Goal: Task Accomplishment & Management: Use online tool/utility

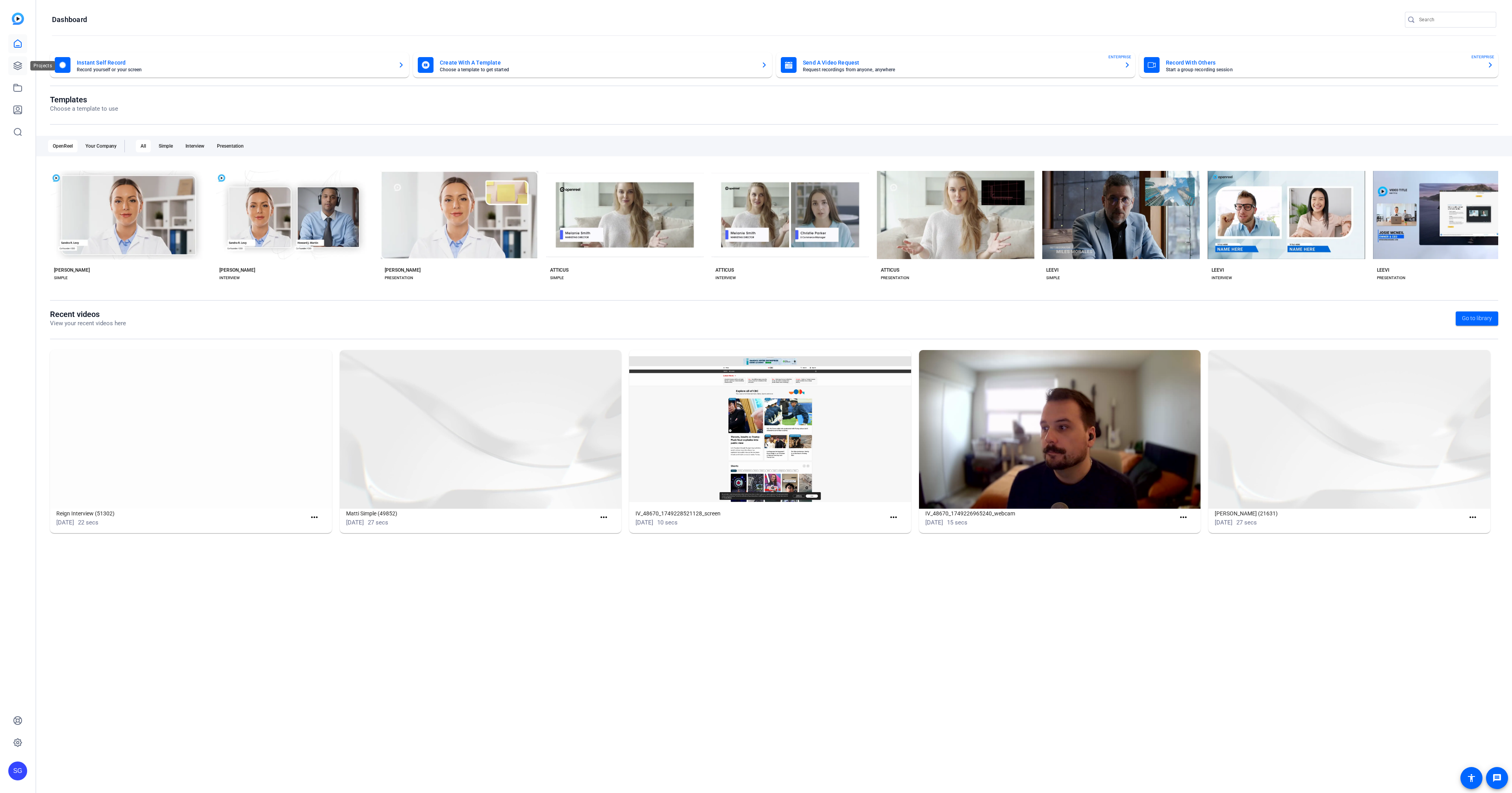
click at [20, 65] on icon at bounding box center [18, 66] width 9 height 9
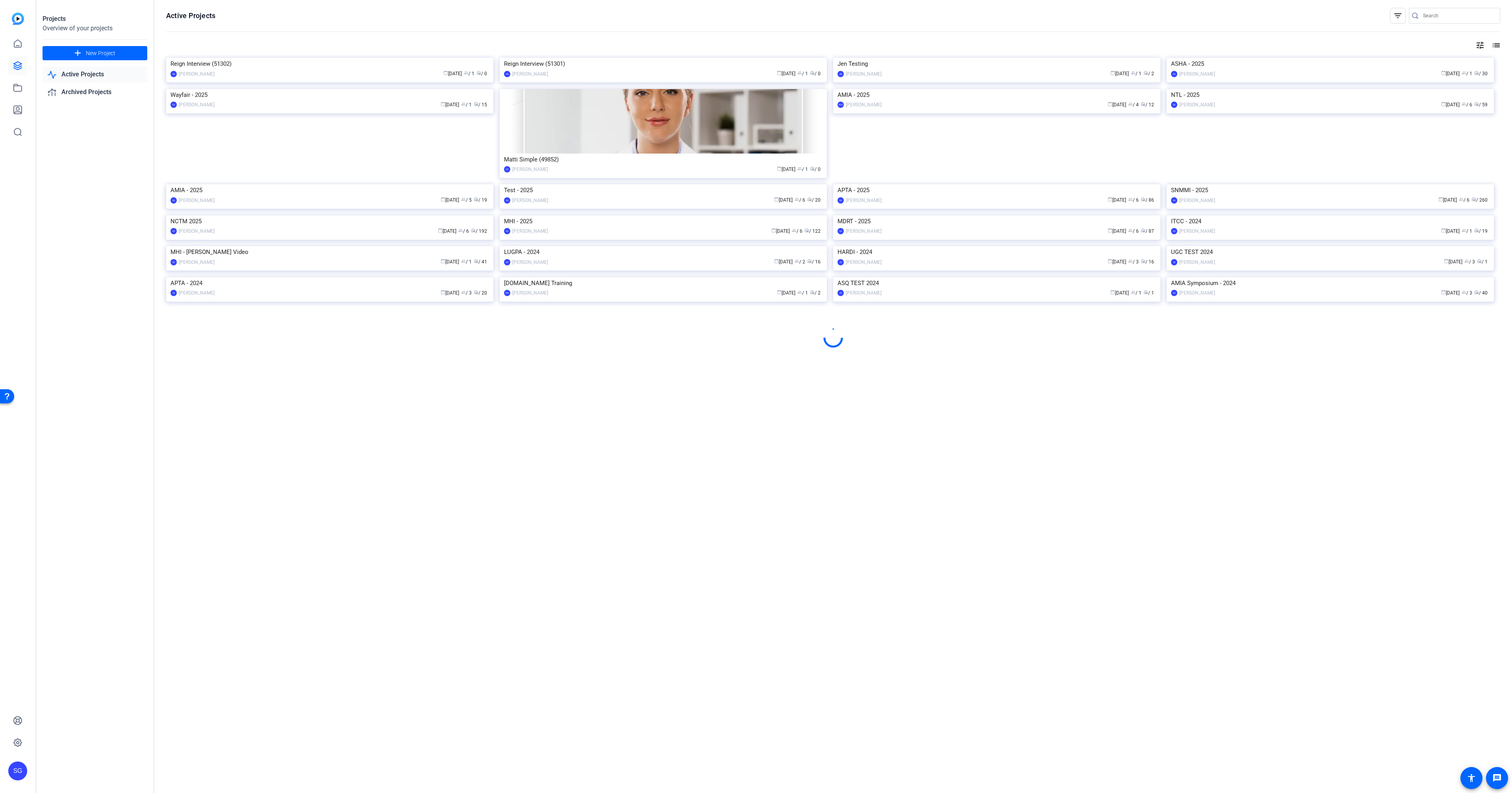
click at [624, 215] on img at bounding box center [663, 215] width 327 height 0
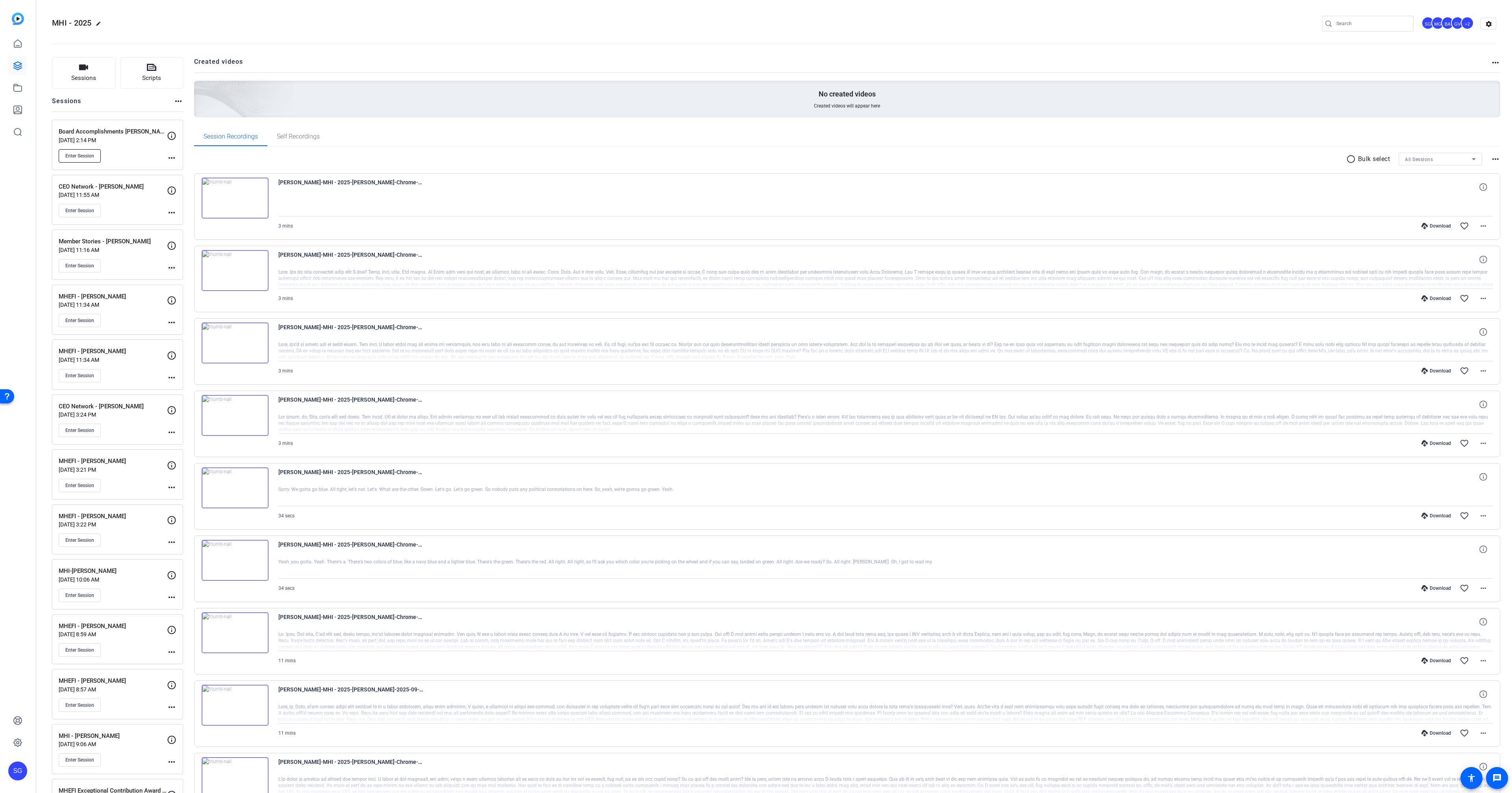
click at [92, 162] on button "Enter Session" at bounding box center [79, 156] width 42 height 13
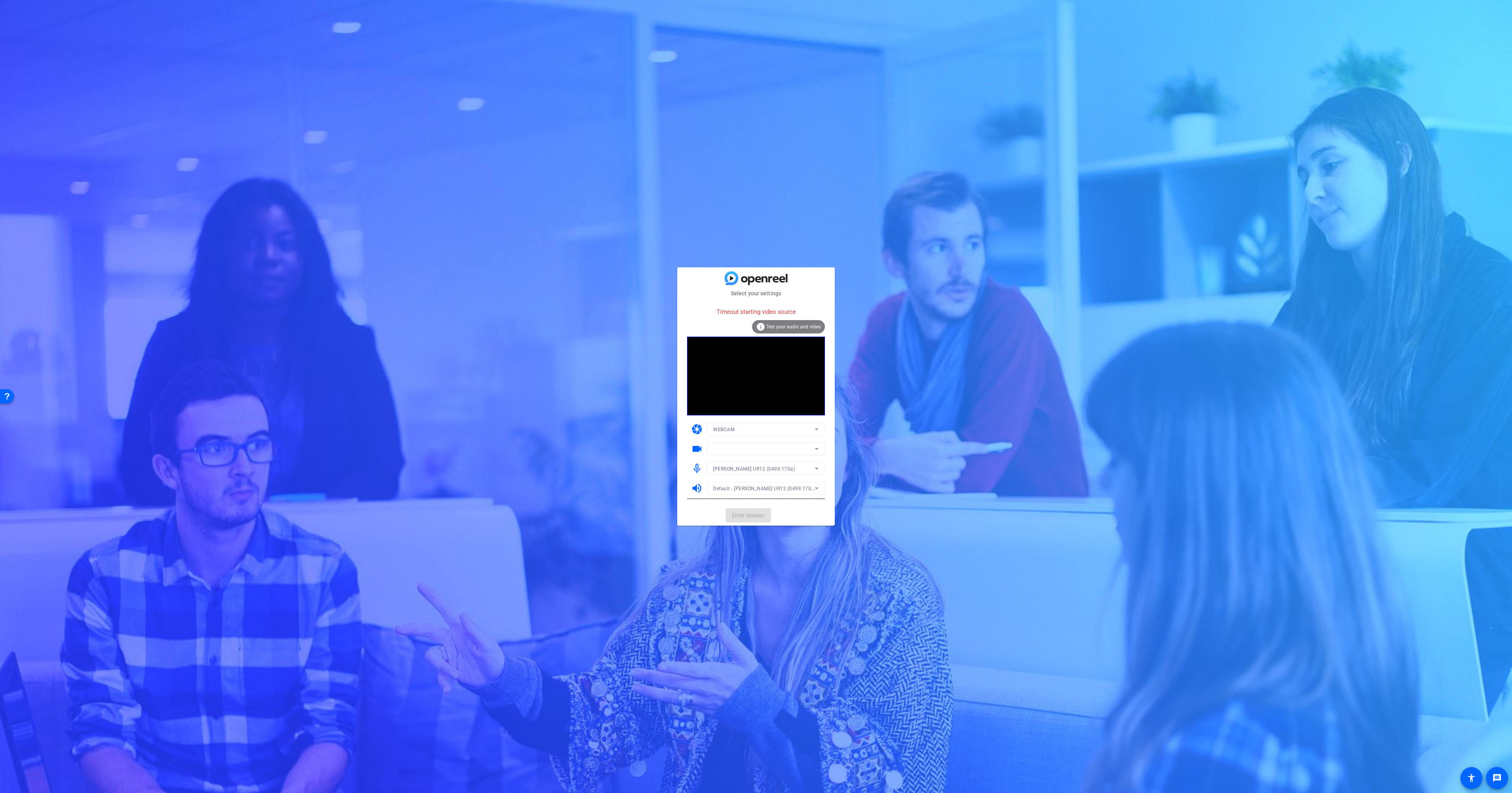
click at [731, 449] on mat-form-field at bounding box center [766, 449] width 118 height 13
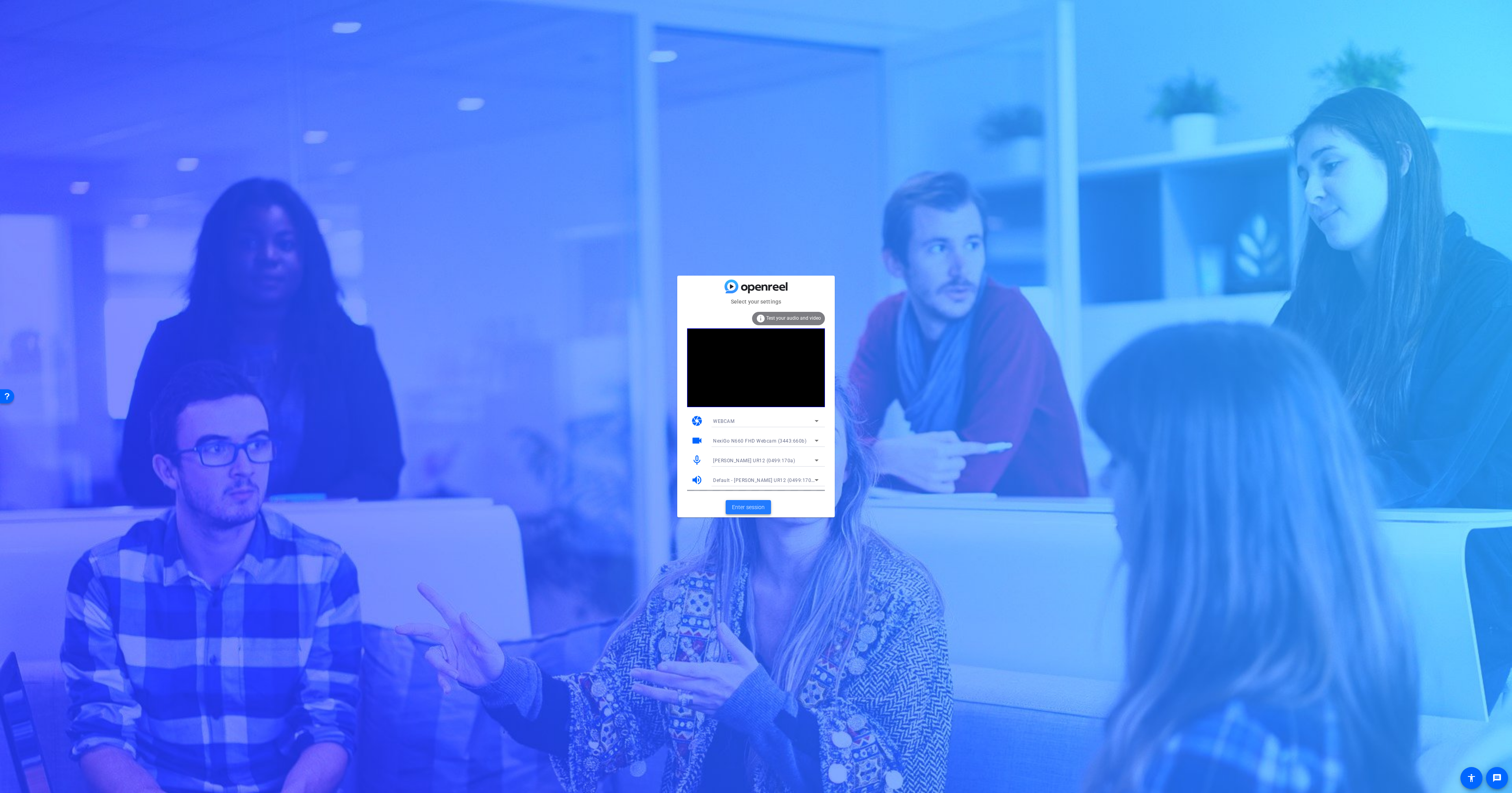
click at [741, 504] on span "Enter session" at bounding box center [748, 507] width 33 height 8
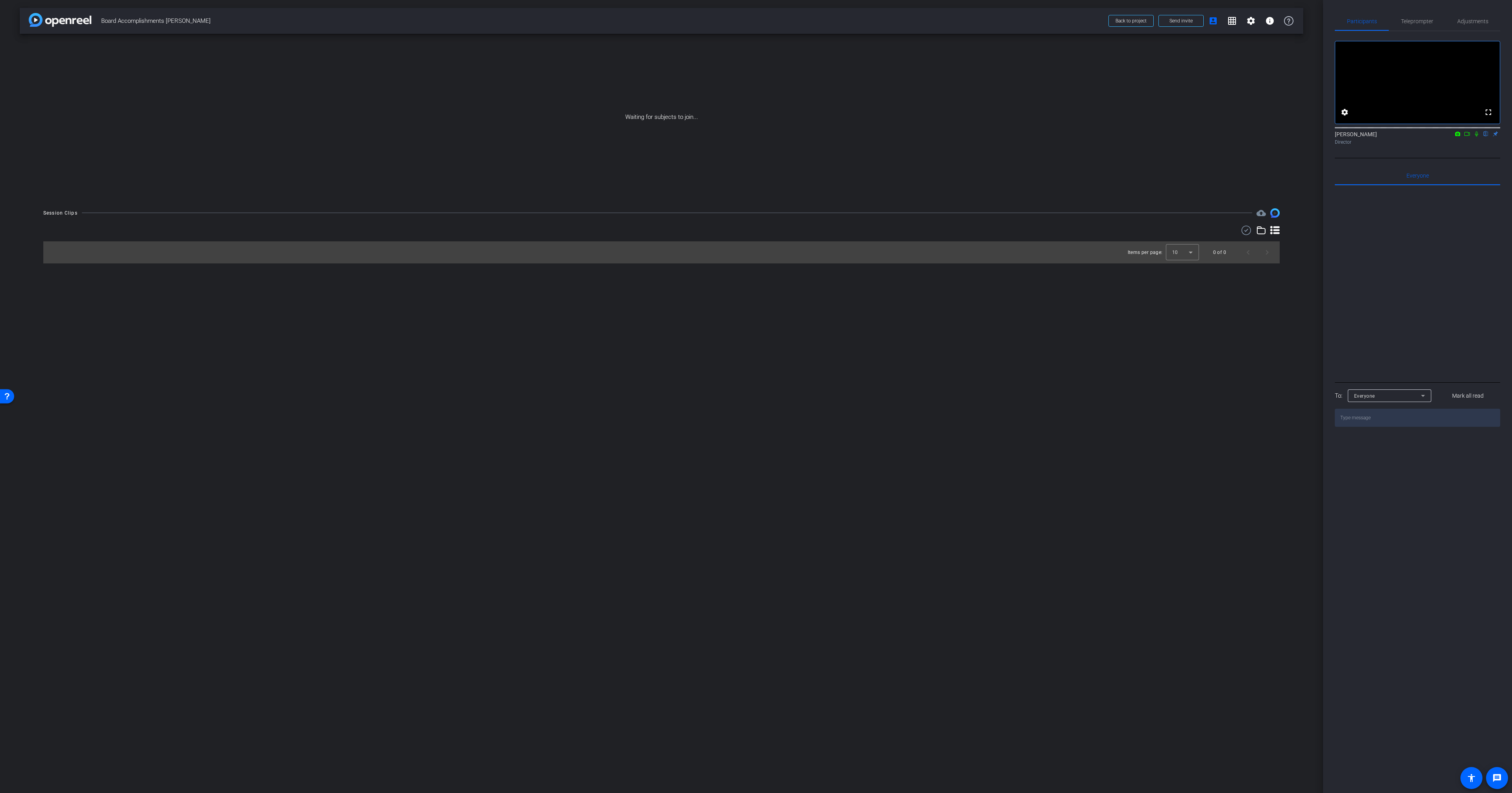
click at [1469, 137] on icon at bounding box center [1466, 134] width 6 height 5
click at [1485, 137] on icon at bounding box center [1485, 134] width 6 height 5
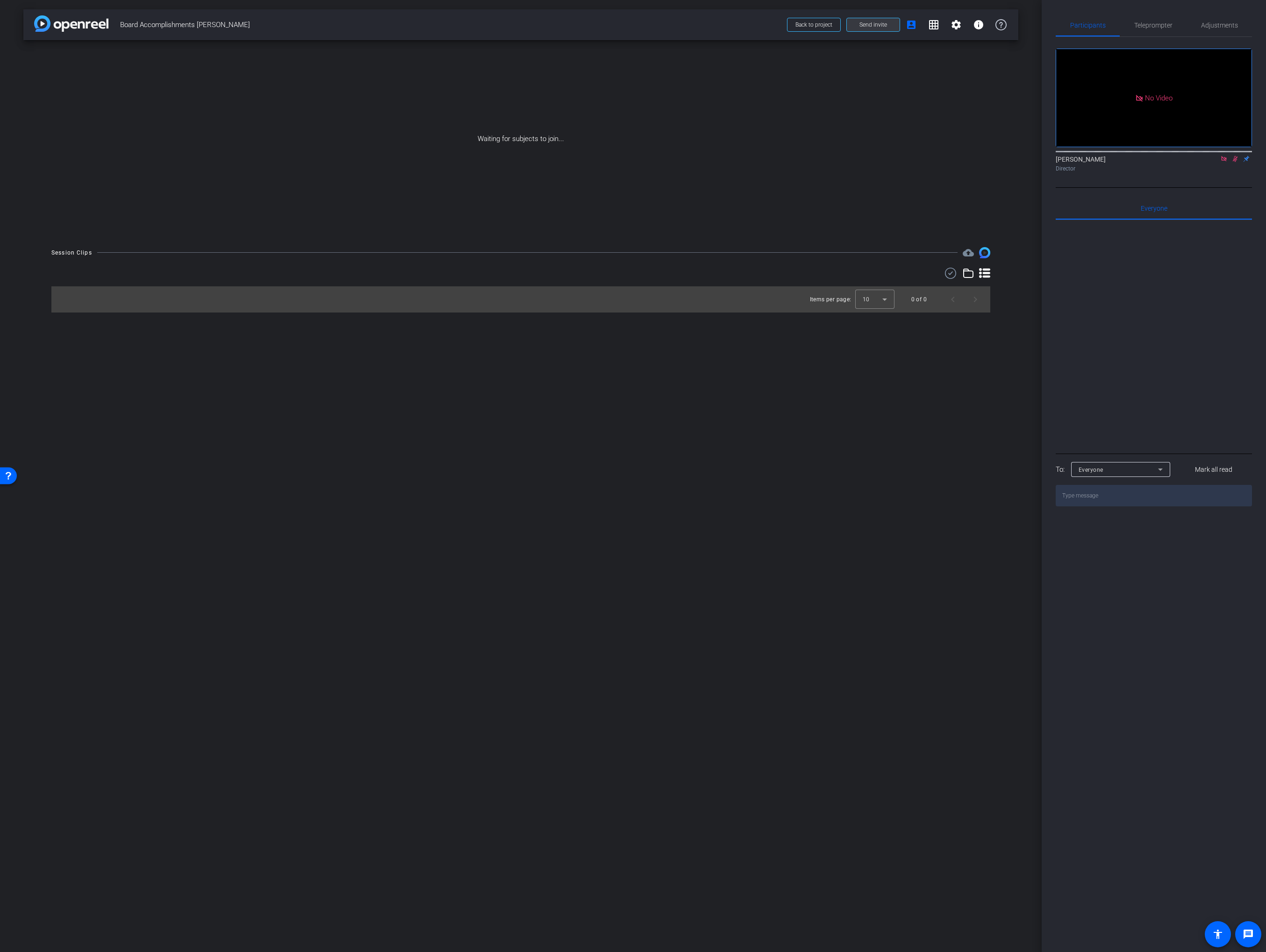
click at [881, 17] on span at bounding box center [872, 24] width 53 height 22
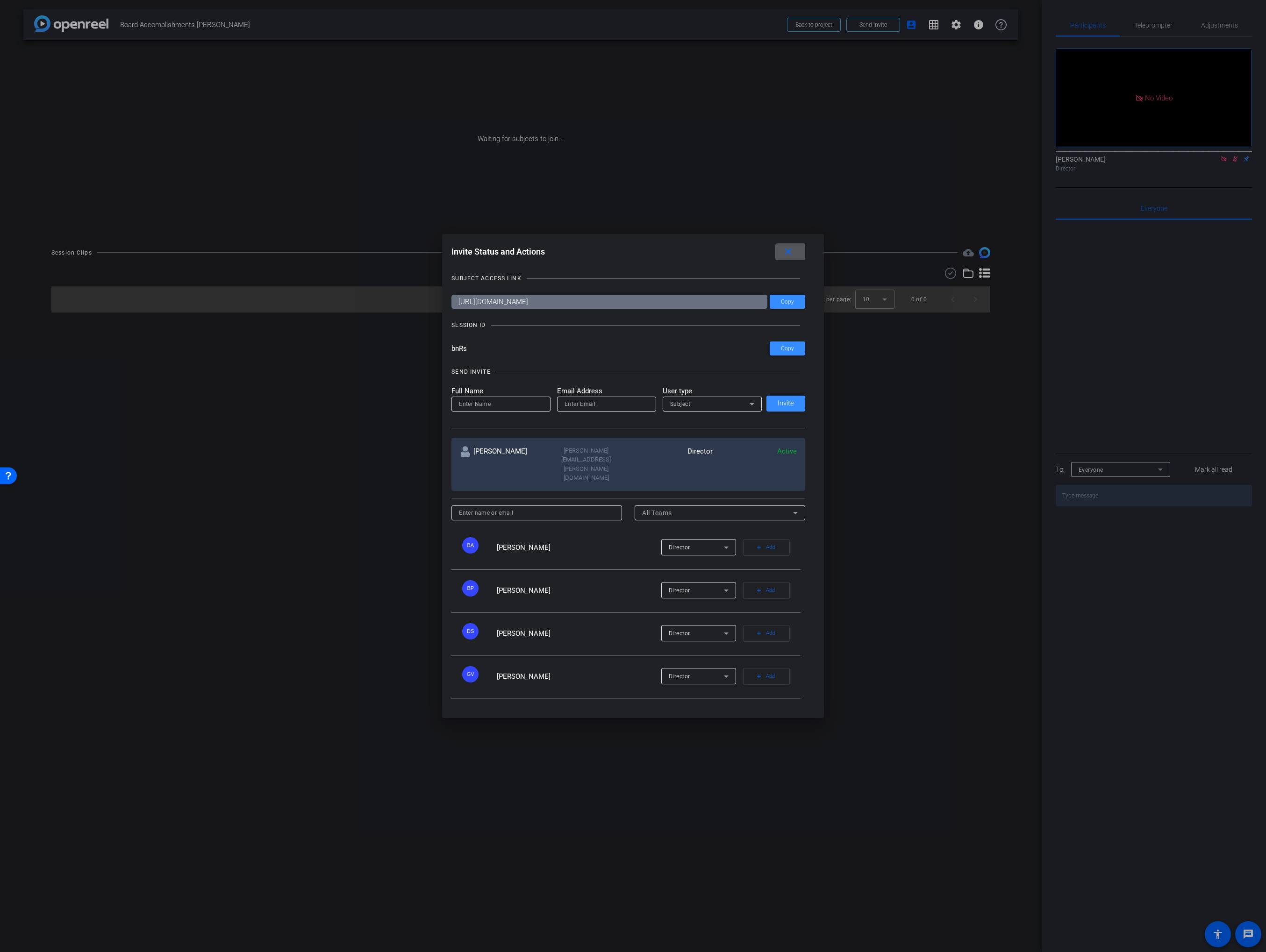
click at [484, 409] on input at bounding box center [501, 404] width 84 height 11
paste input "[PERSON_NAME]"
type input "[PERSON_NAME]"
click at [592, 397] on mat-label "Email Address" at bounding box center [607, 391] width 99 height 11
click at [586, 409] on input "email" at bounding box center [607, 404] width 84 height 11
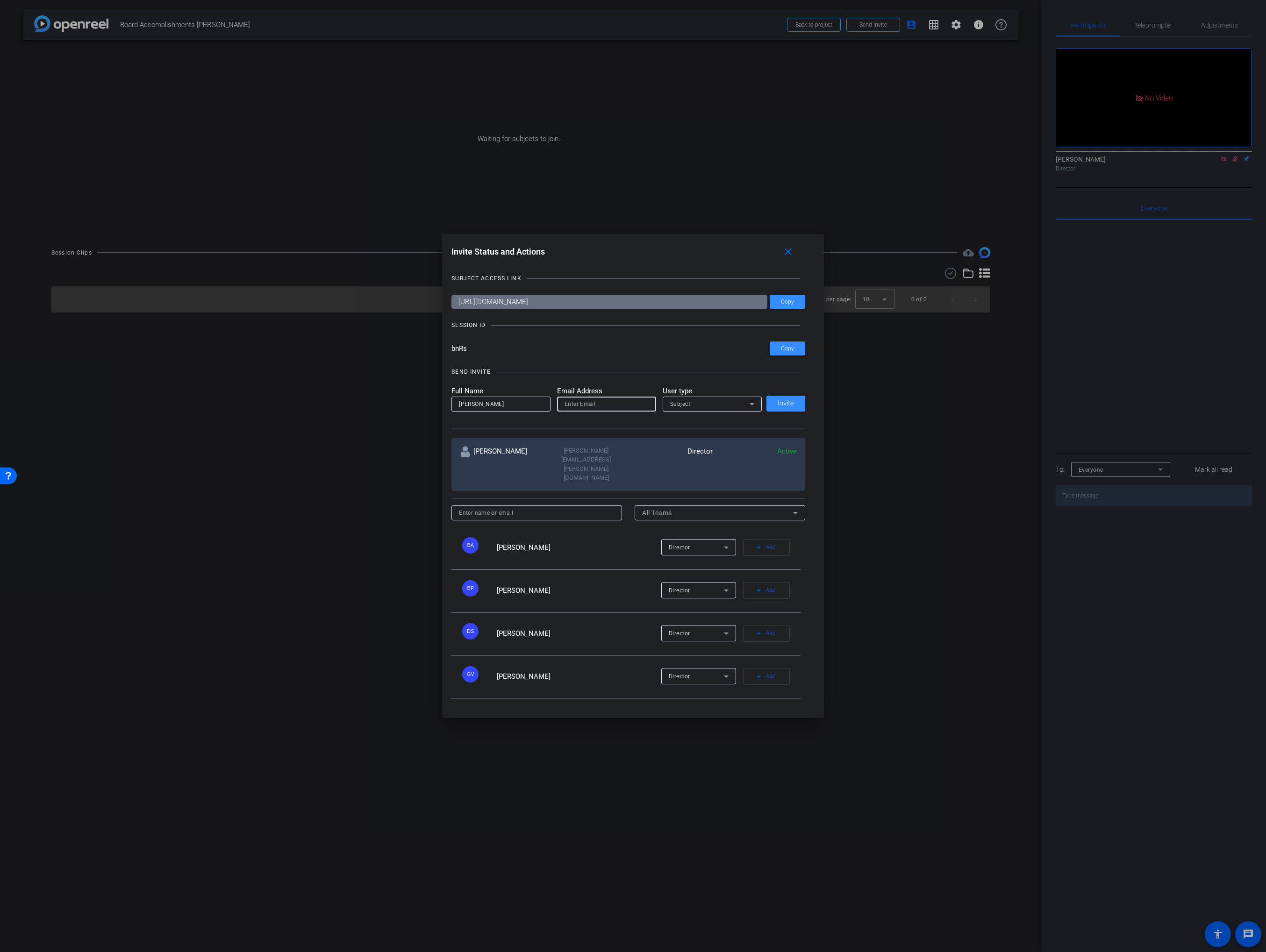
paste input "[PERSON_NAME]"
click at [588, 409] on input "[PERSON_NAME]" at bounding box center [607, 404] width 84 height 11
click at [615, 409] on input "Breanna.Perrelli" at bounding box center [607, 404] width 84 height 11
type input "Breanna.Perrelli@talewinddigital.com"
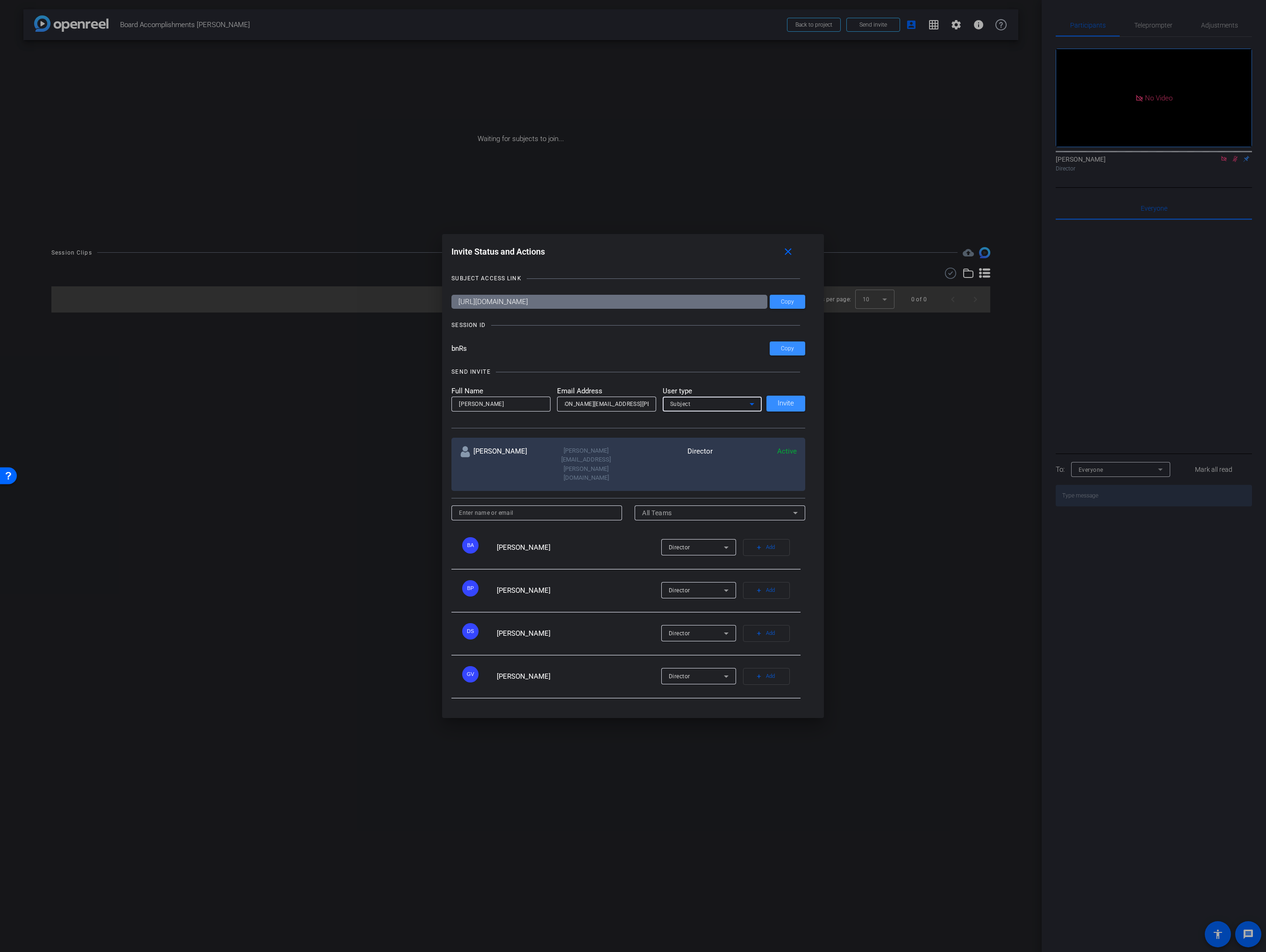
click at [678, 408] on span "Subject" at bounding box center [680, 404] width 21 height 6
click at [672, 442] on div "Collaborator Watcher Subject" at bounding box center [712, 450] width 99 height 52
click at [672, 446] on span "Watcher" at bounding box center [682, 450] width 24 height 11
click at [797, 414] on span at bounding box center [785, 404] width 39 height 22
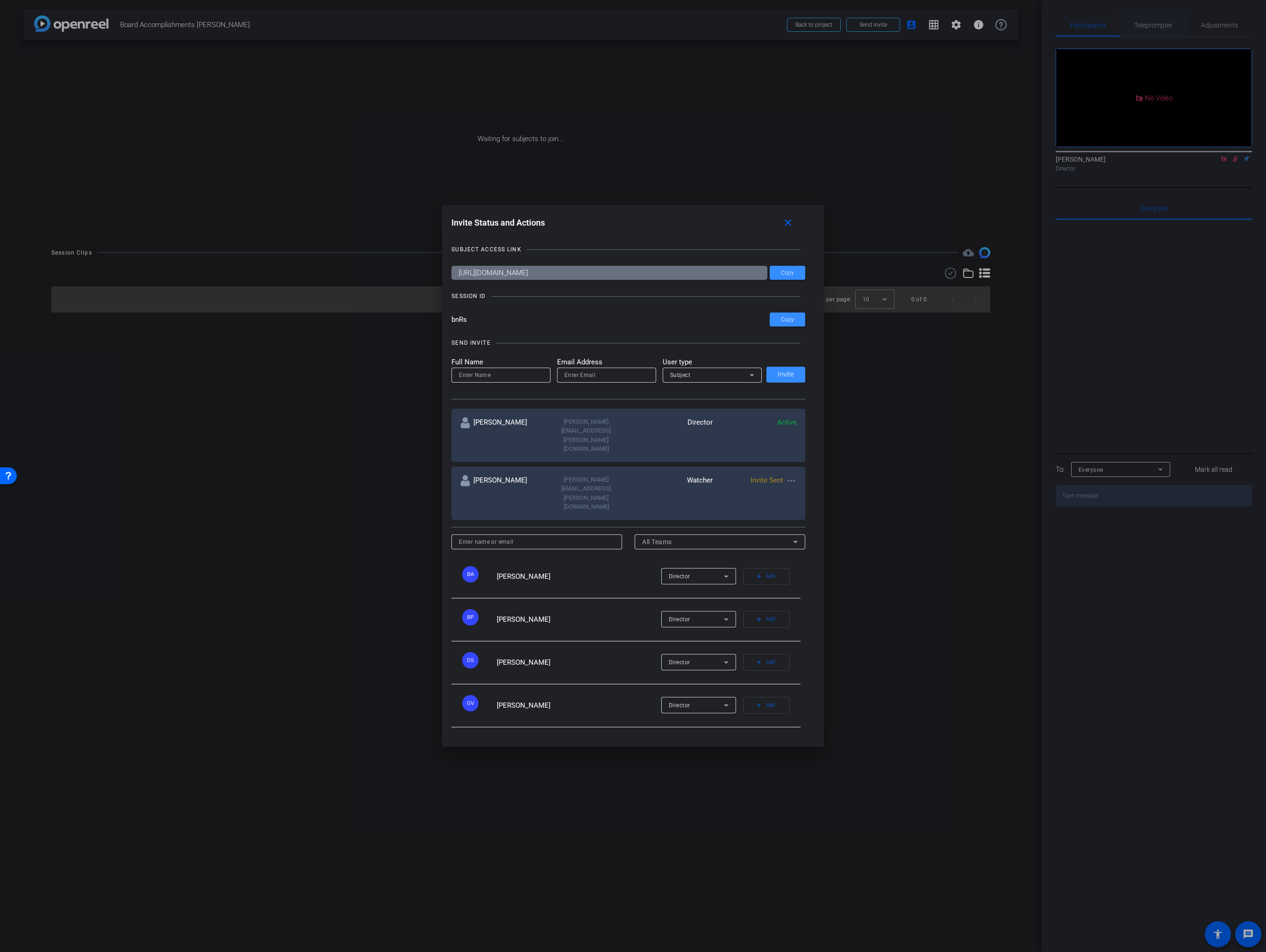
drag, startPoint x: 1195, startPoint y: 29, endPoint x: 1147, endPoint y: 27, distance: 48.0
click at [1195, 29] on div at bounding box center [633, 476] width 1266 height 952
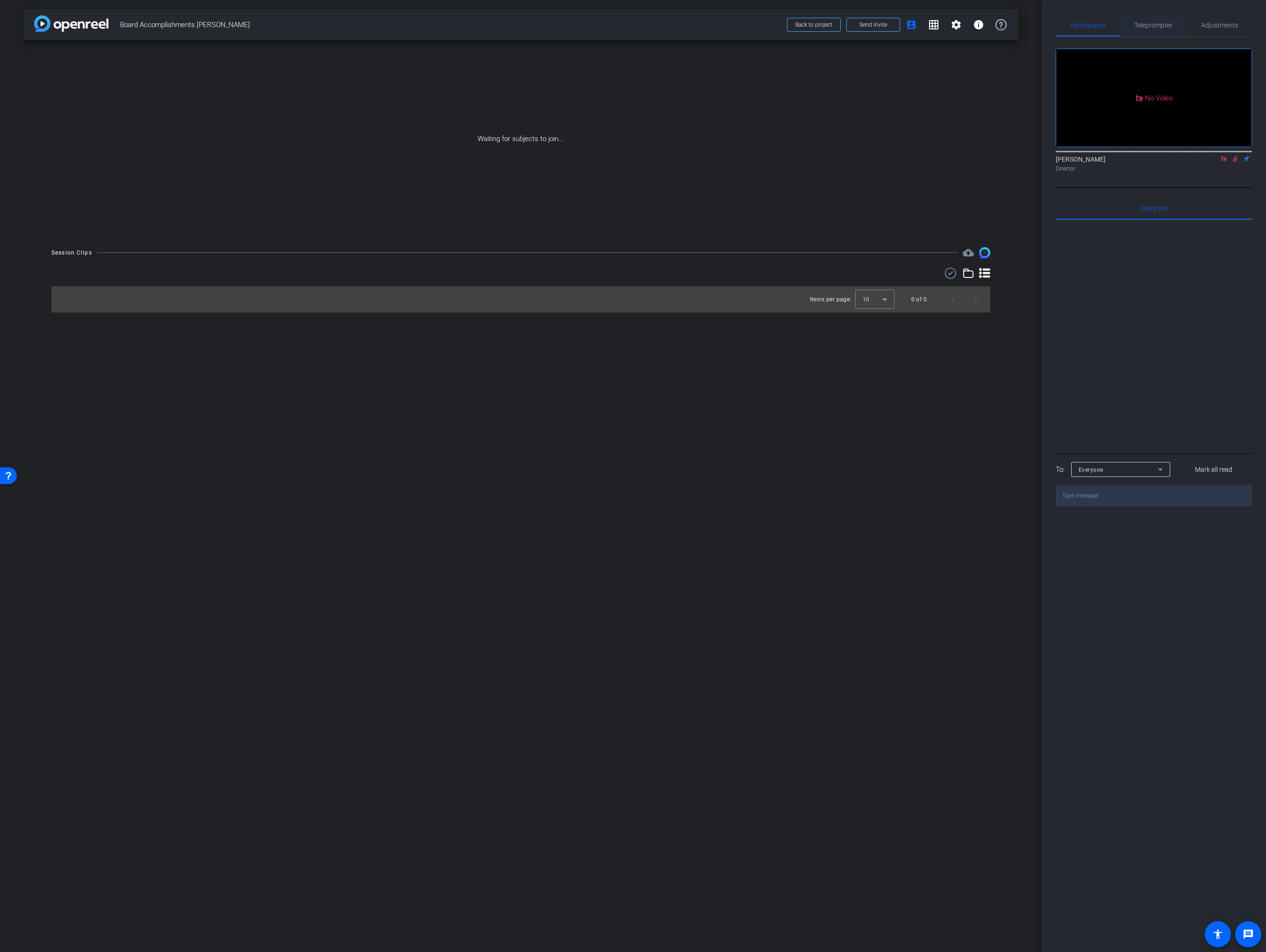
click at [1144, 27] on span "Teleprompter" at bounding box center [1153, 25] width 39 height 6
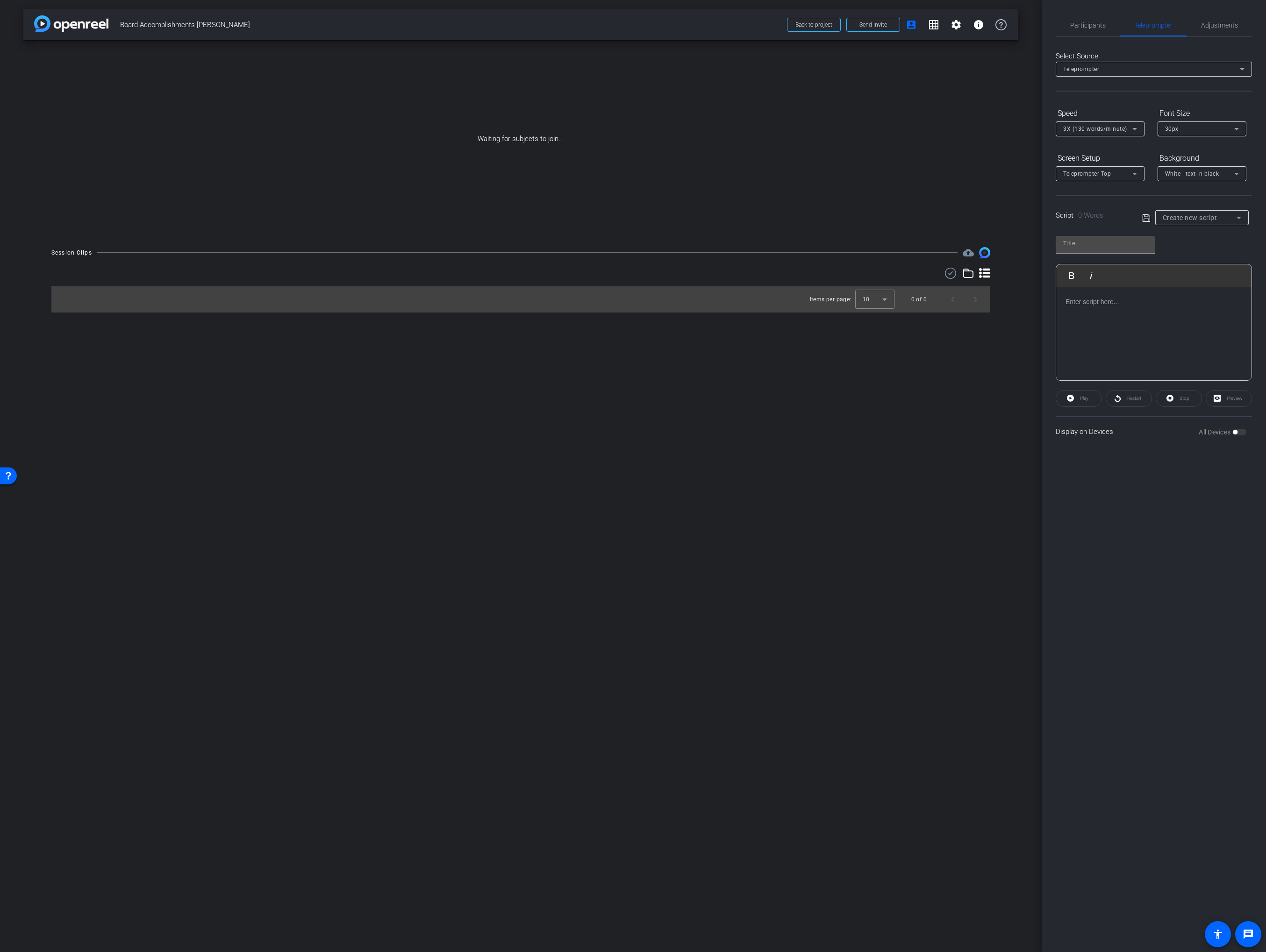
click at [1120, 326] on div at bounding box center [1154, 334] width 196 height 93
click at [1147, 222] on icon at bounding box center [1146, 218] width 9 height 11
type input "Default title 558"
click at [858, 29] on span at bounding box center [872, 24] width 53 height 22
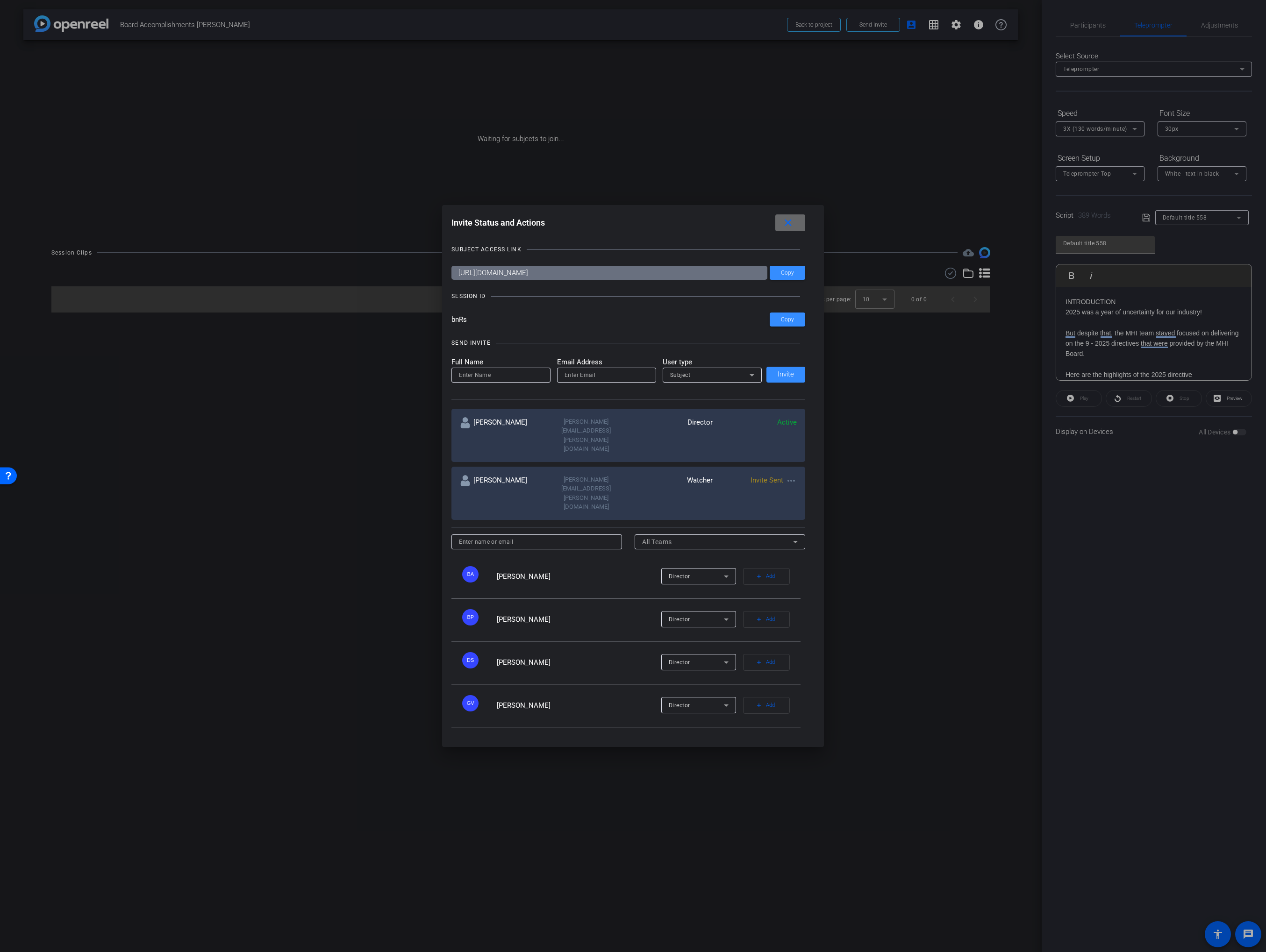
drag, startPoint x: 797, startPoint y: 252, endPoint x: 792, endPoint y: 252, distance: 5.0
click at [797, 234] on span at bounding box center [790, 222] width 30 height 22
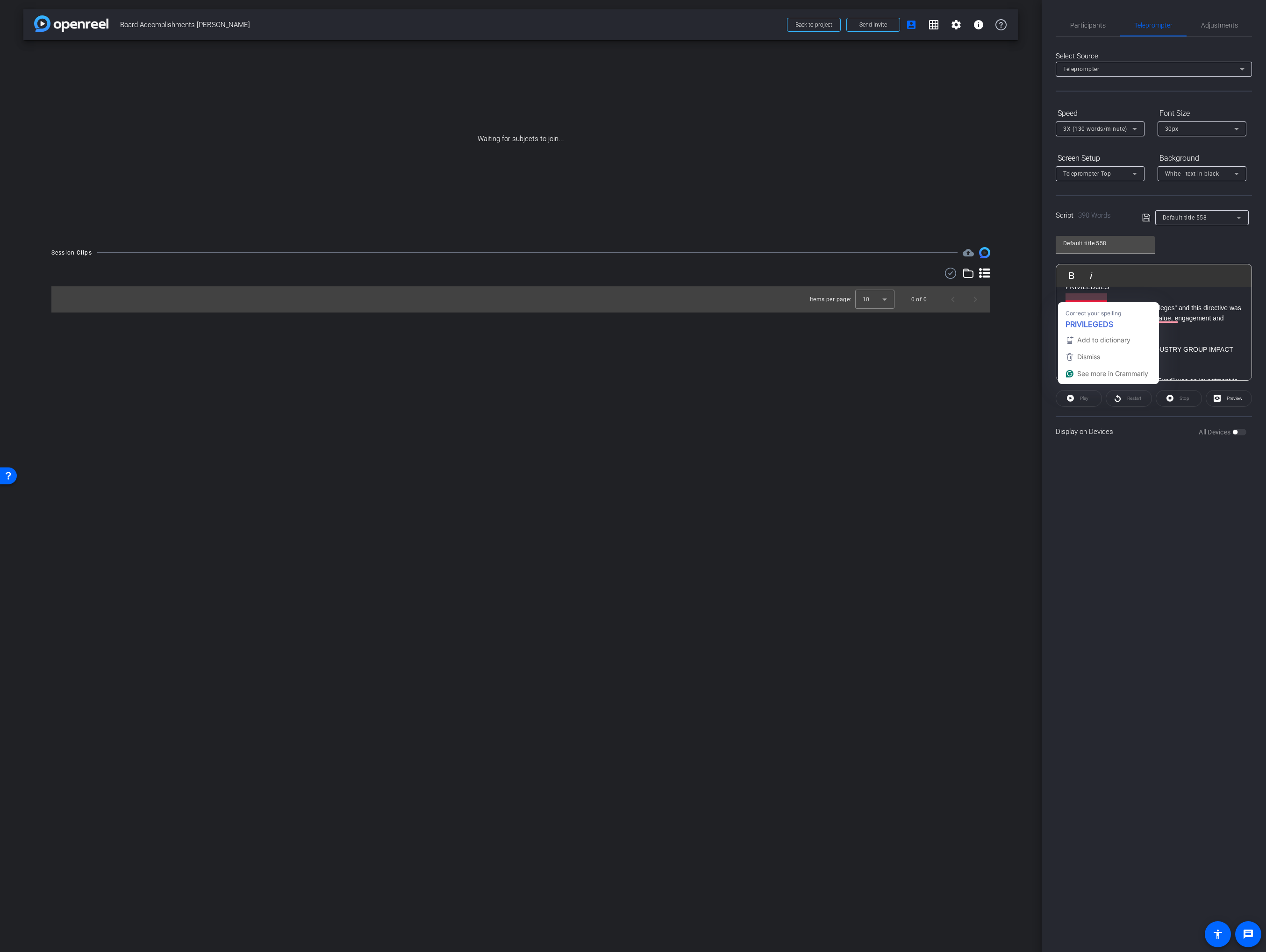
click at [1186, 302] on p "To enrich screen reader interactions, please activate Accessibility in Grammarl…" at bounding box center [1154, 297] width 177 height 10
click at [855, 26] on span at bounding box center [872, 24] width 53 height 22
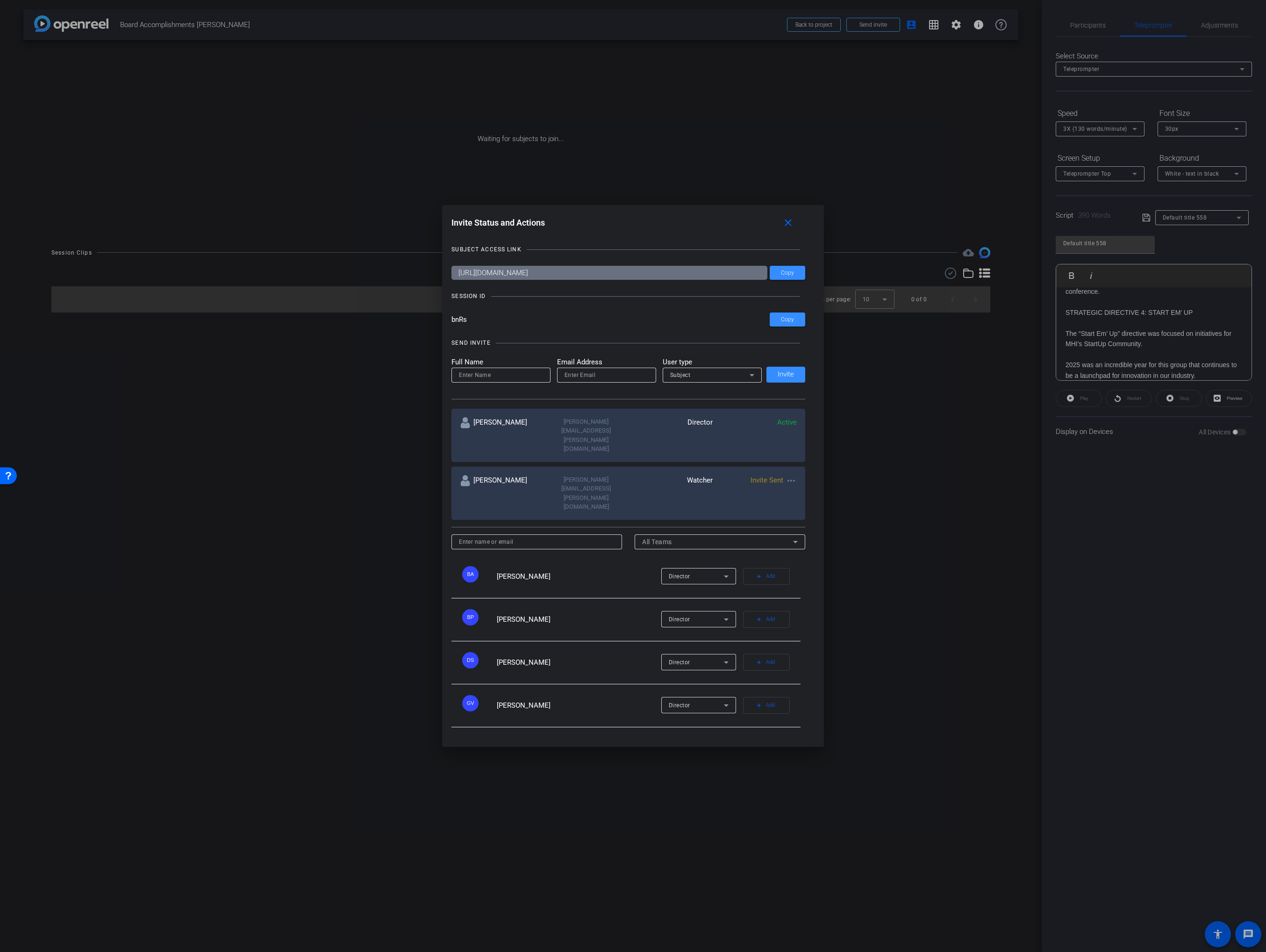
click at [758, 301] on div "SESSION ID" at bounding box center [628, 297] width 353 height 9
click at [796, 284] on span at bounding box center [787, 273] width 35 height 22
click at [794, 231] on button "close" at bounding box center [790, 222] width 30 height 17
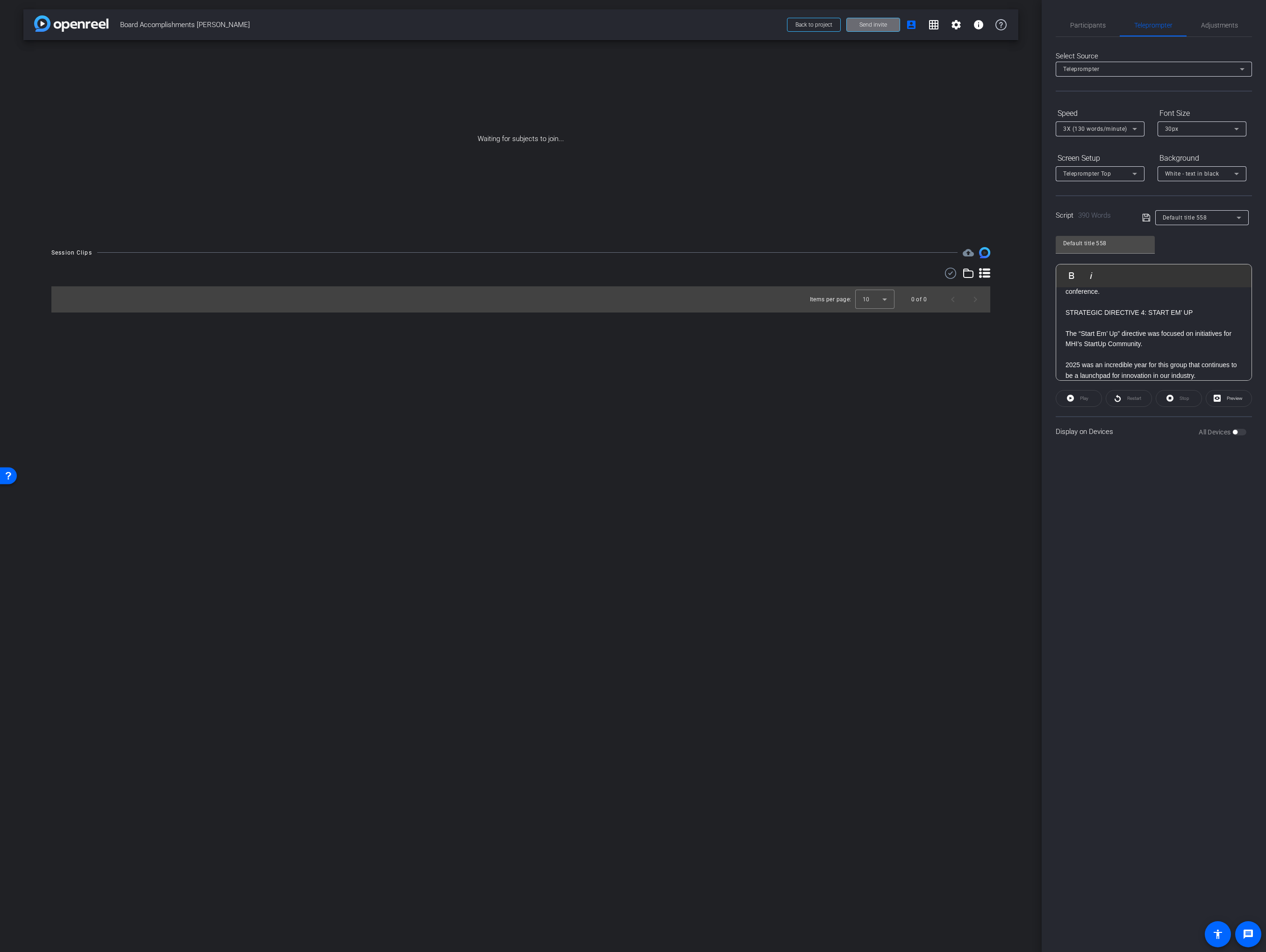
click at [879, 25] on span "Send invite" at bounding box center [872, 24] width 28 height 7
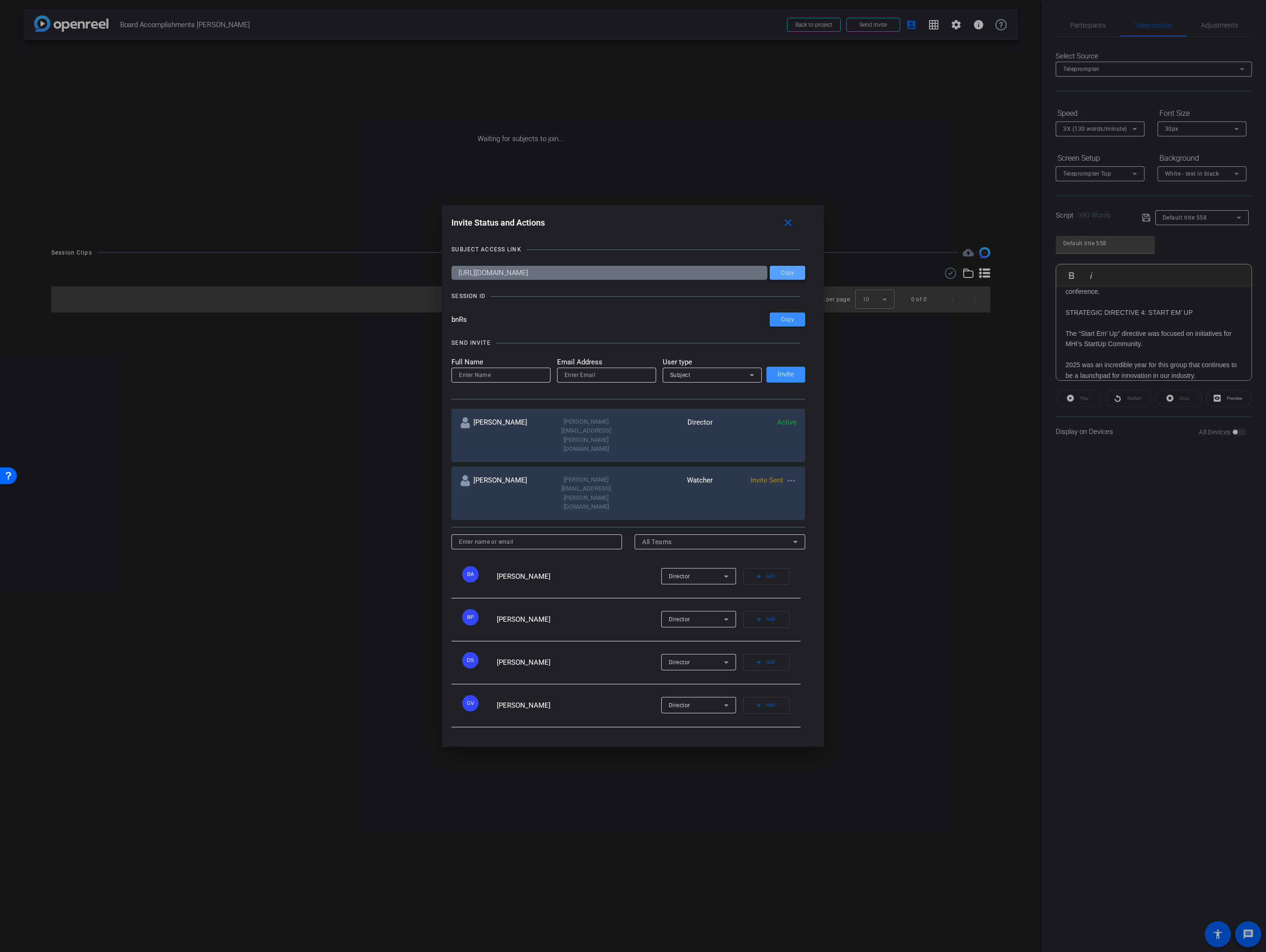
click at [781, 277] on span "Copy" at bounding box center [787, 273] width 13 height 7
click at [350, 413] on div at bounding box center [633, 476] width 1266 height 952
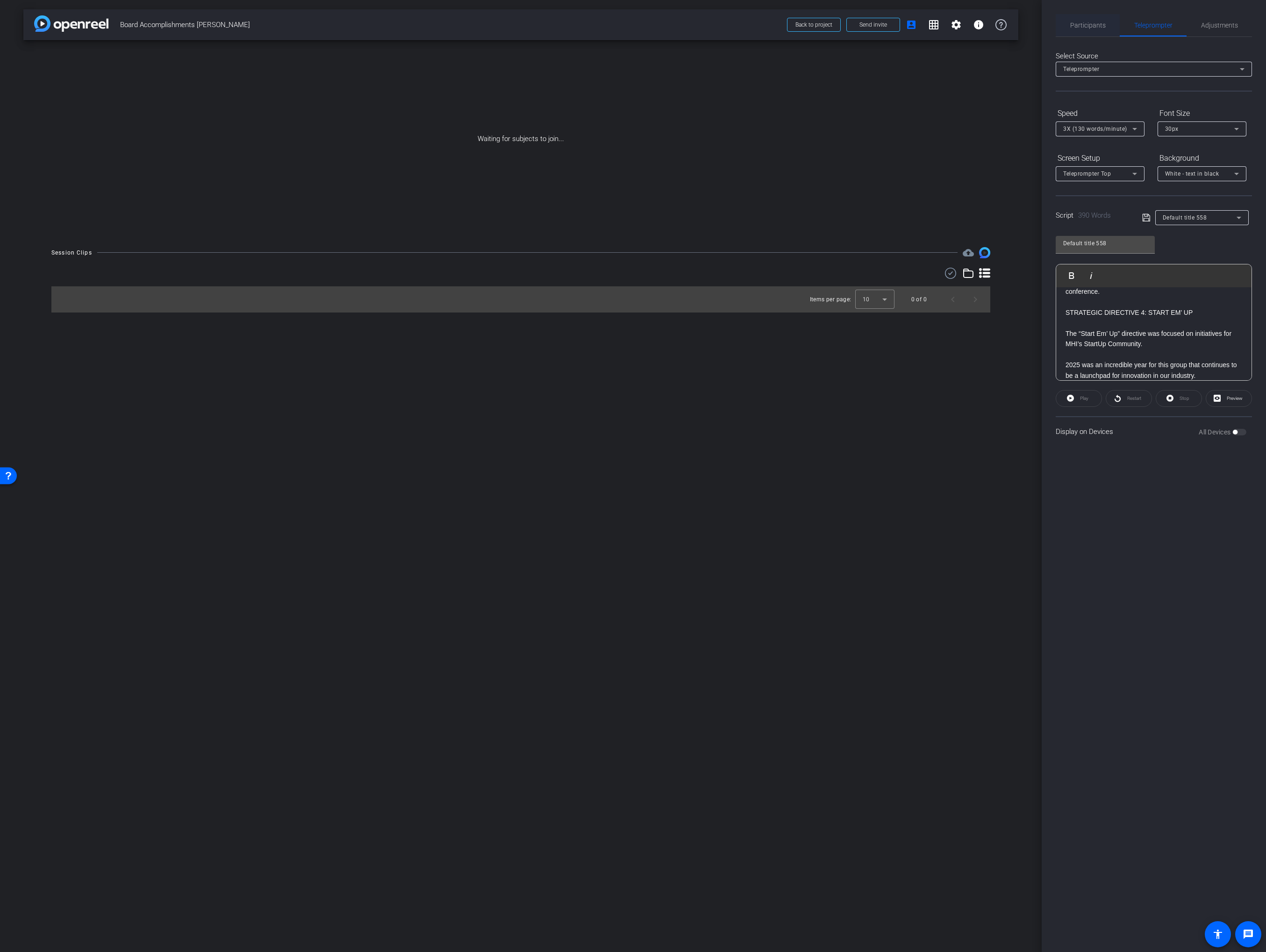
click at [1083, 25] on span "Participants" at bounding box center [1087, 25] width 35 height 6
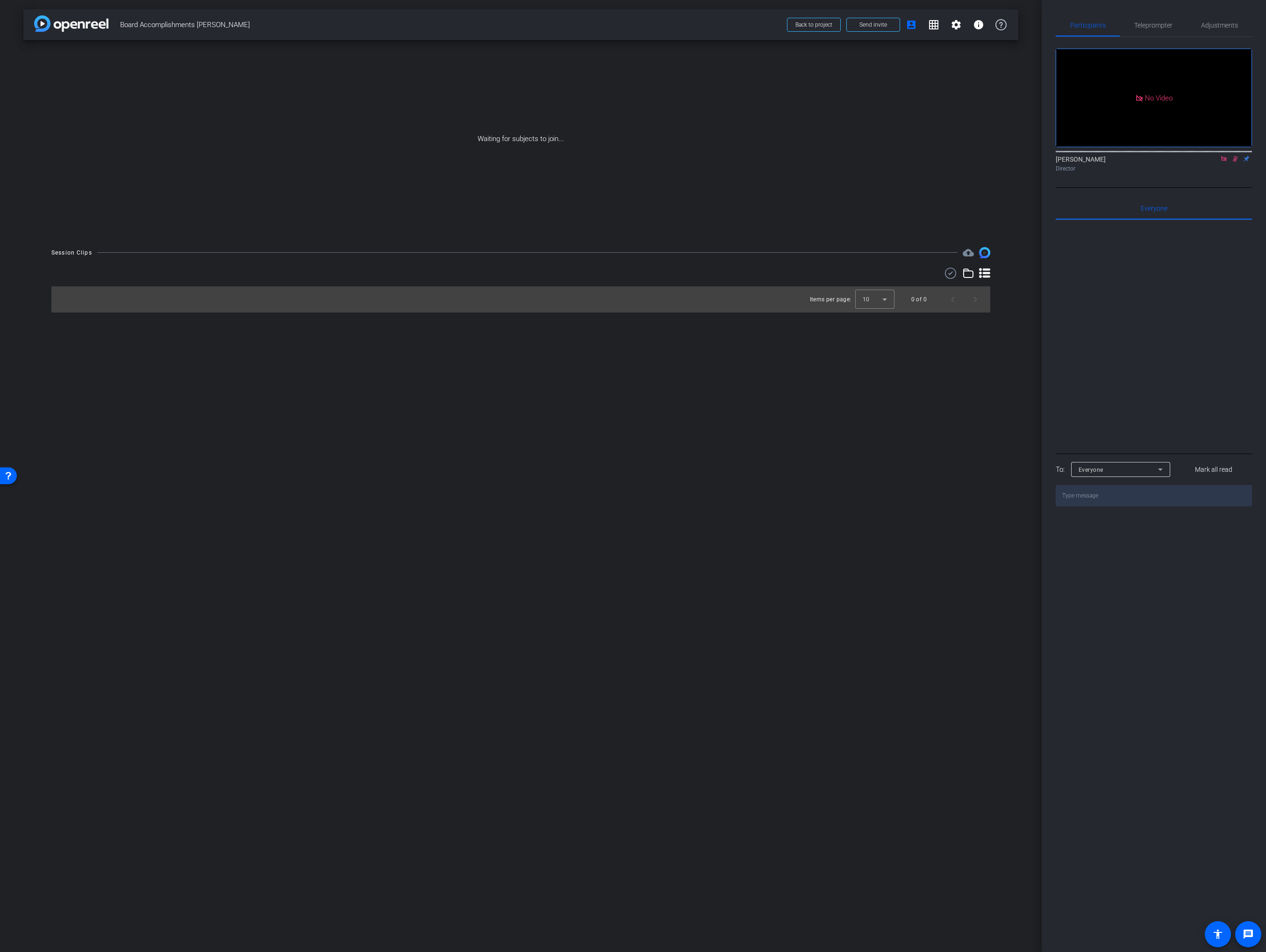
click at [790, 126] on div "Waiting for subjects to join..." at bounding box center [521, 139] width 995 height 198
click at [869, 23] on span "Send invite" at bounding box center [872, 24] width 28 height 7
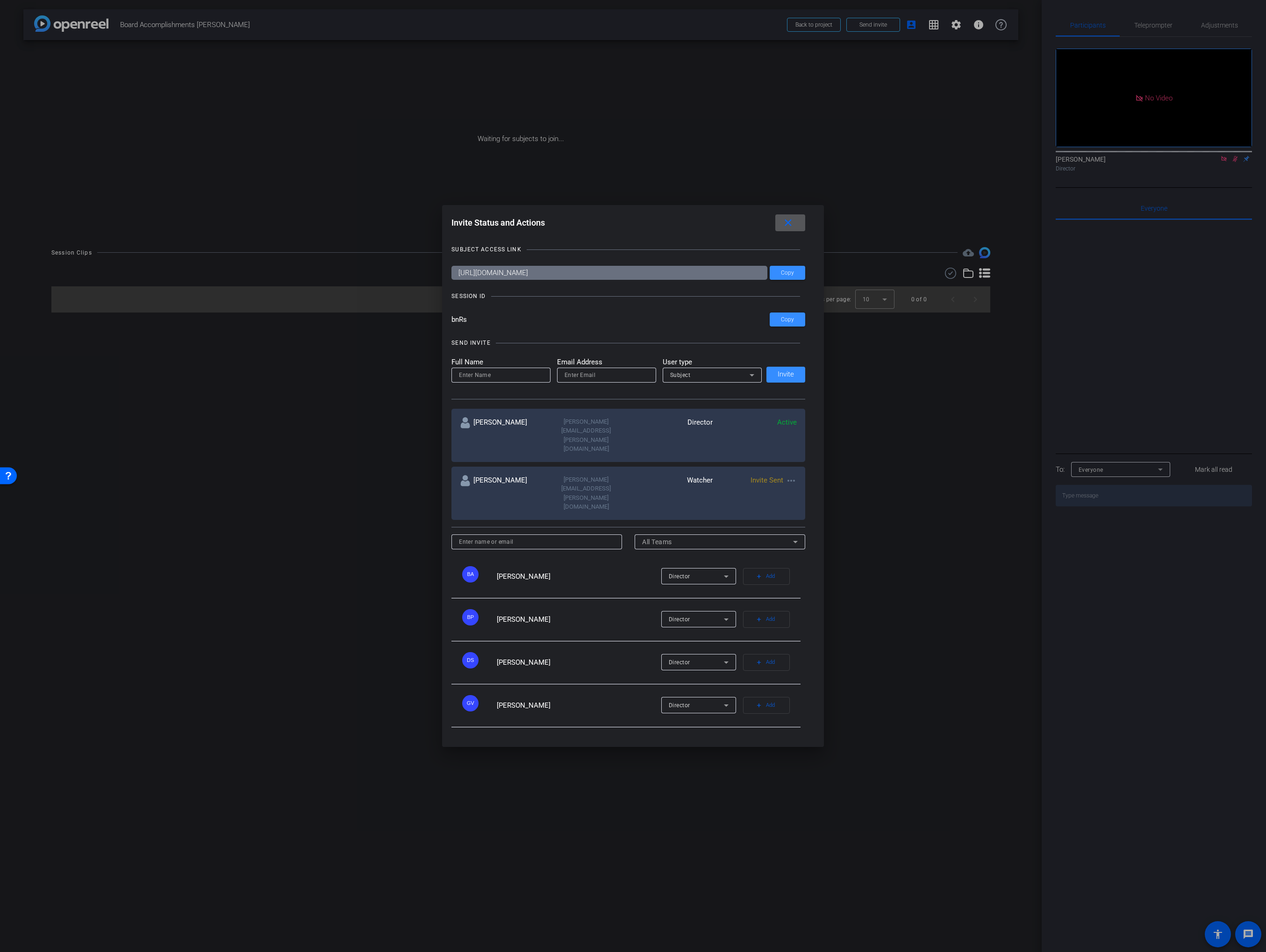
click at [456, 327] on input "bnRs" at bounding box center [610, 319] width 318 height 14
click at [786, 229] on mat-icon "close" at bounding box center [788, 222] width 12 height 12
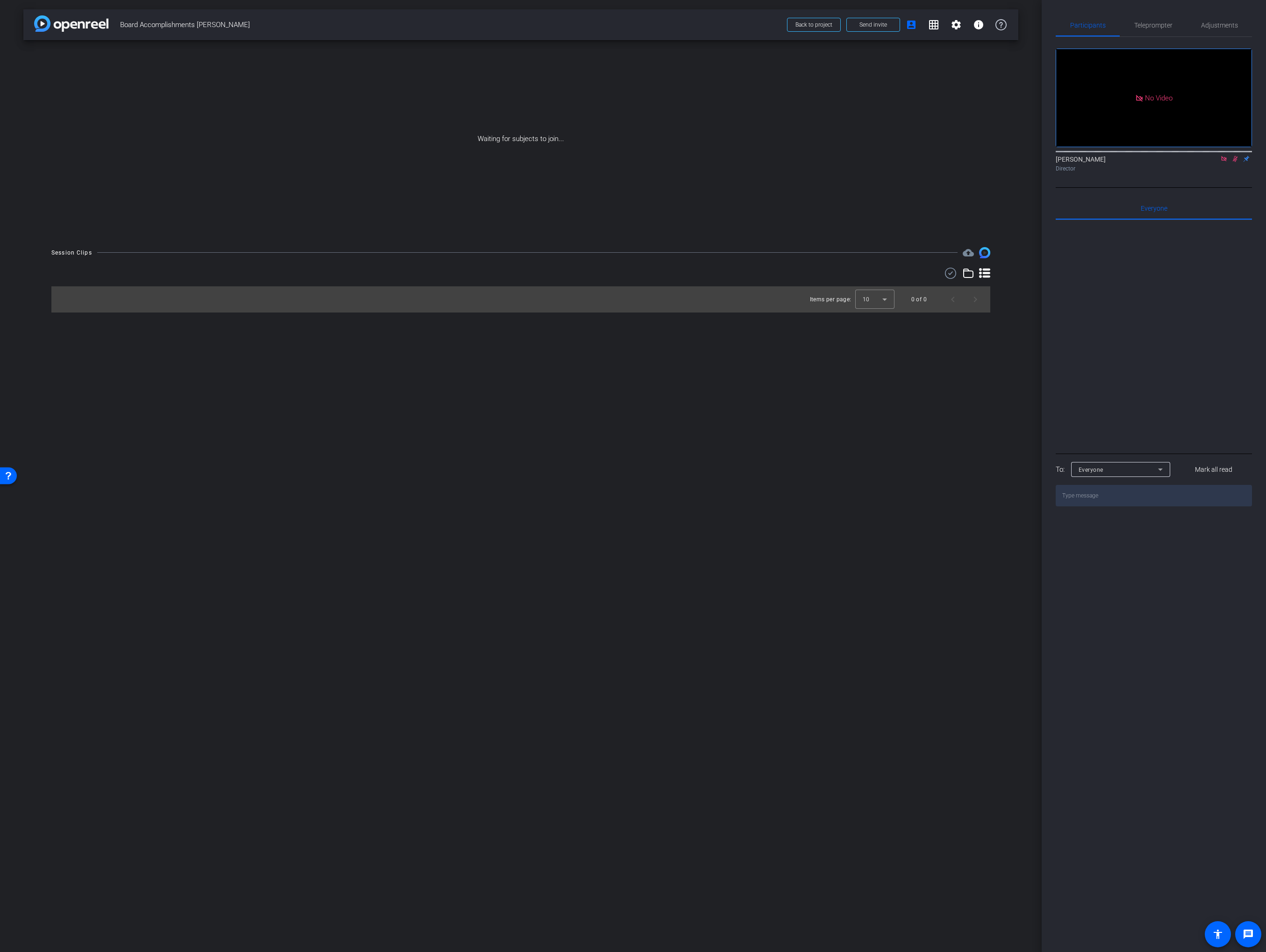
click at [59, 423] on div "arrow_back Board Accomplishments John Paxton Back to project Send invite accoun…" at bounding box center [521, 476] width 1041 height 952
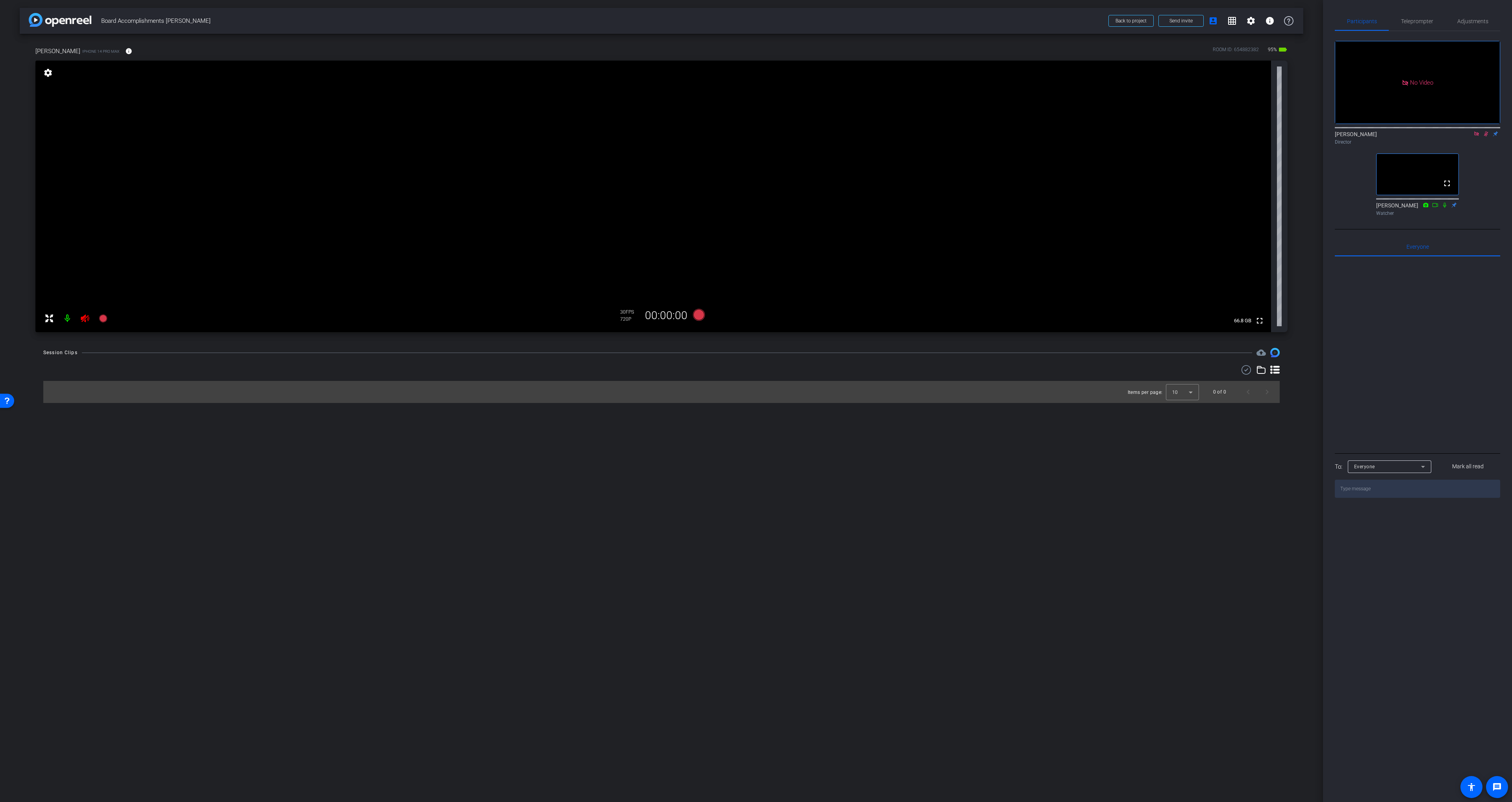
drag, startPoint x: 579, startPoint y: 512, endPoint x: 272, endPoint y: 338, distance: 352.9
click at [579, 512] on div "arrow_back Board Accomplishments John Paxton Back to project Send invite accoun…" at bounding box center [661, 401] width 1323 height 802
click at [82, 321] on icon at bounding box center [84, 318] width 8 height 8
click at [1481, 130] on div "Scott Grant Director" at bounding box center [1417, 138] width 165 height 15
click at [1476, 132] on icon at bounding box center [1476, 134] width 5 height 5
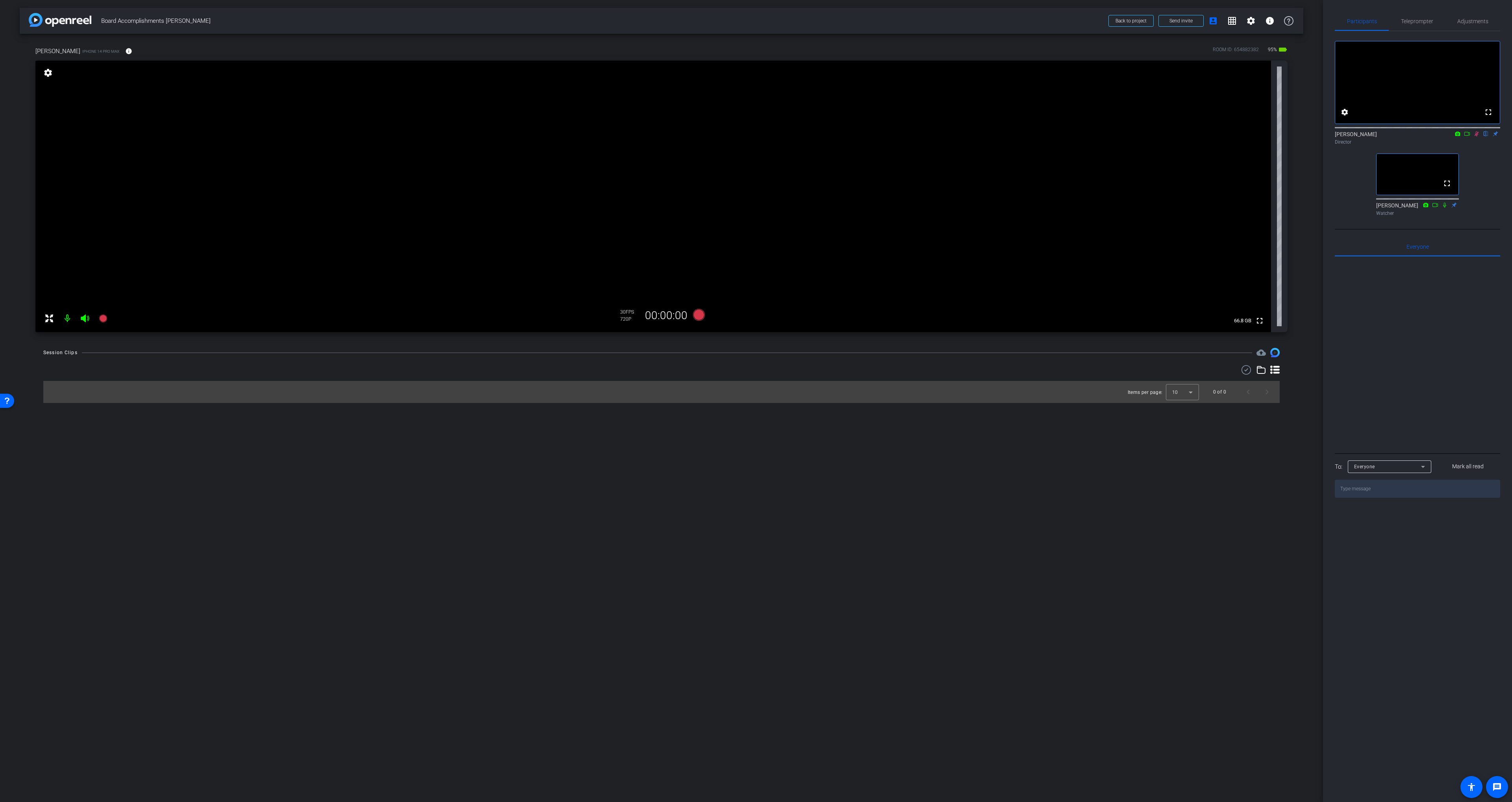
click at [1477, 137] on icon at bounding box center [1476, 134] width 6 height 5
click at [1152, 205] on video at bounding box center [653, 196] width 1236 height 272
click at [1483, 22] on span "Adjustments" at bounding box center [1472, 21] width 31 height 5
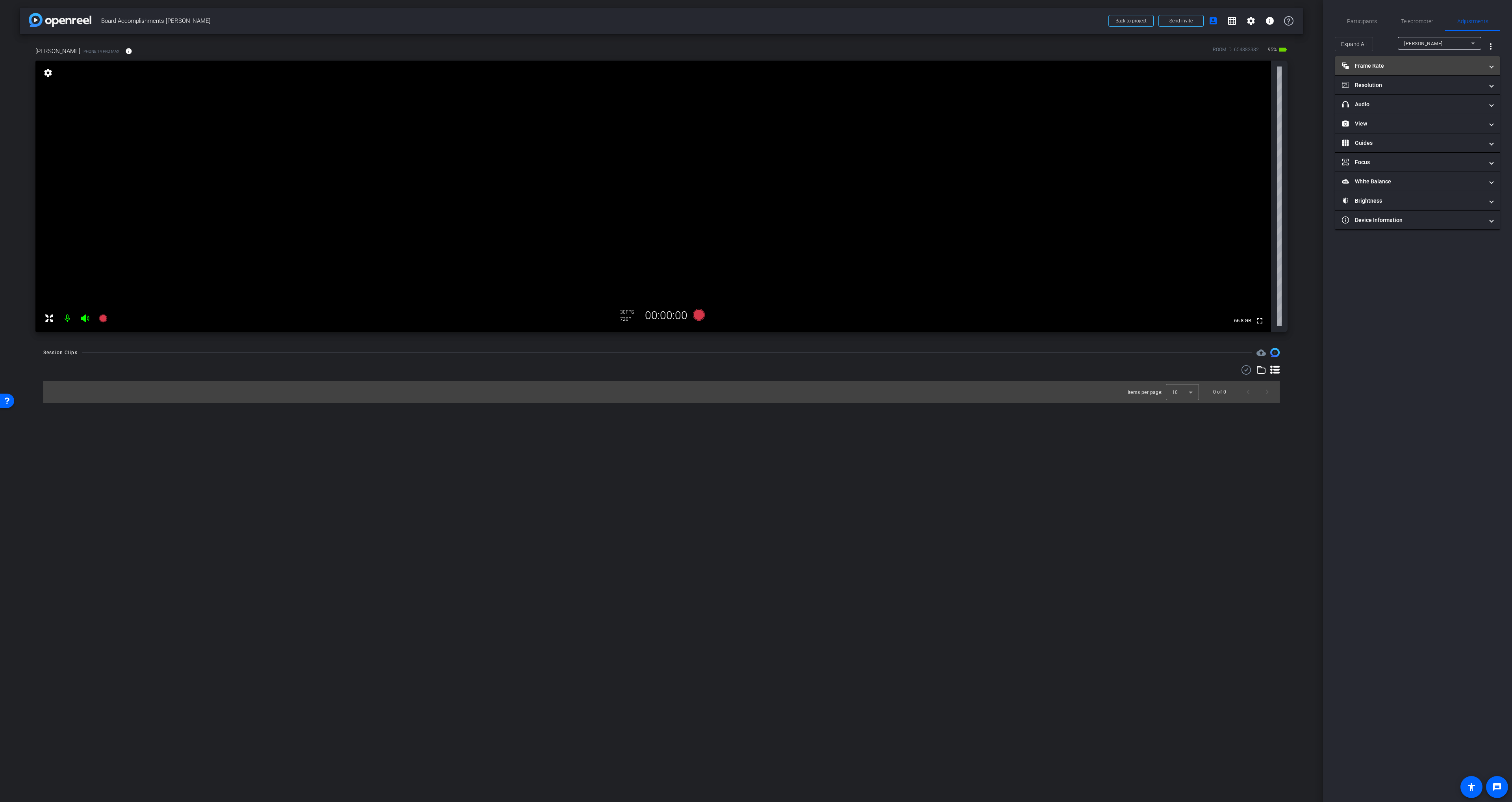
click at [1436, 63] on mat-panel-title "Frame Rate Frame Rate" at bounding box center [1412, 66] width 142 height 8
drag, startPoint x: 1388, startPoint y: 89, endPoint x: 1386, endPoint y: 96, distance: 7.3
click at [1388, 89] on div "24" at bounding box center [1392, 89] width 21 height 13
click at [1376, 138] on mat-panel-title "headphone icon Audio" at bounding box center [1412, 138] width 142 height 8
click at [1429, 191] on span "Headset Microphone" at bounding box center [1438, 194] width 48 height 5
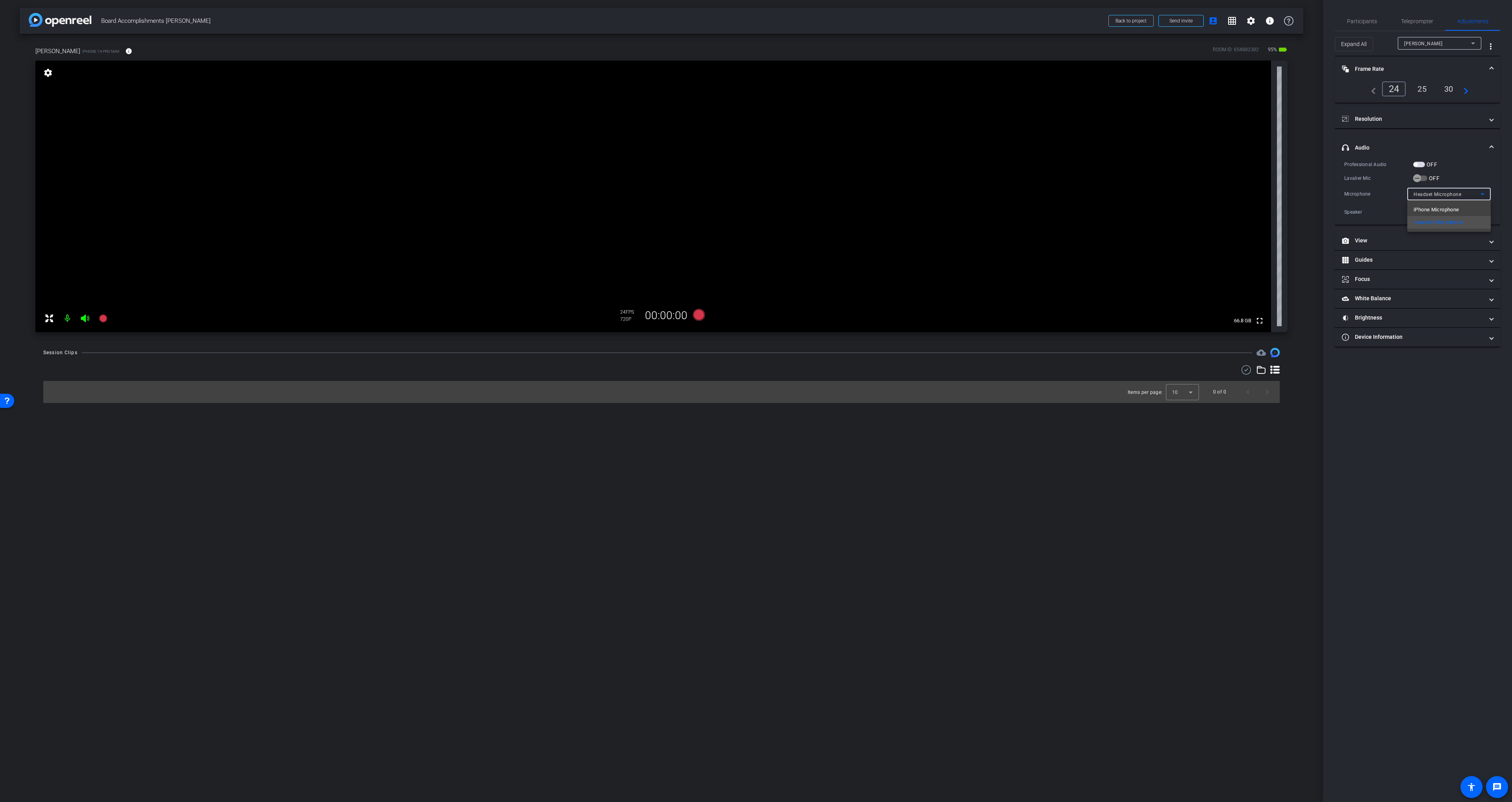
click at [1389, 201] on div at bounding box center [756, 401] width 1512 height 802
click at [1420, 207] on div "Headphones" at bounding box center [1449, 212] width 71 height 13
drag, startPoint x: 1427, startPoint y: 213, endPoint x: 1420, endPoint y: 191, distance: 23.1
click at [1427, 213] on div at bounding box center [756, 401] width 1512 height 802
click at [1430, 211] on span "Speaker" at bounding box center [1423, 212] width 19 height 5
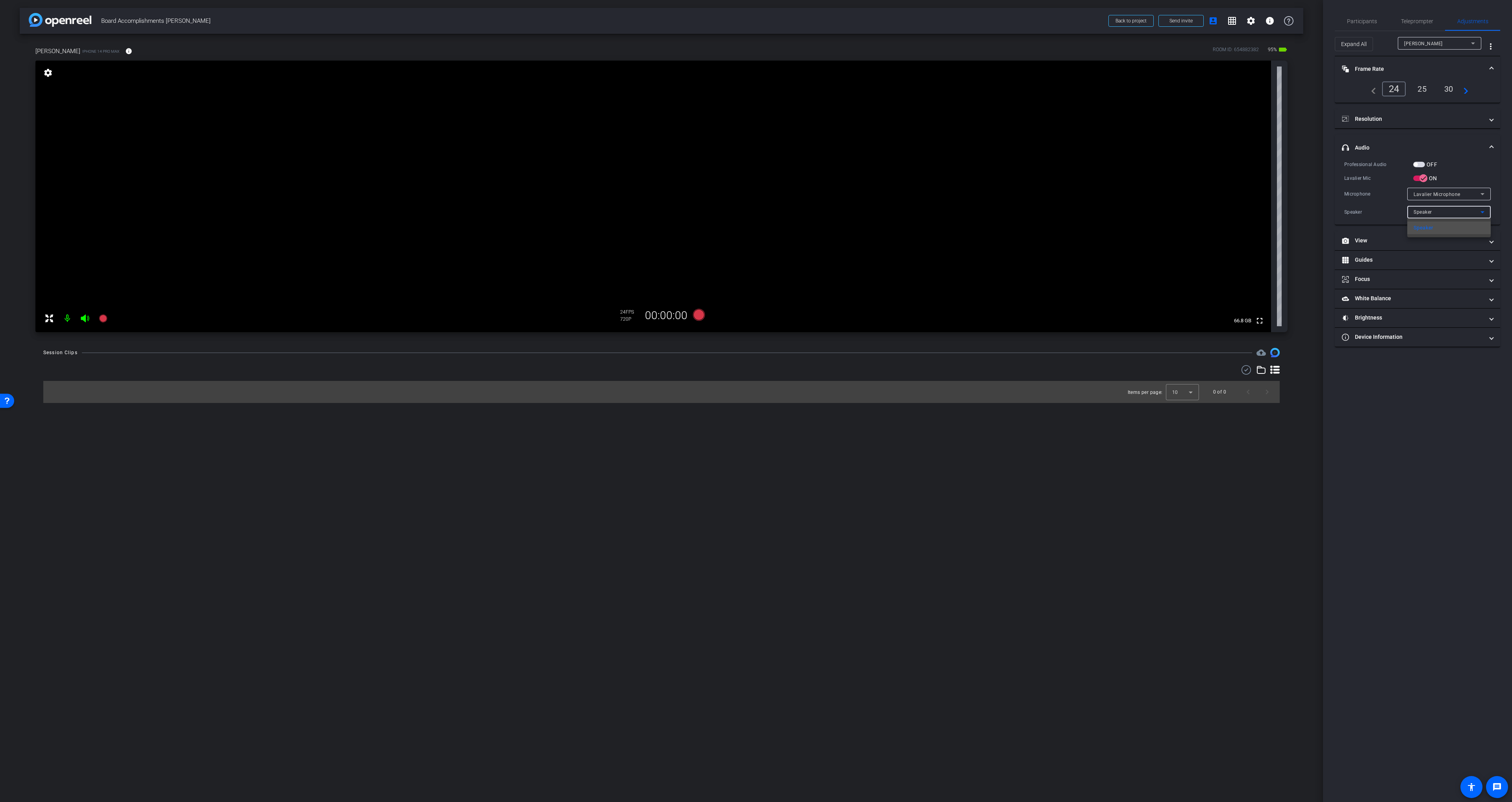
click at [1428, 211] on div at bounding box center [756, 401] width 1512 height 802
click at [1352, 19] on span "Participants" at bounding box center [1361, 21] width 30 height 5
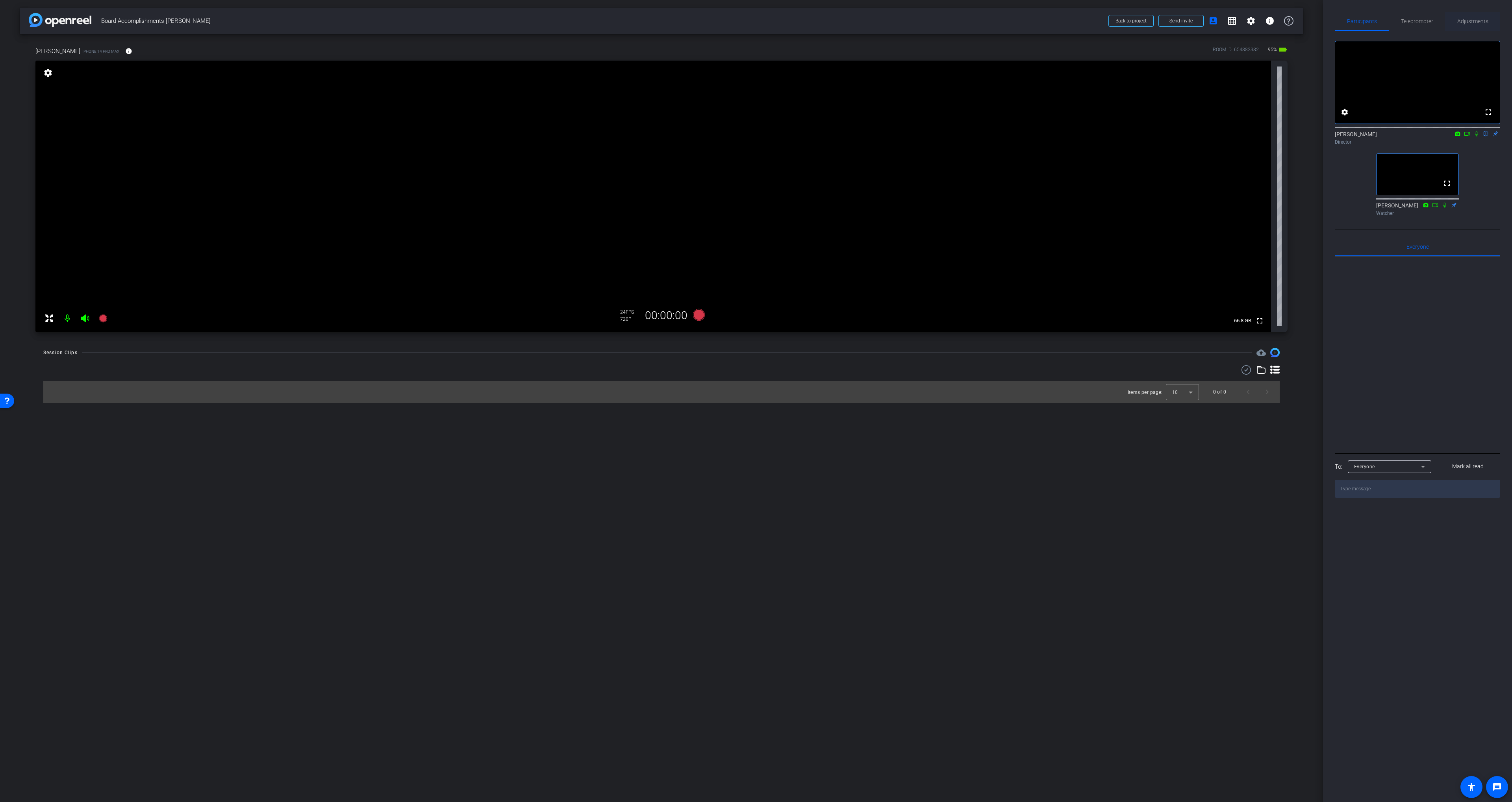
click at [1468, 12] on span "Adjustments" at bounding box center [1472, 21] width 31 height 19
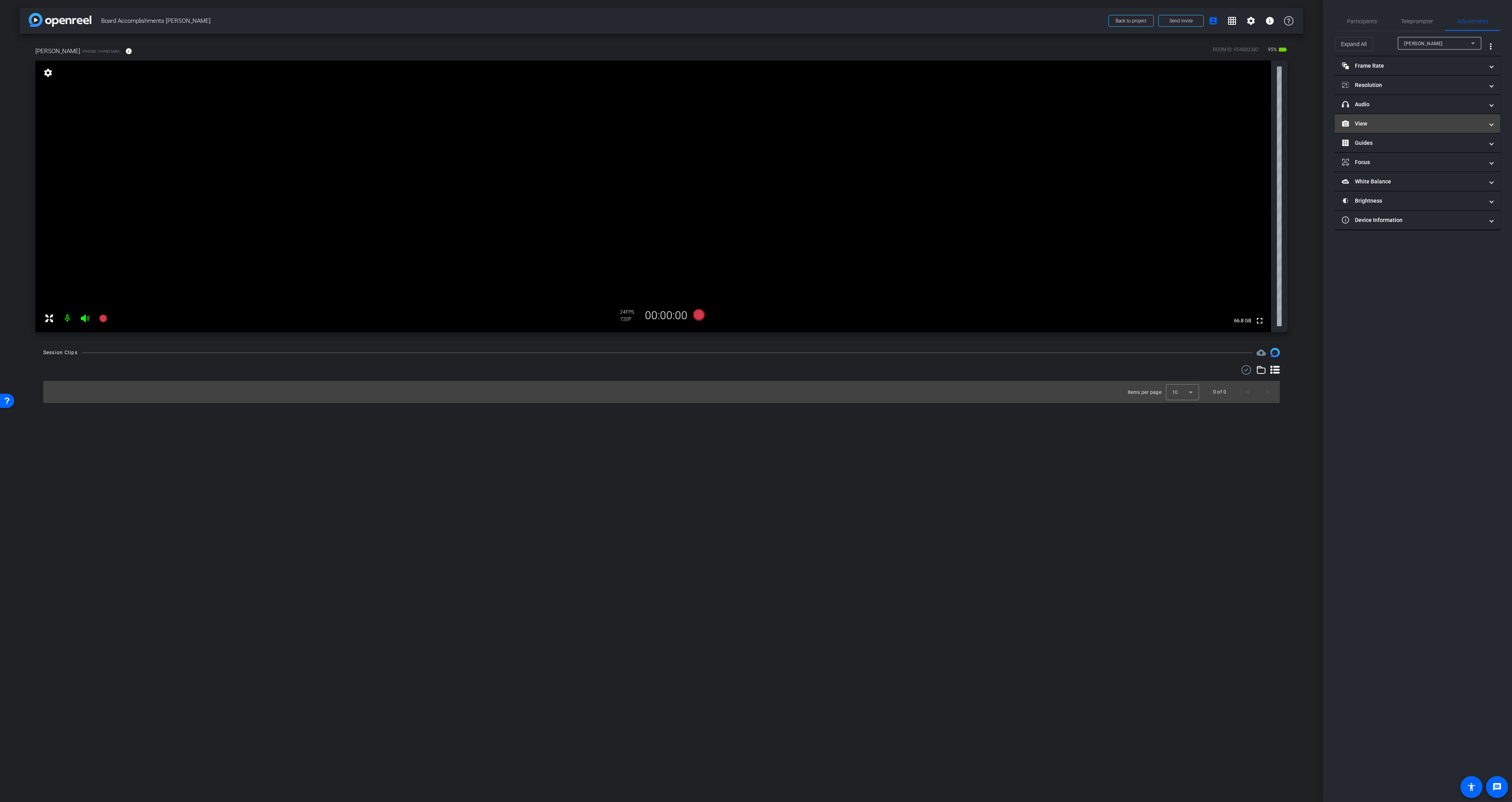
click at [1375, 122] on mat-panel-title "View" at bounding box center [1412, 124] width 142 height 8
click at [1382, 122] on mat-expansion-panel-header "View" at bounding box center [1417, 133] width 165 height 25
click at [1360, 17] on span "Participants" at bounding box center [1361, 21] width 30 height 19
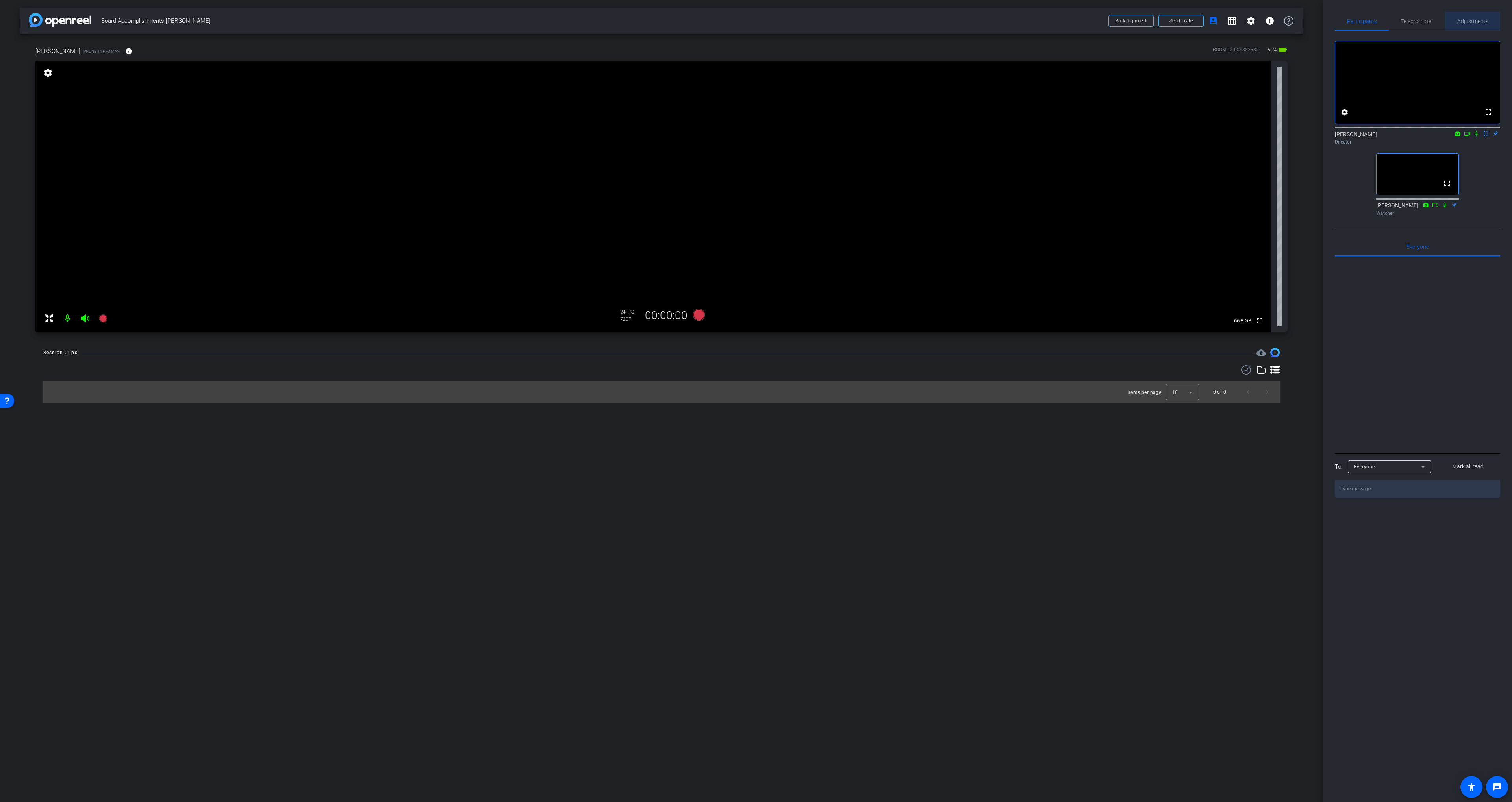
drag, startPoint x: 1479, startPoint y: 17, endPoint x: 1474, endPoint y: 16, distance: 5.1
click at [1478, 15] on span "Adjustments" at bounding box center [1472, 21] width 31 height 19
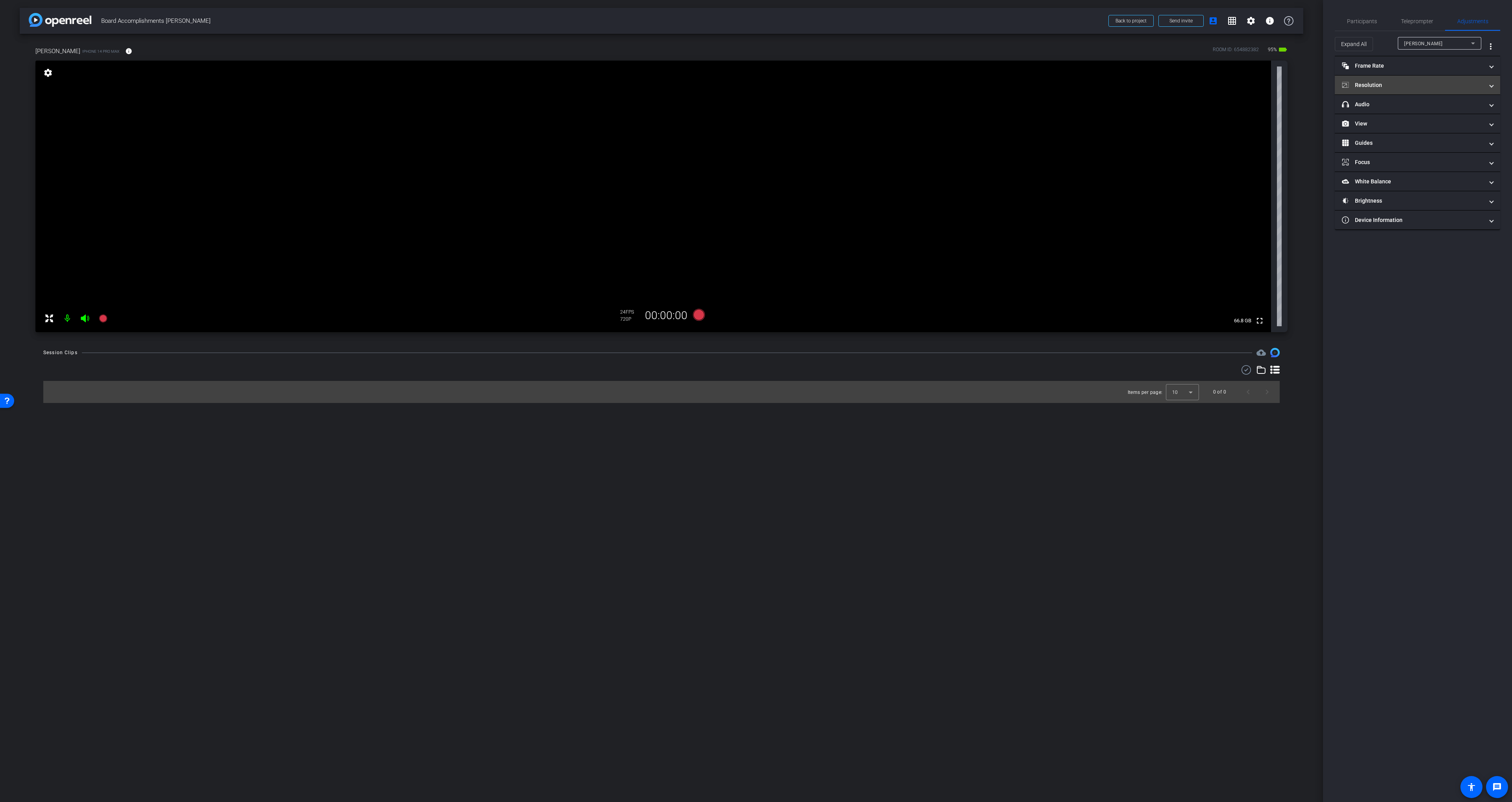
click at [1389, 88] on mat-panel-title "Resolution" at bounding box center [1412, 85] width 142 height 8
click at [1416, 114] on div "1080" at bounding box center [1424, 114] width 29 height 13
click at [1367, 22] on span "Participants" at bounding box center [1361, 21] width 30 height 5
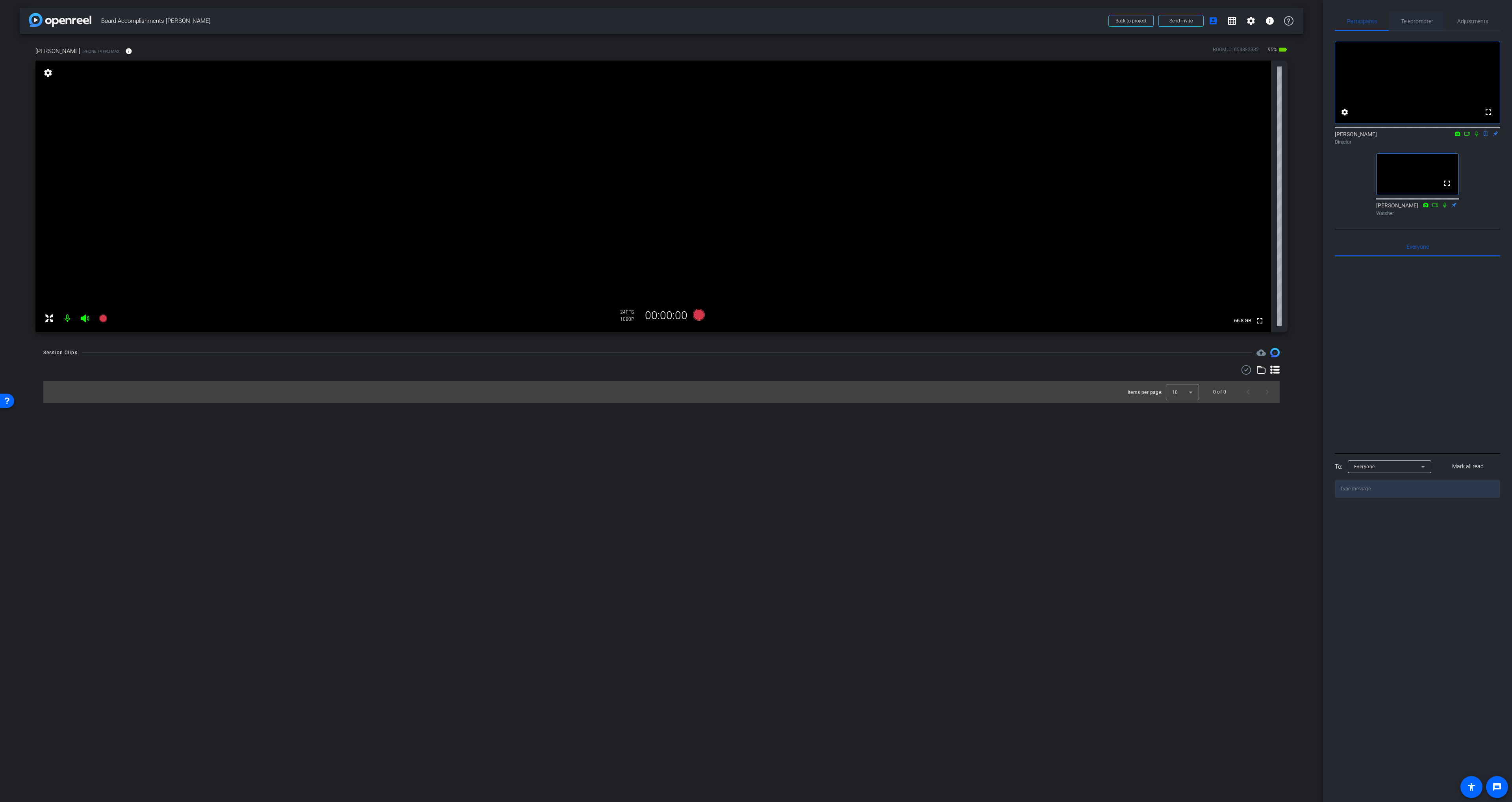
click at [1420, 19] on span "Teleprompter" at bounding box center [1417, 21] width 33 height 5
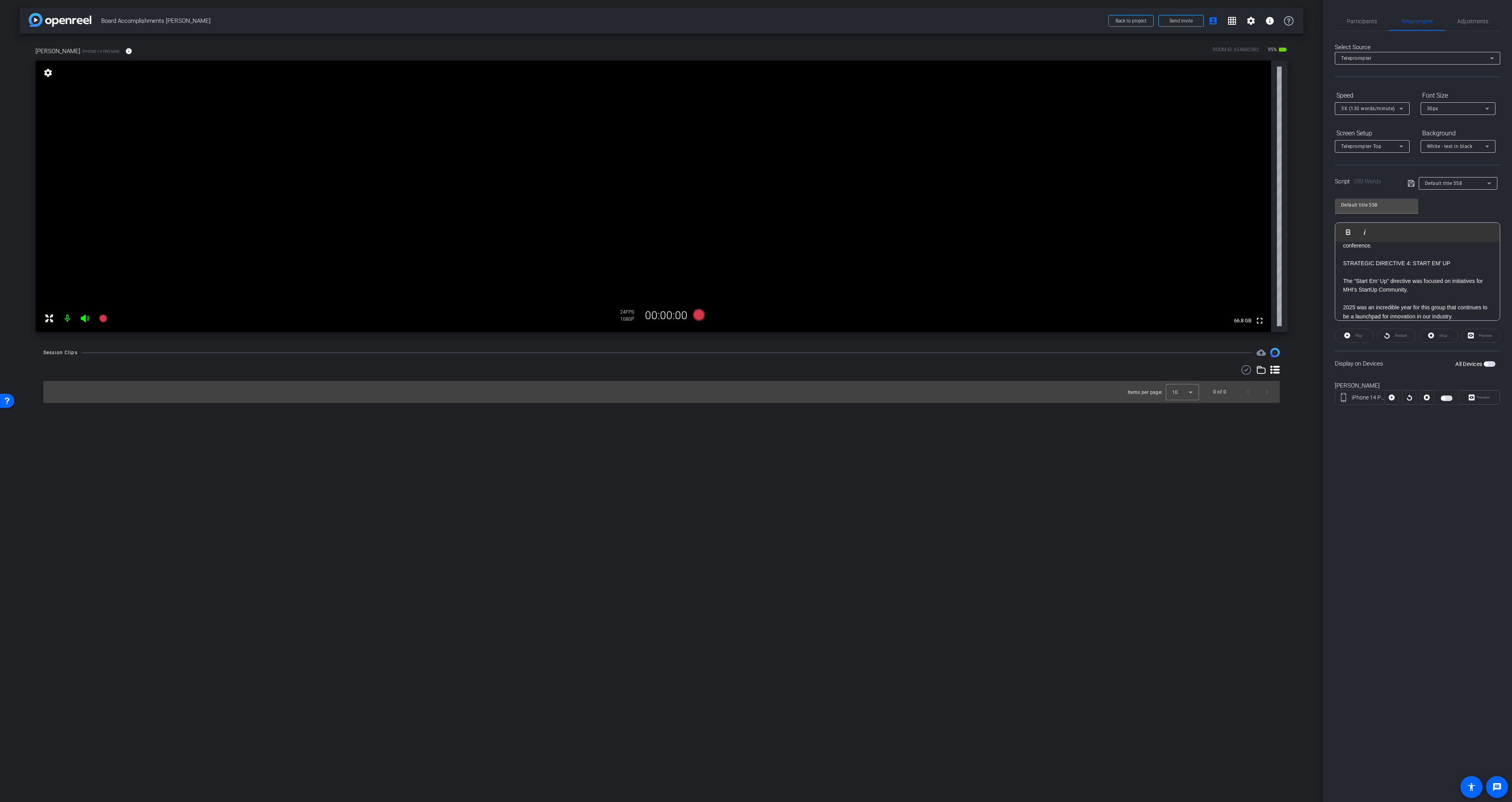
click at [1449, 400] on span "button" at bounding box center [1446, 398] width 12 height 5
click at [1456, 23] on div "Adjustments" at bounding box center [1472, 21] width 55 height 19
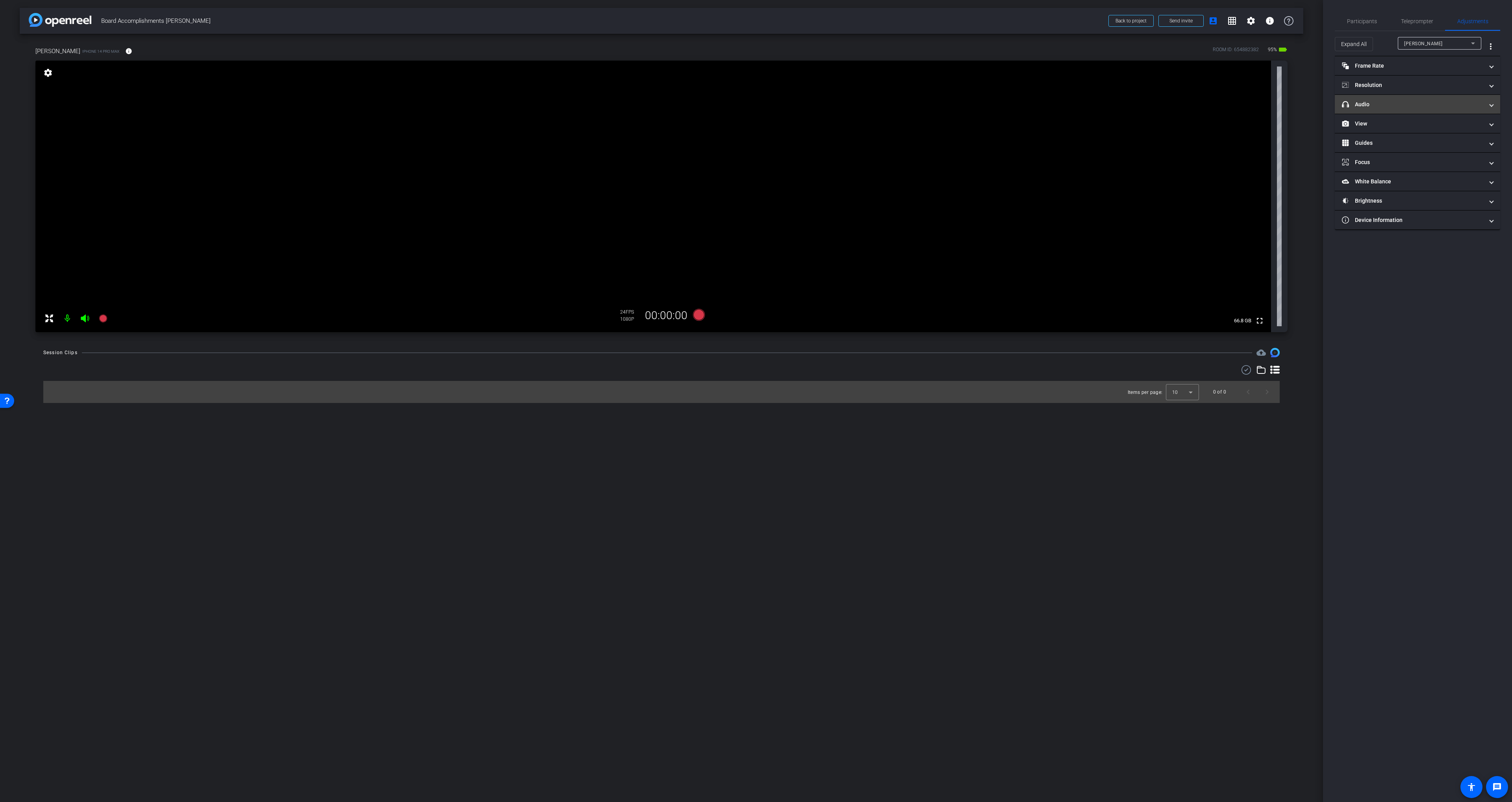
click at [1381, 104] on mat-panel-title "headphone icon Audio" at bounding box center [1412, 104] width 142 height 8
click at [1359, 17] on span "Participants" at bounding box center [1361, 21] width 30 height 19
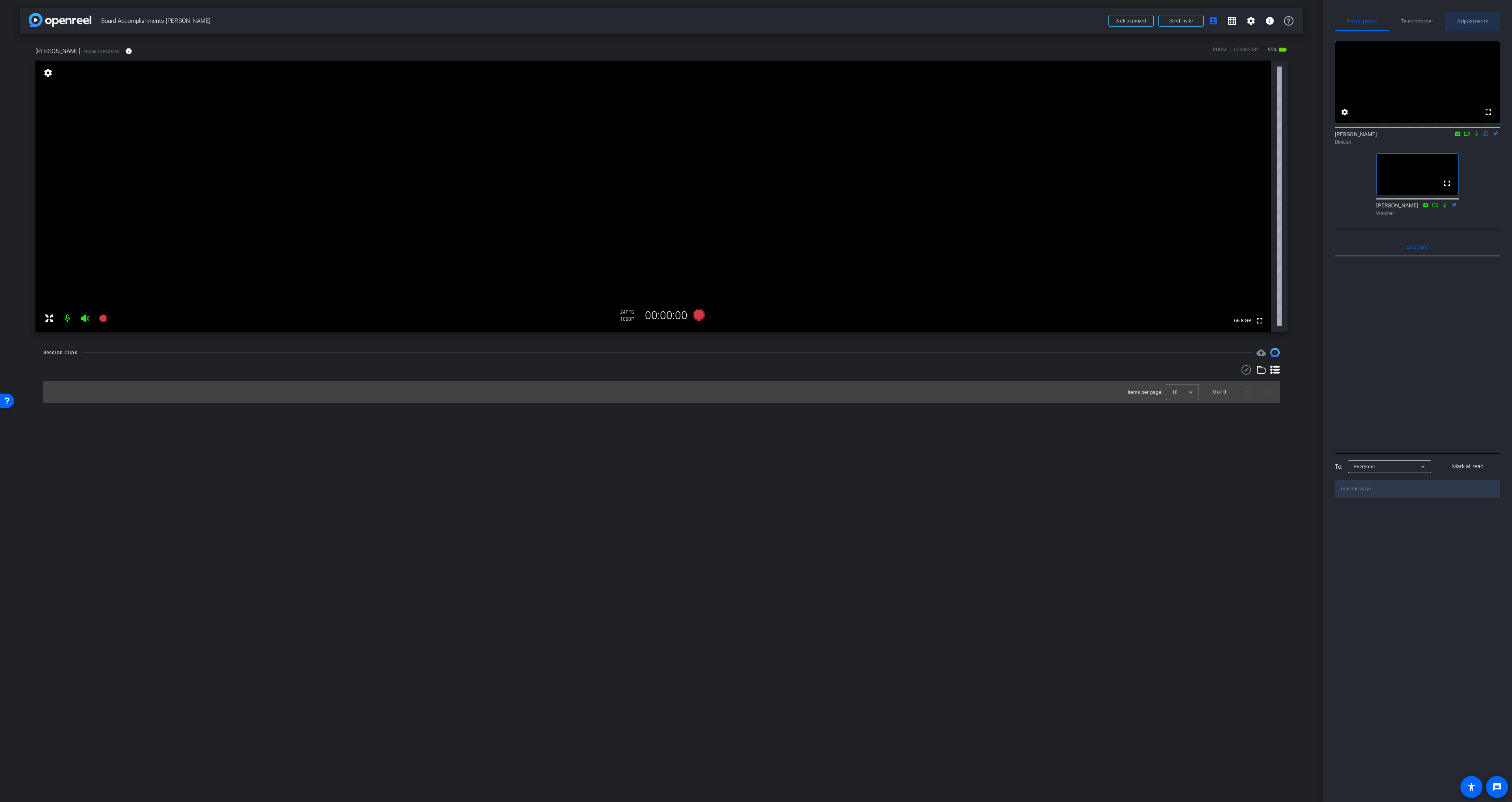
click at [1465, 21] on span "Adjustments" at bounding box center [1472, 21] width 31 height 5
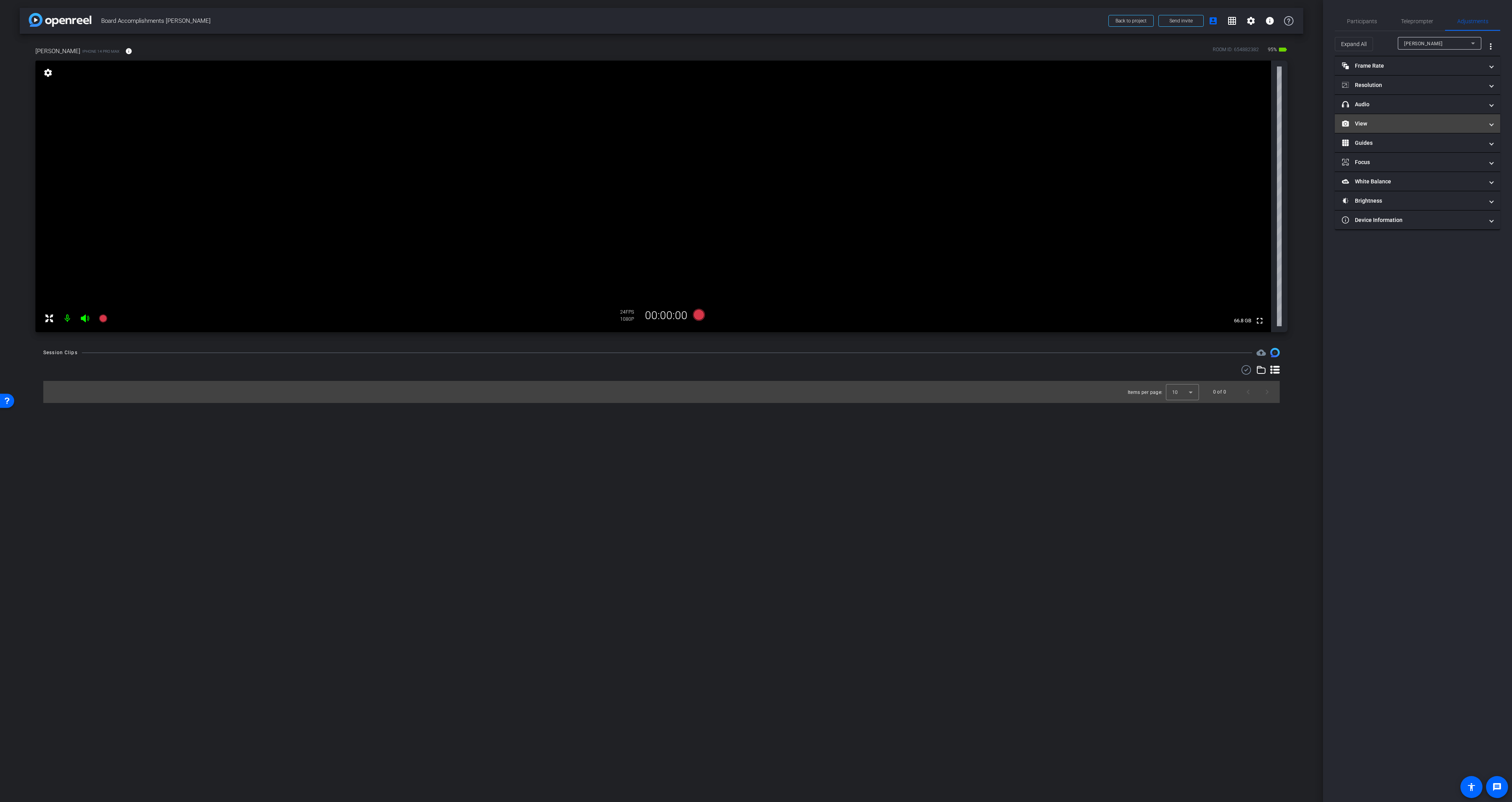
click at [1389, 125] on mat-panel-title "View" at bounding box center [1412, 124] width 142 height 8
click at [1391, 123] on mat-expansion-panel-header "View" at bounding box center [1417, 133] width 165 height 25
click at [1391, 123] on mat-panel-title "View" at bounding box center [1412, 124] width 142 height 8
click at [1408, 22] on span "Teleprompter" at bounding box center [1417, 21] width 33 height 5
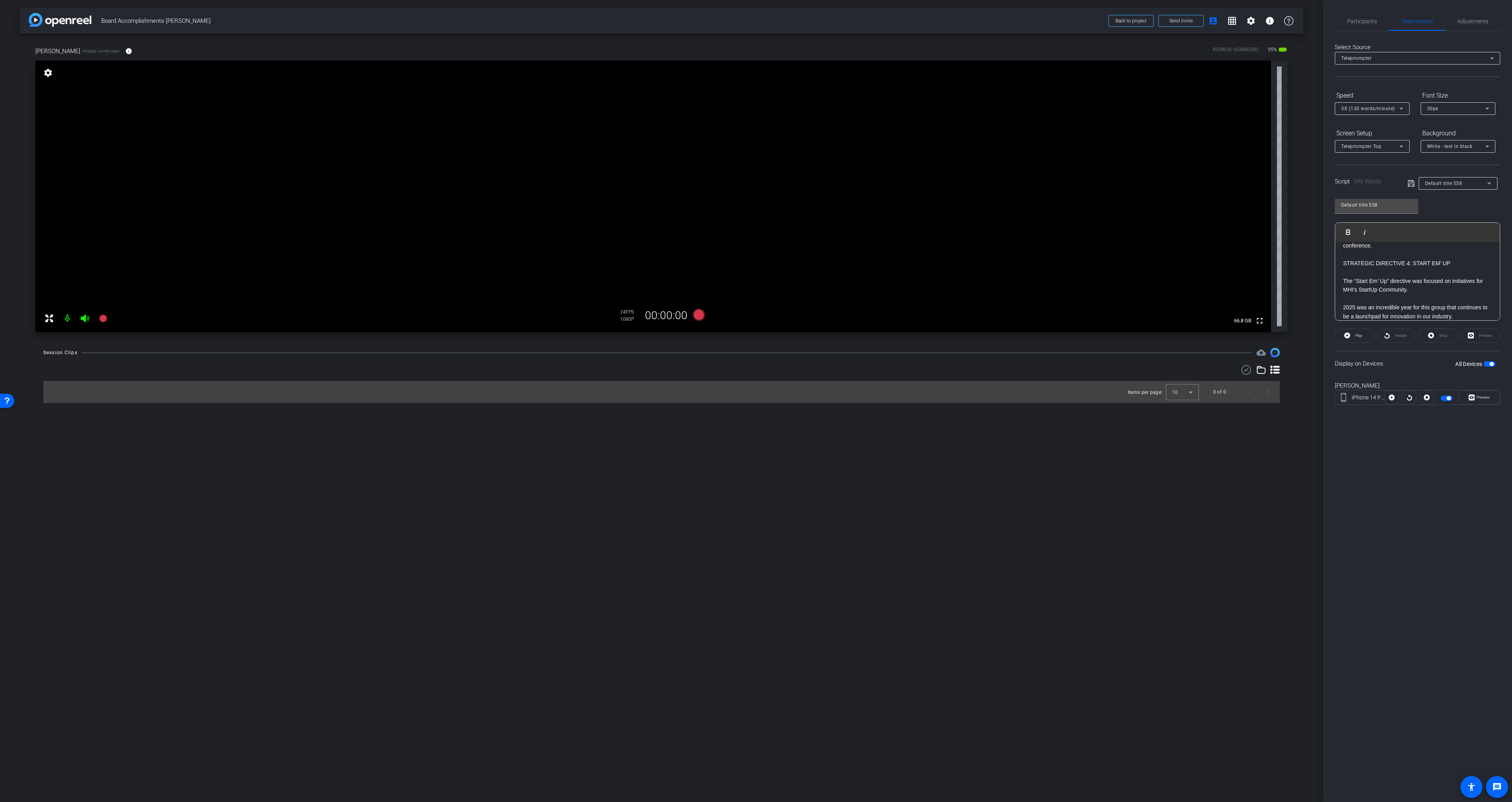
drag, startPoint x: 1419, startPoint y: 379, endPoint x: 1414, endPoint y: 367, distance: 13.0
click at [1419, 379] on div "John Paxton iPhone 14 Pro Max Preview" at bounding box center [1417, 397] width 165 height 43
click at [1357, 336] on span "Play" at bounding box center [1358, 336] width 7 height 5
click at [1479, 395] on div "Preview" at bounding box center [1479, 397] width 41 height 14
click at [1479, 398] on span "Preview" at bounding box center [1483, 397] width 13 height 5
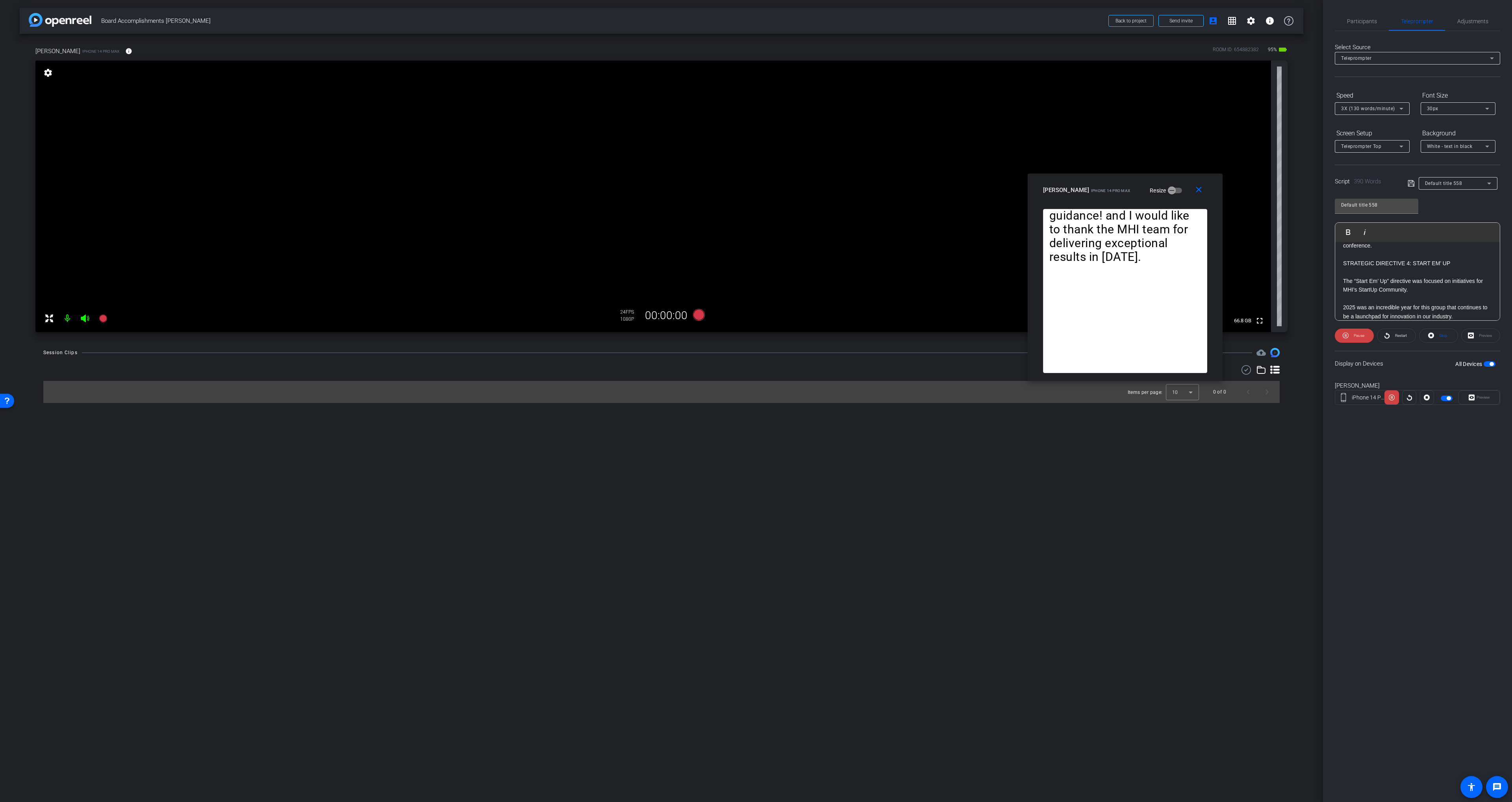
drag, startPoint x: 907, startPoint y: 258, endPoint x: 1111, endPoint y: 199, distance: 212.4
click at [1111, 197] on div "close [PERSON_NAME] iPhone 14 Pro Max Resize" at bounding box center [1125, 191] width 195 height 35
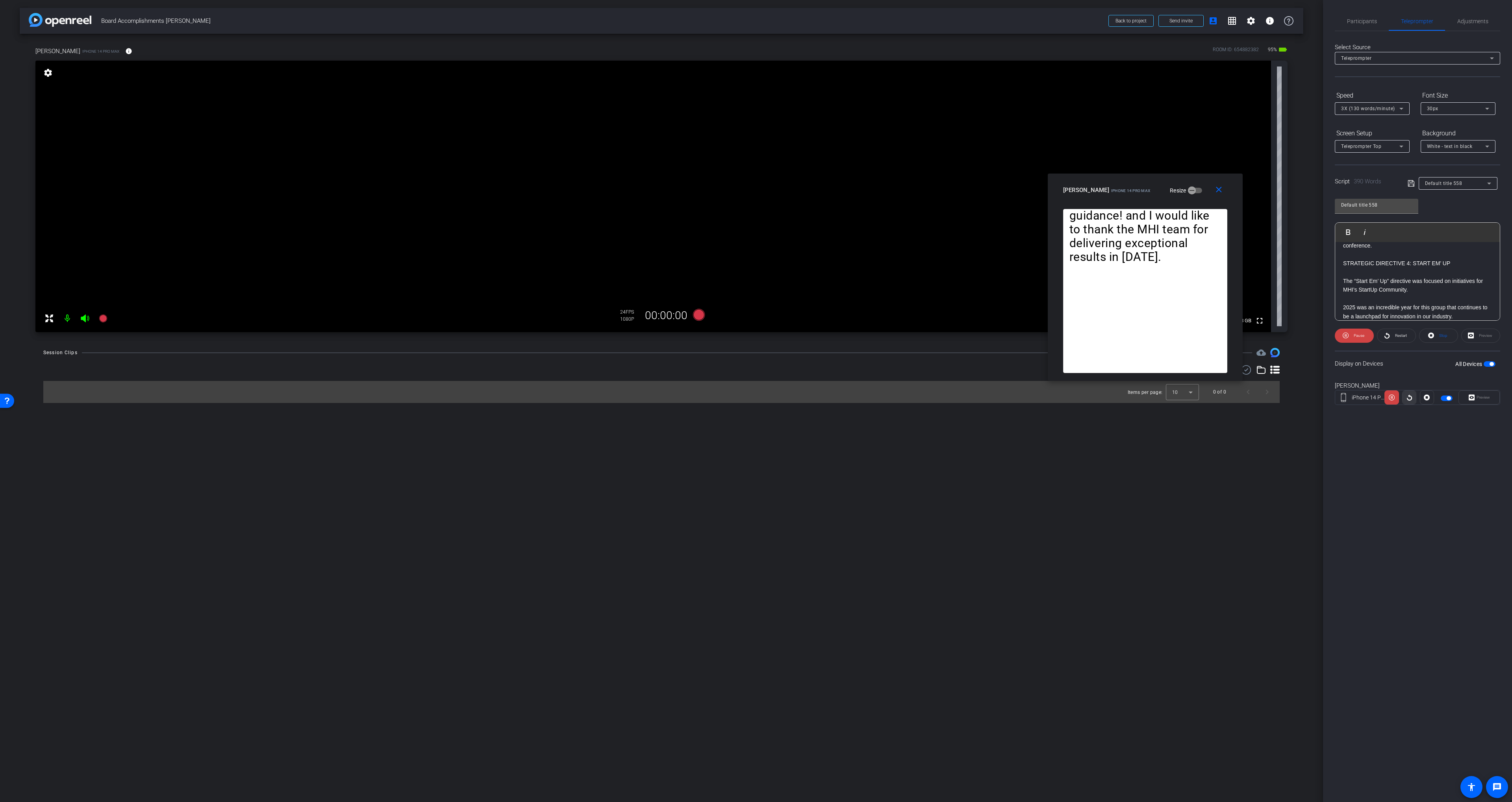
click at [1408, 394] on icon at bounding box center [1409, 397] width 6 height 12
click at [1390, 399] on icon at bounding box center [1391, 397] width 6 height 6
click at [1373, 127] on div "Screen Setup" at bounding box center [1372, 134] width 75 height 13
click at [1349, 13] on span "Participants" at bounding box center [1361, 21] width 30 height 19
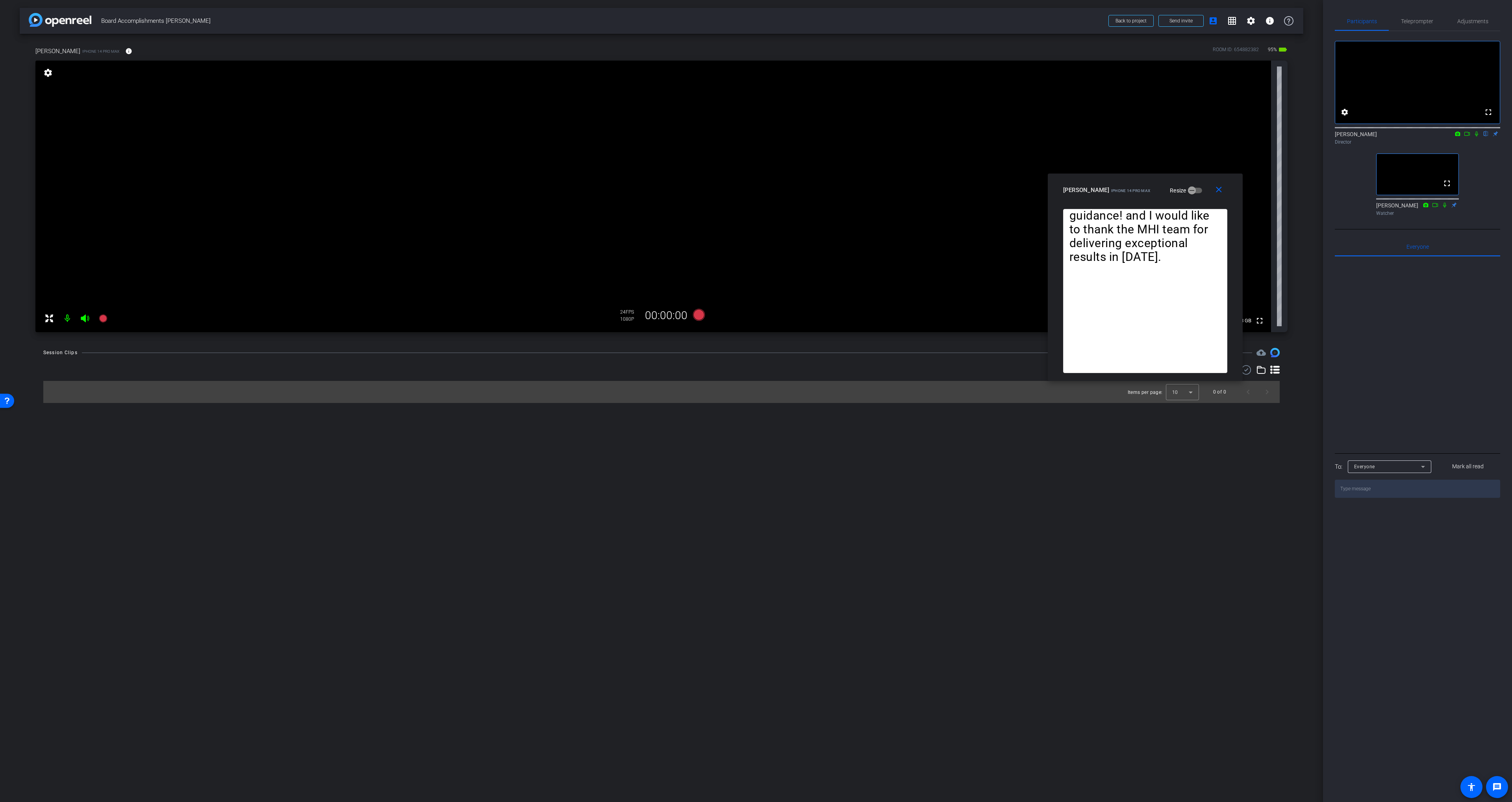
click at [908, 300] on video at bounding box center [653, 196] width 1236 height 272
click at [699, 314] on icon at bounding box center [699, 315] width 12 height 12
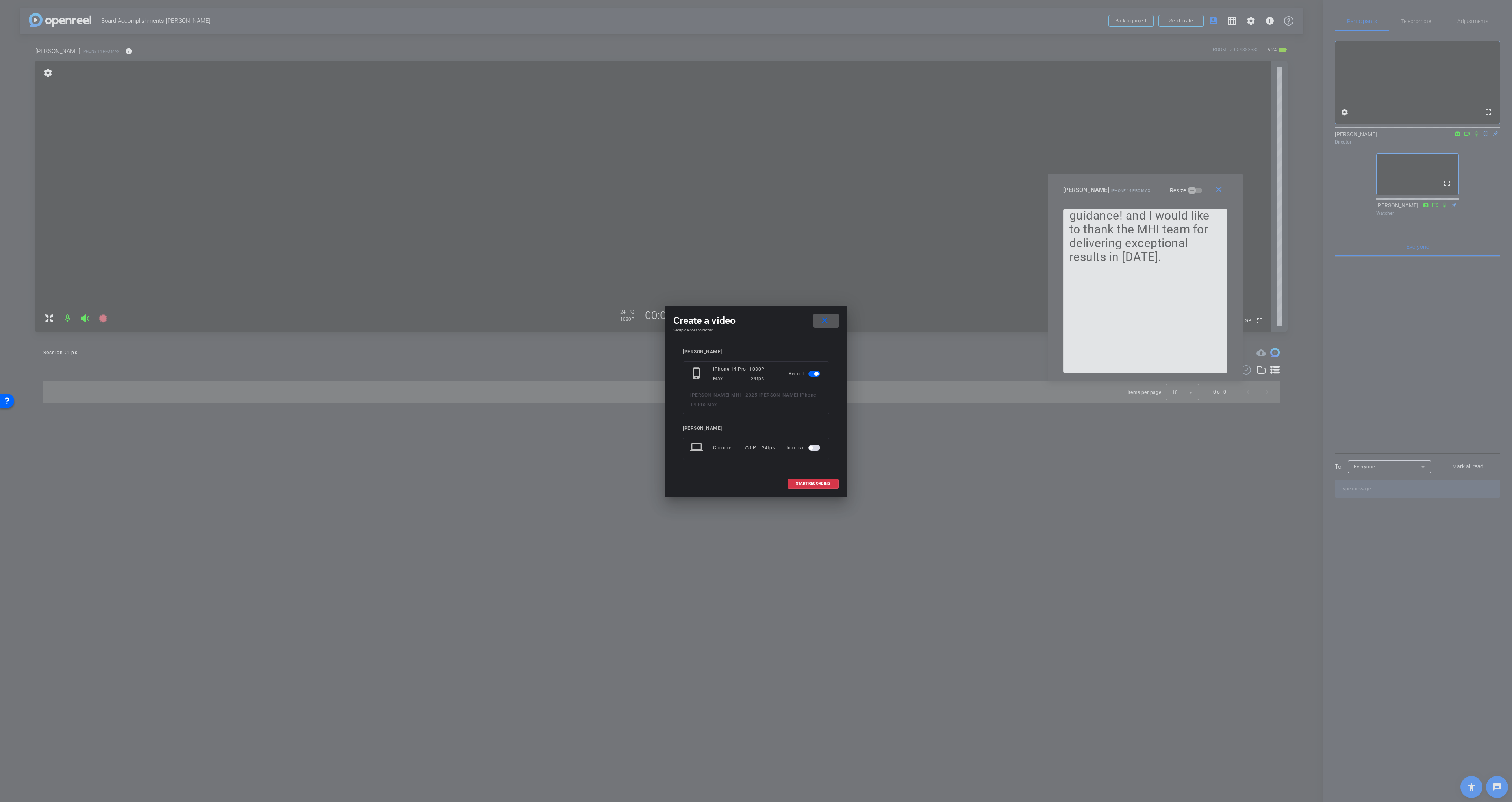
click at [763, 389] on div "phone_iphone iPhone 14 Pro Max 1080P | 24fps Record John Paxton - MHI - 2025 - …" at bounding box center [756, 388] width 146 height 53
click at [800, 482] on span "START RECORDING" at bounding box center [813, 484] width 35 height 4
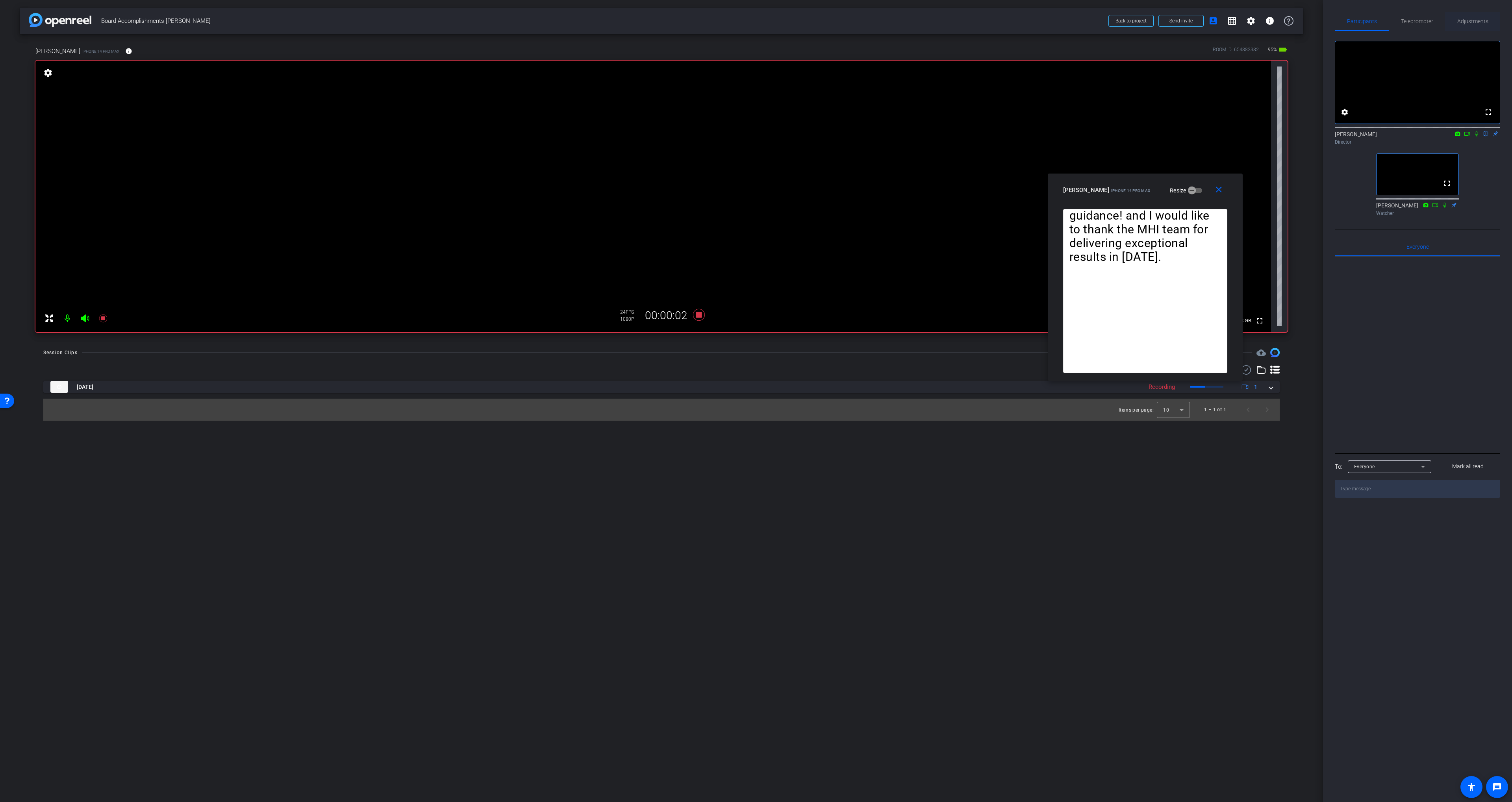
click at [1471, 25] on span "Adjustments" at bounding box center [1472, 21] width 31 height 19
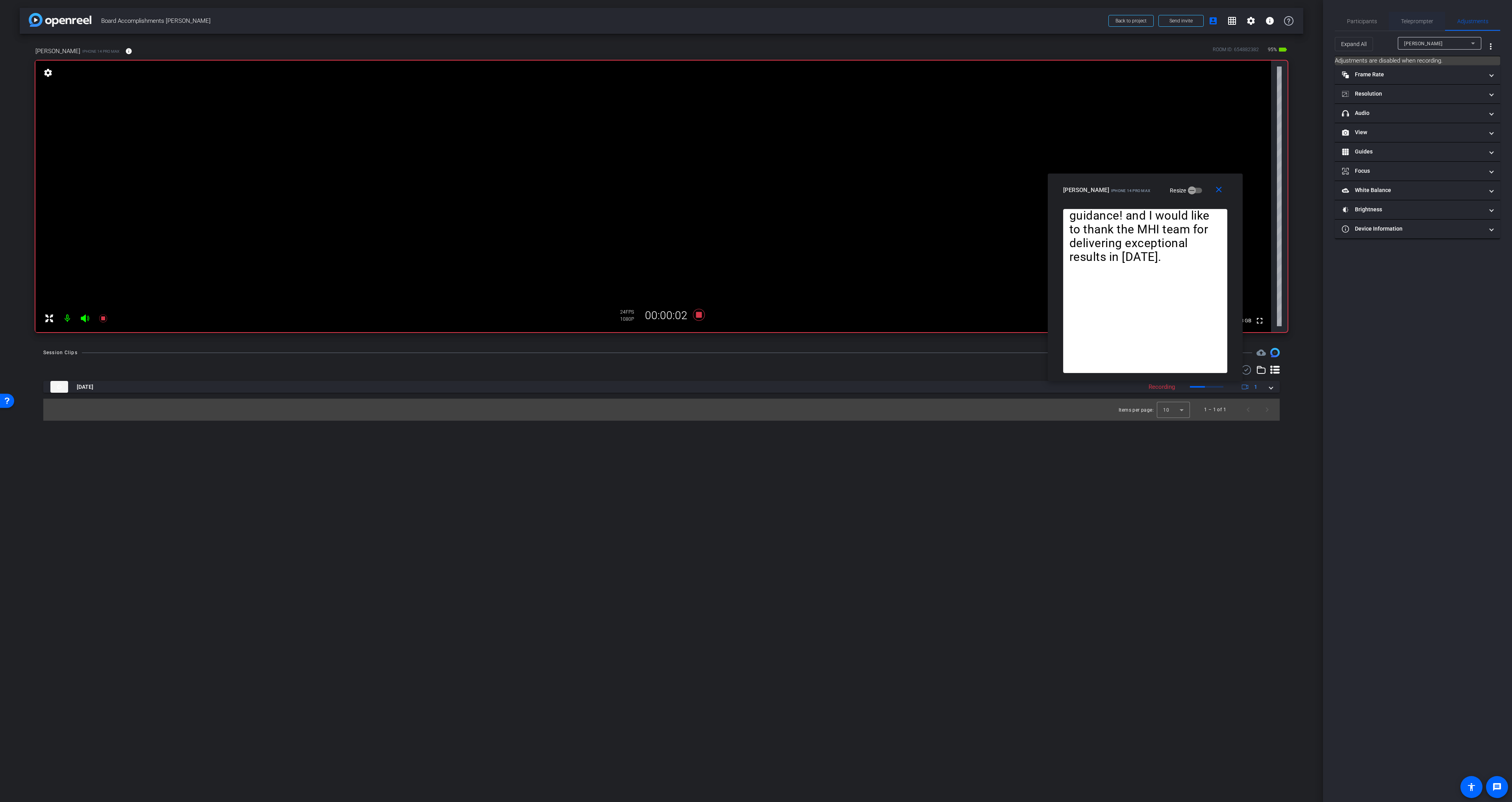
click at [1426, 23] on span "Teleprompter" at bounding box center [1417, 21] width 33 height 5
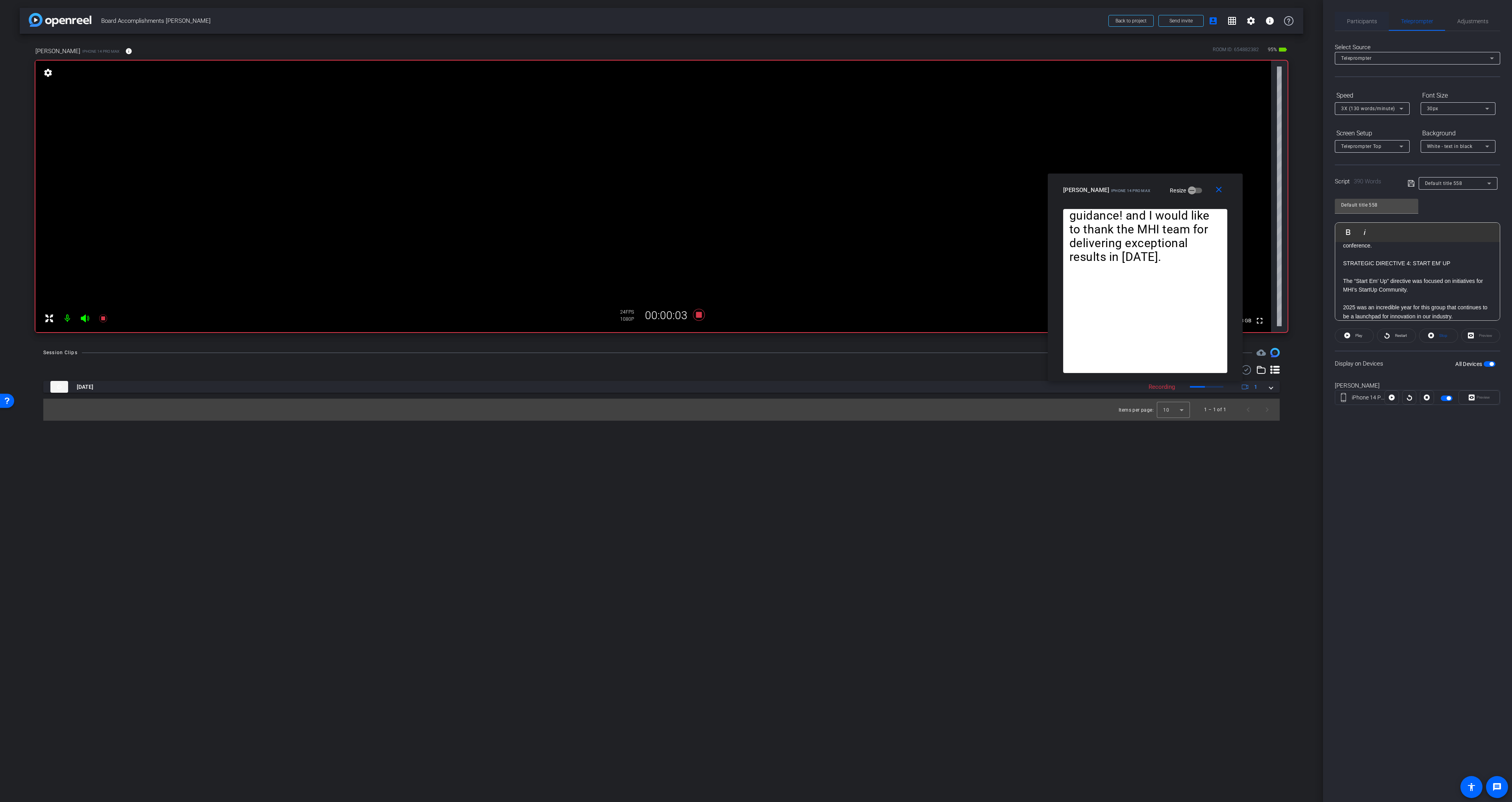
click at [1356, 19] on span "Participants" at bounding box center [1361, 21] width 30 height 5
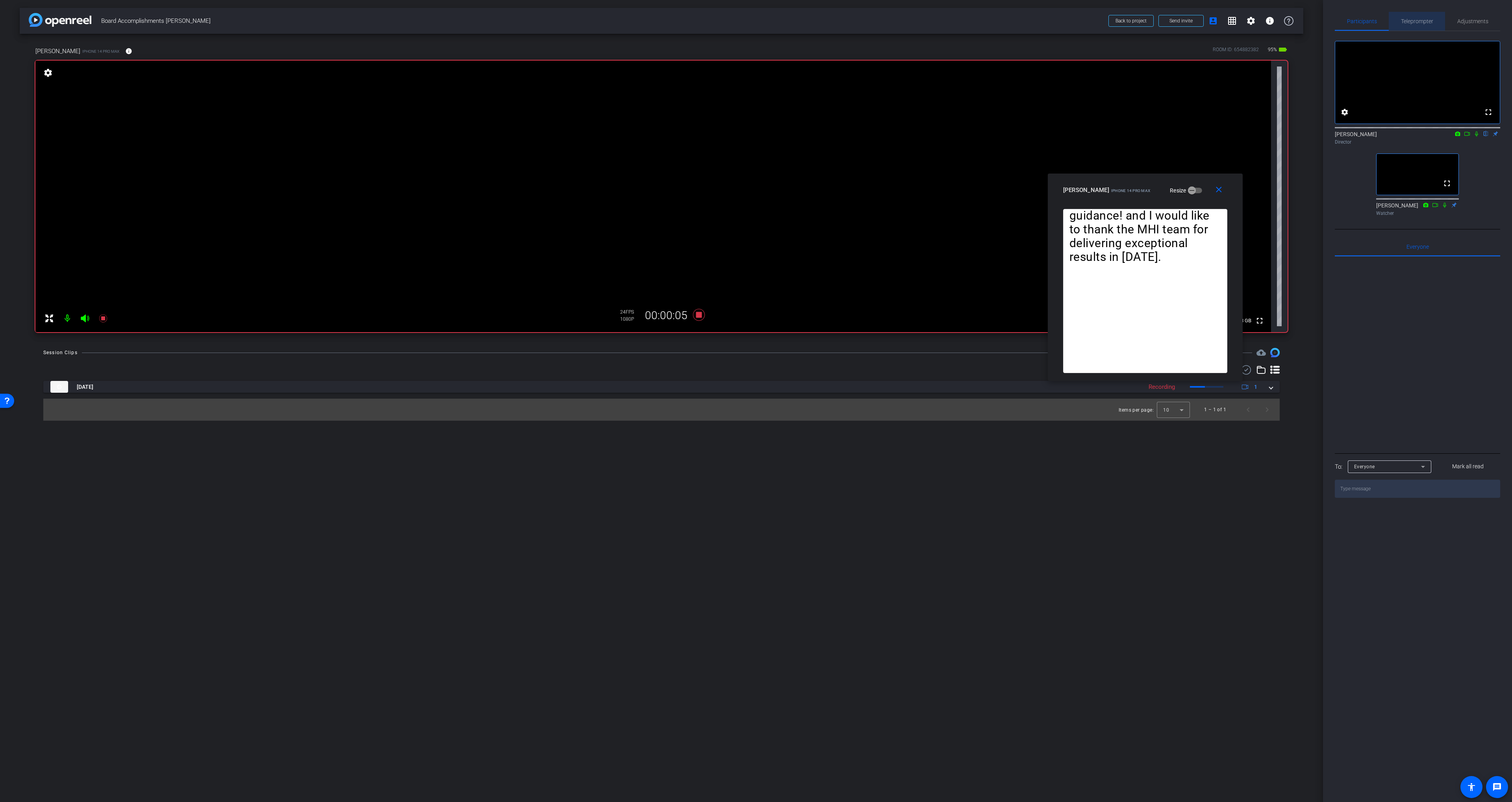
click at [1398, 17] on div "Teleprompter" at bounding box center [1416, 21] width 56 height 19
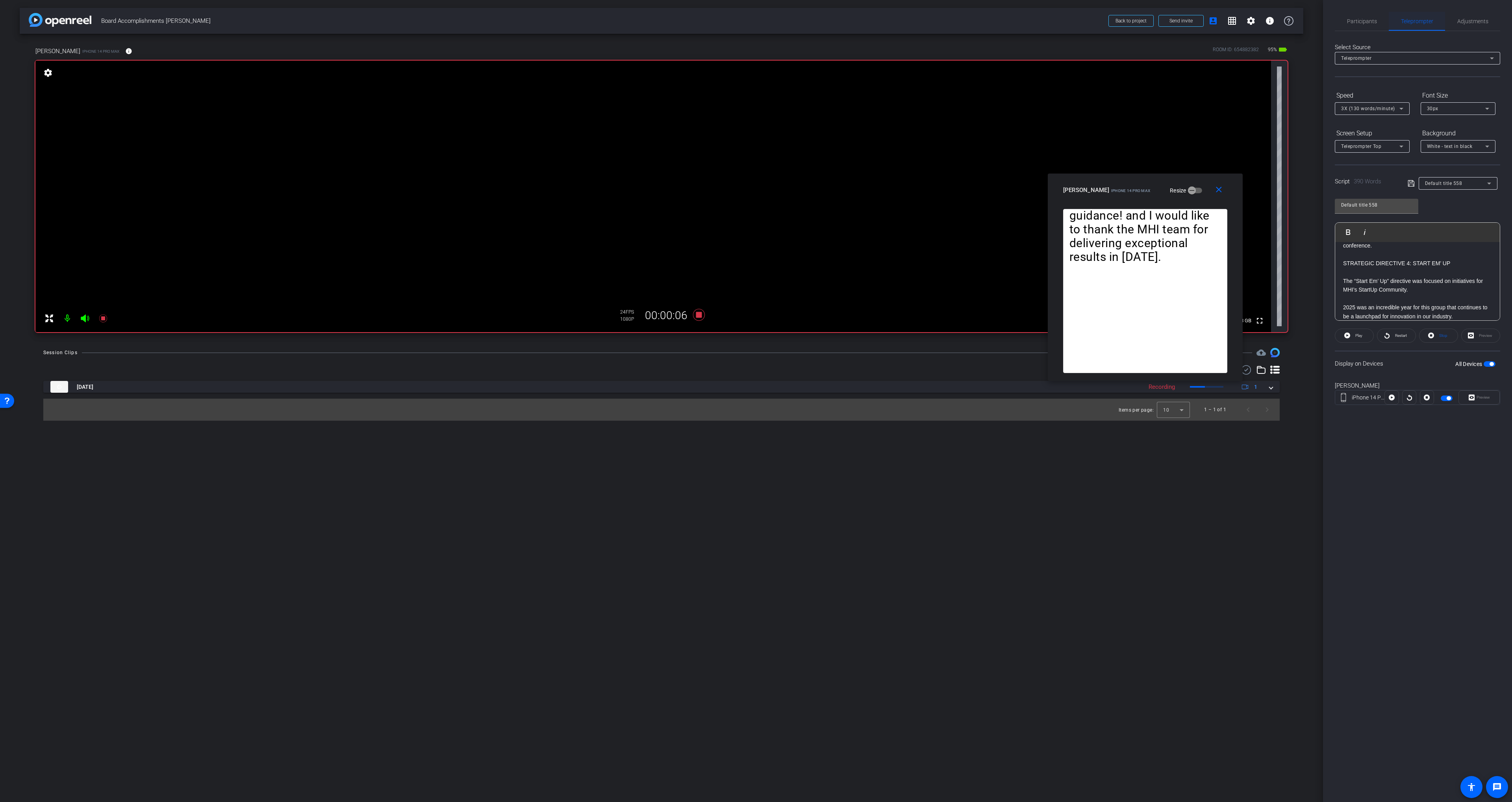
click at [1444, 15] on div "Teleprompter" at bounding box center [1416, 21] width 56 height 19
click at [1459, 19] on span "Adjustments" at bounding box center [1472, 21] width 31 height 5
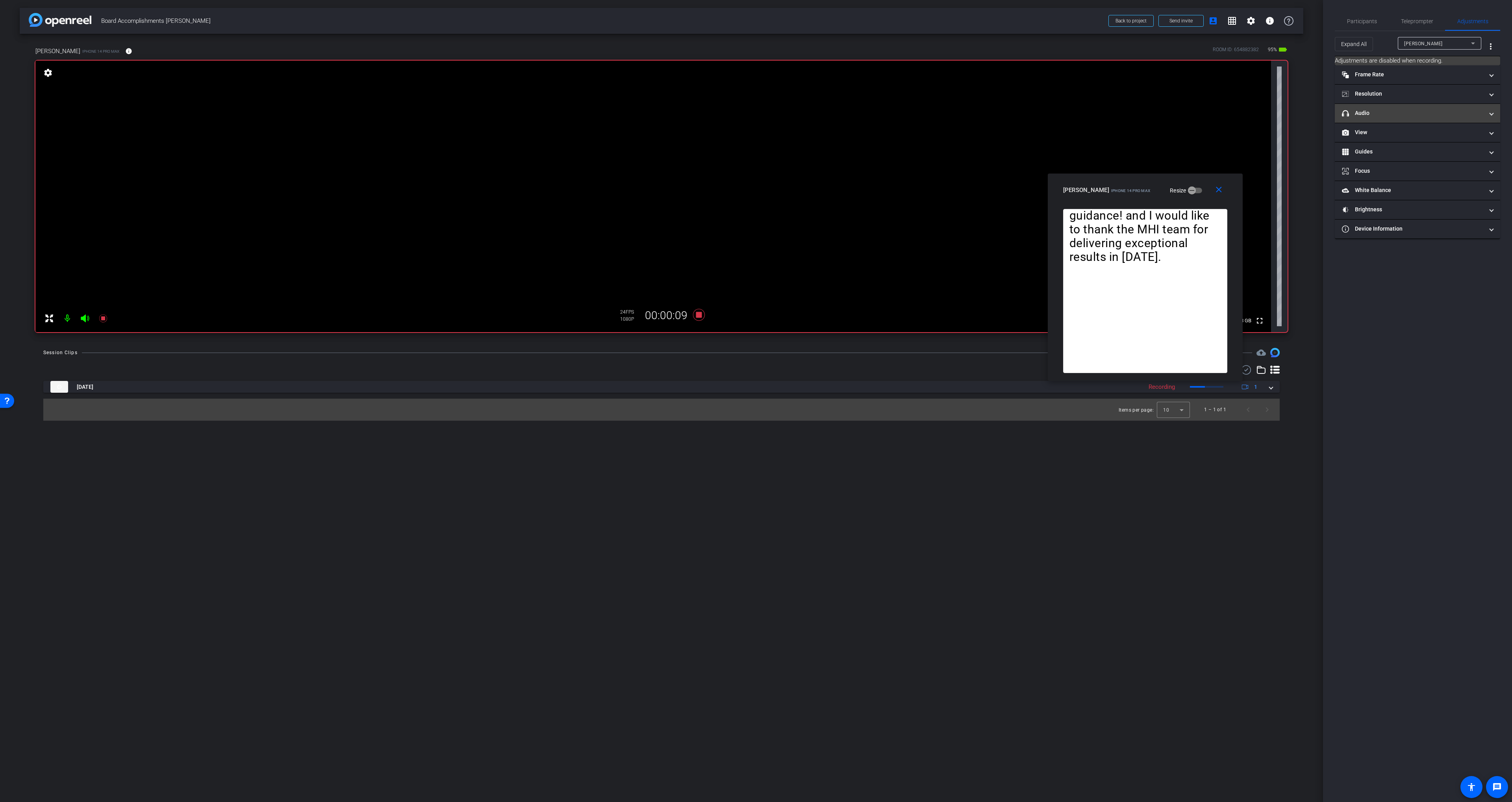
click at [1380, 114] on mat-panel-title "headphone icon Audio" at bounding box center [1412, 113] width 142 height 8
click at [699, 315] on icon at bounding box center [699, 315] width 12 height 12
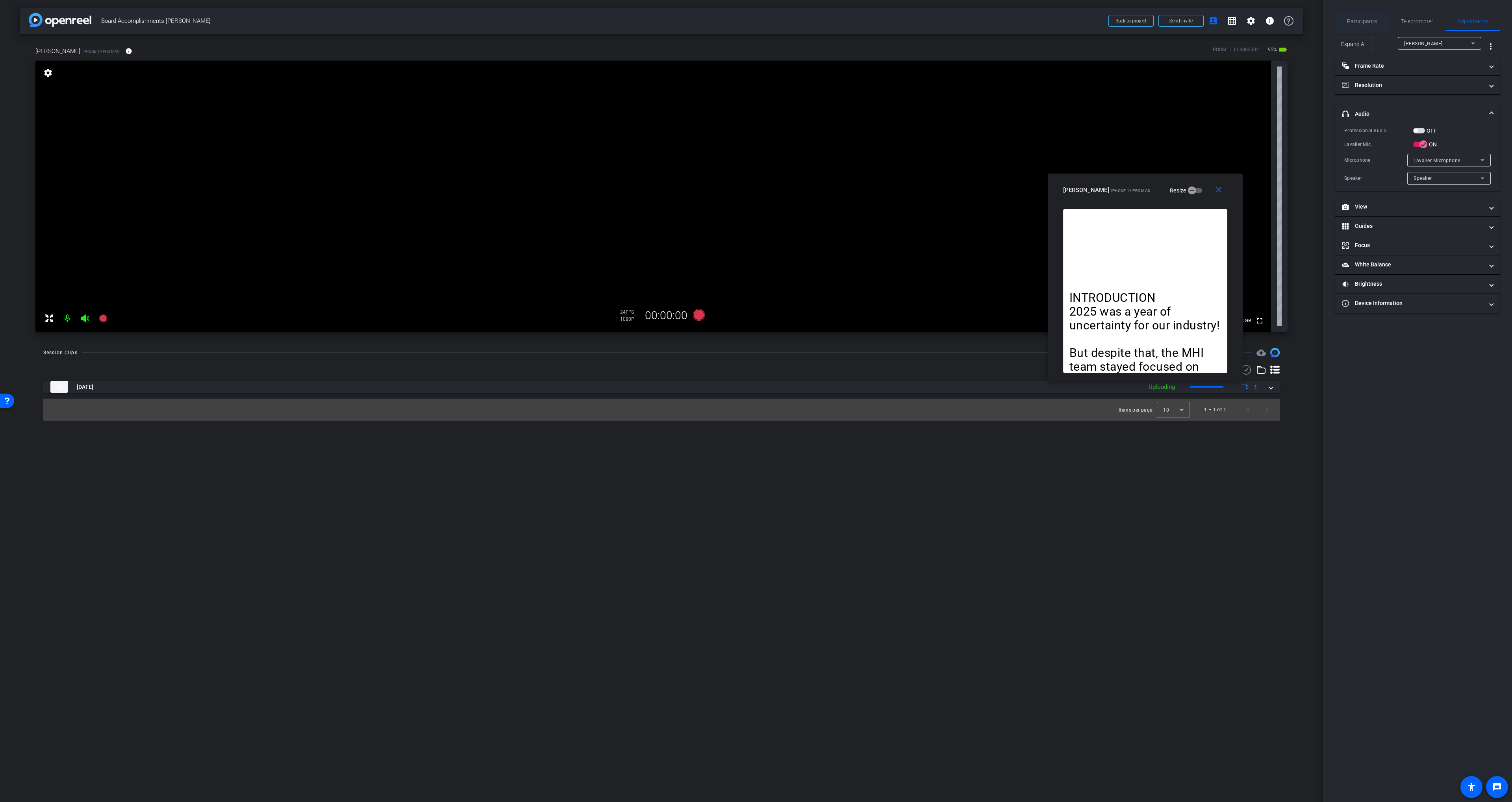
click at [1366, 21] on span "Participants" at bounding box center [1361, 21] width 30 height 5
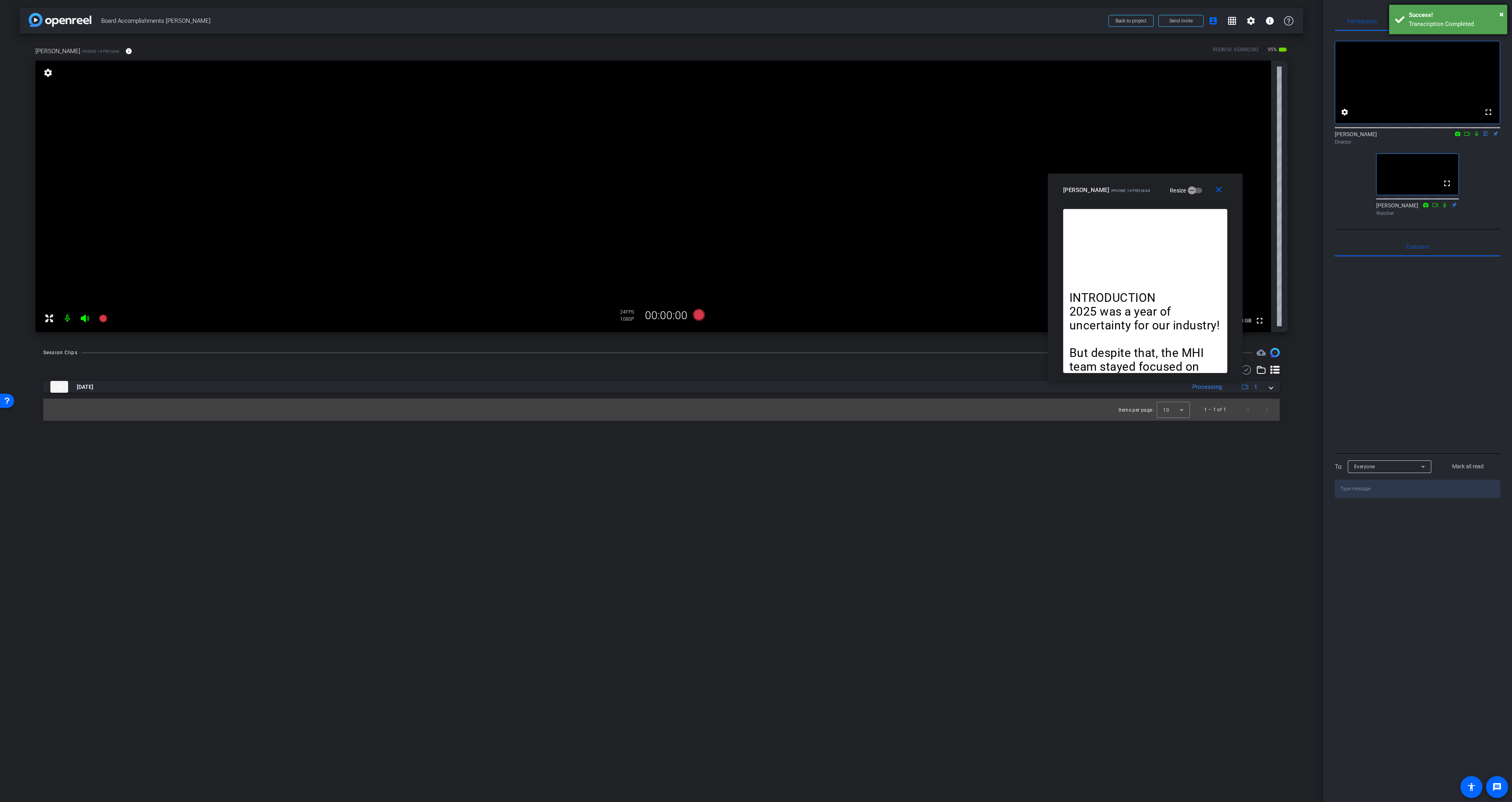
click at [1498, 15] on div "Success!" at bounding box center [1454, 15] width 92 height 9
click at [1476, 19] on span "Adjustments" at bounding box center [1472, 21] width 31 height 5
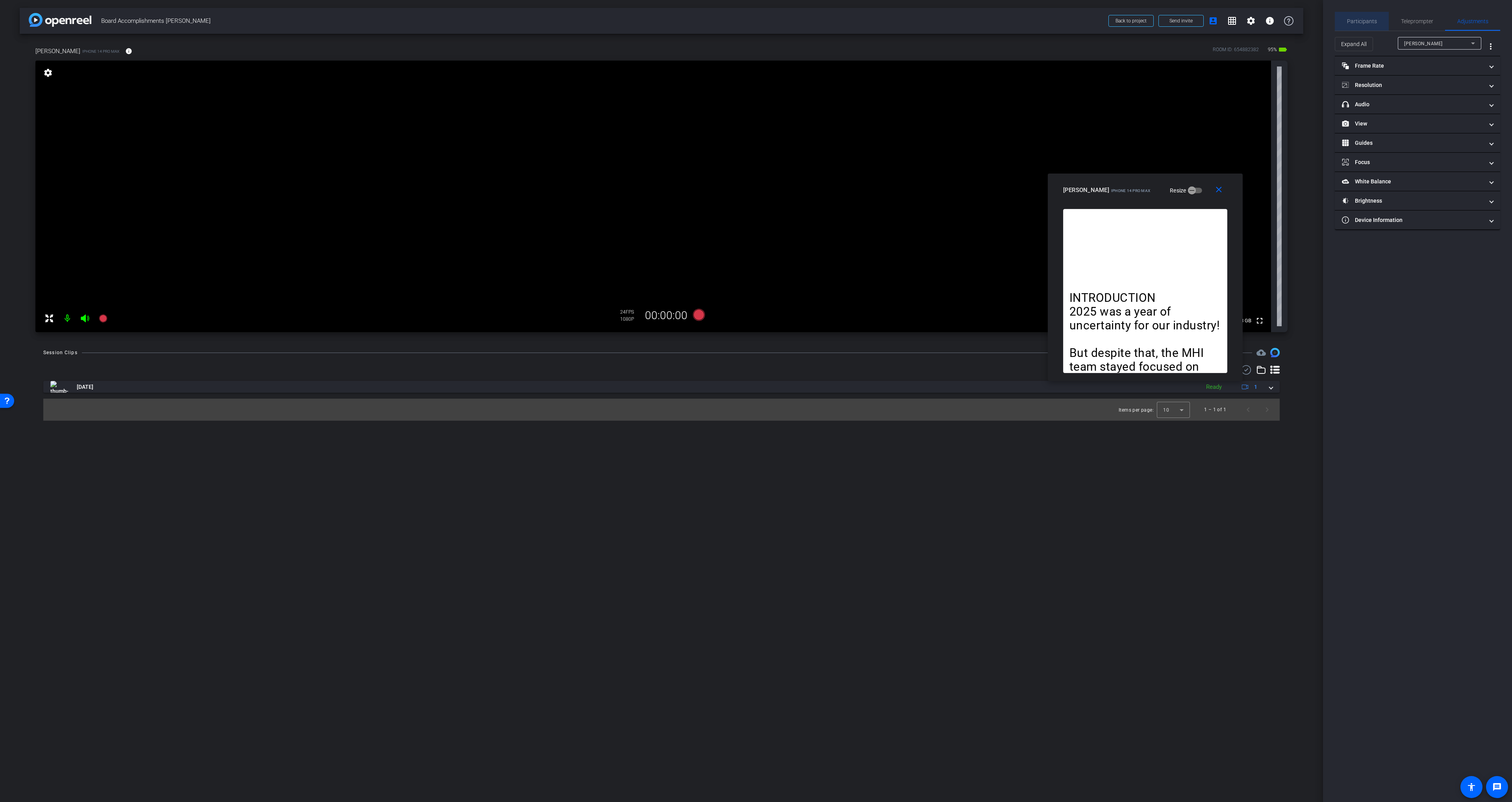
click at [1363, 24] on span "Participants" at bounding box center [1361, 21] width 30 height 5
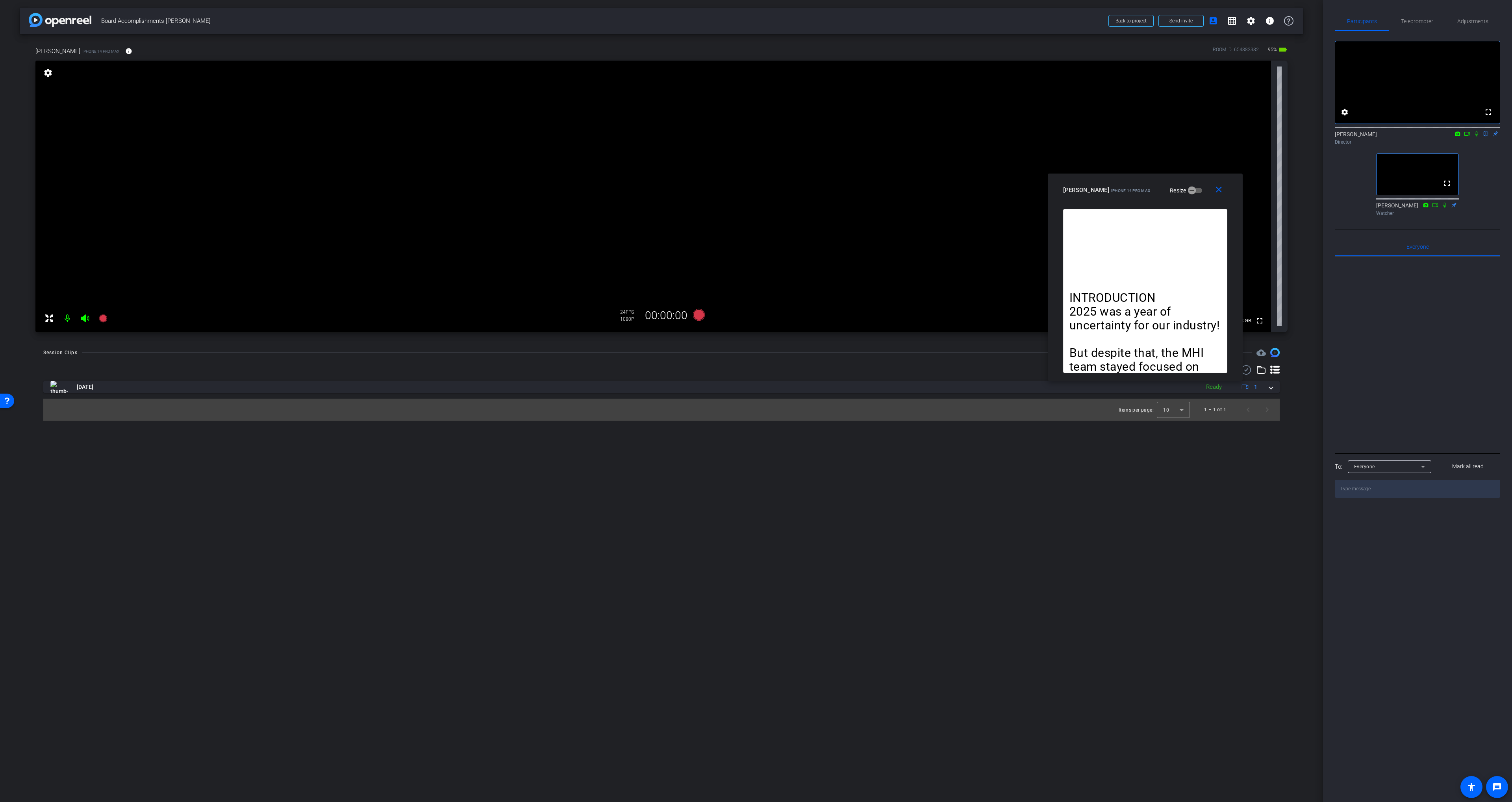
click at [1303, 61] on div "arrow_back Board Accomplishments John Paxton Back to project Send invite accoun…" at bounding box center [661, 401] width 1323 height 802
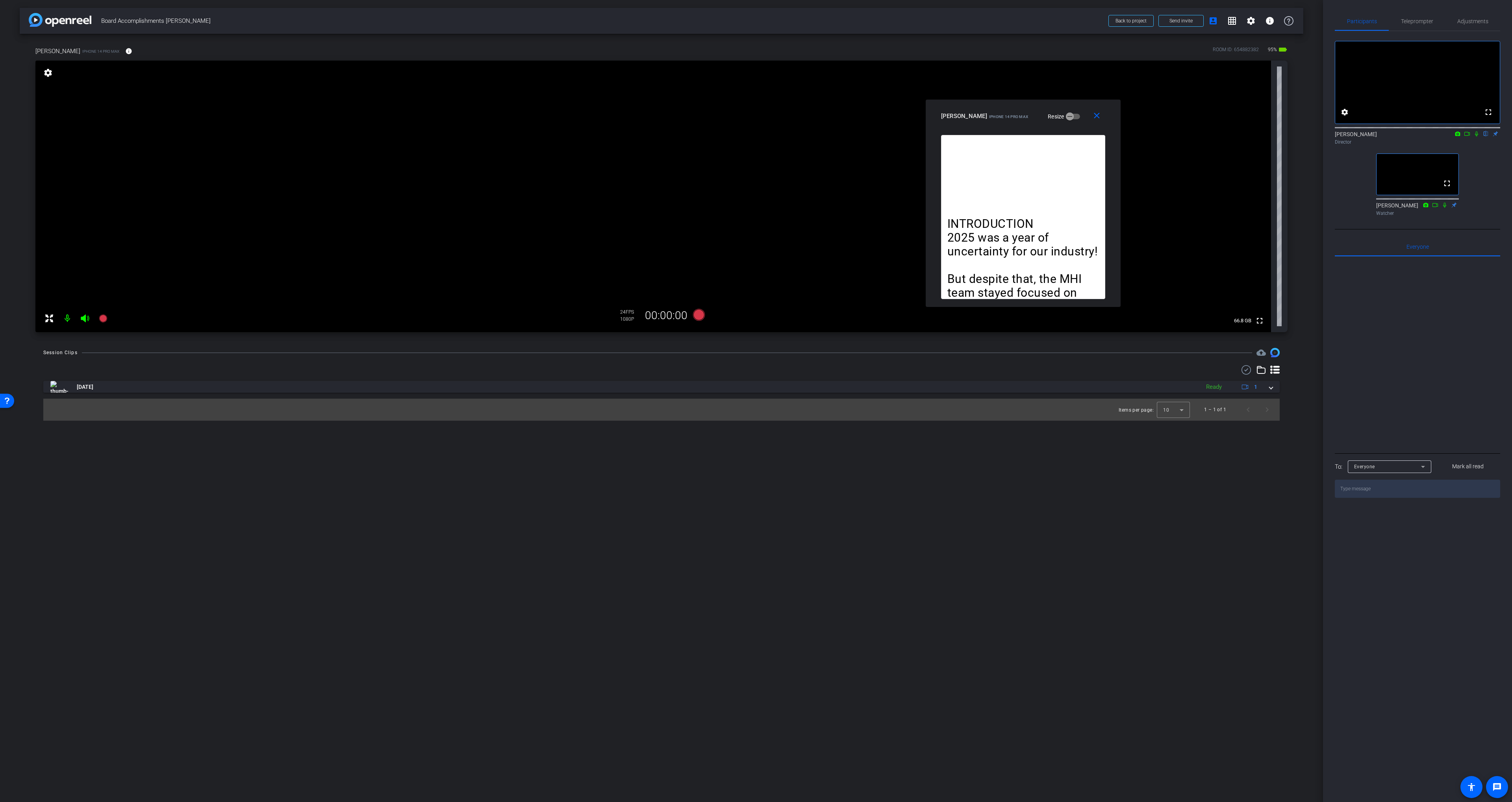
drag, startPoint x: 1124, startPoint y: 189, endPoint x: 1003, endPoint y: 116, distance: 141.3
click at [1002, 116] on span "iPhone 14 Pro Max" at bounding box center [1008, 116] width 39 height 5
click at [293, 393] on openreel-recordings-list-clip "Sep 26, 2025 Ready 1 Items per page: 10 1 – 1 of 1" at bounding box center [661, 401] width 1236 height 40
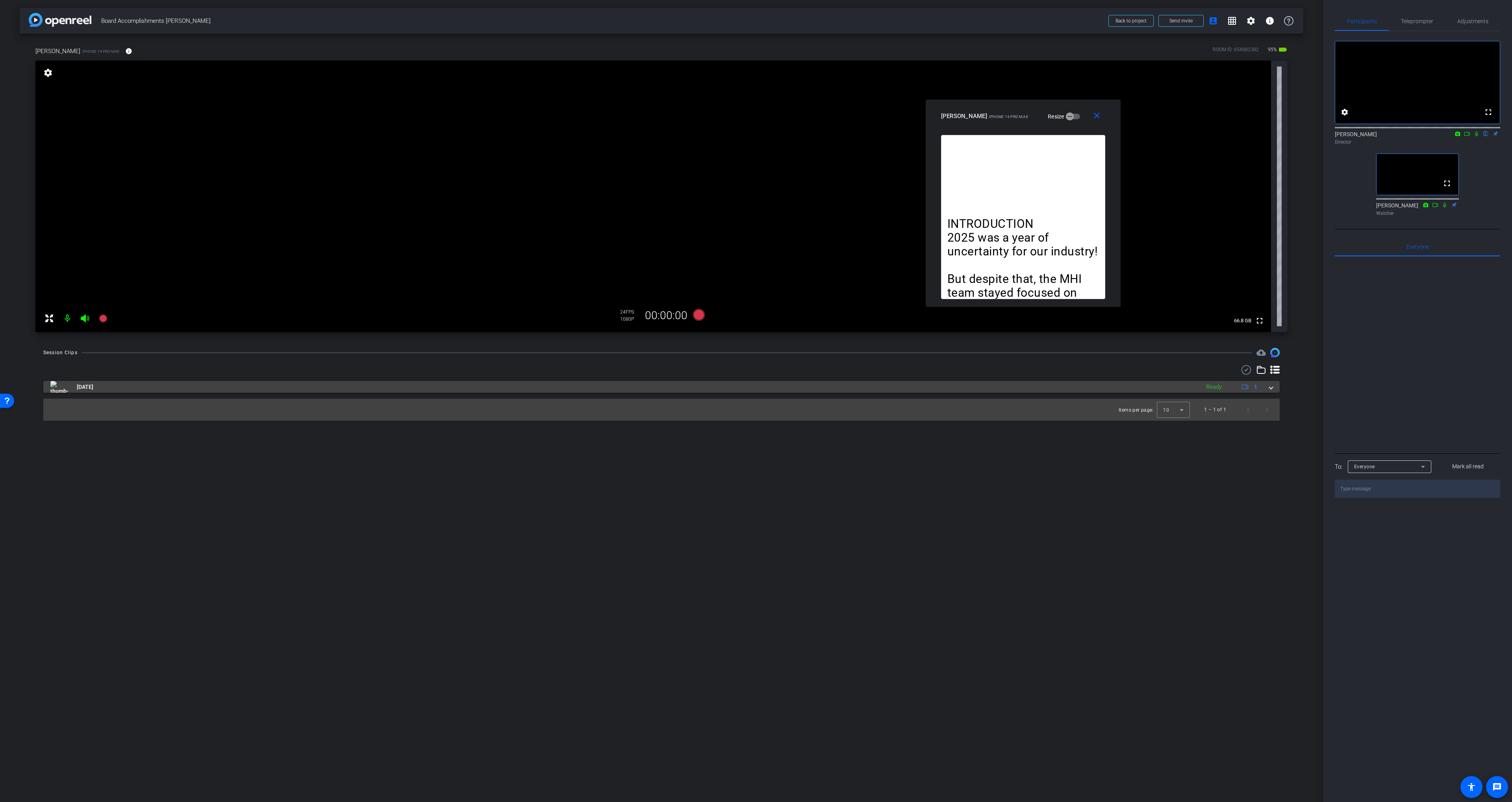
click at [290, 391] on mat-panel-title "[DATE]" at bounding box center [623, 387] width 1145 height 12
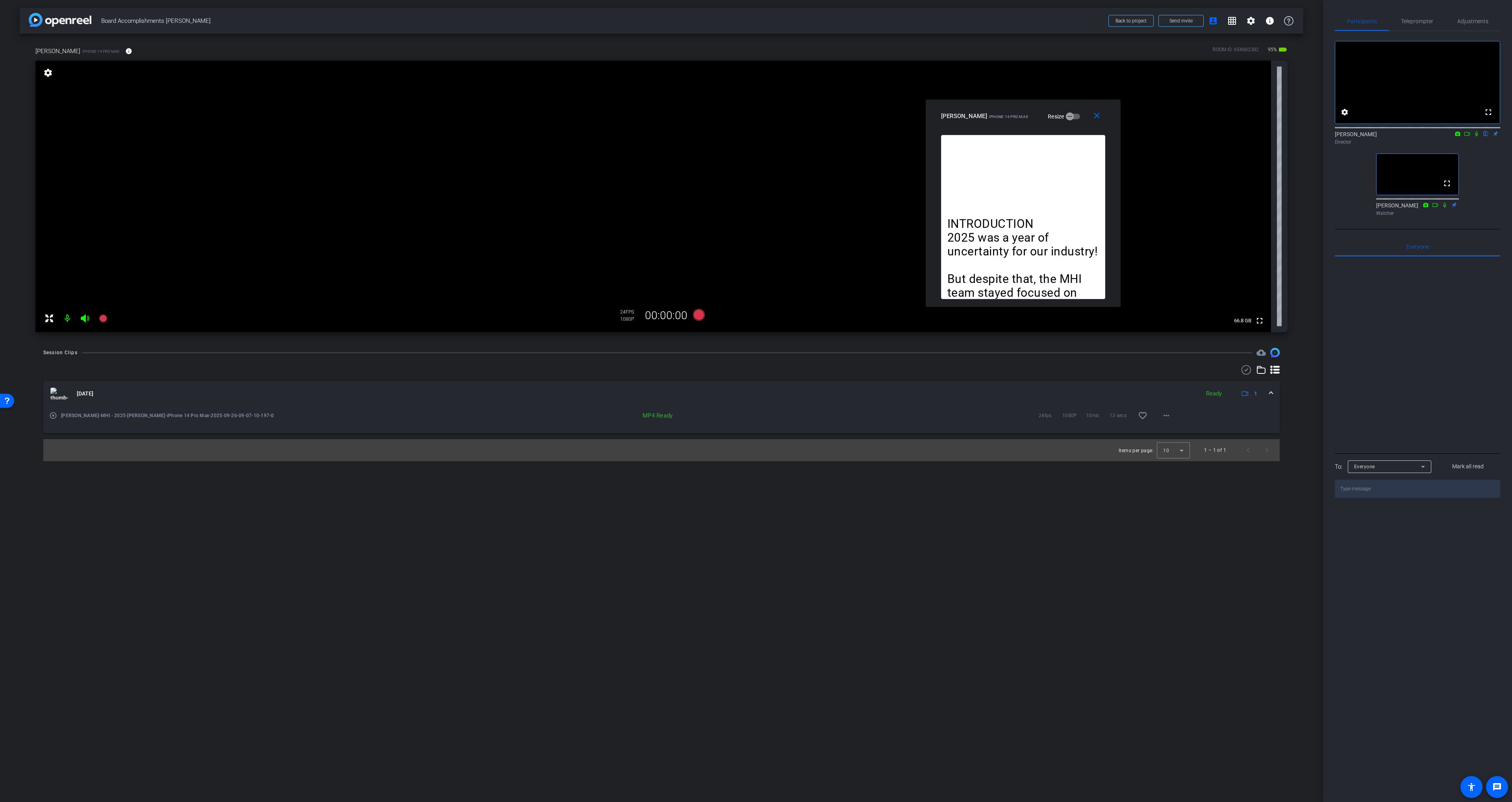
click at [57, 416] on div "play_circle_outline John Paxton-MHI - 2025-John Paxton-iPhone 14 Pro Max-2025-0…" at bounding box center [208, 415] width 318 height 19
click at [54, 415] on mat-icon "play_circle_outline" at bounding box center [53, 416] width 8 height 8
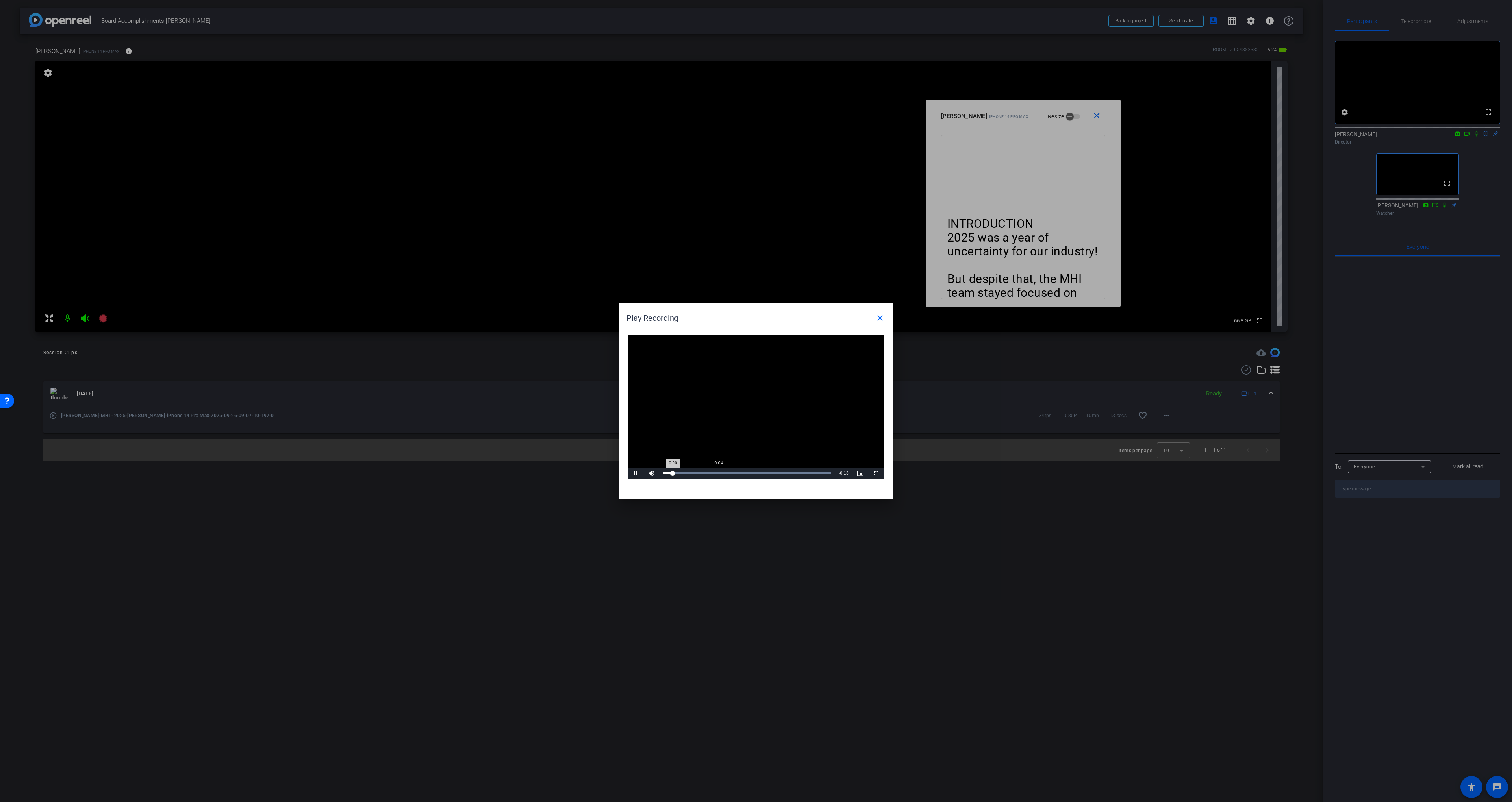
drag, startPoint x: 725, startPoint y: 481, endPoint x: 726, endPoint y: 467, distance: 14.0
click at [725, 478] on div "Video Player is loading. Play Video Pause Mute Current Time 0:00 / Duration 0:1…" at bounding box center [756, 413] width 274 height 172
click at [726, 466] on video "Video Player" at bounding box center [756, 407] width 256 height 144
click at [729, 470] on div "Loaded : 100.00% 0:05 0:05" at bounding box center [747, 474] width 175 height 12
click at [712, 471] on div "Loaded : 100.00% 0:03 0:05" at bounding box center [747, 474] width 175 height 12
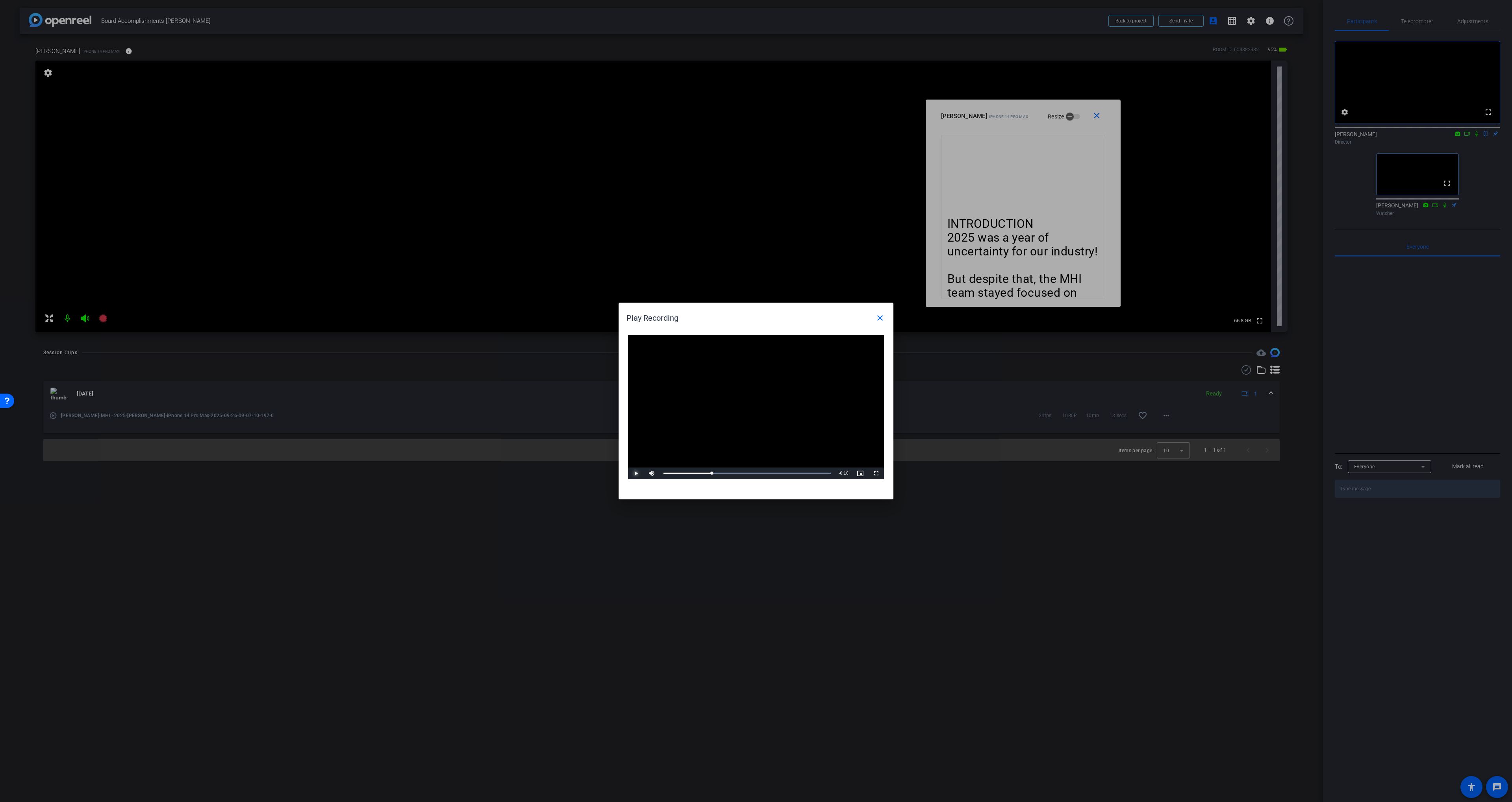
click at [636, 474] on span "Video Player" at bounding box center [636, 474] width 16 height 0
click at [758, 472] on div "Loaded : 100.00% 0:07 0:07" at bounding box center [747, 473] width 167 height 2
click at [776, 471] on div "Loaded : 100.00% 0:08 0:07" at bounding box center [747, 474] width 175 height 12
click at [786, 472] on div "Loaded : 100.00% 0:09 0:09" at bounding box center [747, 474] width 175 height 12
click at [879, 314] on mat-icon "close" at bounding box center [880, 318] width 9 height 9
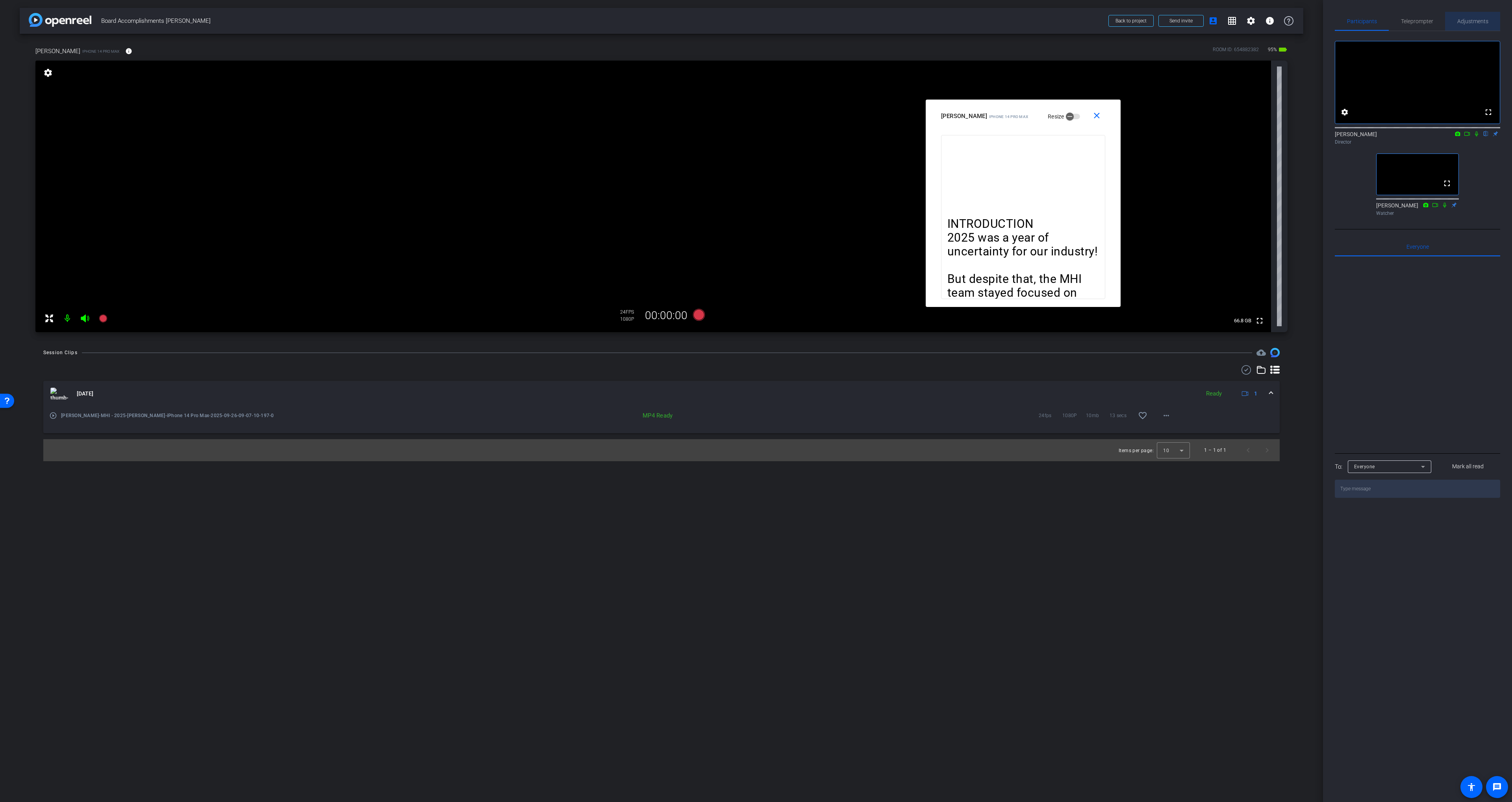
click at [1460, 28] on span "Adjustments" at bounding box center [1472, 21] width 31 height 19
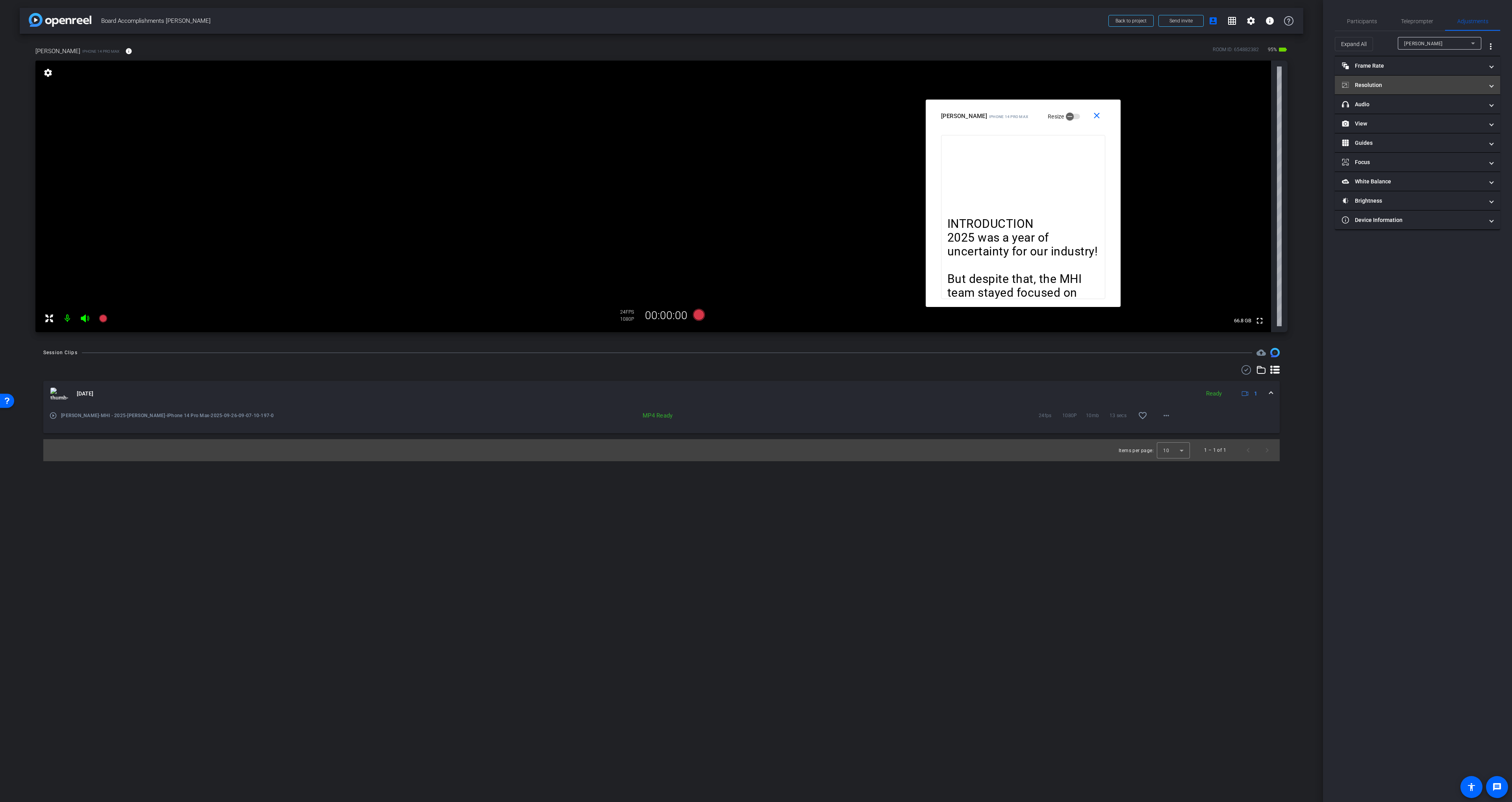
click at [1419, 86] on mat-panel-title "Resolution" at bounding box center [1412, 85] width 142 height 8
click at [1461, 108] on div "4k" at bounding box center [1456, 114] width 21 height 13
click at [1364, 22] on span "Participants" at bounding box center [1361, 21] width 30 height 5
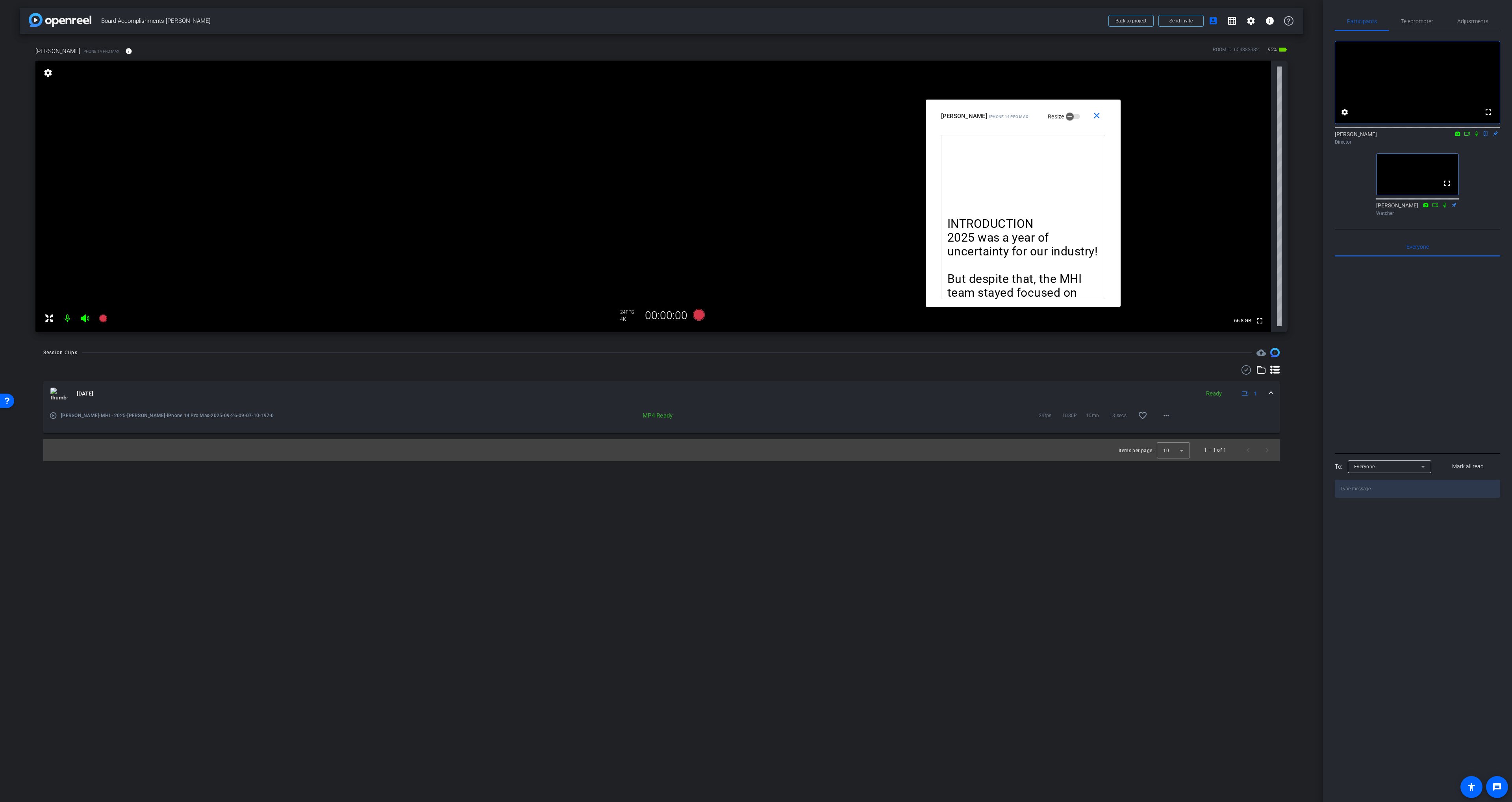
click at [799, 371] on div at bounding box center [661, 370] width 1236 height 9
click at [715, 344] on div "arrow_back Board Accomplishments John Paxton Back to project Send invite accoun…" at bounding box center [661, 401] width 1323 height 802
click at [1463, 23] on span "Adjustments" at bounding box center [1472, 21] width 31 height 5
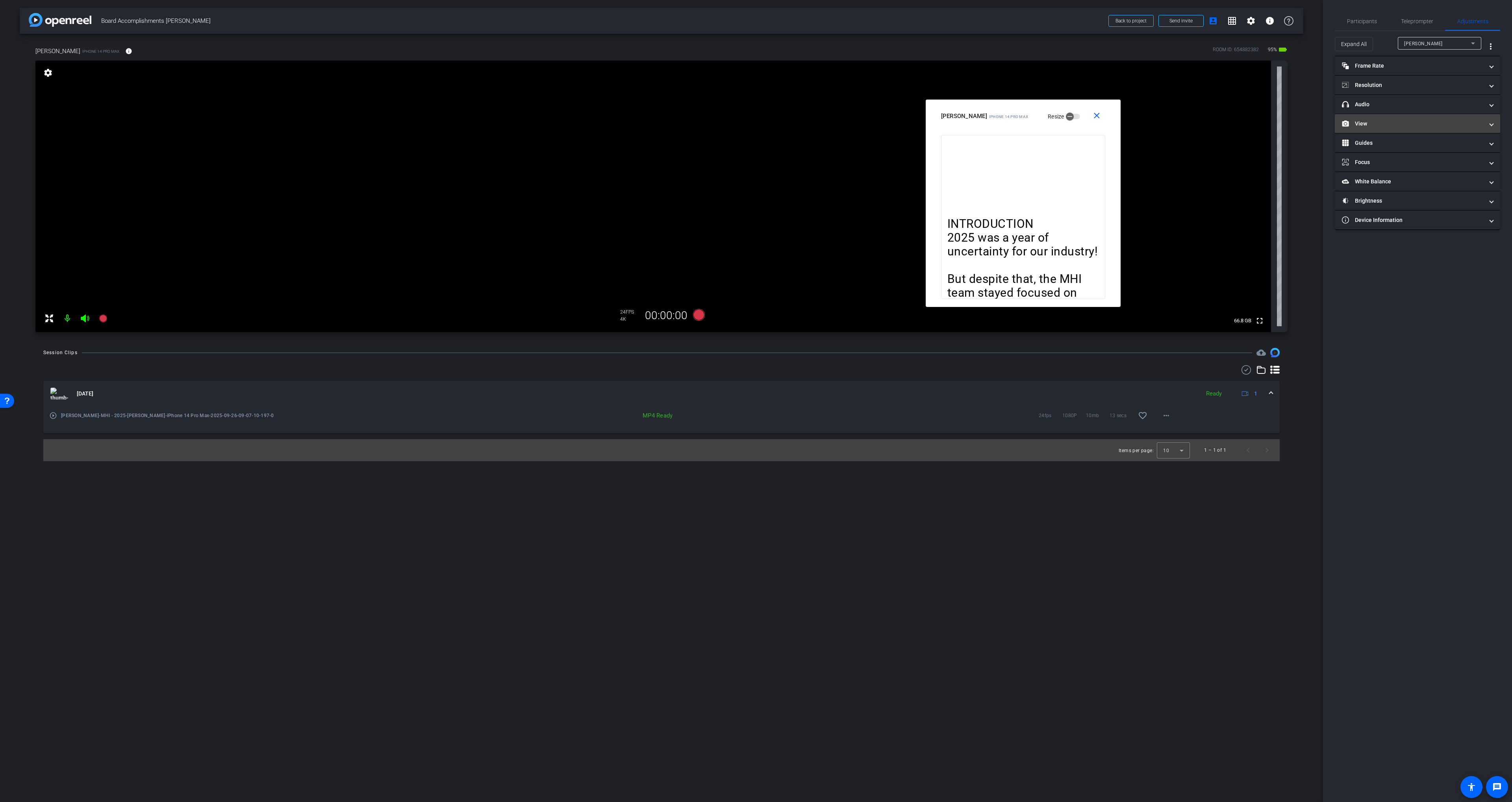
click at [1390, 125] on mat-panel-title "View" at bounding box center [1412, 124] width 142 height 8
click at [1389, 124] on mat-expansion-panel-header "View" at bounding box center [1417, 133] width 165 height 25
drag, startPoint x: 1417, startPoint y: 18, endPoint x: 1418, endPoint y: 25, distance: 7.1
click at [1417, 19] on span "Teleprompter" at bounding box center [1417, 21] width 33 height 5
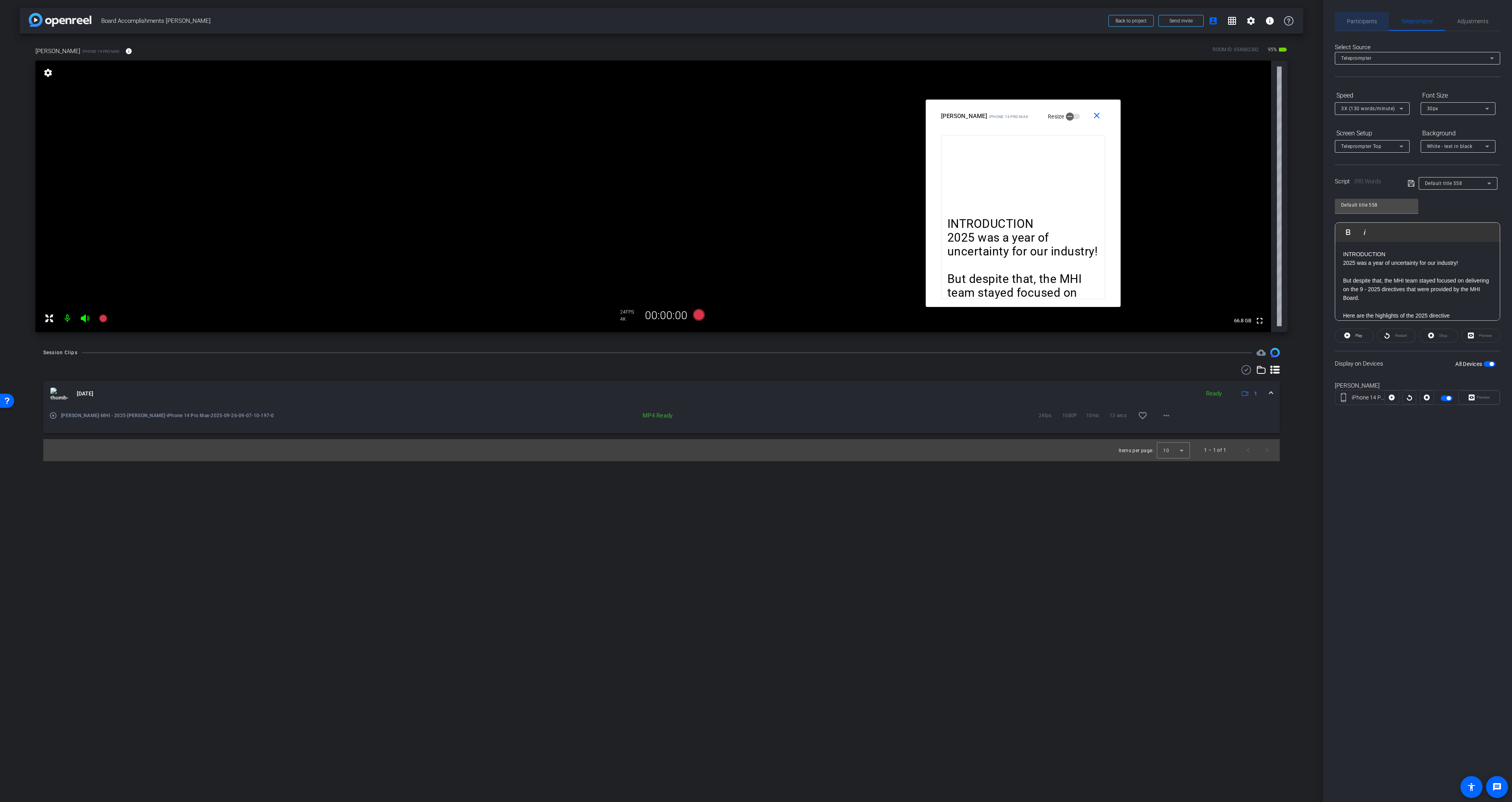
click at [1369, 26] on span "Participants" at bounding box center [1361, 21] width 30 height 19
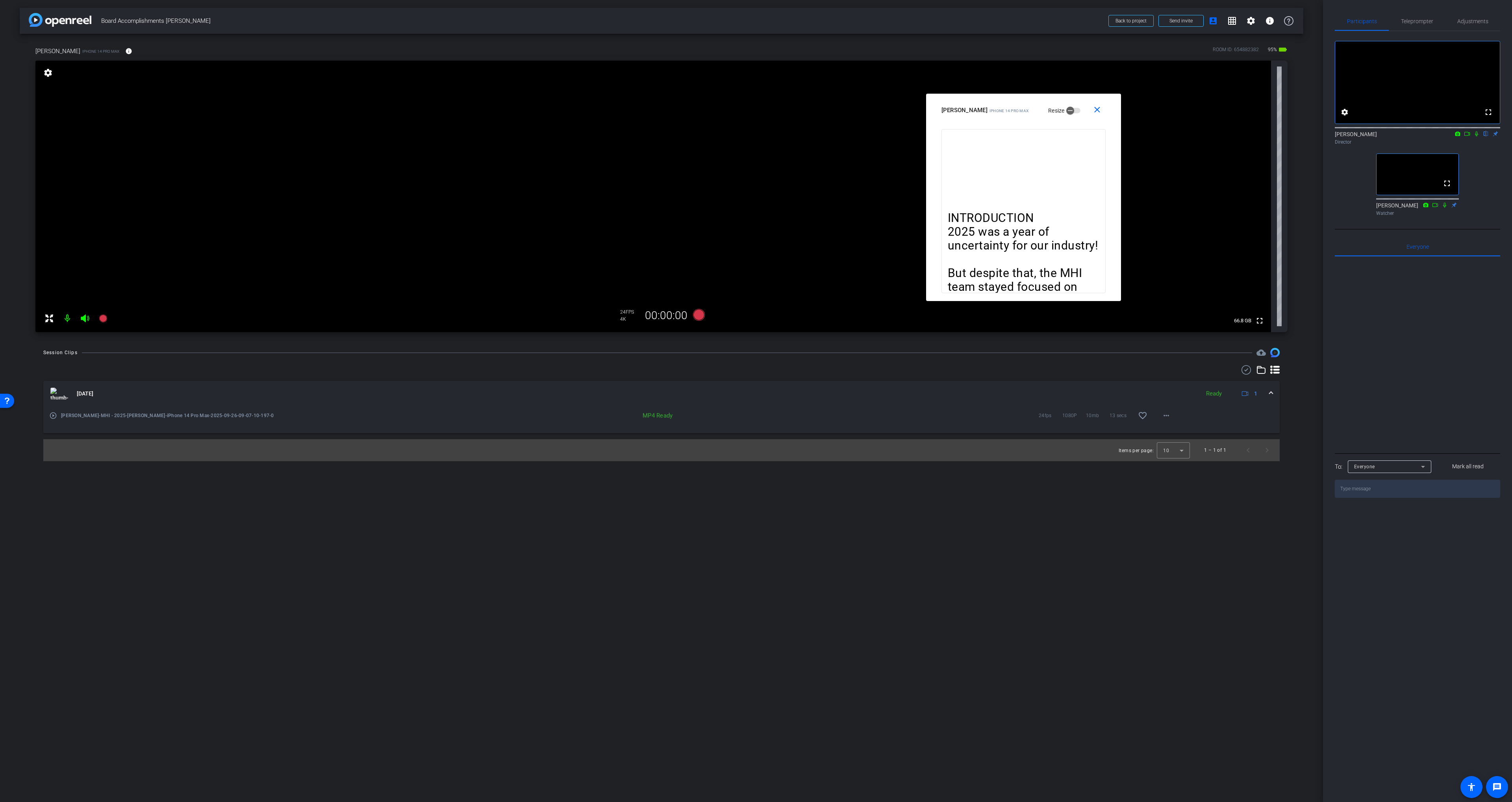
drag, startPoint x: 998, startPoint y: 106, endPoint x: 997, endPoint y: 102, distance: 4.1
click at [997, 103] on div "John Paxton iPhone 14 Pro Max Resize" at bounding box center [1026, 110] width 170 height 14
click at [776, 359] on div "Session Clips cloud_upload Sep 26, 2025 Ready 1 play_circle_outline John Paxton…" at bounding box center [661, 405] width 1283 height 114
click at [724, 342] on div "arrow_back Board Accomplishments John Paxton Back to project Send invite accoun…" at bounding box center [661, 401] width 1323 height 802
click at [704, 344] on div "arrow_back Board Accomplishments John Paxton Back to project Send invite accoun…" at bounding box center [661, 401] width 1323 height 802
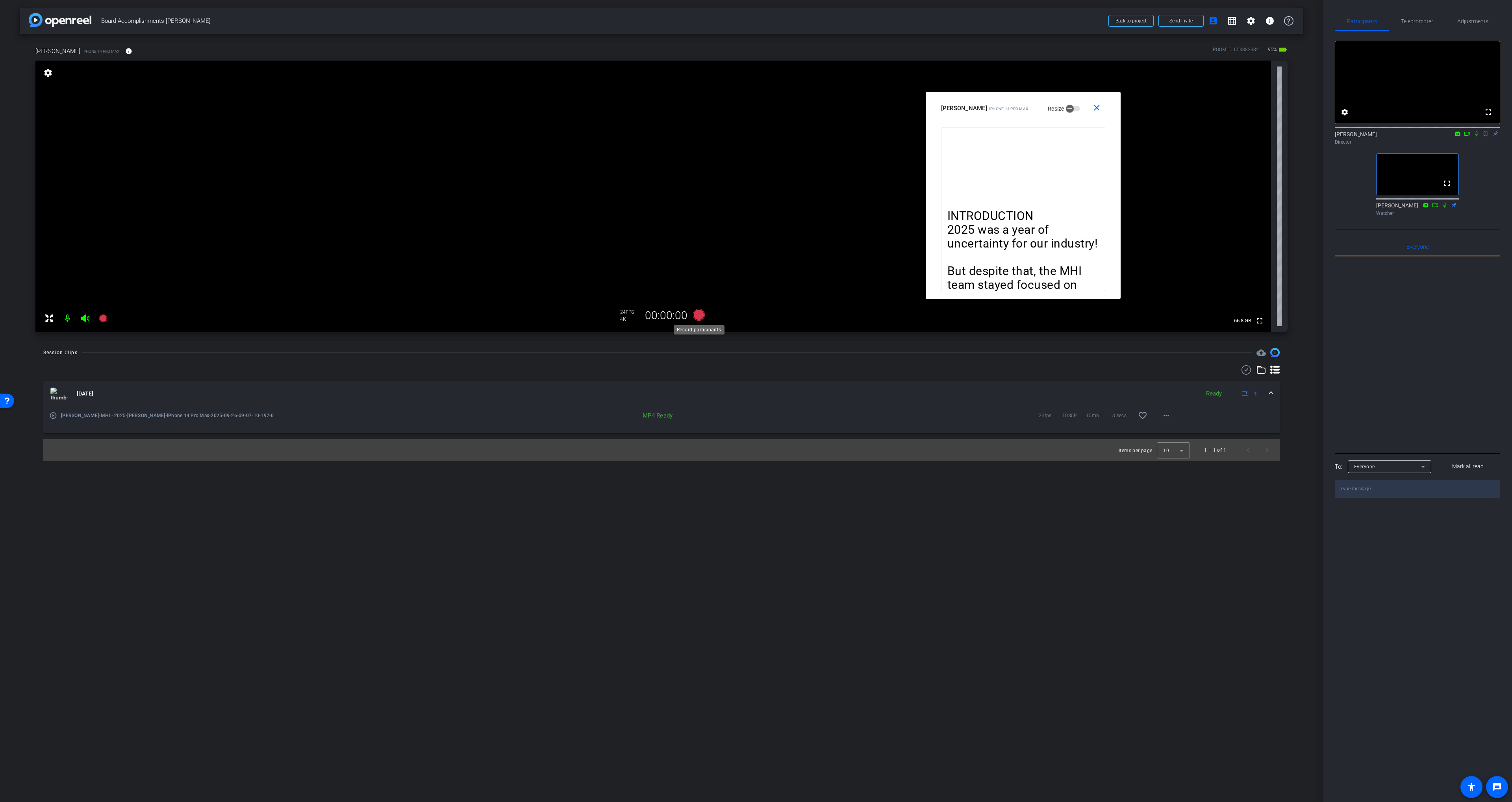
click at [698, 314] on icon at bounding box center [699, 315] width 12 height 12
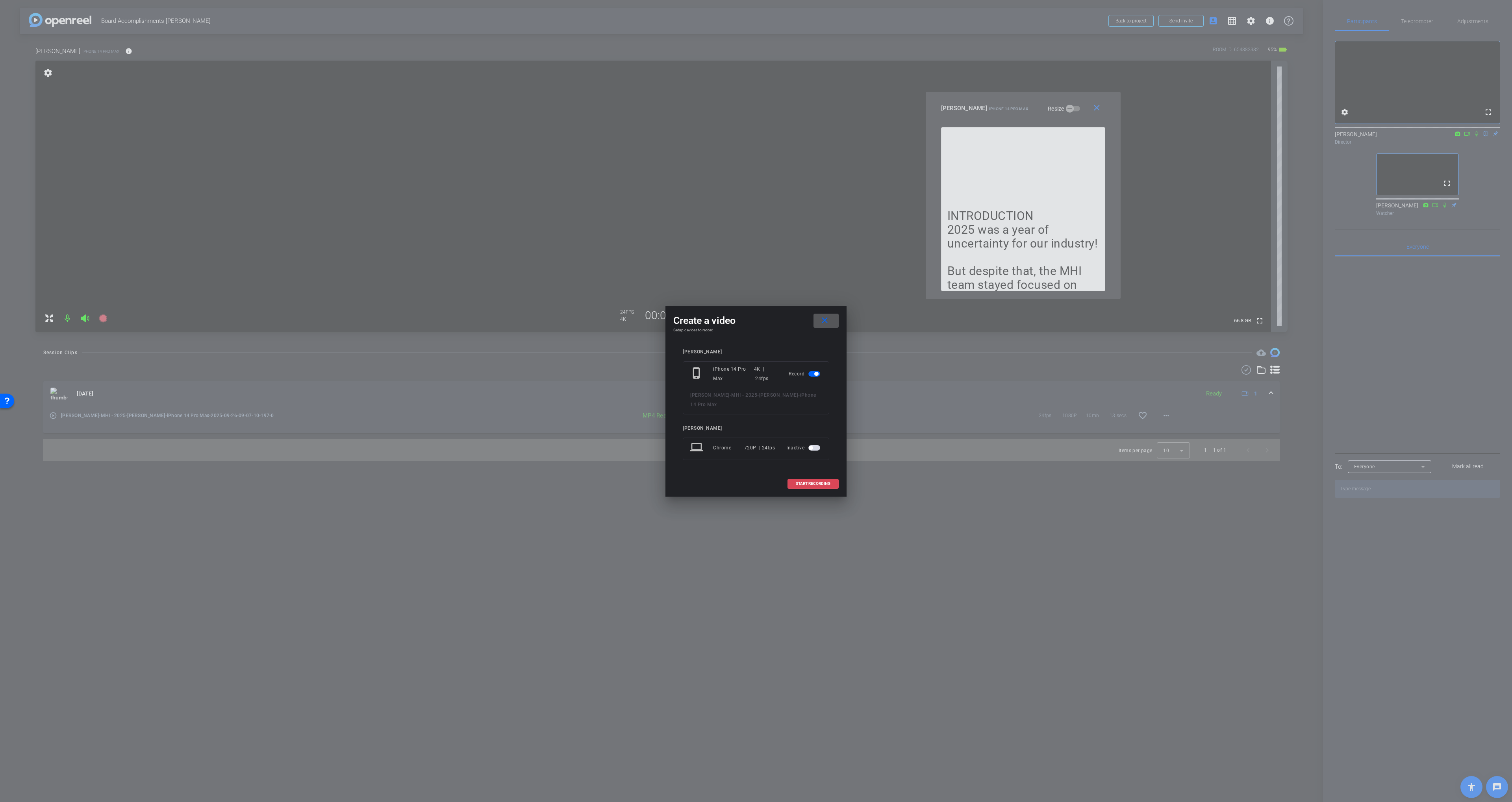
click at [818, 486] on span at bounding box center [813, 484] width 51 height 19
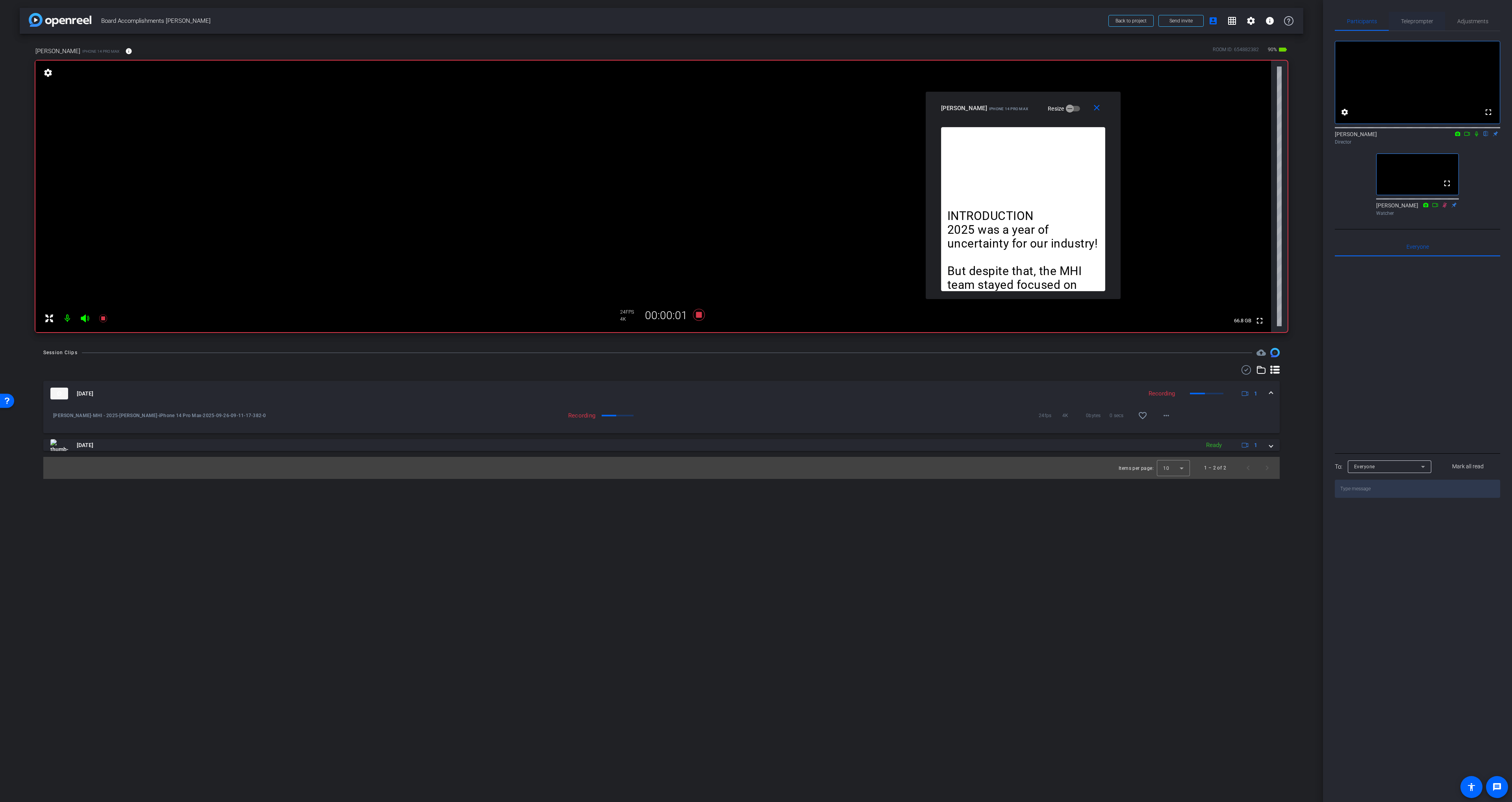
click at [1427, 17] on span "Teleprompter" at bounding box center [1417, 21] width 33 height 19
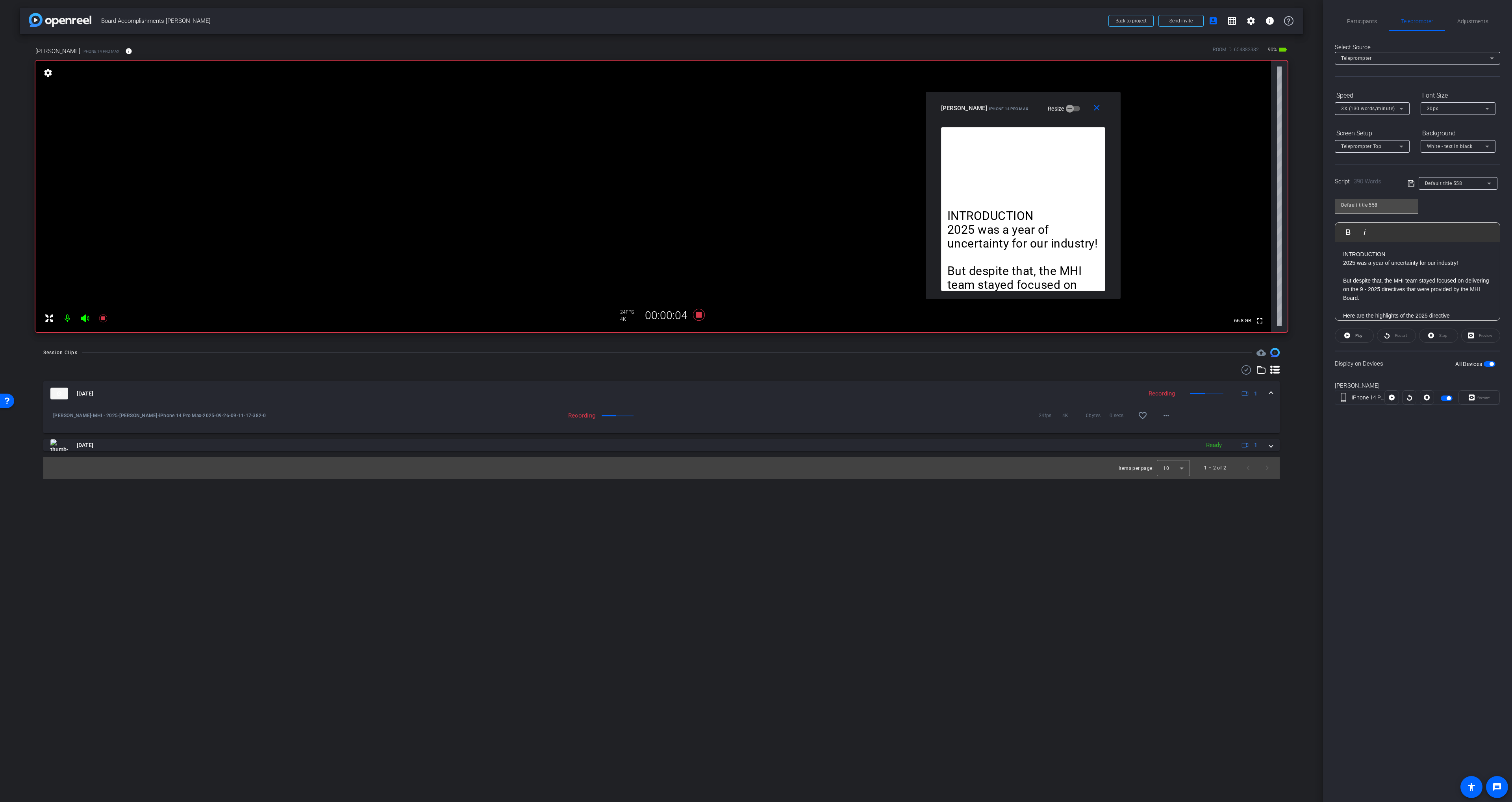
click at [1412, 400] on div at bounding box center [1408, 397] width 14 height 14
click at [1408, 397] on div at bounding box center [1408, 397] width 14 height 14
click at [1388, 330] on div "Restart" at bounding box center [1396, 336] width 39 height 14
drag, startPoint x: 1392, startPoint y: 334, endPoint x: 1392, endPoint y: 338, distance: 4.0
click at [1392, 336] on div "Restart" at bounding box center [1396, 336] width 39 height 14
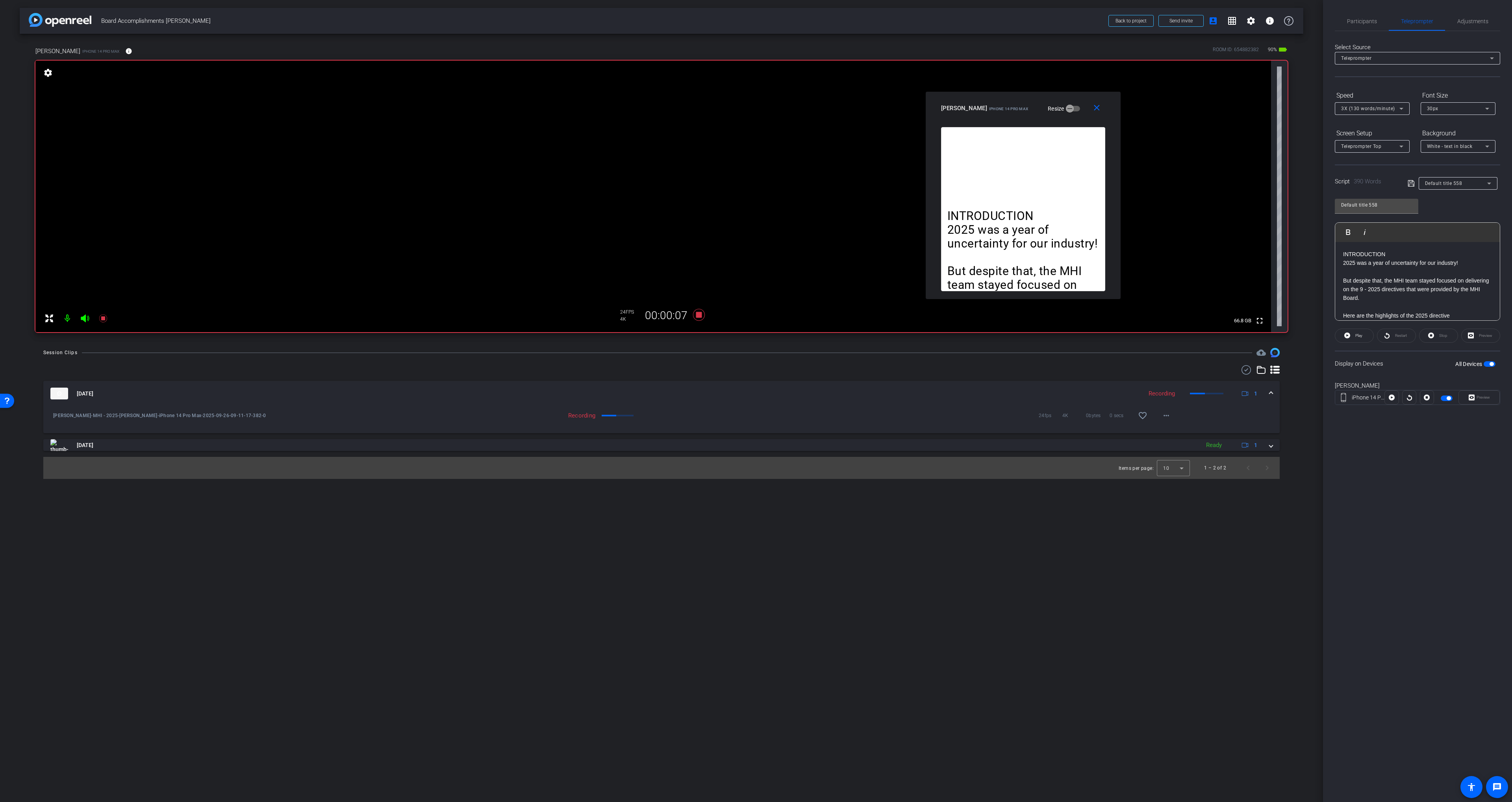
click at [1406, 398] on div at bounding box center [1408, 397] width 14 height 14
click at [1094, 112] on mat-icon "close" at bounding box center [1097, 108] width 10 height 10
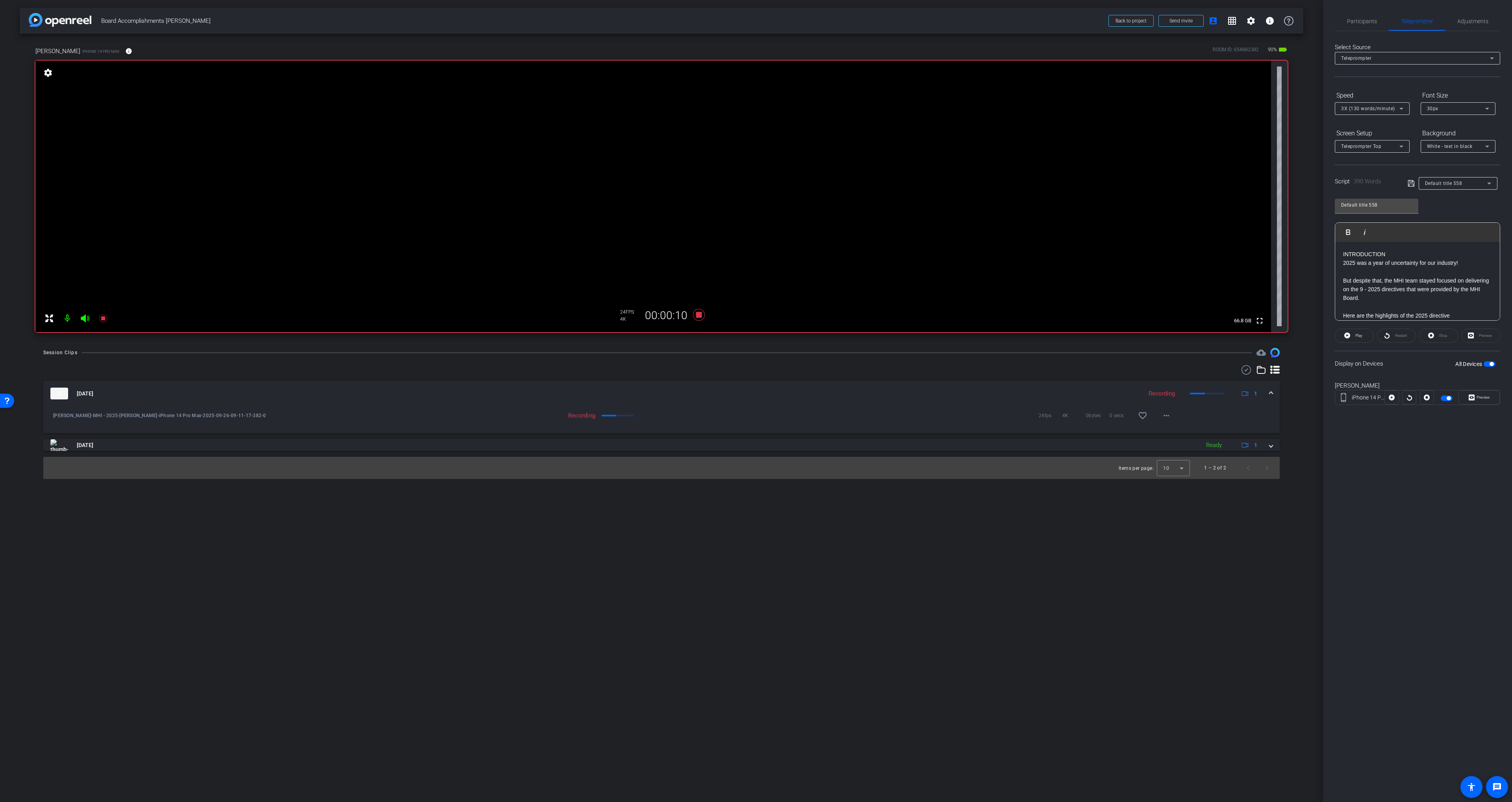
drag, startPoint x: 1404, startPoint y: 397, endPoint x: 1399, endPoint y: 397, distance: 5.0
click at [1403, 397] on div at bounding box center [1408, 397] width 14 height 14
click at [1392, 398] on icon at bounding box center [1391, 397] width 6 height 6
click at [1353, 27] on span "Participants" at bounding box center [1361, 21] width 30 height 19
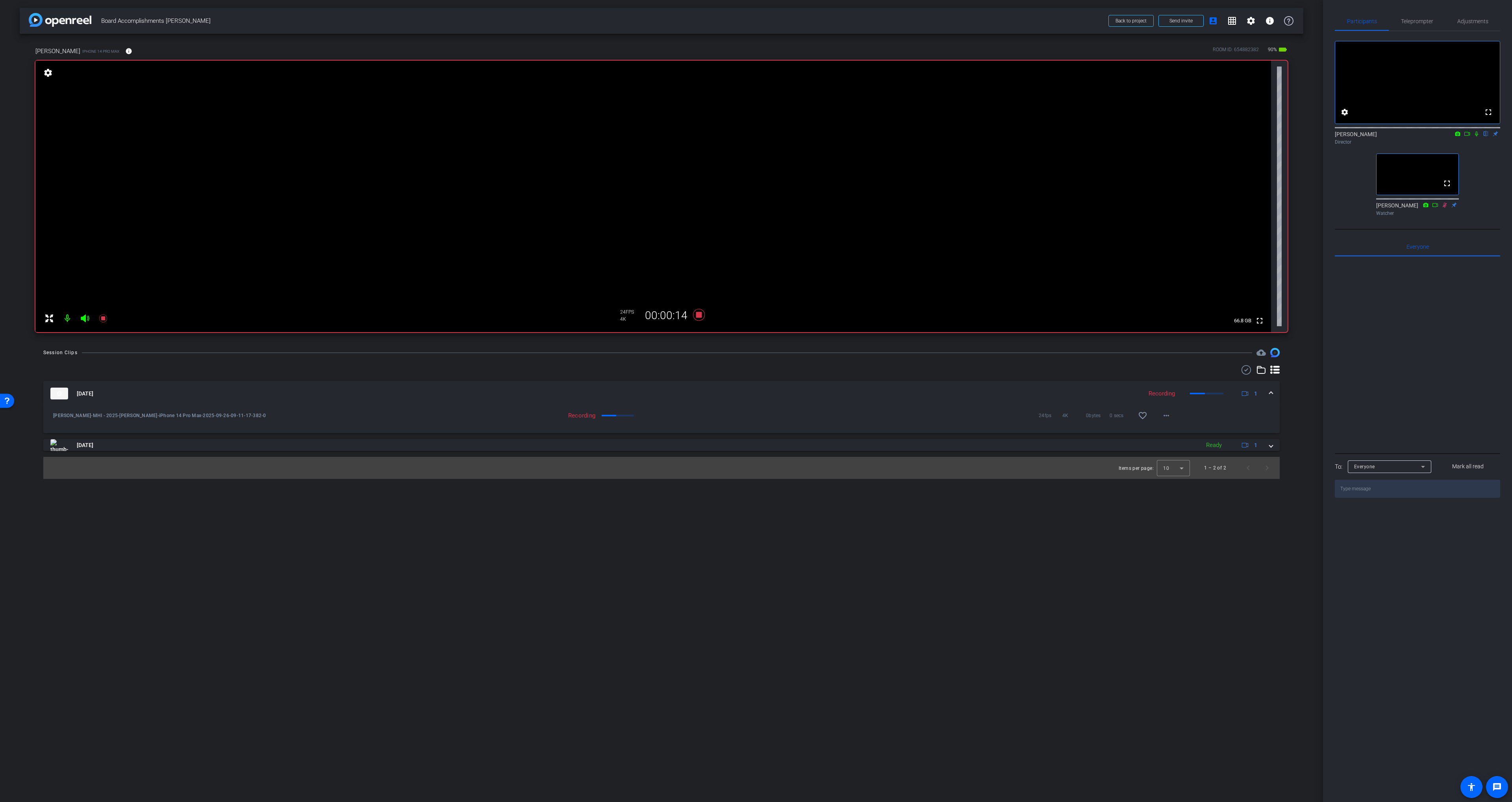
click at [1473, 137] on icon at bounding box center [1476, 134] width 6 height 5
click at [1469, 137] on icon at bounding box center [1466, 134] width 6 height 5
click at [1478, 137] on icon at bounding box center [1476, 134] width 6 height 5
click at [1405, 25] on span "Teleprompter" at bounding box center [1417, 21] width 33 height 19
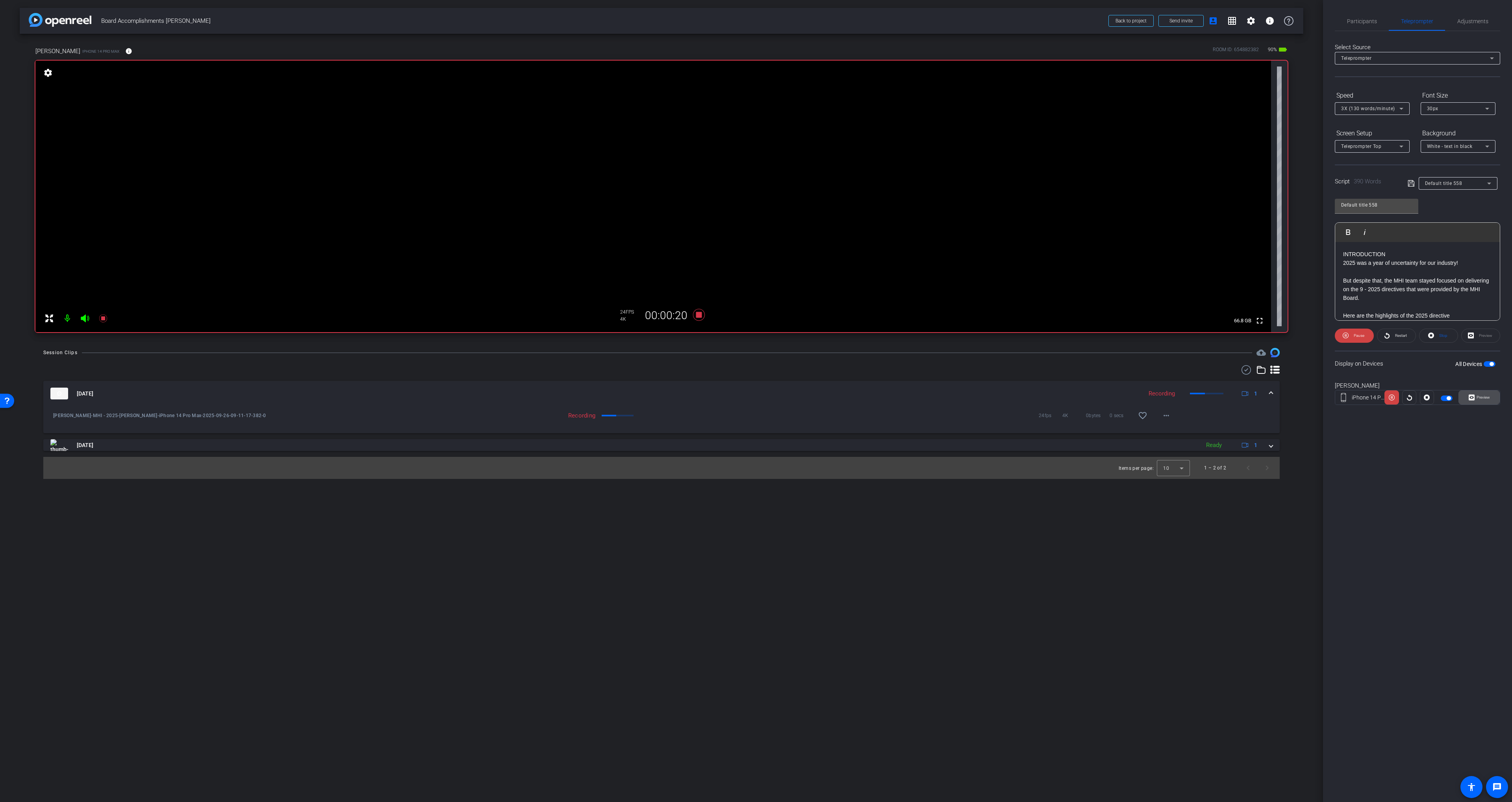
click at [1494, 398] on span at bounding box center [1479, 397] width 41 height 19
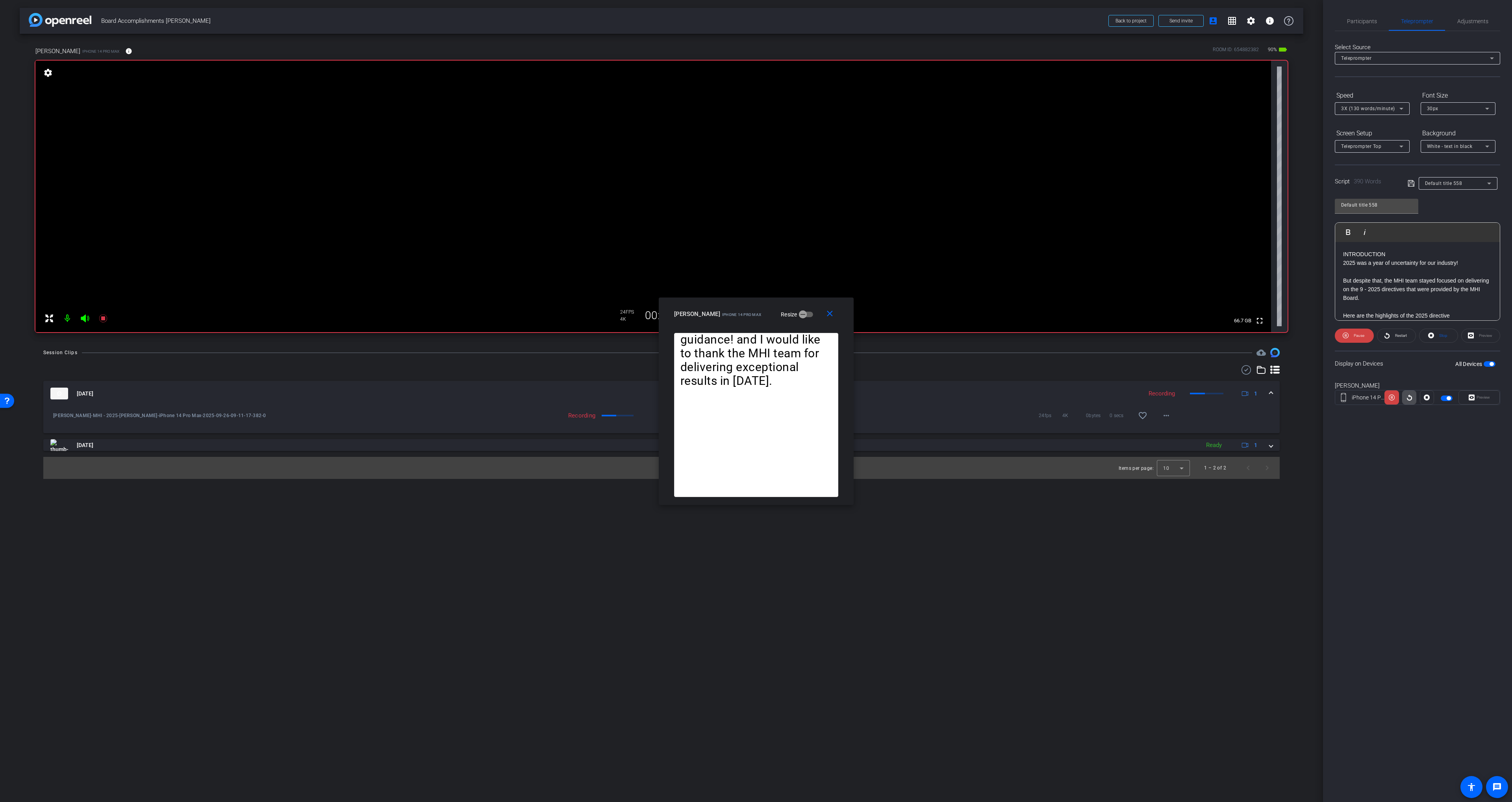
click at [1410, 401] on icon at bounding box center [1409, 397] width 6 height 12
click at [1366, 305] on p "To enrich screen reader interactions, please activate Accessibility in Grammarl…" at bounding box center [1418, 307] width 149 height 9
click at [1385, 298] on p "But despite that, the MHI team stayed focused on delivering on the 9 - 2025 dir…" at bounding box center [1418, 290] width 149 height 27
click at [1344, 276] on p "DIRECTIVE 1: WORKFORCE DEVELOPMENT" at bounding box center [1418, 275] width 149 height 9
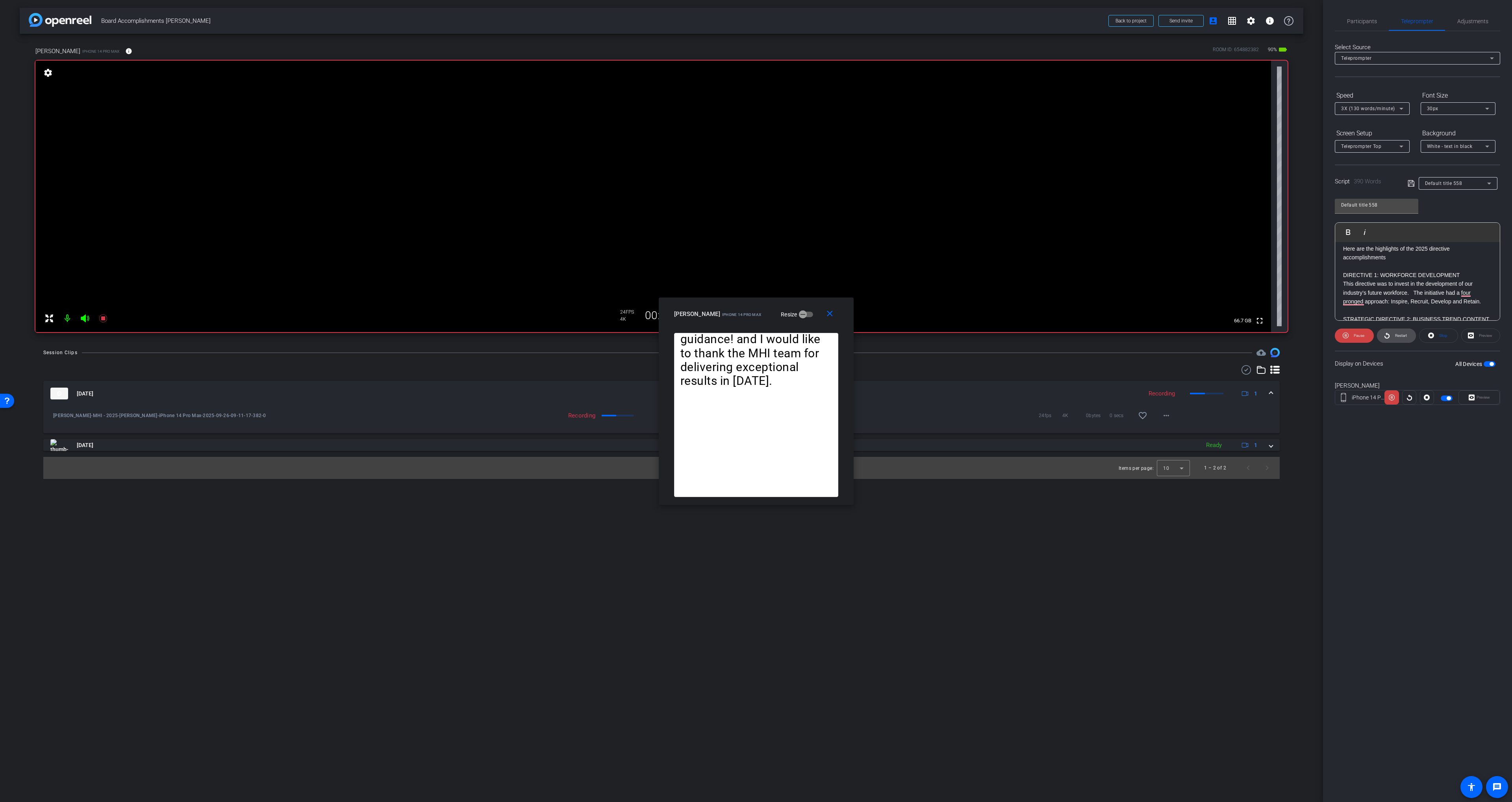
click at [1388, 332] on icon at bounding box center [1386, 336] width 6 height 10
drag, startPoint x: 1342, startPoint y: 276, endPoint x: 1340, endPoint y: 235, distance: 41.0
click at [1339, 233] on div "Play Play from this location Play Selected Play and display the selected text o…" at bounding box center [1417, 272] width 165 height 98
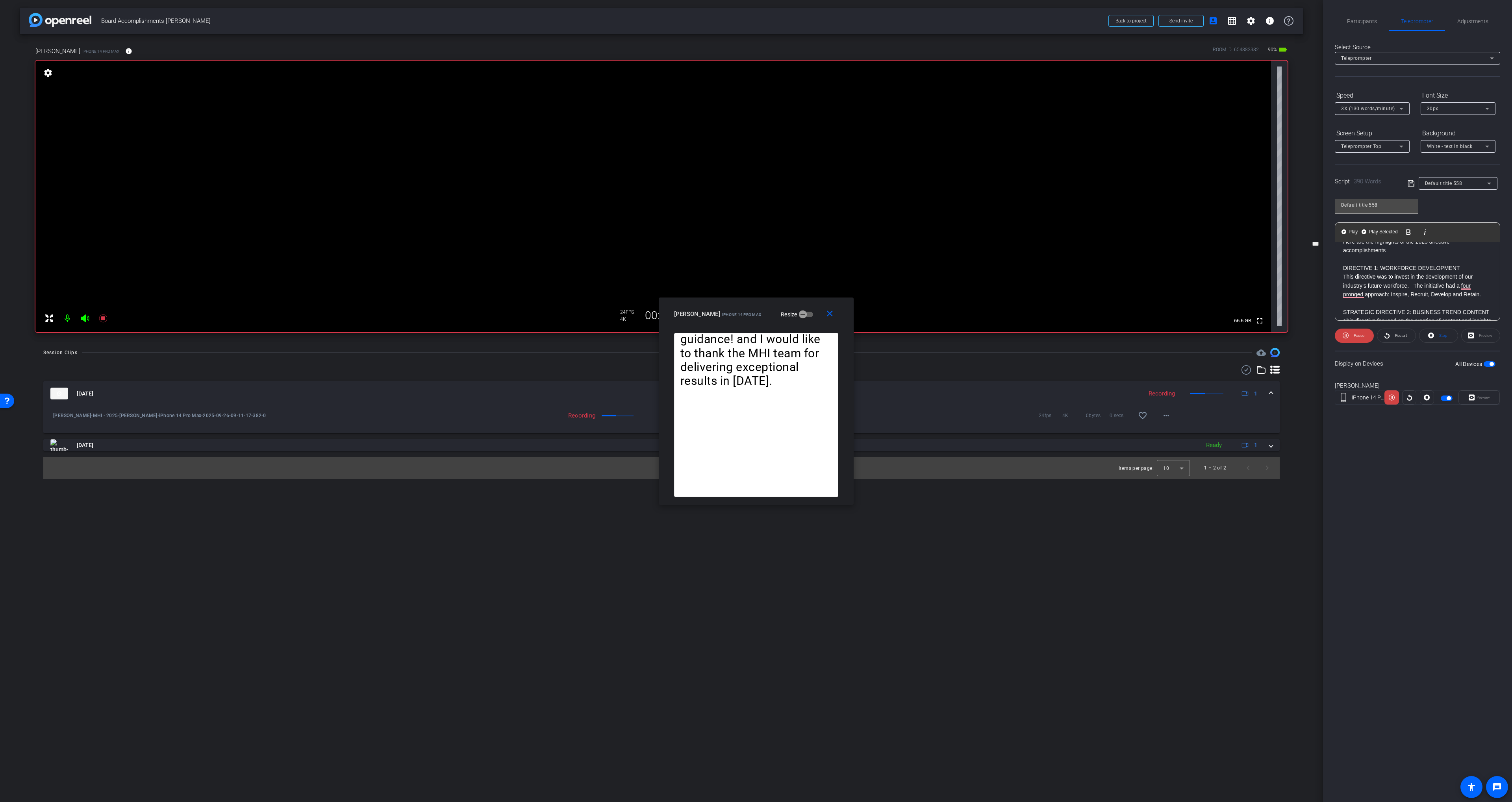
click at [1349, 269] on p "DIRECTIVE 1: WORKFORCE DEVELOPMENT" at bounding box center [1418, 268] width 149 height 9
click at [1368, 108] on span "3X (130 words/minute)" at bounding box center [1368, 108] width 54 height 5
click at [1368, 135] on span "2X (120 words/minute)" at bounding box center [1368, 137] width 54 height 9
drag, startPoint x: 1346, startPoint y: 257, endPoint x: 1473, endPoint y: 281, distance: 129.2
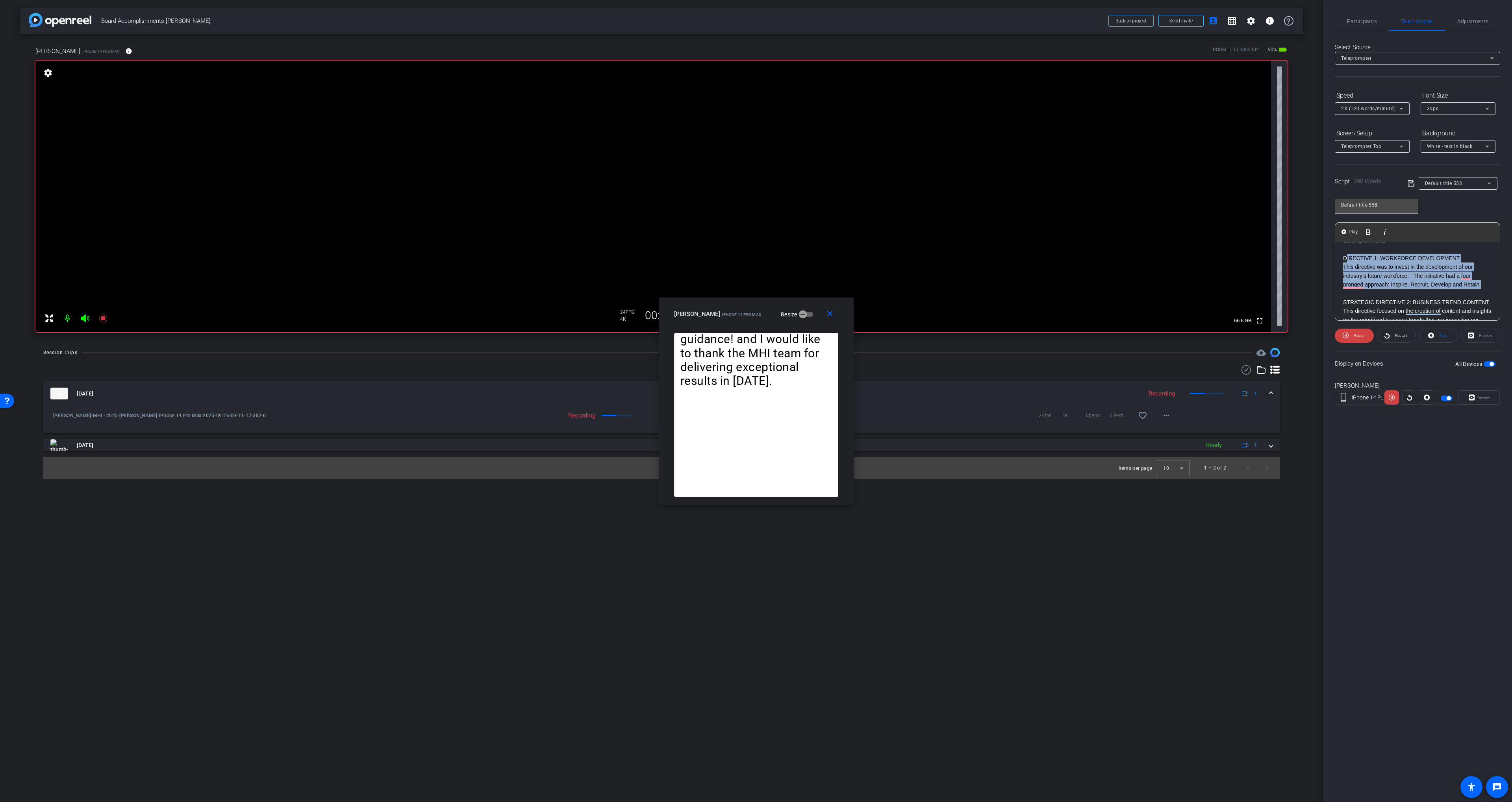
click at [1485, 286] on div "INTRODUCTION 2025 was a year of uncertainty for our industry! But despite that,…" at bounding box center [1418, 523] width 165 height 712
click at [1384, 230] on span "Play Selected" at bounding box center [1383, 232] width 32 height 7
click at [1349, 274] on p "STRATEGIC DIRECTIVE 2: BUSINESS TREND CONTENT" at bounding box center [1418, 275] width 149 height 9
drag, startPoint x: 1349, startPoint y: 274, endPoint x: 1431, endPoint y: 306, distance: 88.0
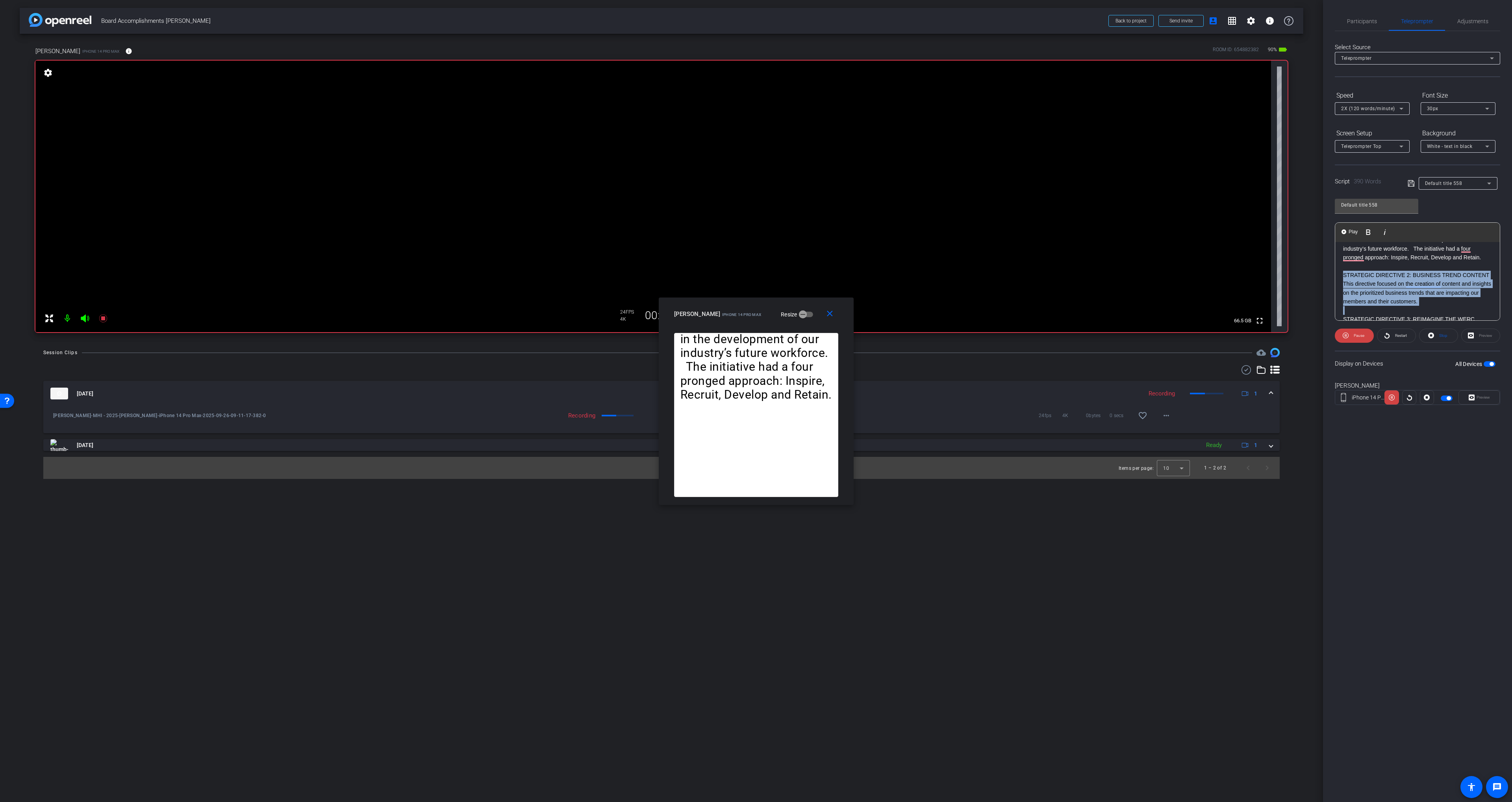
click at [1431, 306] on div "INTRODUCTION 2025 was a year of uncertainty for our industry! But despite that,…" at bounding box center [1418, 496] width 165 height 712
click at [1378, 231] on span "Play Selected" at bounding box center [1383, 232] width 32 height 7
click at [1347, 265] on p "STRATEGIC DIRECTIVE 3: REIMAGINE THE WERC CONFERENCE" at bounding box center [1418, 271] width 149 height 18
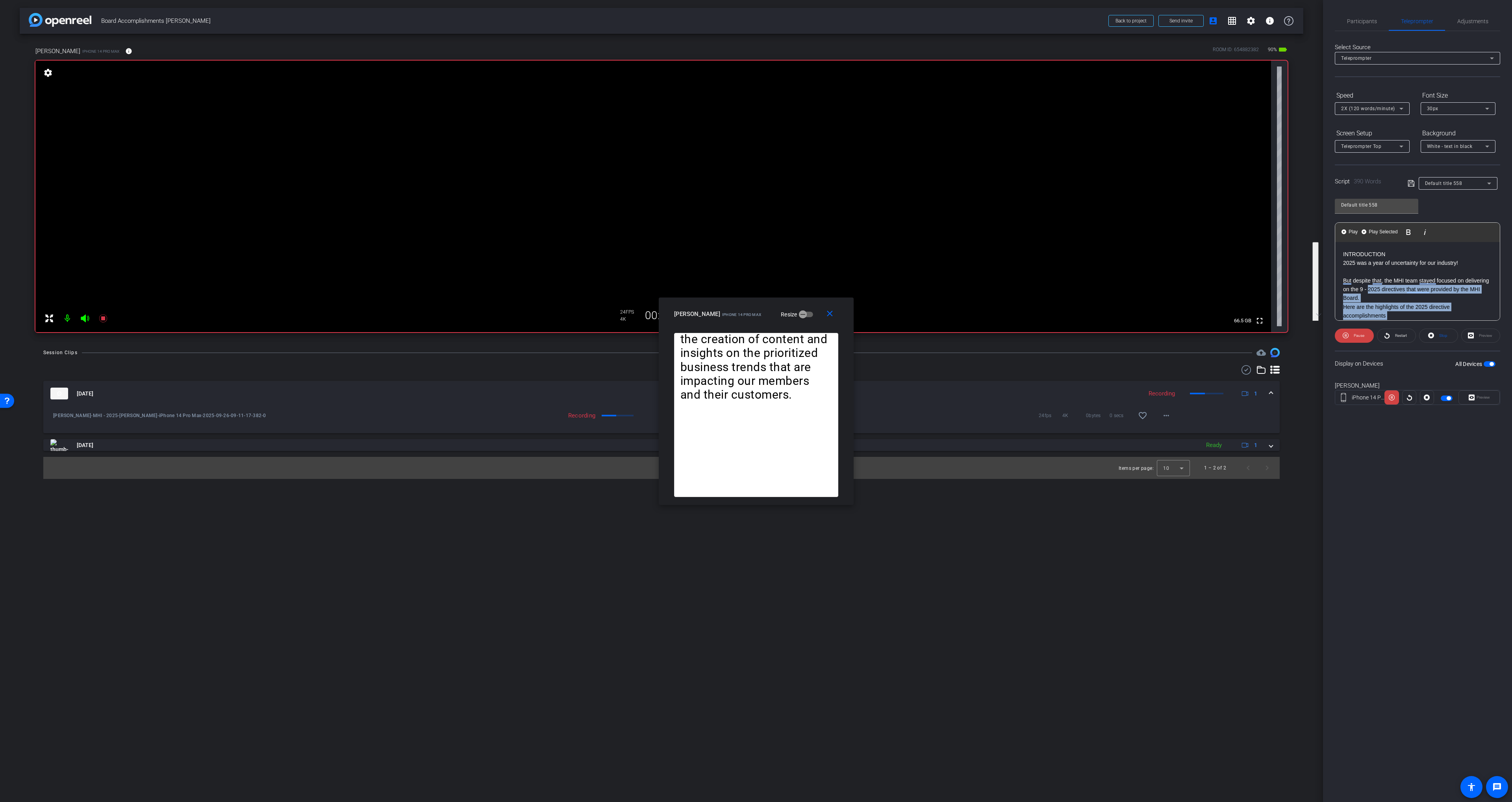
drag, startPoint x: 1347, startPoint y: 265, endPoint x: 1368, endPoint y: 291, distance: 33.4
click at [1368, 291] on div "INTRODUCTION 2025 was a year of uncertainty for our industry! But despite that,…" at bounding box center [1418, 598] width 165 height 712
click at [1350, 267] on p "STRATEGIC DIRECTIVE 3: REIMAGINE THE WERC CONFERENCE" at bounding box center [1418, 270] width 149 height 18
click at [1372, 273] on p "Here are some of the highlights of the 2025 WERC annual conference." at bounding box center [1418, 264] width 149 height 18
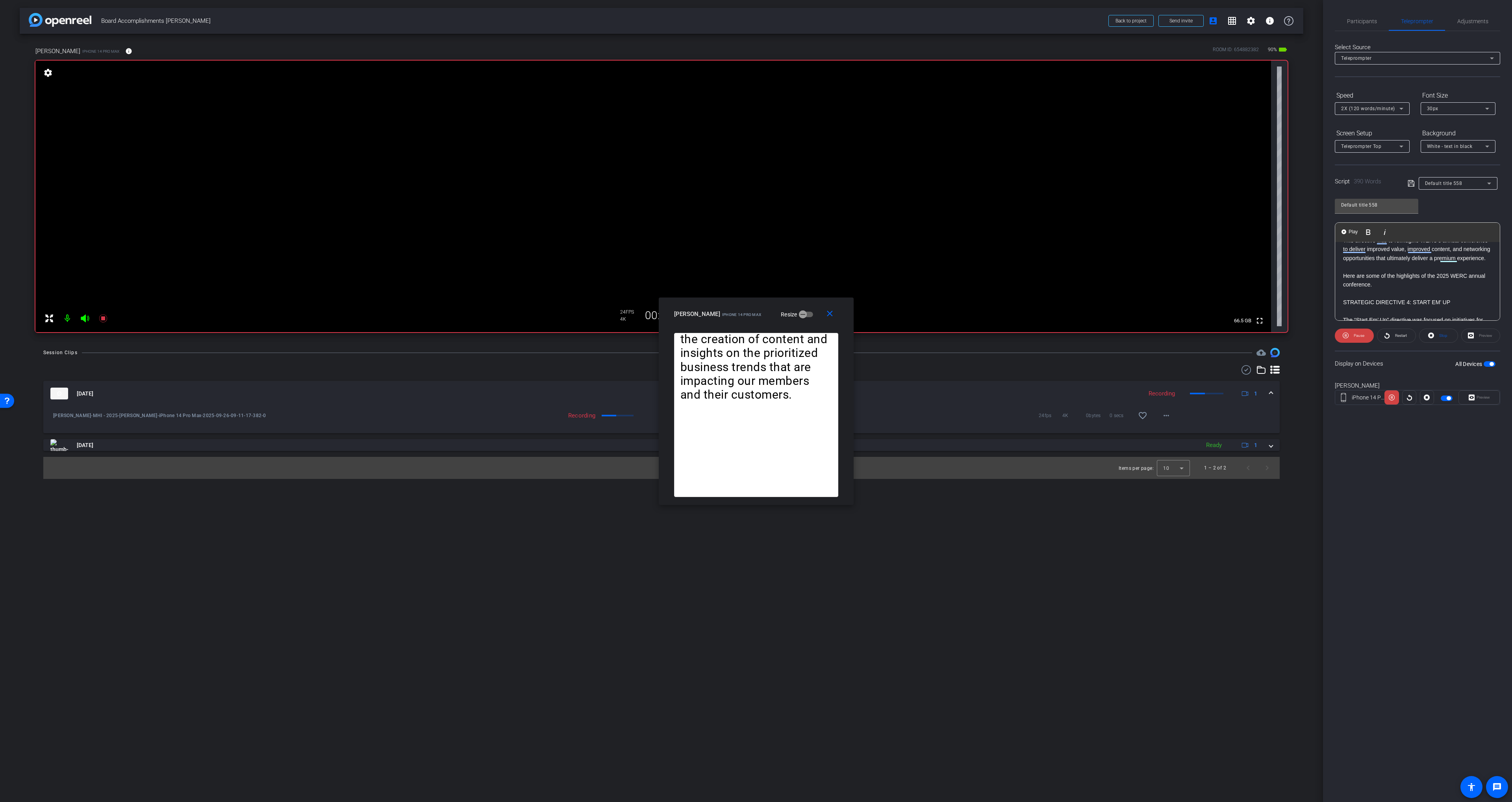
click at [1374, 289] on p "Here are some of the highlights of the 2025 WERC annual conference." at bounding box center [1418, 280] width 149 height 18
click at [1346, 254] on p "STRATEGIC DIRECTIVE 3: REIMAGINE THE WERC CONFERENCE" at bounding box center [1418, 260] width 149 height 18
drag, startPoint x: 1350, startPoint y: 260, endPoint x: 1380, endPoint y: 273, distance: 32.7
click at [1380, 273] on div "INTRODUCTION 2025 was a year of uncertainty for our industry! But despite that,…" at bounding box center [1418, 367] width 165 height 712
click at [1372, 230] on span "Play Selected" at bounding box center [1383, 232] width 32 height 7
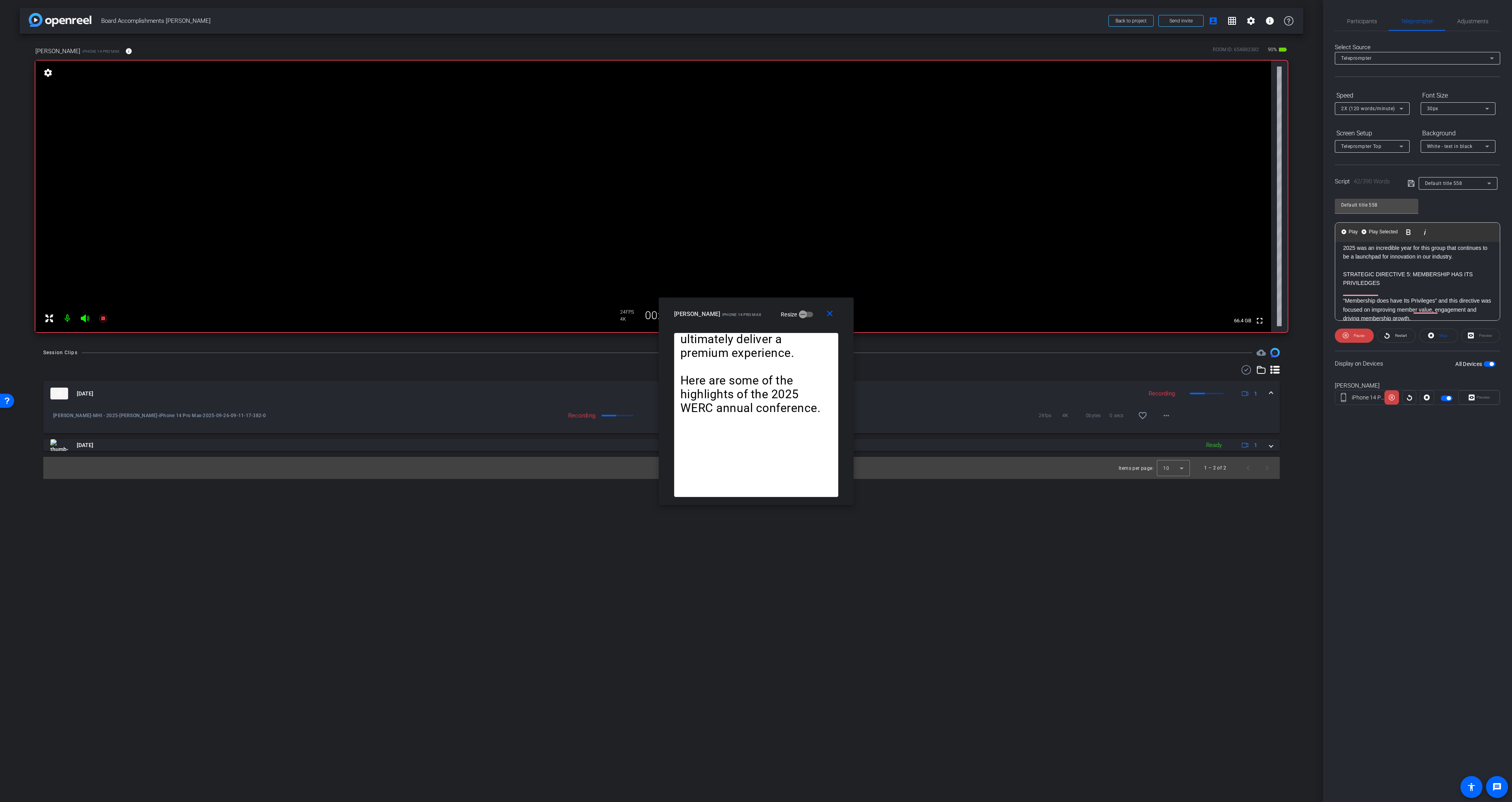
drag, startPoint x: 1341, startPoint y: 243, endPoint x: 1459, endPoint y: 265, distance: 120.0
click at [1459, 265] on div "INTRODUCTION 2025 was a year of uncertainty for our industry! But despite that,…" at bounding box center [1418, 292] width 165 height 712
click at [1382, 231] on span "Play Selected" at bounding box center [1383, 232] width 32 height 7
drag, startPoint x: 1344, startPoint y: 263, endPoint x: 1414, endPoint y: 306, distance: 82.2
click at [1414, 306] on div "INTRODUCTION 2025 was a year of uncertainty for our industry! But despite that,…" at bounding box center [1418, 274] width 165 height 712
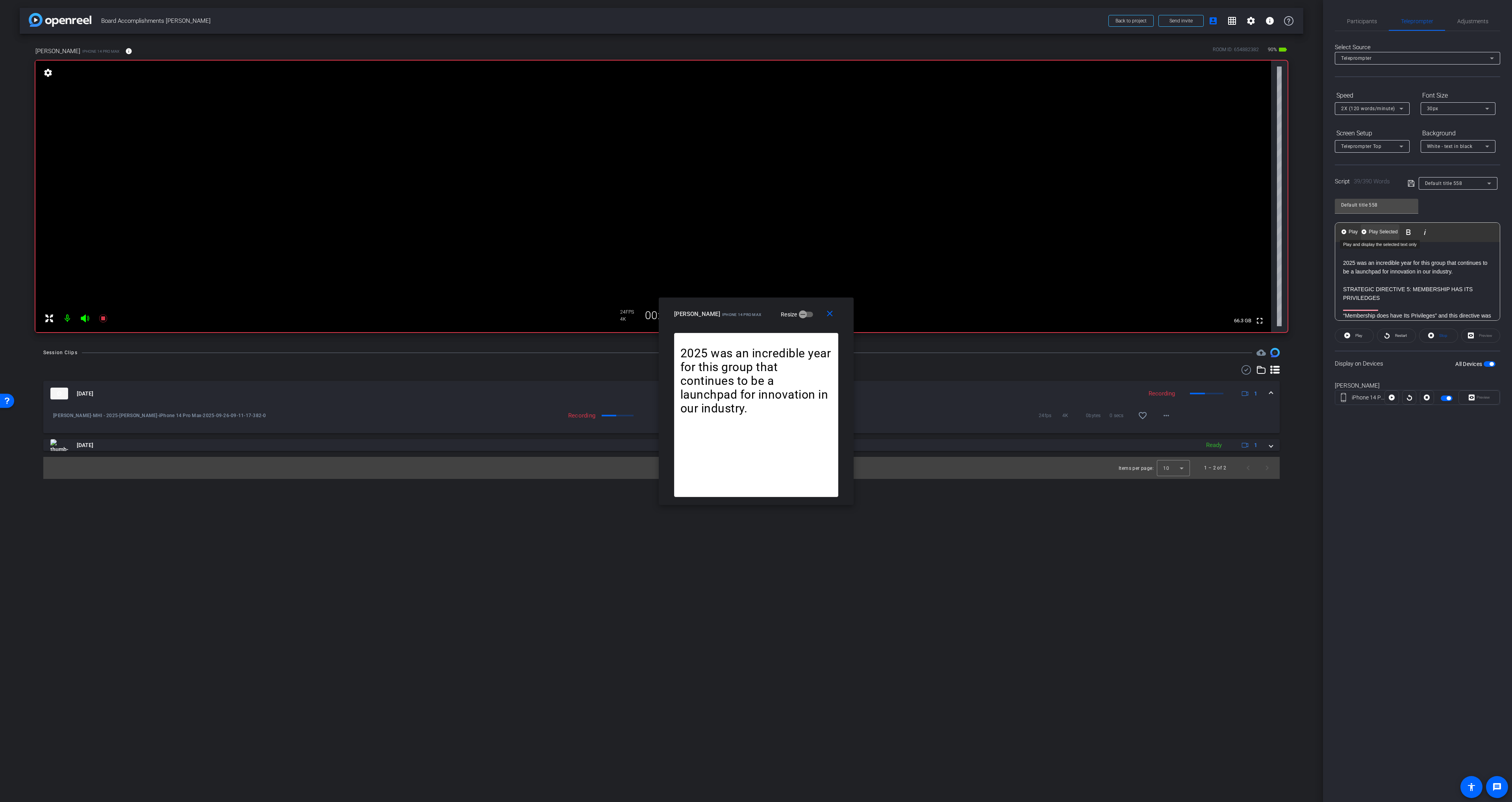
click at [1380, 231] on span "Play Selected" at bounding box center [1383, 232] width 32 height 7
click at [1352, 280] on p "STRATEGIC DIRECTIVE 6: INDUSTRY GROUP IMPACT MAXIMIZER FUND" at bounding box center [1418, 277] width 149 height 18
click at [1345, 280] on p "STRATEGIC DIRECTIVE 6: INDUSTRY GROUP IMPACT MAXIMIZER FUND" at bounding box center [1418, 277] width 149 height 18
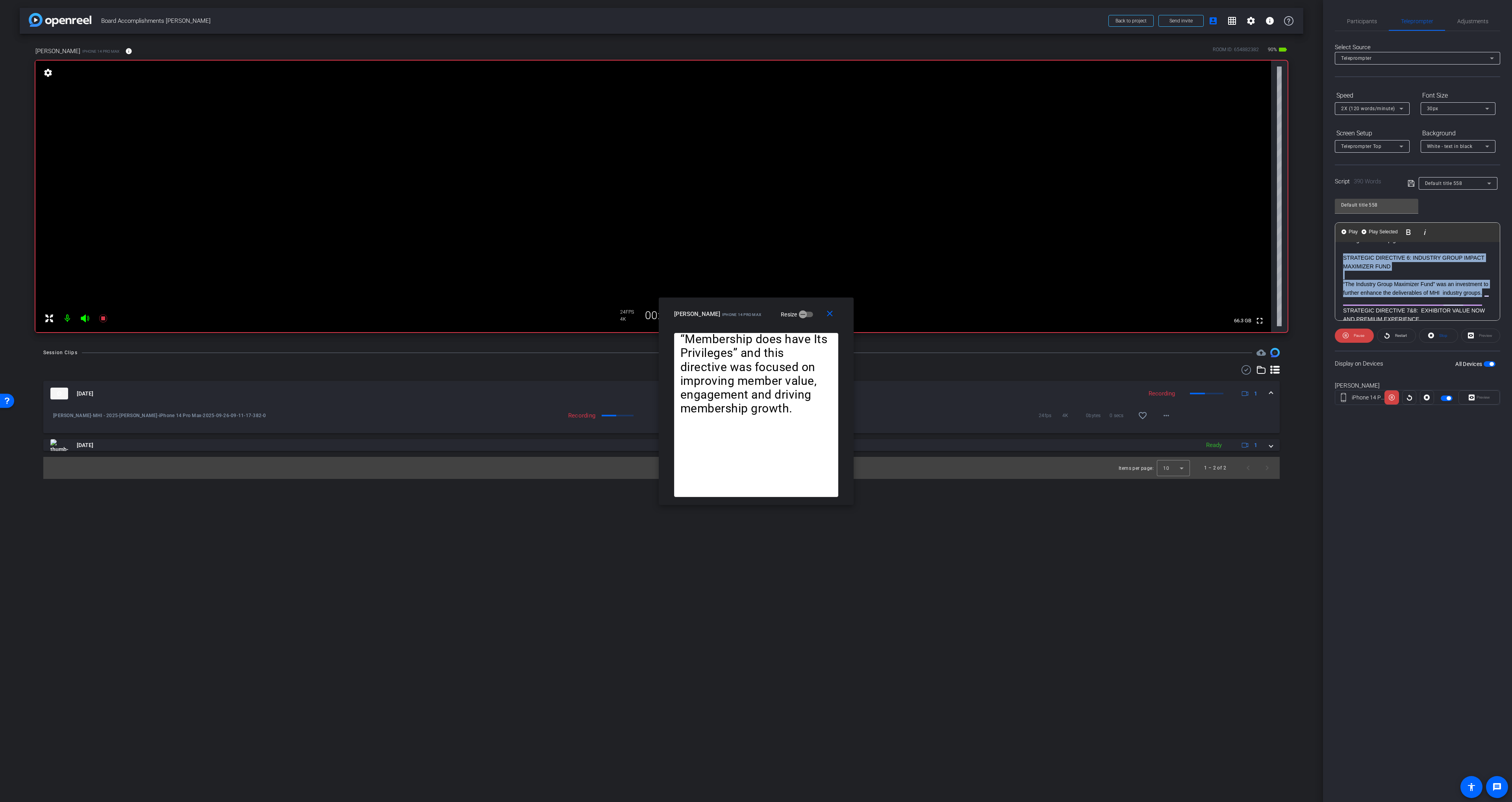
drag, startPoint x: 1488, startPoint y: 268, endPoint x: 1341, endPoint y: 263, distance: 147.1
click at [1341, 263] on div "INTRODUCTION 2025 was a year of uncertainty for our industry! But despite that,…" at bounding box center [1418, 214] width 165 height 712
click at [1374, 231] on span "Play Selected" at bounding box center [1383, 232] width 32 height 7
drag, startPoint x: 1358, startPoint y: 25, endPoint x: 1384, endPoint y: 39, distance: 29.5
click at [1358, 24] on span "Participants" at bounding box center [1361, 21] width 30 height 19
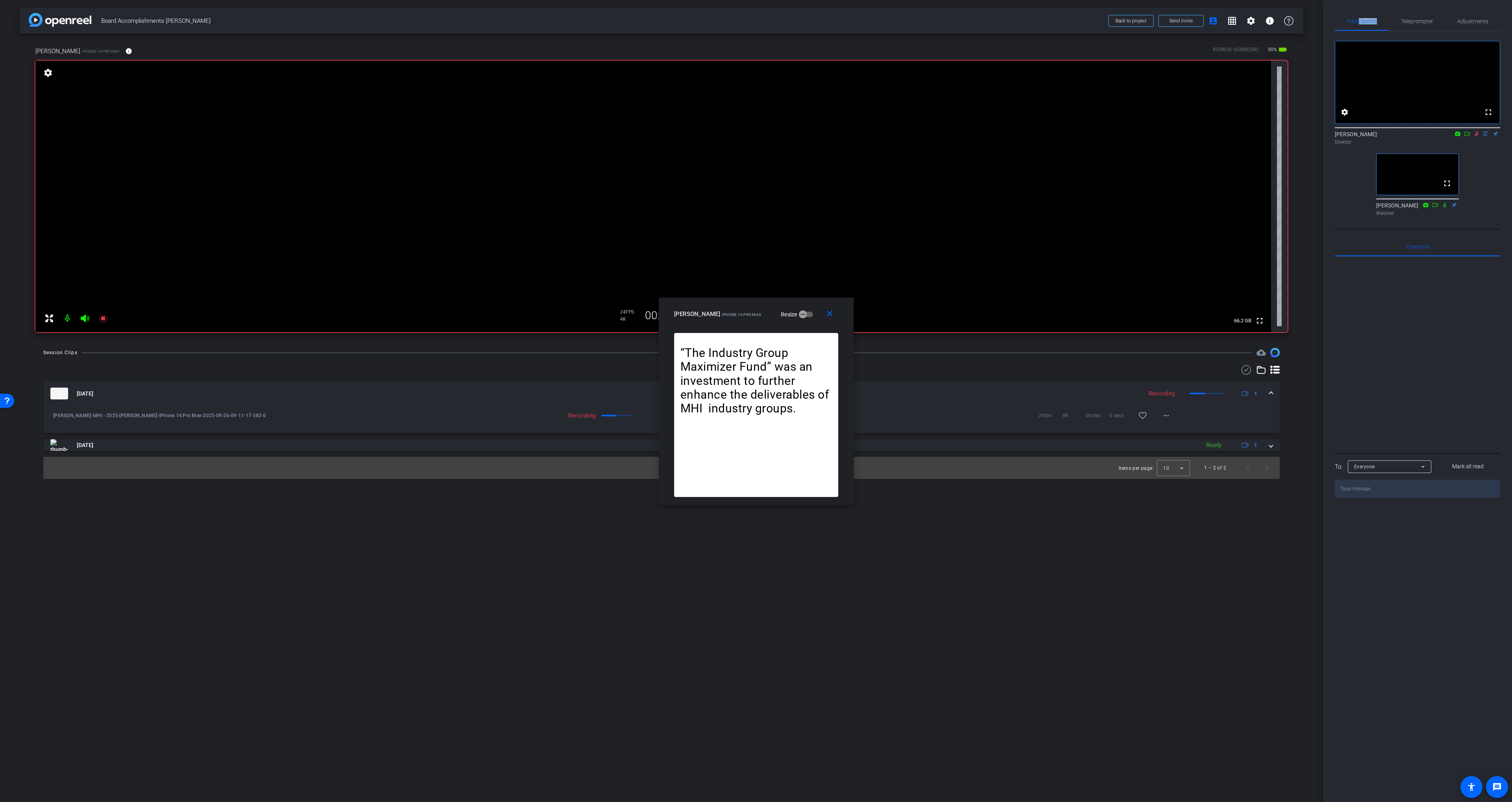
click at [1470, 138] on mat-icon at bounding box center [1467, 134] width 9 height 7
click at [1427, 23] on span "Teleprompter" at bounding box center [1417, 21] width 33 height 5
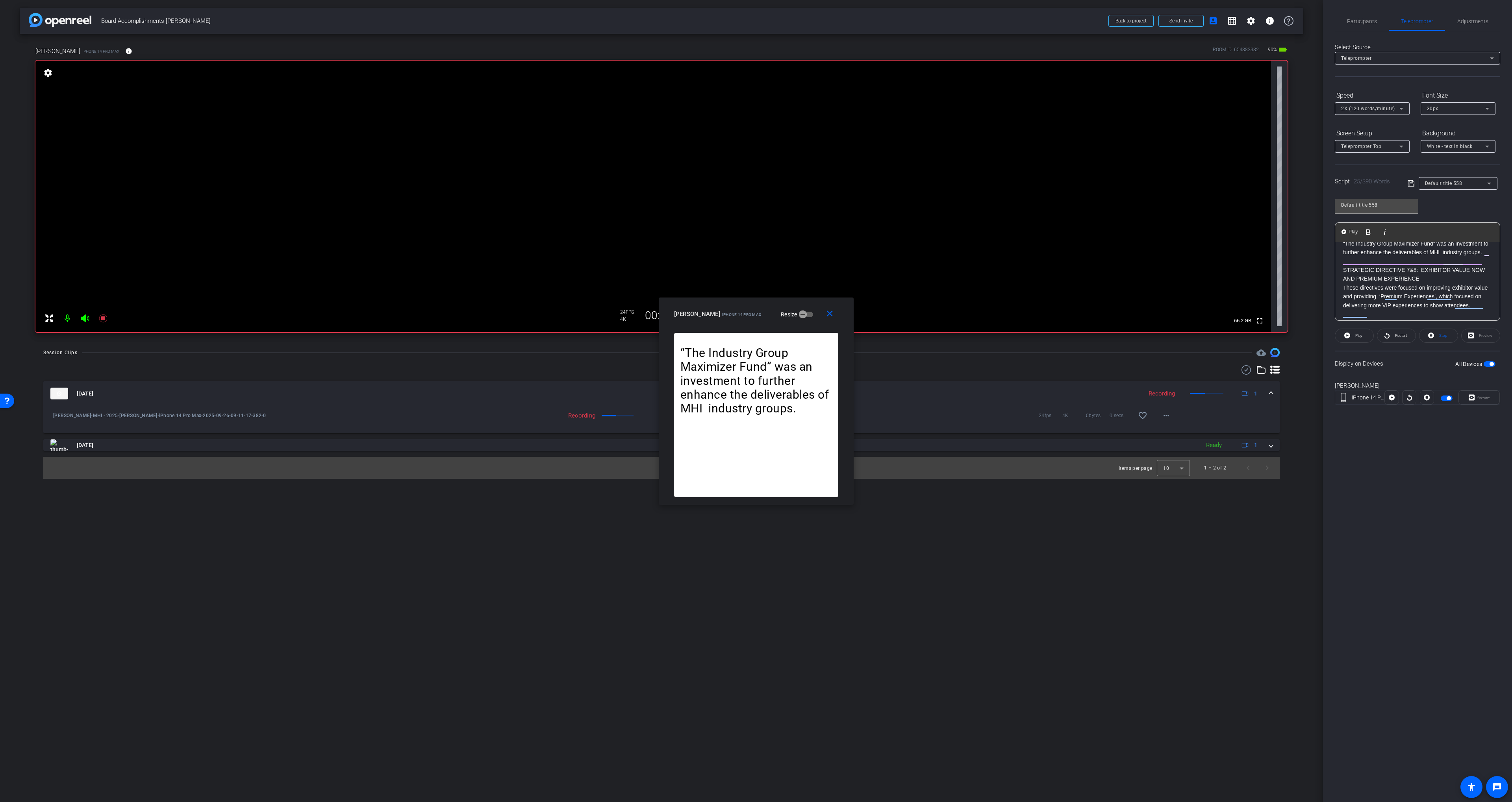
click at [1342, 276] on div "INTRODUCTION 2025 was a year of uncertainty for our industry! But despite that,…" at bounding box center [1418, 173] width 165 height 712
drag, startPoint x: 1343, startPoint y: 256, endPoint x: 1469, endPoint y: 270, distance: 126.8
click at [1475, 298] on div "INTRODUCTION 2025 was a year of uncertainty for our industry! But despite that,…" at bounding box center [1418, 154] width 165 height 712
click at [1378, 231] on span "Play Selected" at bounding box center [1383, 232] width 32 height 7
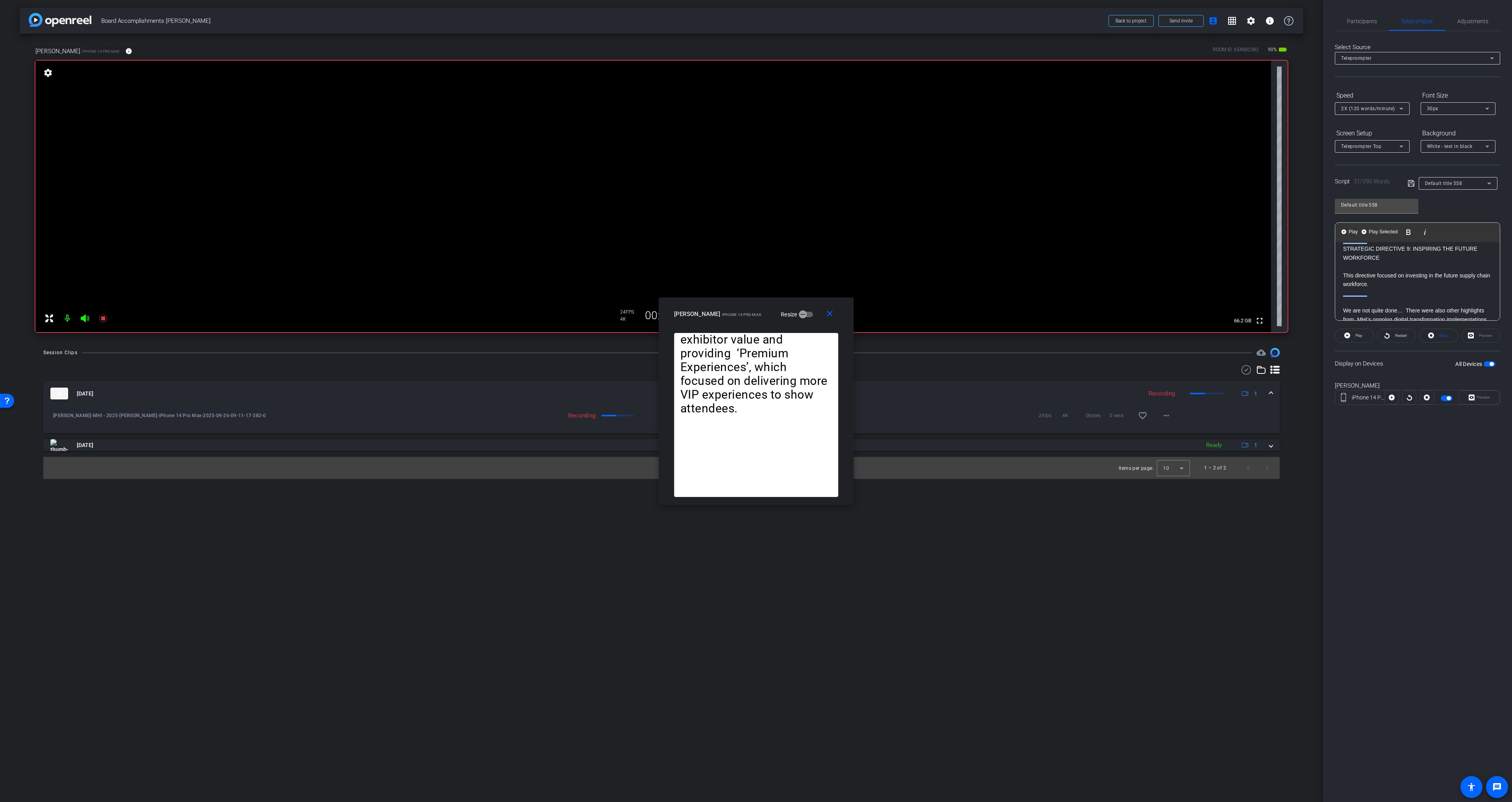
click at [1345, 256] on p "STRATEGIC DIRECTIVE 9: INSPIRING THE FUTURE WORKFORCE" at bounding box center [1418, 253] width 149 height 18
drag, startPoint x: 1344, startPoint y: 256, endPoint x: 1388, endPoint y: 298, distance: 60.8
click at [1387, 298] on div "INTRODUCTION 2025 was a year of uncertainty for our industry! But despite that,…" at bounding box center [1418, 100] width 165 height 712
click at [1374, 228] on Selected-1 "Play Selected Play and display the selected text only" at bounding box center [1379, 233] width 38 height 16
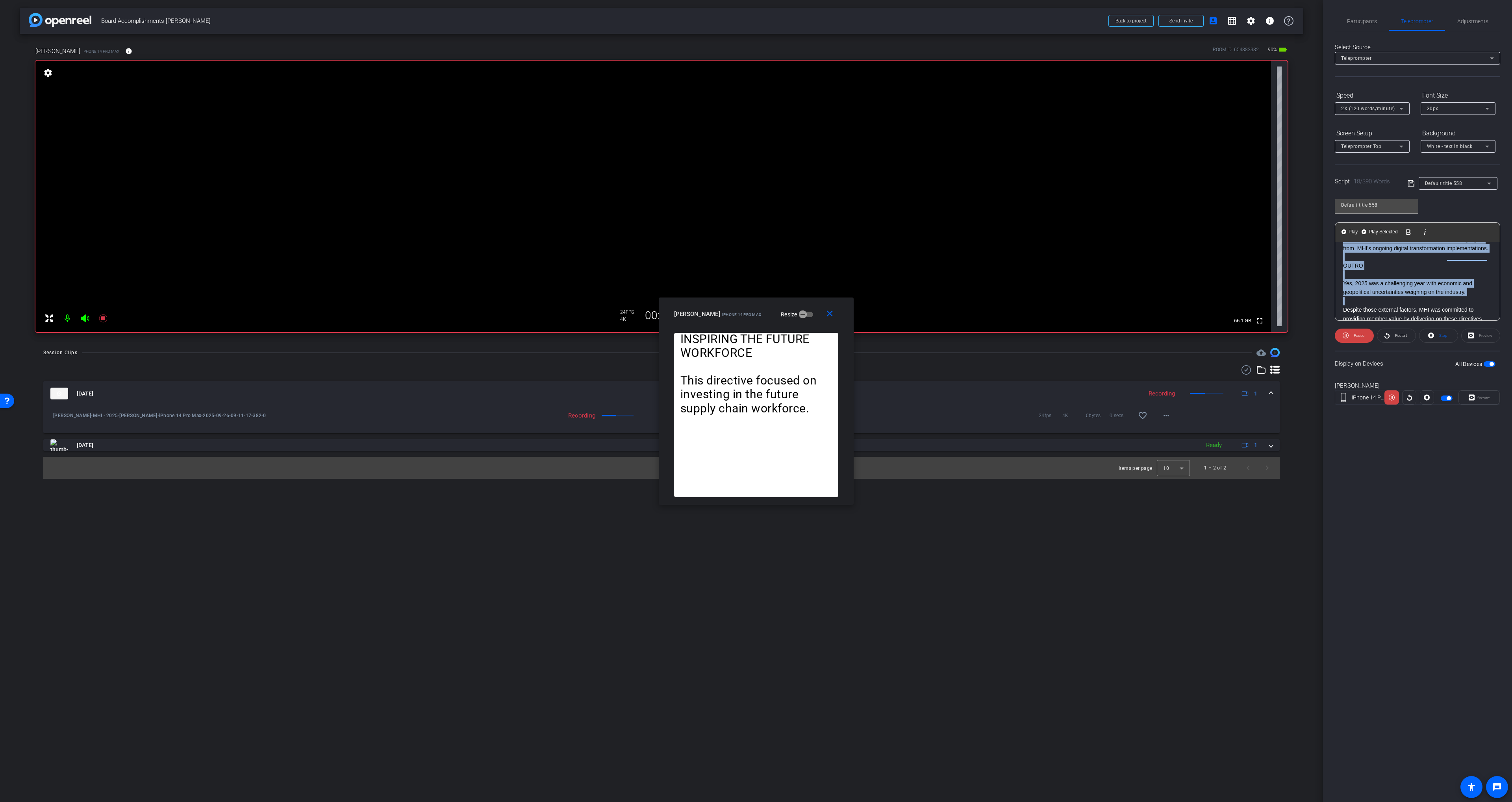
scroll to position [575, 0]
drag, startPoint x: 1346, startPoint y: 260, endPoint x: 1429, endPoint y: 311, distance: 97.4
drag, startPoint x: 1345, startPoint y: 268, endPoint x: 1378, endPoint y: 303, distance: 48.1
click at [1378, 303] on div "INTRODUCTION 2025 was a year of uncertainty for our industry! But despite that,…" at bounding box center [1418, 112] width 165 height 712
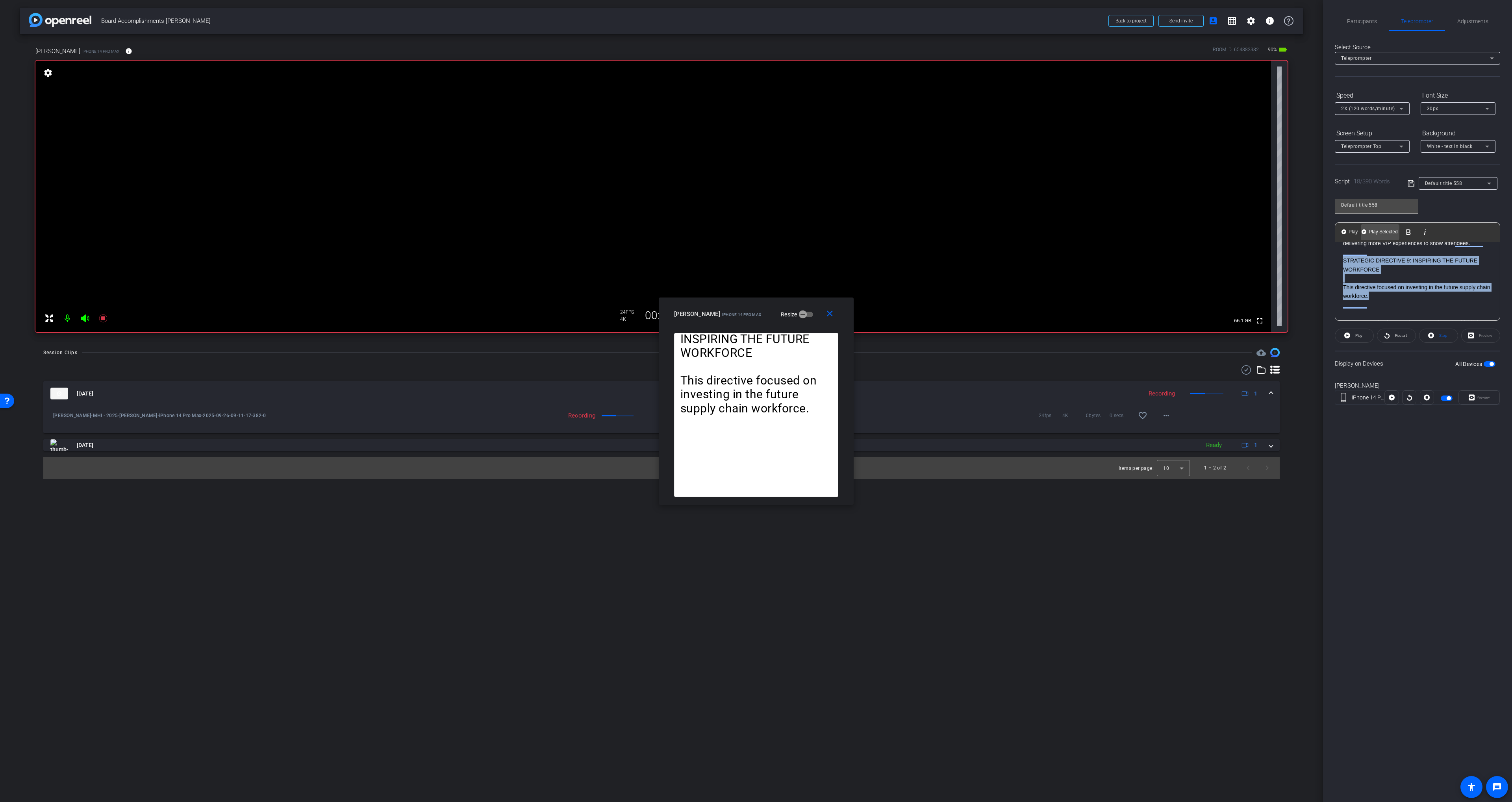
click at [1378, 227] on Selected-1 "Play Selected Play and display the selected text only" at bounding box center [1379, 233] width 38 height 16
click at [1344, 279] on p "We are not quite done… There were also other highlights from MHI’s ongoing digi…" at bounding box center [1418, 276] width 149 height 18
drag, startPoint x: 1352, startPoint y: 259, endPoint x: 1415, endPoint y: 308, distance: 79.8
click at [1381, 231] on span "Play Selected" at bounding box center [1383, 232] width 32 height 7
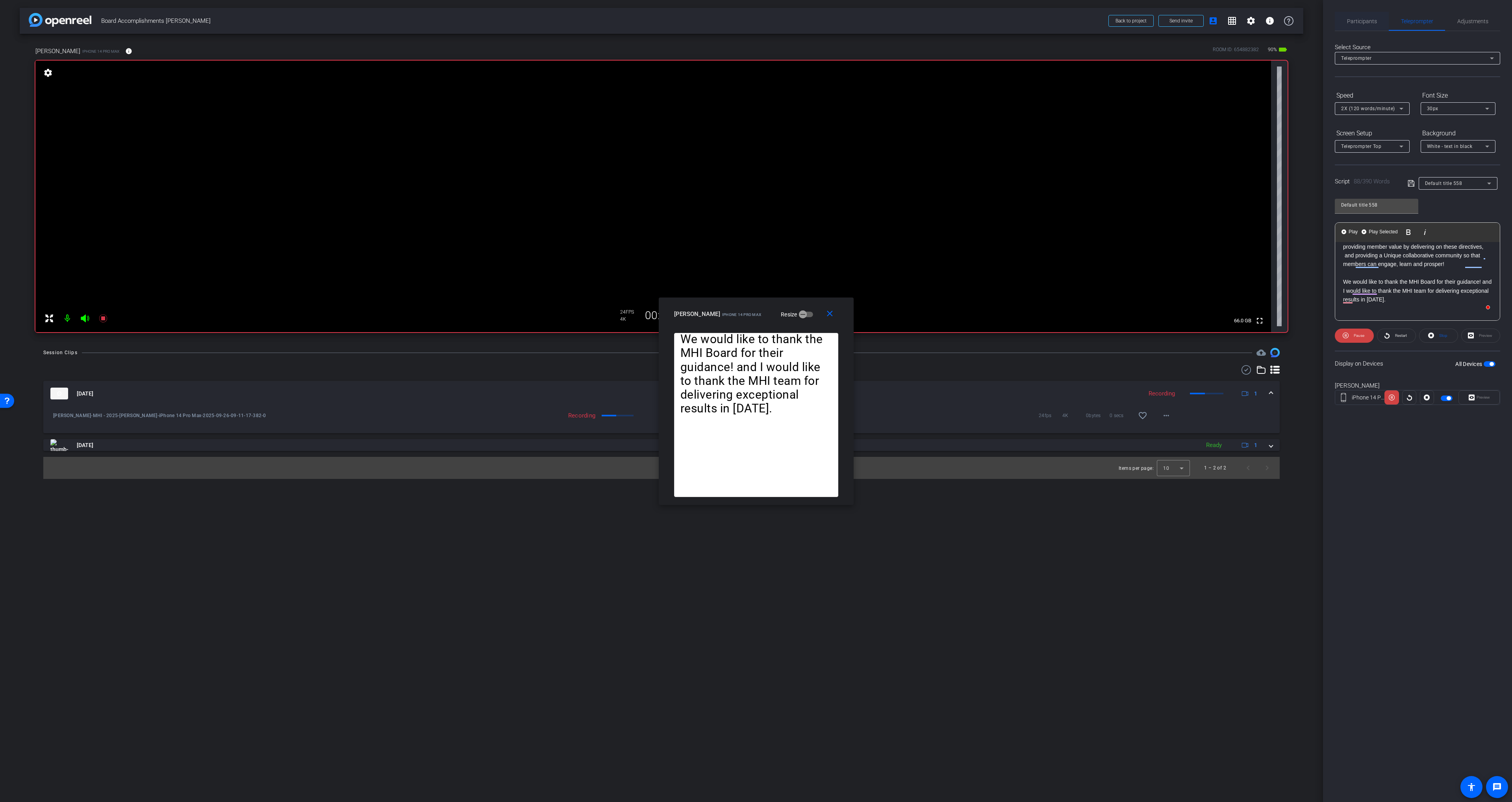
click at [1364, 22] on span "Participants" at bounding box center [1361, 21] width 30 height 5
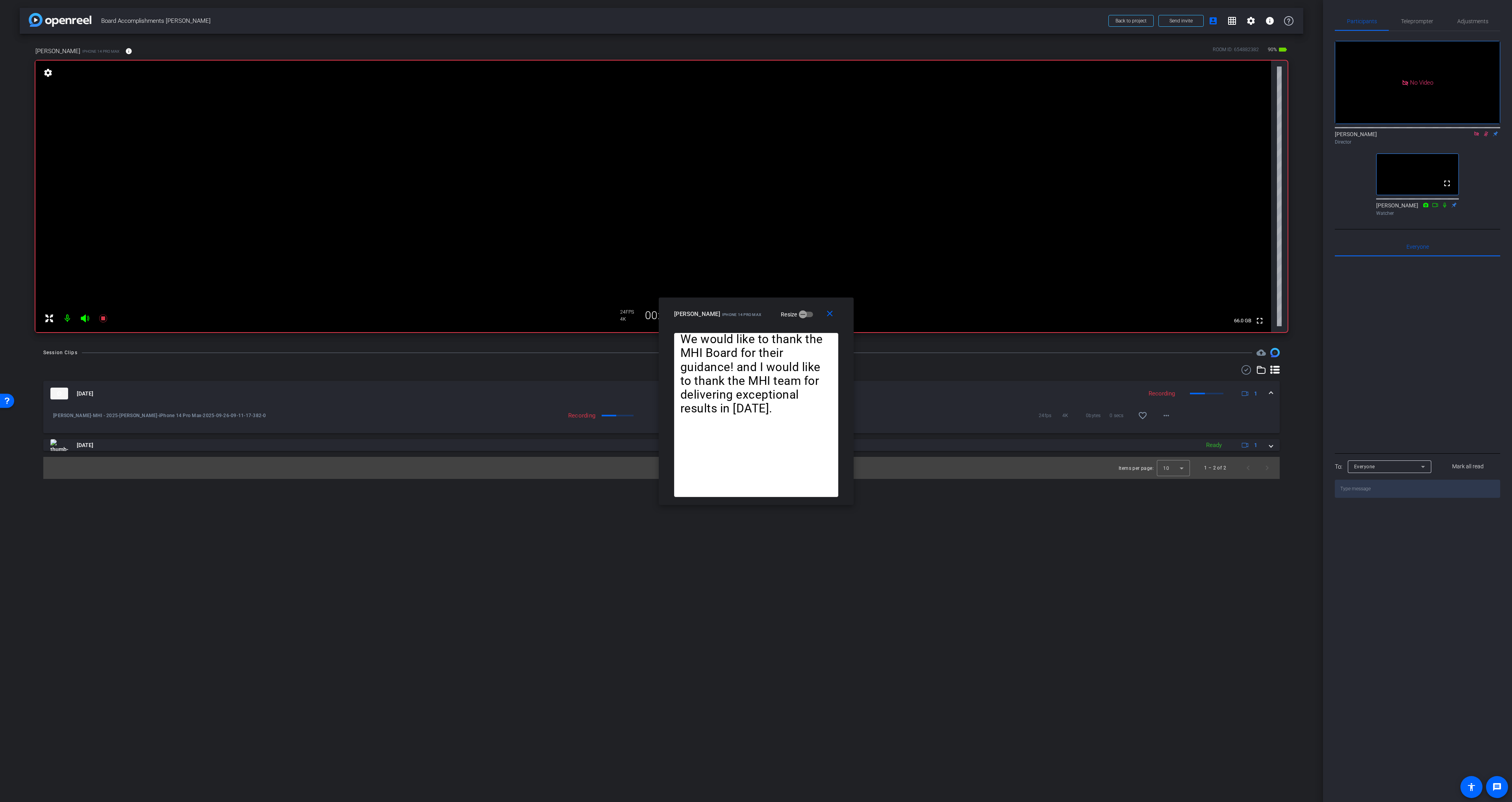
click at [1472, 130] on mat-icon at bounding box center [1476, 134] width 9 height 7
click at [1408, 20] on span "Teleprompter" at bounding box center [1417, 21] width 33 height 5
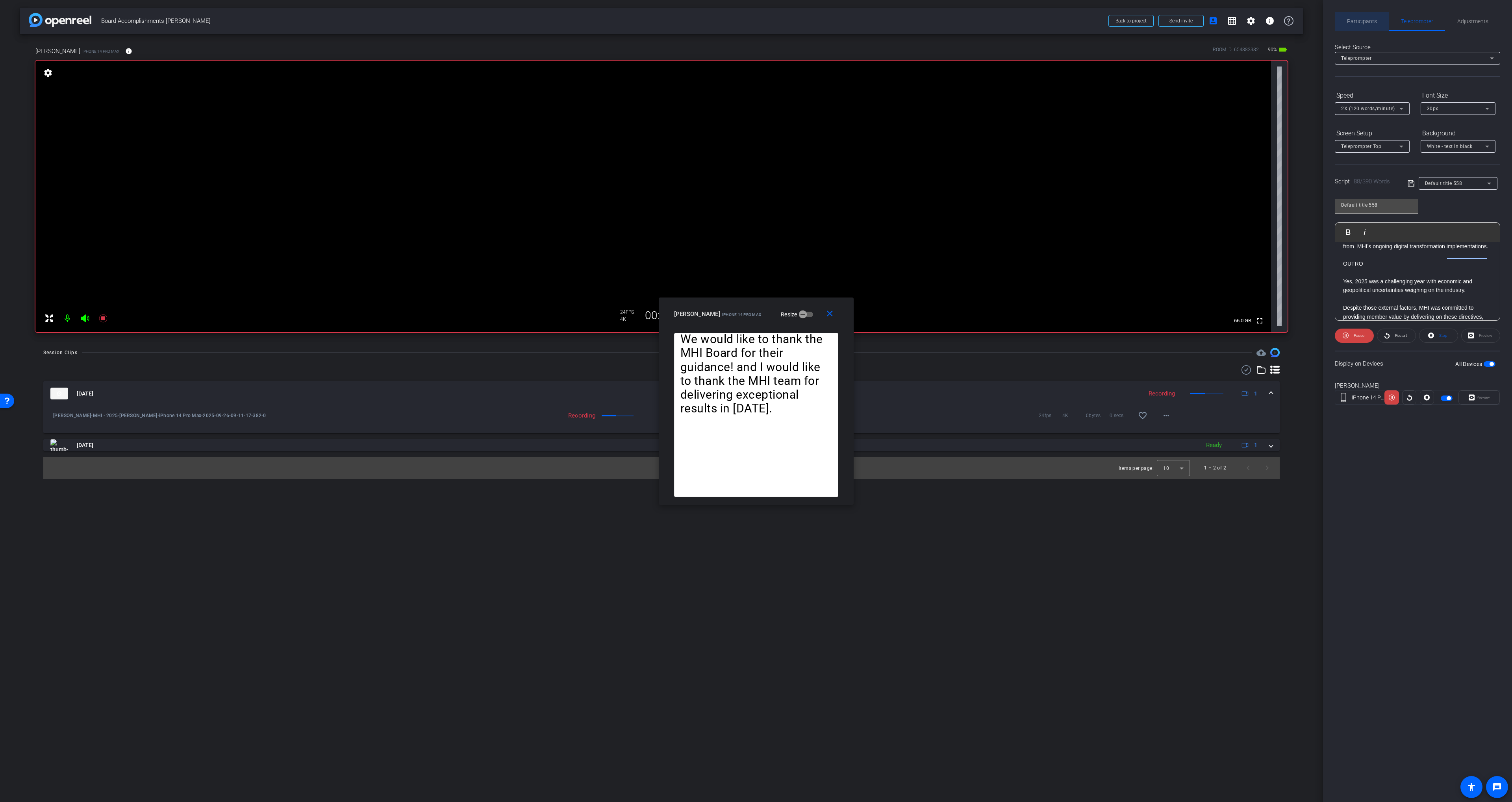
click at [1374, 19] on span "Participants" at bounding box center [1361, 21] width 30 height 5
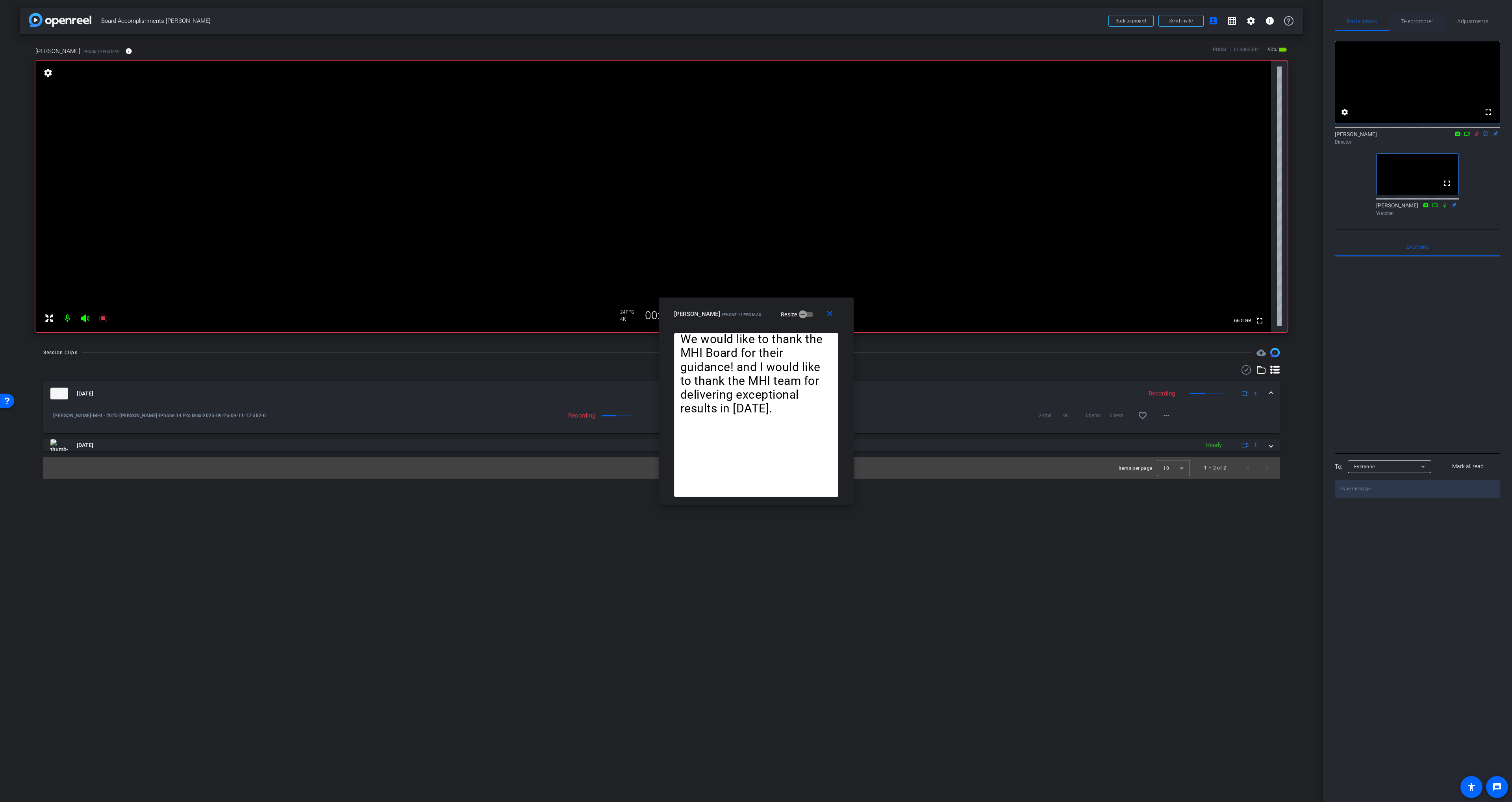
click at [1417, 25] on span "Teleprompter" at bounding box center [1417, 21] width 33 height 19
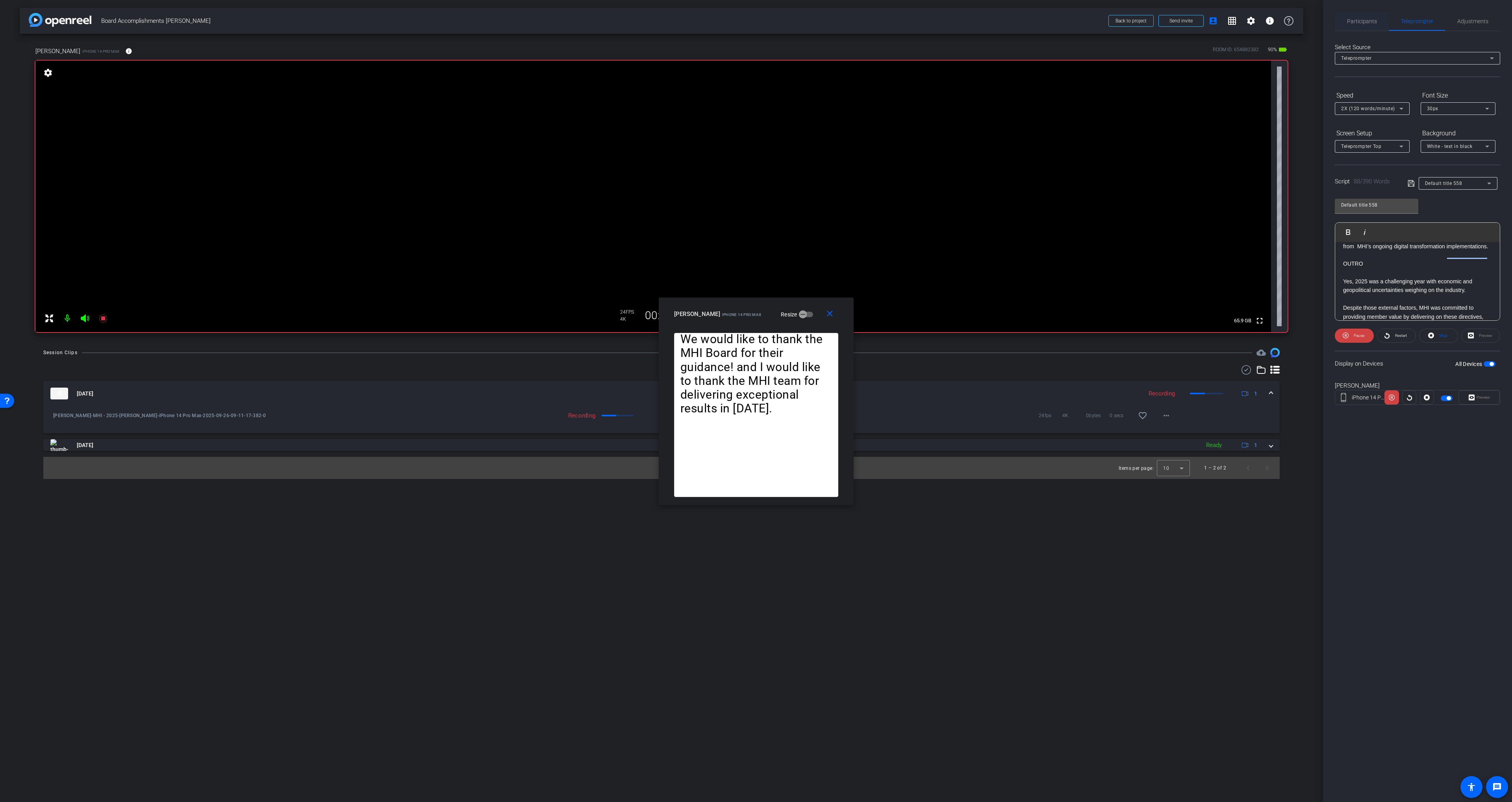
click at [1380, 24] on div "Participants" at bounding box center [1361, 21] width 54 height 19
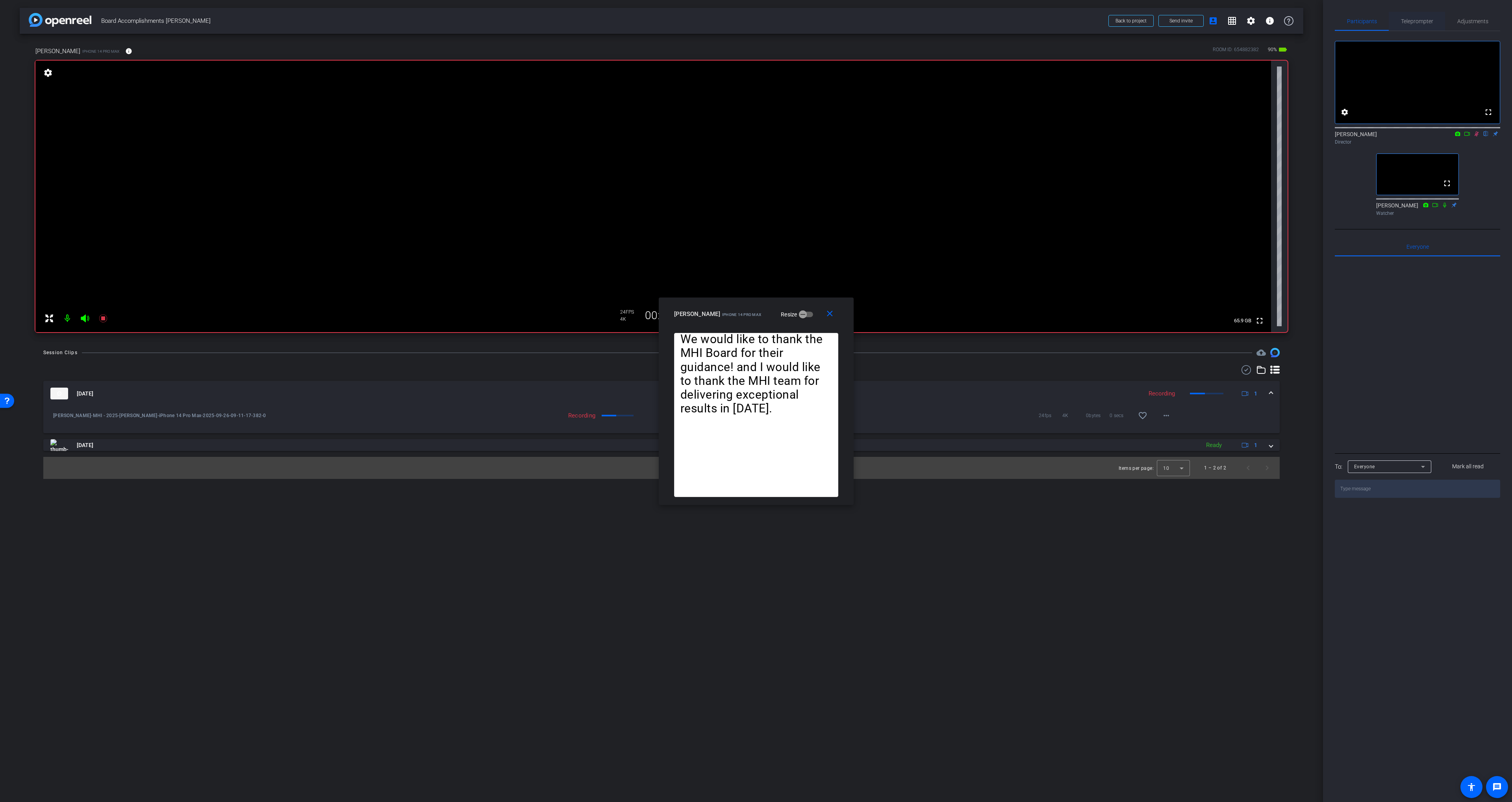
click at [1414, 23] on span "Teleprompter" at bounding box center [1417, 21] width 33 height 5
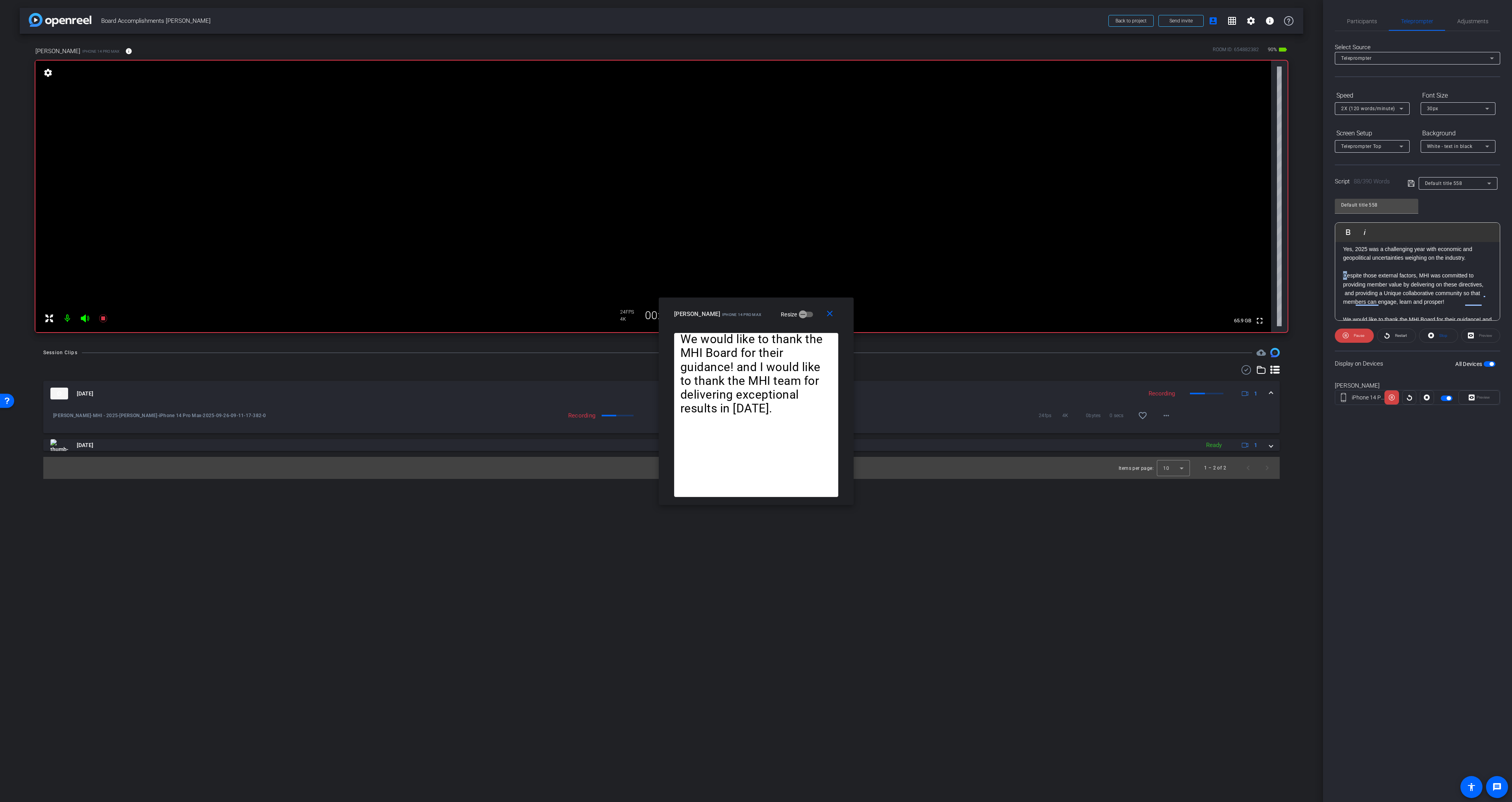
click at [1345, 283] on p "Despite those external factors, MHI was committed to providing member value by …" at bounding box center [1418, 288] width 149 height 35
drag, startPoint x: 1346, startPoint y: 259, endPoint x: 1428, endPoint y: 327, distance: 106.5
click at [1429, 338] on openreel-capture-teleprompter "Speed 2X (120 words/minute) Font Size 30px Screen Setup Teleprompter Top Backgr…" at bounding box center [1417, 254] width 165 height 330
click at [1380, 231] on span "Play Selected" at bounding box center [1383, 232] width 32 height 7
click at [1374, 227] on Selected-1 "Play Selected Play and display the selected text only" at bounding box center [1379, 233] width 38 height 16
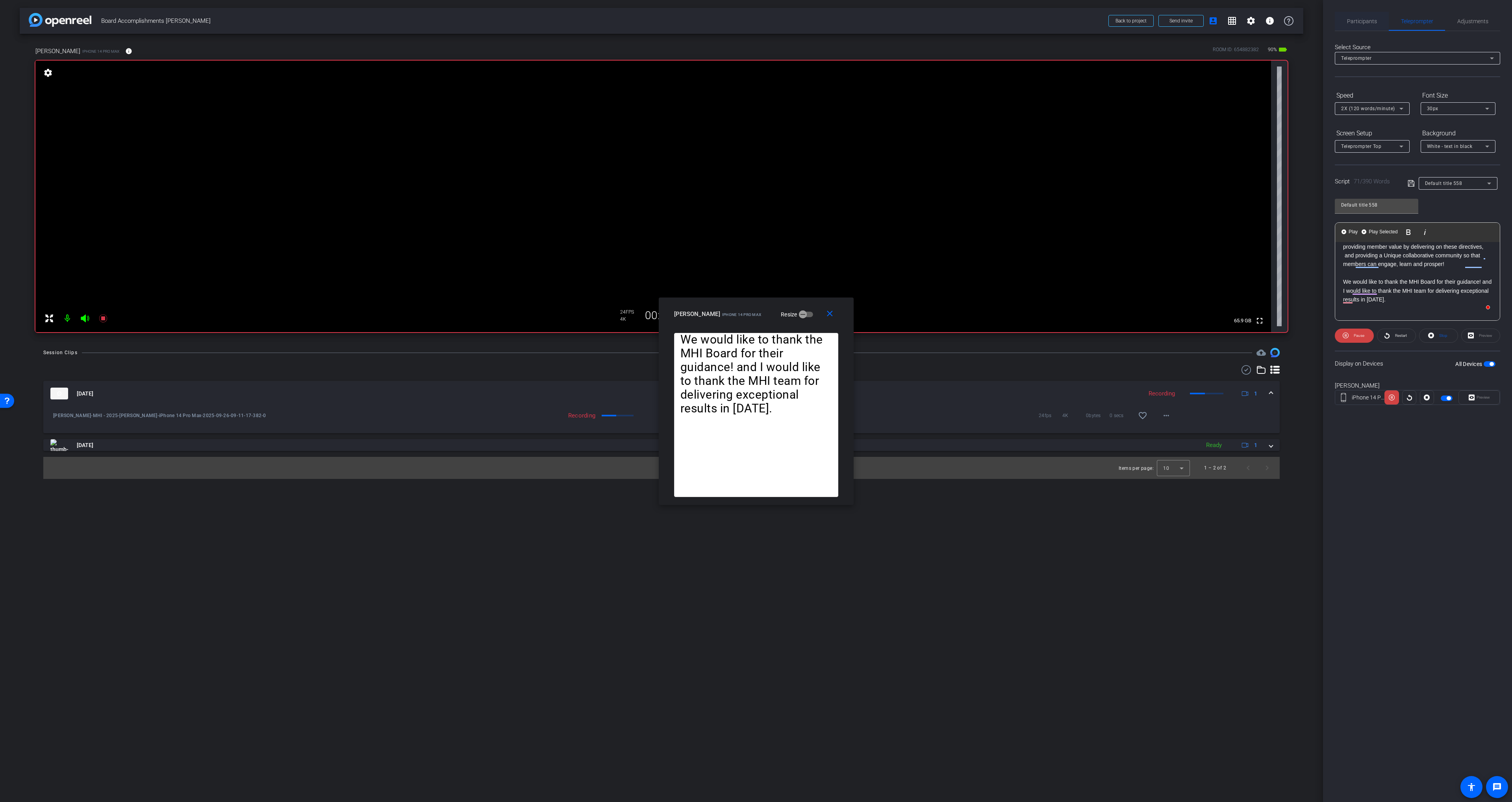
click at [1367, 27] on span "Participants" at bounding box center [1361, 21] width 30 height 19
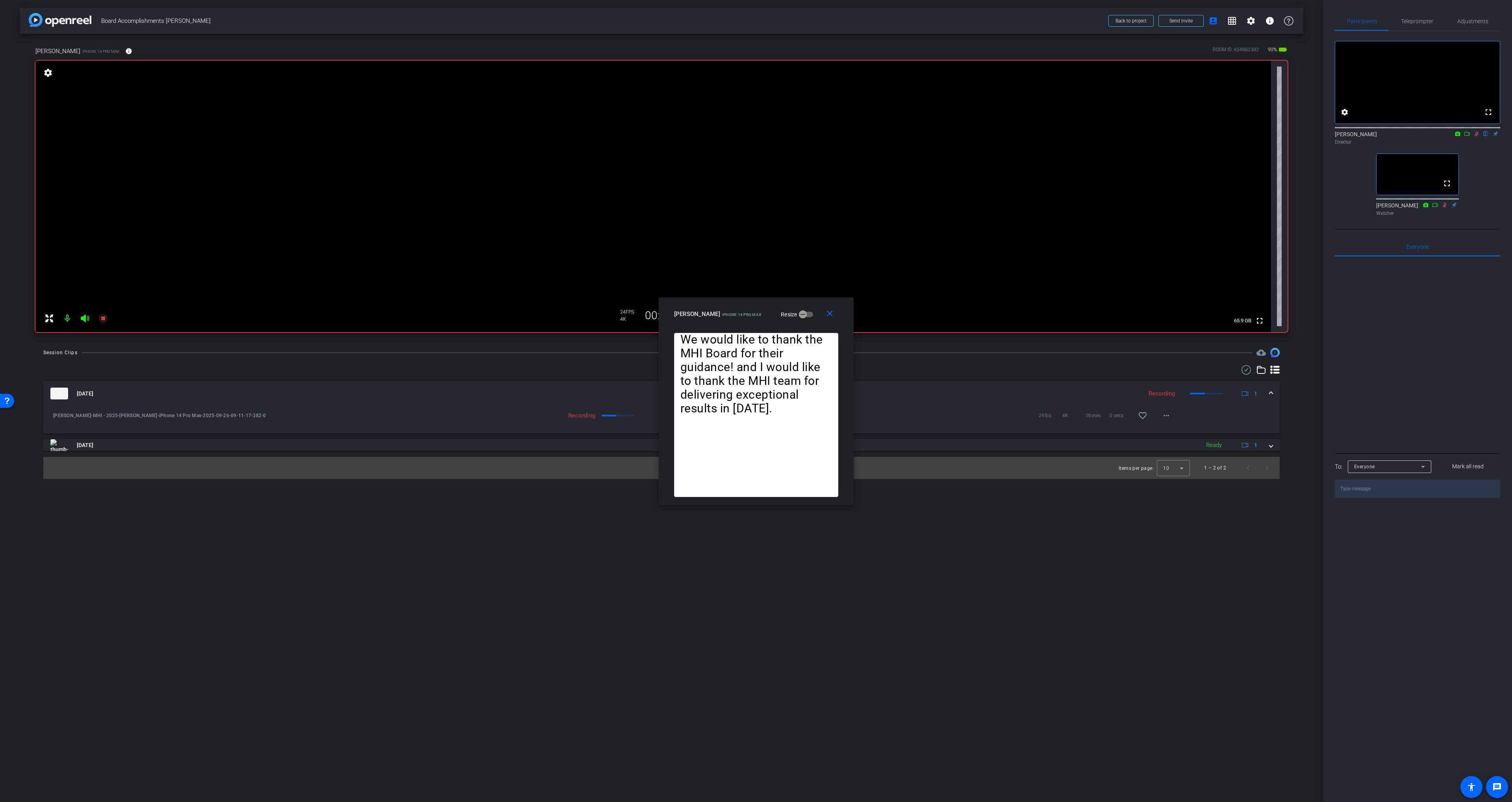
click at [1467, 137] on icon at bounding box center [1466, 134] width 6 height 5
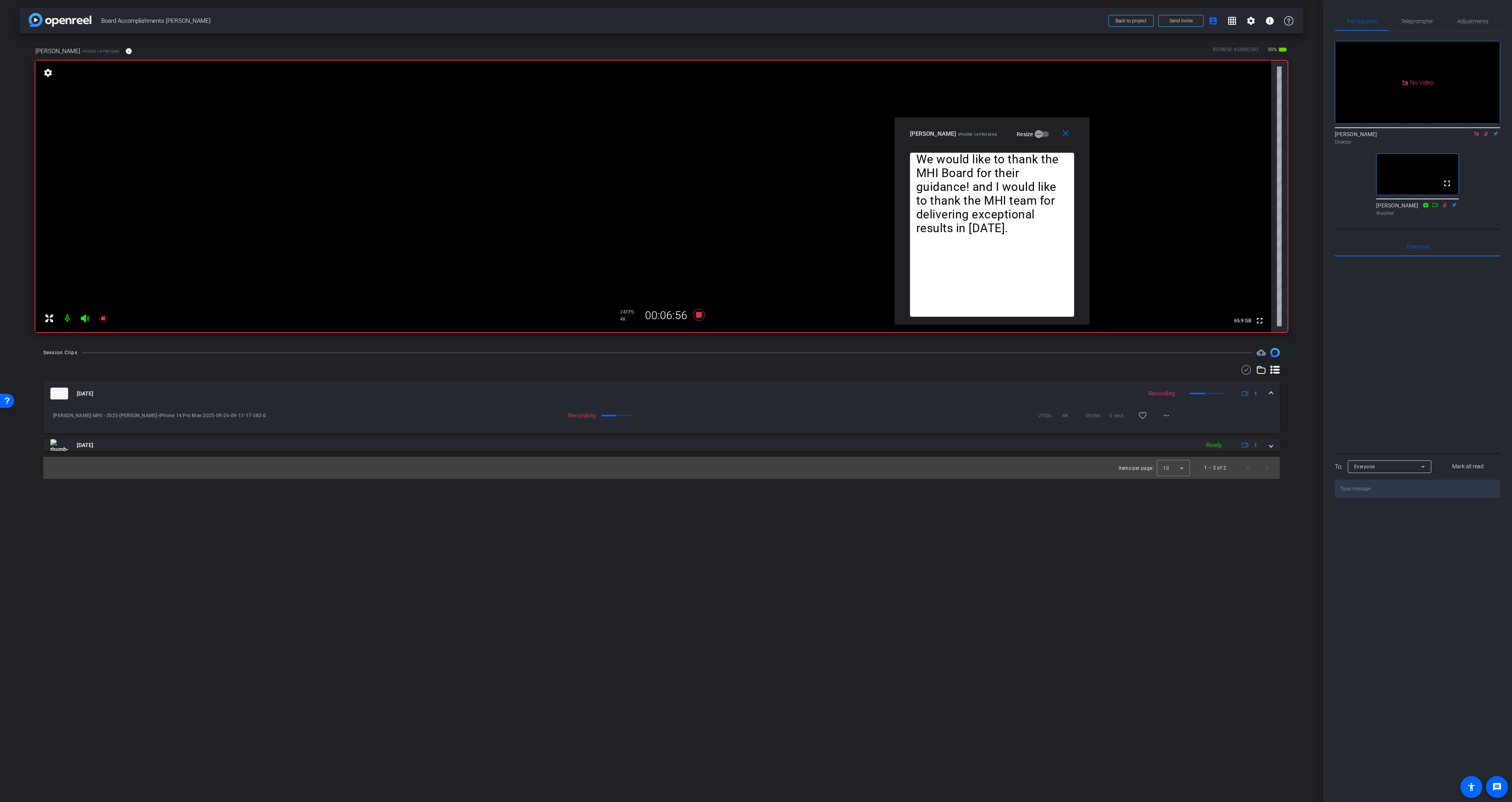
drag, startPoint x: 748, startPoint y: 306, endPoint x: 984, endPoint y: 127, distance: 296.2
click at [984, 126] on div "close [PERSON_NAME] iPhone 14 Pro Max Resize" at bounding box center [992, 135] width 195 height 35
click at [1414, 22] on span "Teleprompter" at bounding box center [1417, 21] width 33 height 5
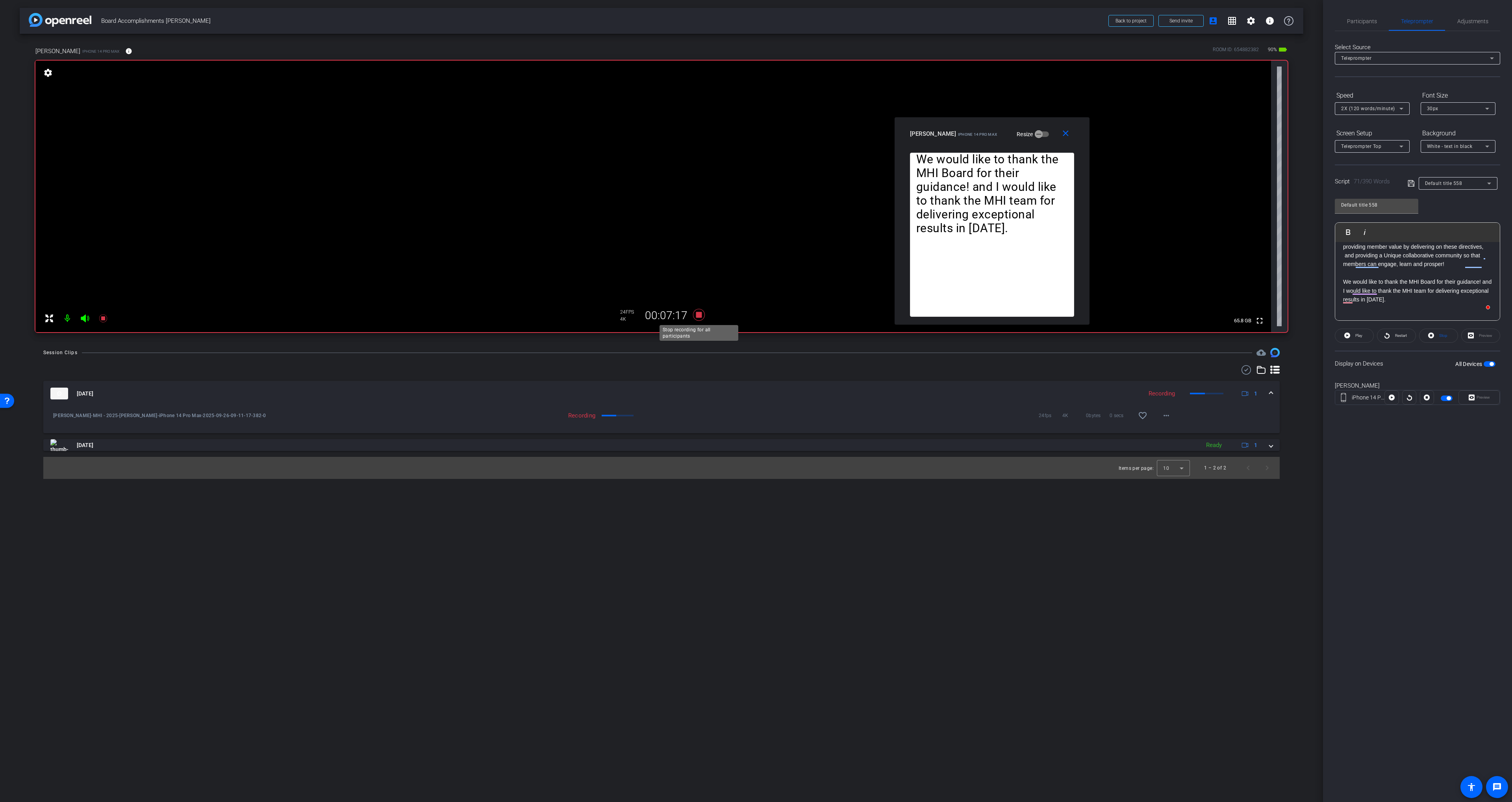
click at [697, 308] on icon at bounding box center [699, 314] width 19 height 14
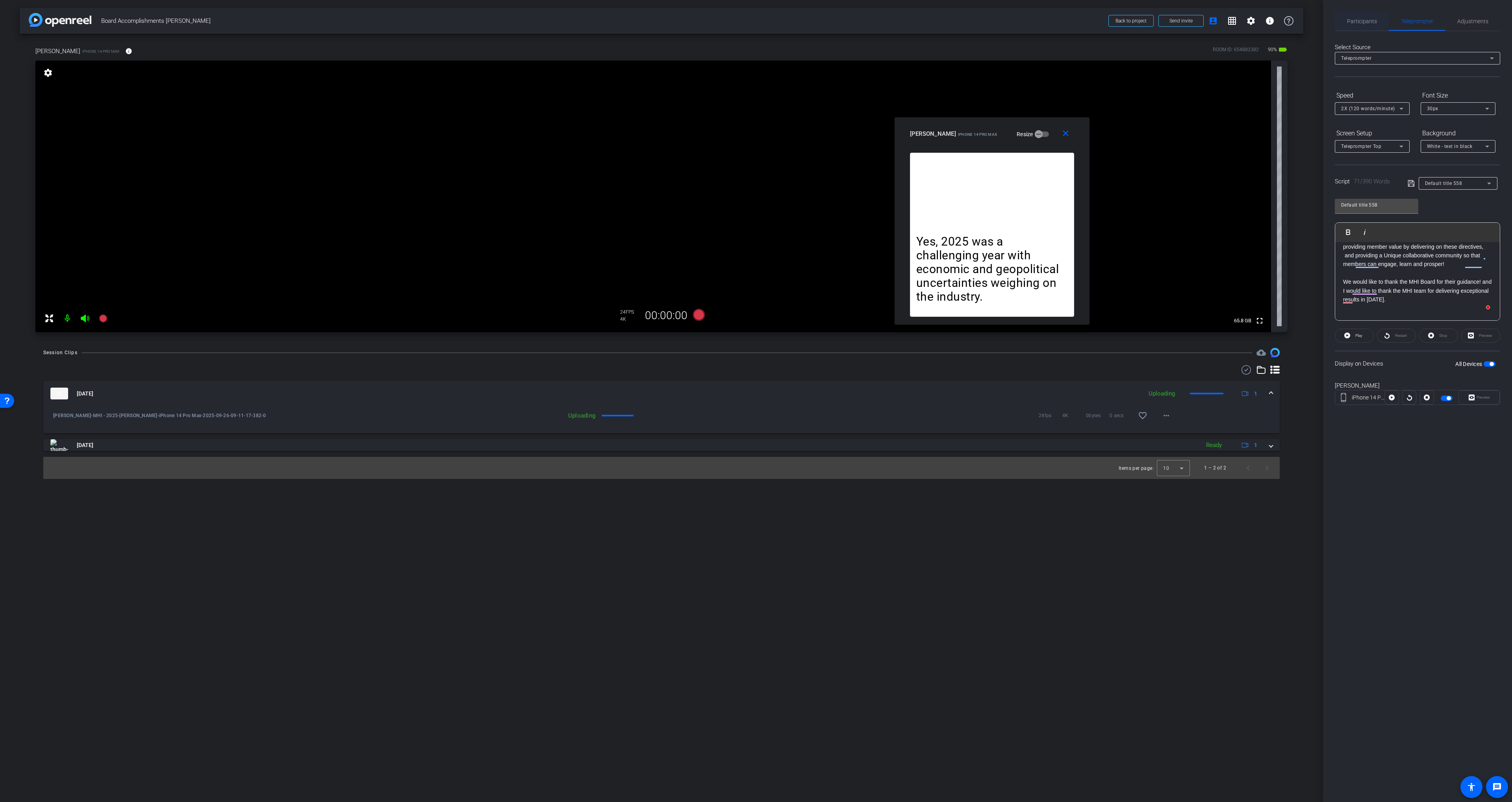
click at [1366, 14] on span "Participants" at bounding box center [1361, 21] width 30 height 19
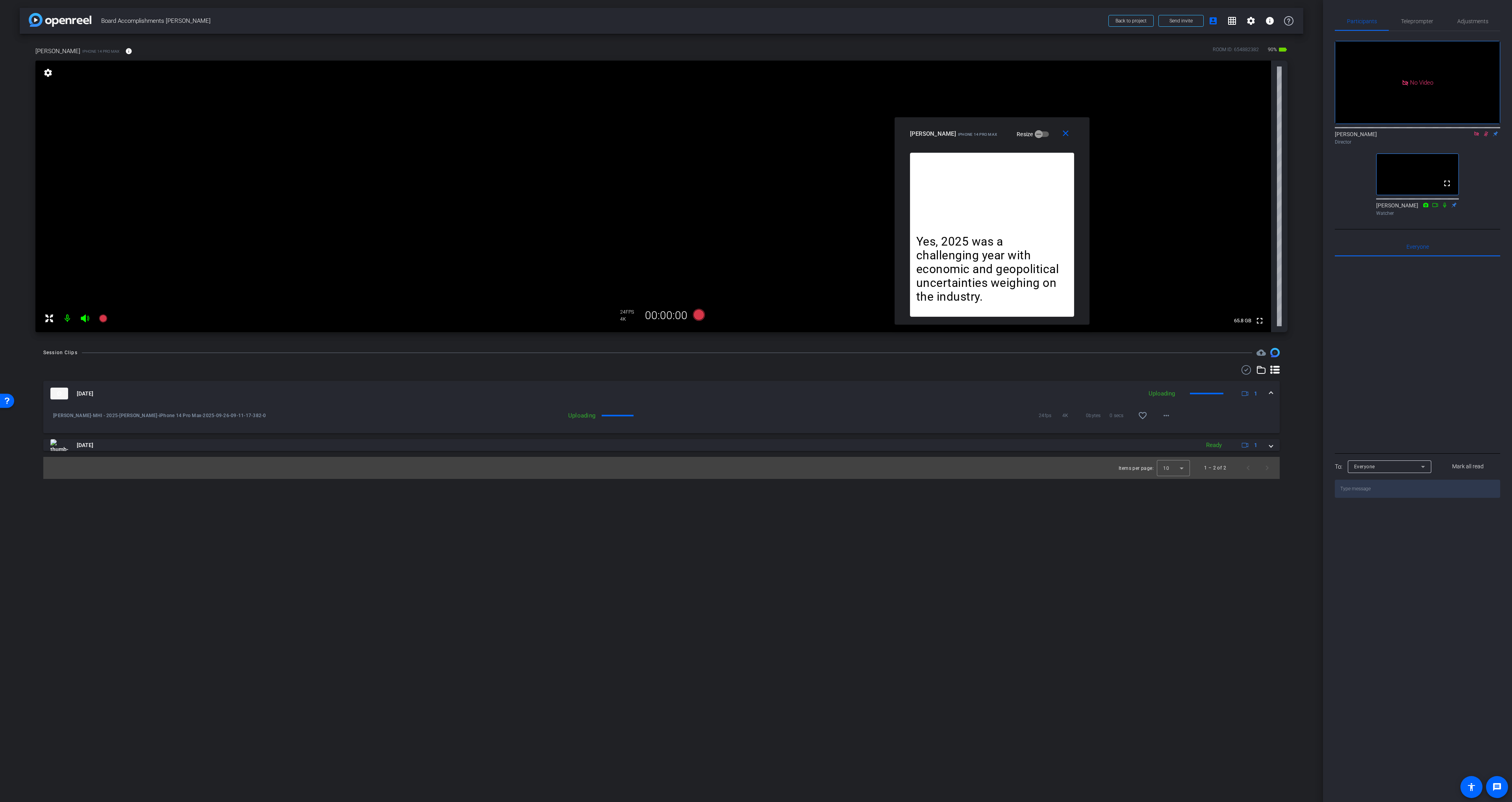
click at [1481, 130] on mat-icon at bounding box center [1485, 134] width 9 height 7
click at [1476, 131] on icon at bounding box center [1476, 134] width 6 height 5
click at [976, 142] on div "close [PERSON_NAME] iPhone 14 Pro Max Resize" at bounding box center [992, 135] width 195 height 35
click at [1476, 137] on icon at bounding box center [1476, 134] width 3 height 5
drag, startPoint x: 1416, startPoint y: 24, endPoint x: 1410, endPoint y: 89, distance: 65.3
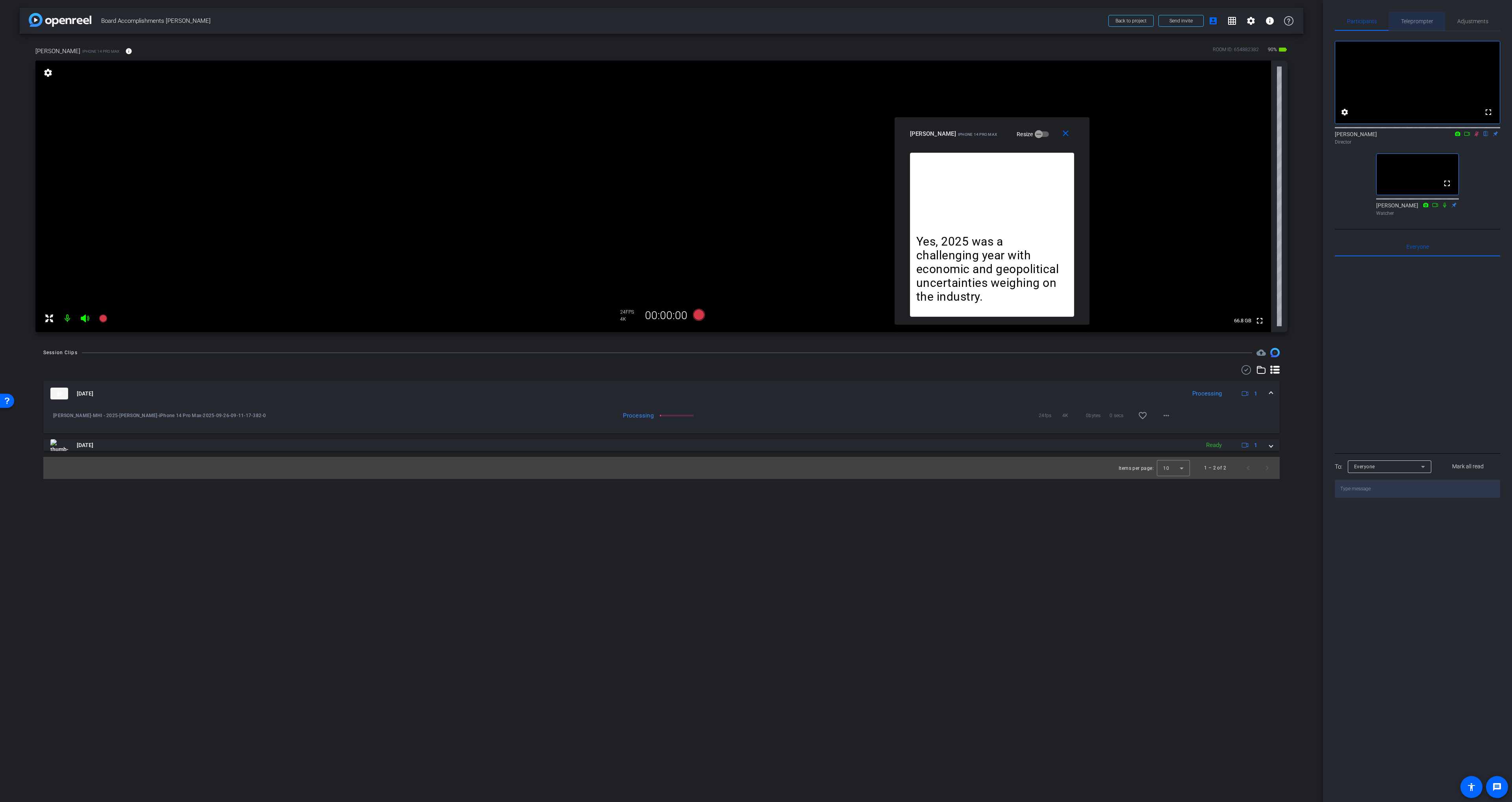
click at [1416, 23] on span "Teleprompter" at bounding box center [1417, 21] width 33 height 5
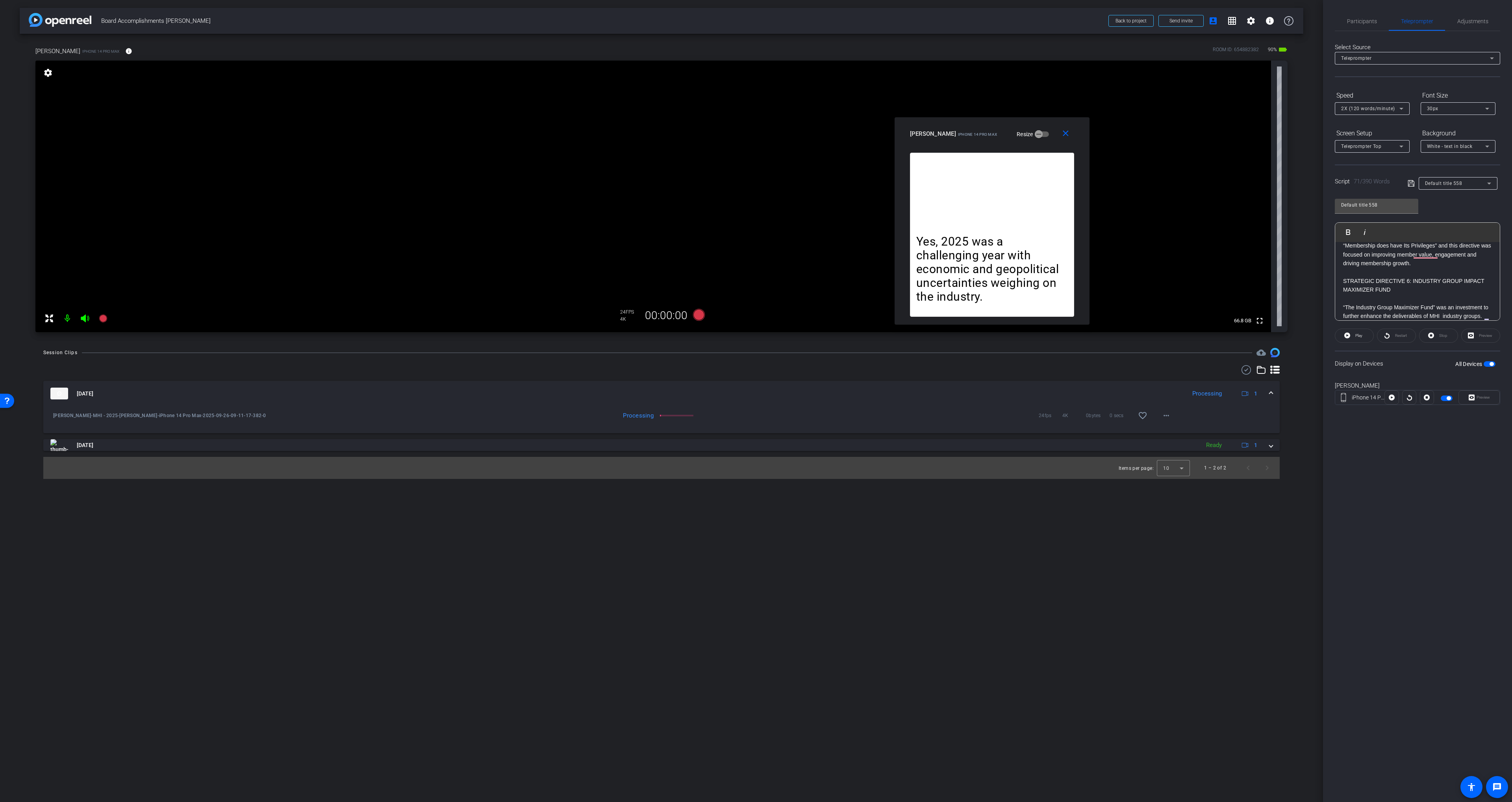
scroll to position [0, 0]
click at [1344, 262] on p "2025 was a year of uncertainty for our industry!" at bounding box center [1418, 262] width 149 height 9
click at [1391, 271] on p "Here are the highlights of the 2025 directive accomplishments" at bounding box center [1418, 267] width 149 height 18
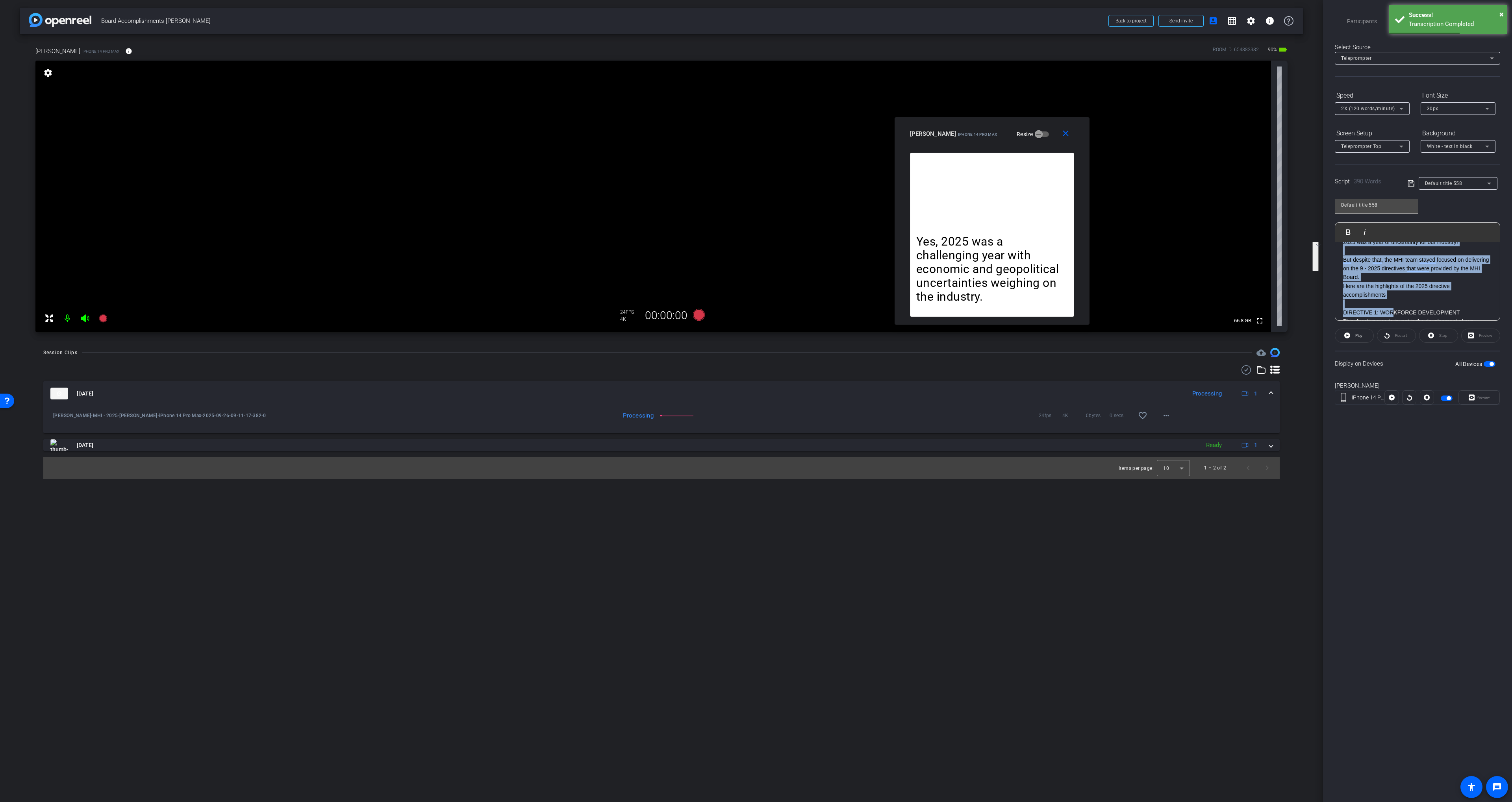
scroll to position [66, 0]
drag, startPoint x: 1344, startPoint y: 261, endPoint x: 1392, endPoint y: 252, distance: 48.8
click at [1392, 251] on div "INTRODUCTION 2025 was a year of uncertainty for our industry! But despite that,…" at bounding box center [1418, 532] width 165 height 712
click at [1501, 12] on span "×" at bounding box center [1501, 14] width 5 height 9
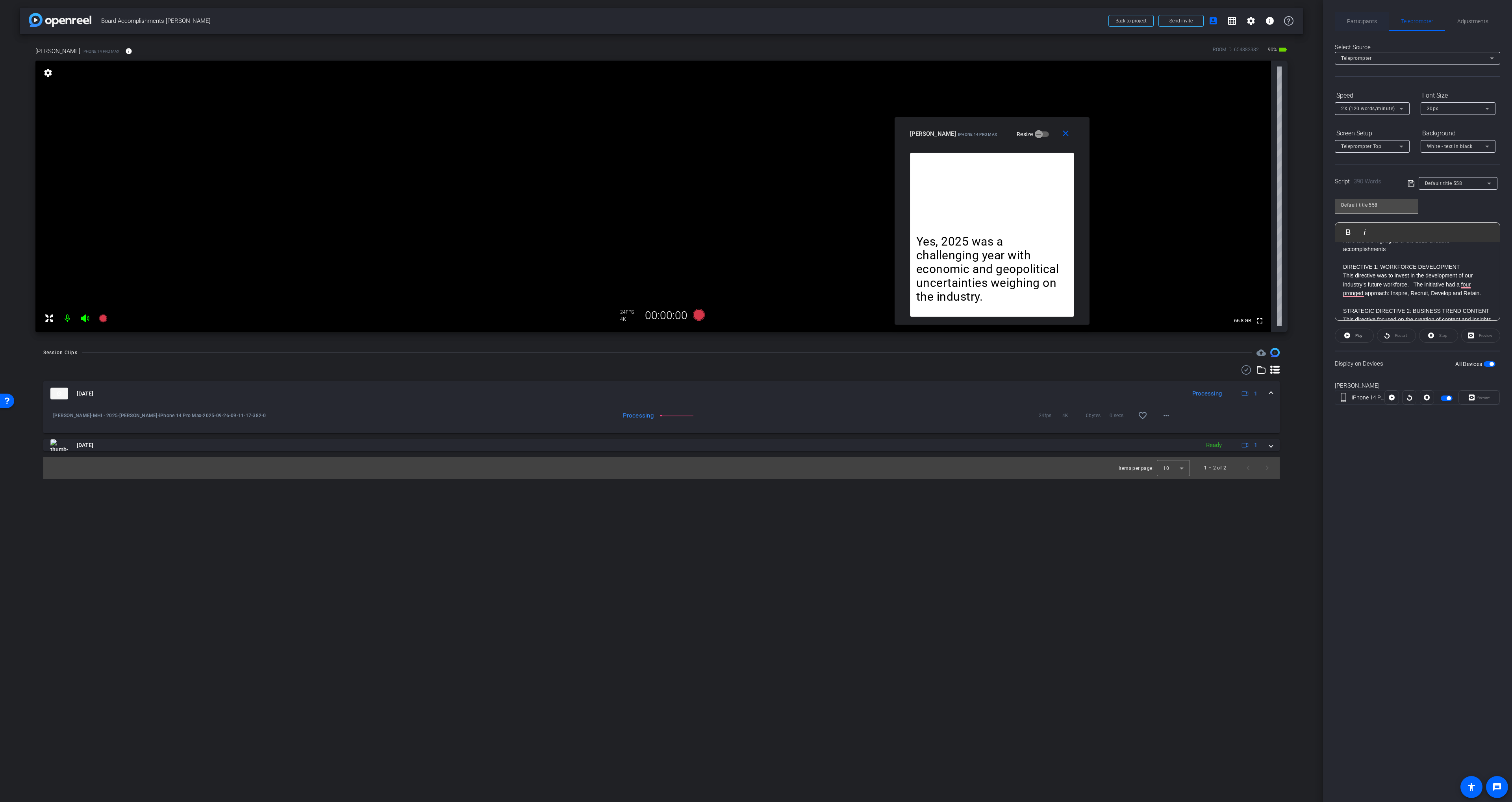
click at [1371, 19] on span "Participants" at bounding box center [1361, 21] width 30 height 5
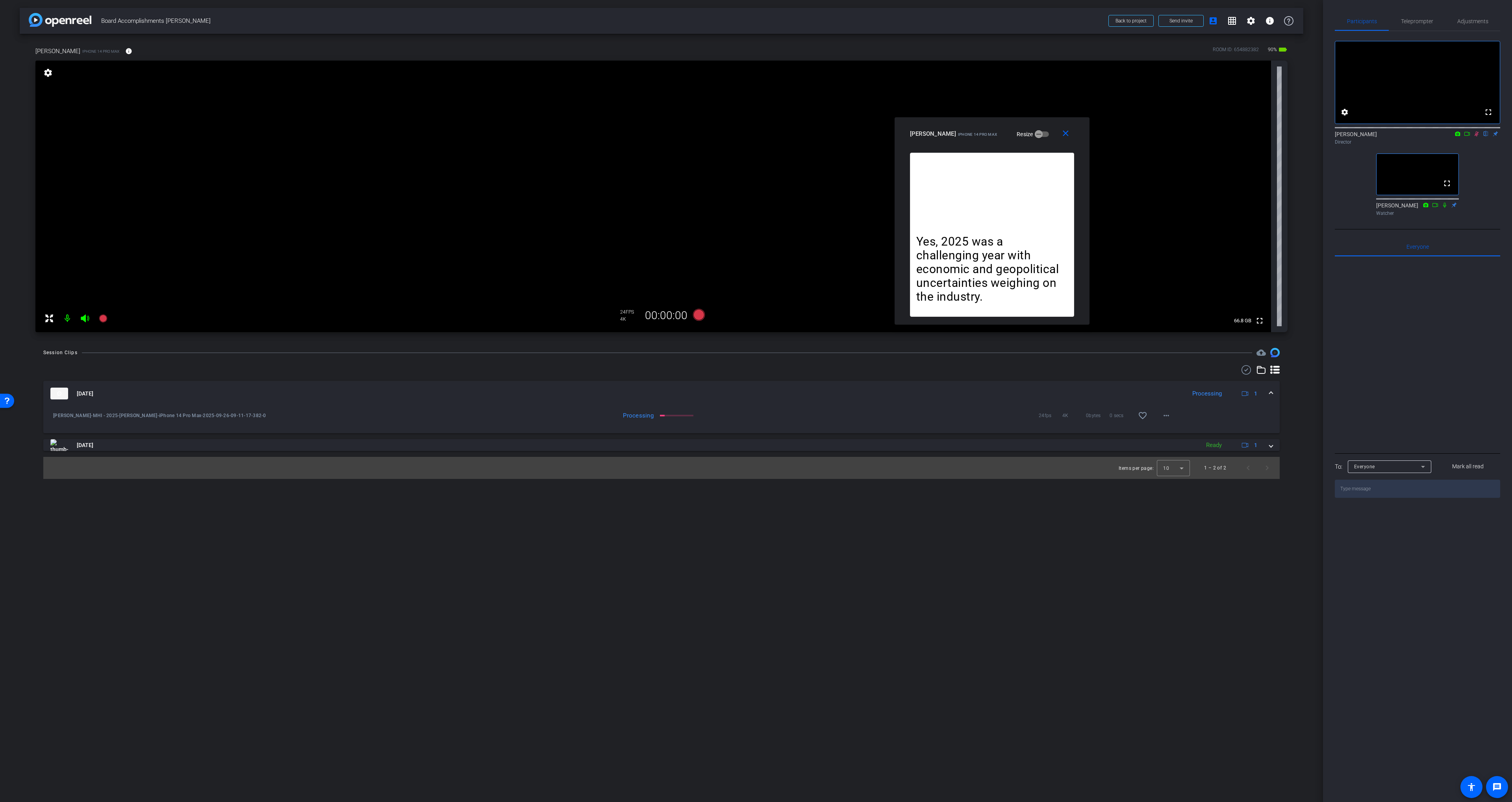
click at [1475, 137] on icon at bounding box center [1476, 134] width 5 height 5
drag, startPoint x: 1475, startPoint y: 144, endPoint x: 1469, endPoint y: 146, distance: 6.3
click at [1475, 137] on icon at bounding box center [1476, 134] width 6 height 5
drag, startPoint x: 1428, startPoint y: 26, endPoint x: 1413, endPoint y: 172, distance: 146.8
click at [1427, 26] on span "Teleprompter" at bounding box center [1417, 21] width 33 height 19
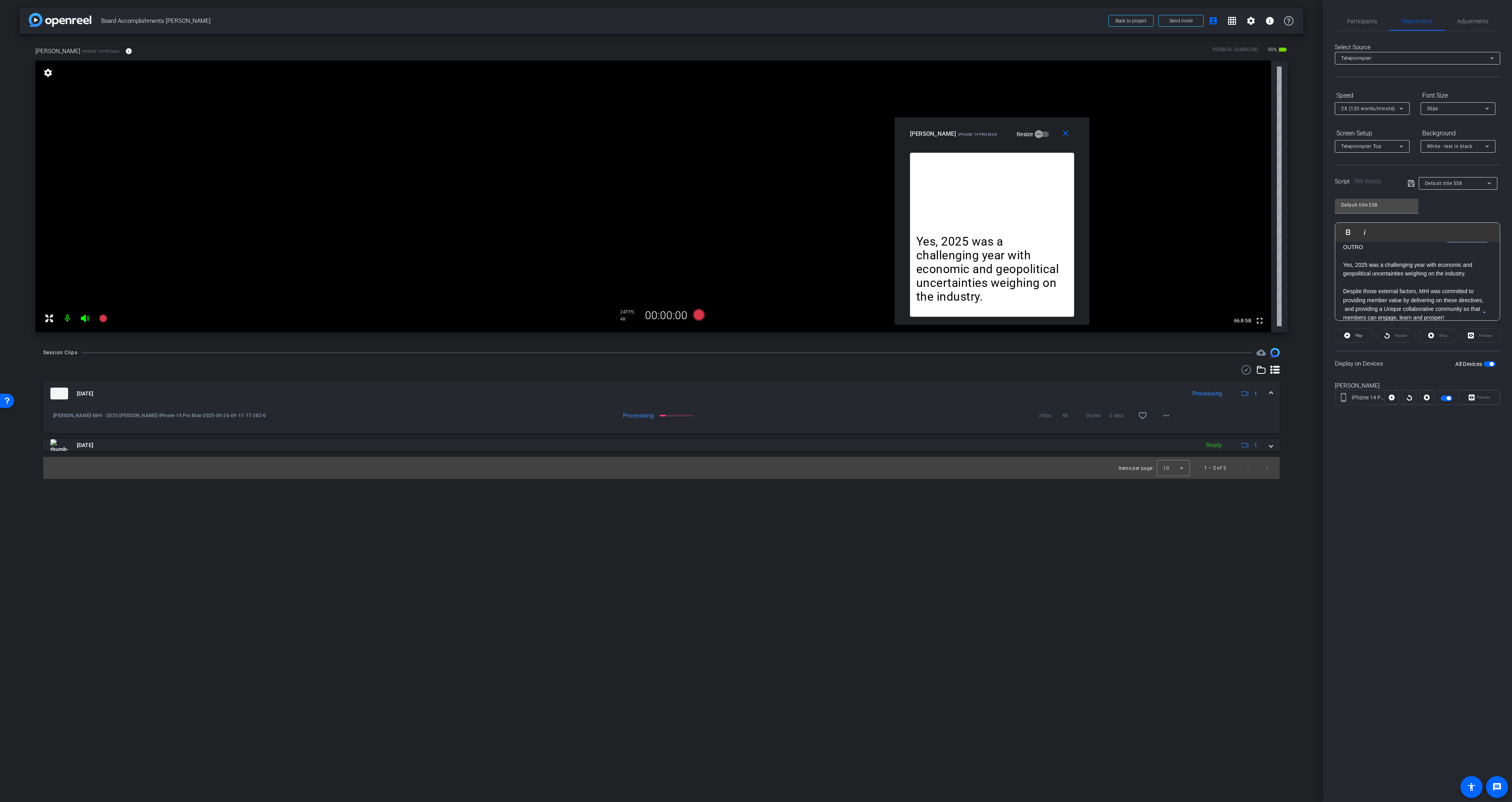
scroll to position [583, 0]
click at [1364, 302] on div "INTRODUCTION 2025 was a year of uncertainty for our industry! But despite that,…" at bounding box center [1418, 45] width 165 height 712
click at [1359, 295] on p "To enrich screen reader interactions, please activate Accessibility in Grammarl…" at bounding box center [1418, 290] width 149 height 9
drag, startPoint x: 1366, startPoint y: 286, endPoint x: 1444, endPoint y: 357, distance: 105.5
click at [1444, 357] on openreel-capture-teleprompter "Speed 2X (120 words/minute) Font Size 30px Screen Setup Teleprompter Top Backgr…" at bounding box center [1417, 254] width 165 height 330
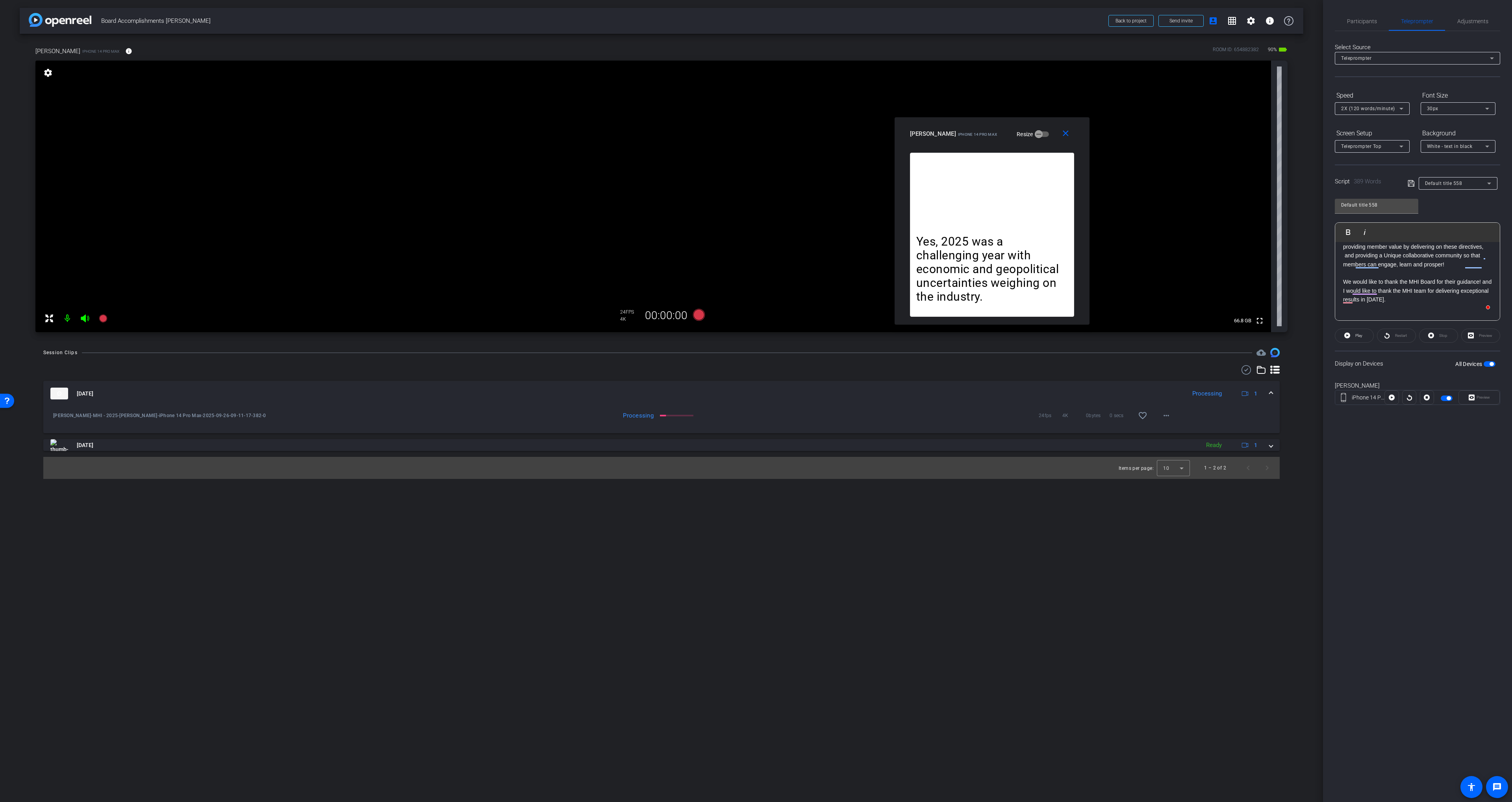
click at [1366, 11] on div "Participants Teleprompter Adjustments settings [PERSON_NAME] flip Director [PER…" at bounding box center [1417, 401] width 189 height 802
click at [1364, 15] on span "Participants" at bounding box center [1361, 21] width 30 height 19
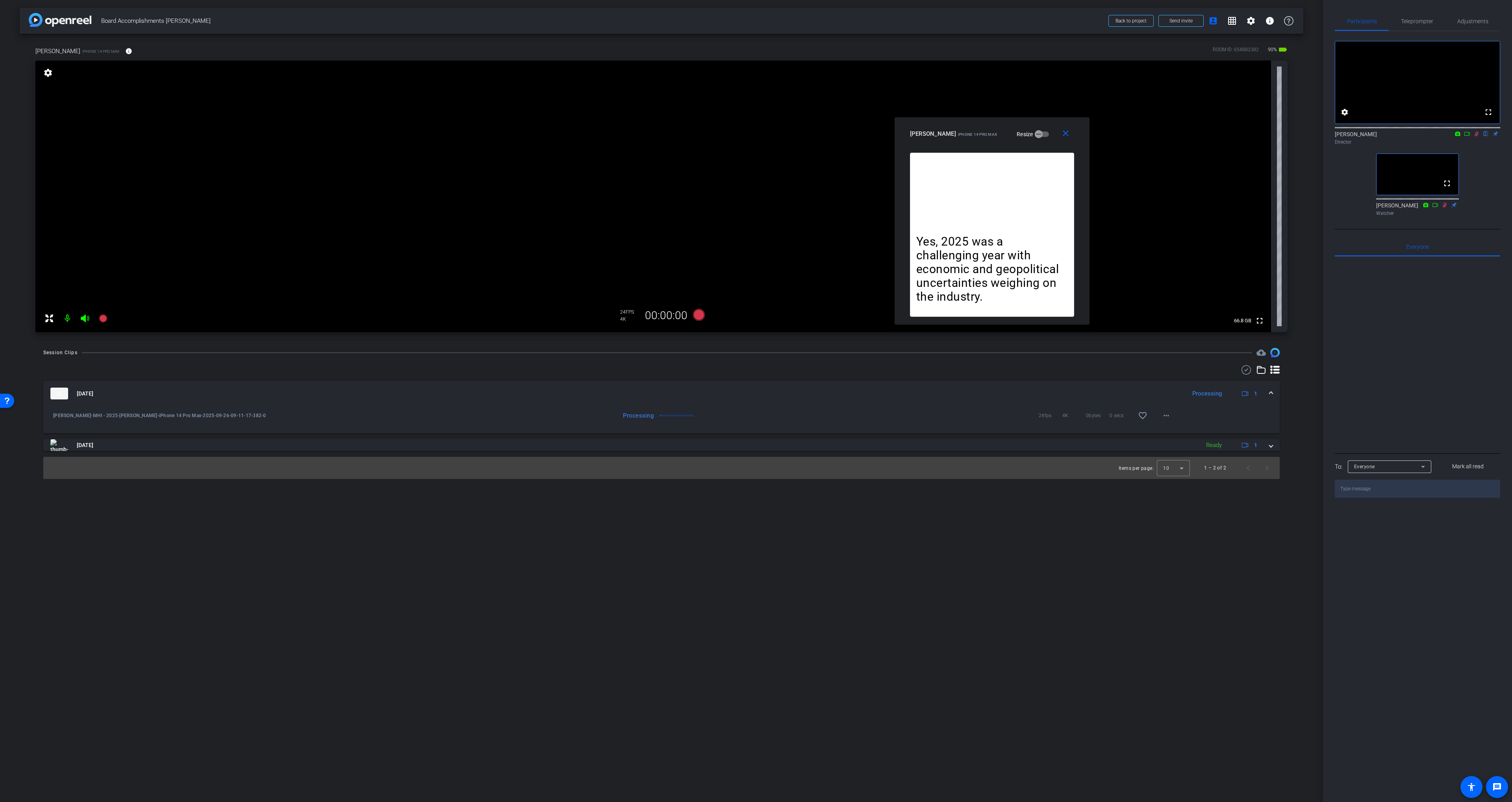
click at [1473, 137] on icon at bounding box center [1476, 134] width 6 height 5
click at [1418, 24] on span "Teleprompter" at bounding box center [1417, 21] width 33 height 19
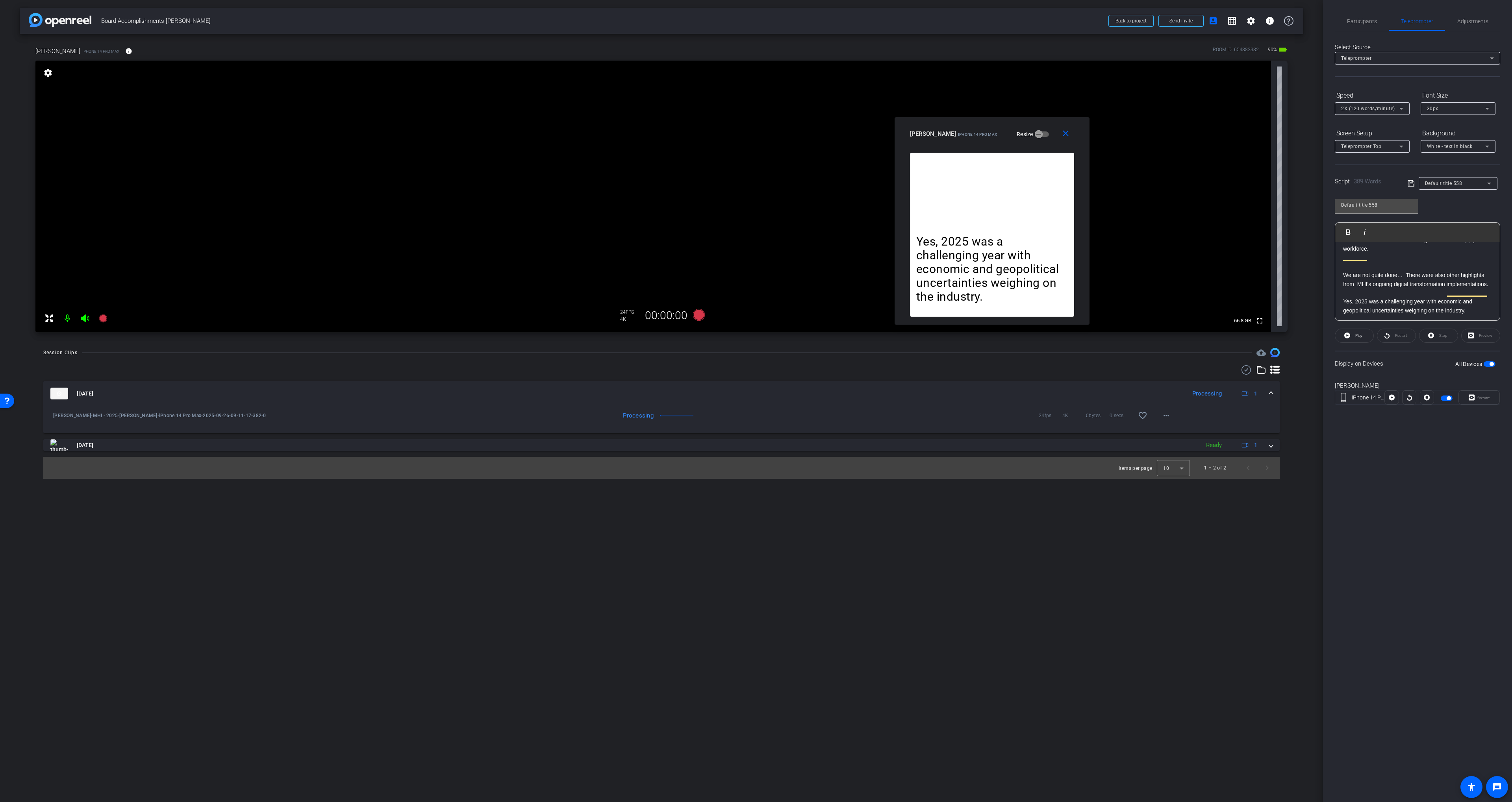
drag, startPoint x: 1343, startPoint y: 283, endPoint x: 1350, endPoint y: 284, distance: 7.1
click at [1343, 283] on p "We are not quite done… There were also other highlights from MHI’s ongoing digi…" at bounding box center [1418, 280] width 149 height 18
drag, startPoint x: 1361, startPoint y: 272, endPoint x: 1430, endPoint y: 310, distance: 78.8
drag, startPoint x: 758, startPoint y: 357, endPoint x: 732, endPoint y: 340, distance: 31.1
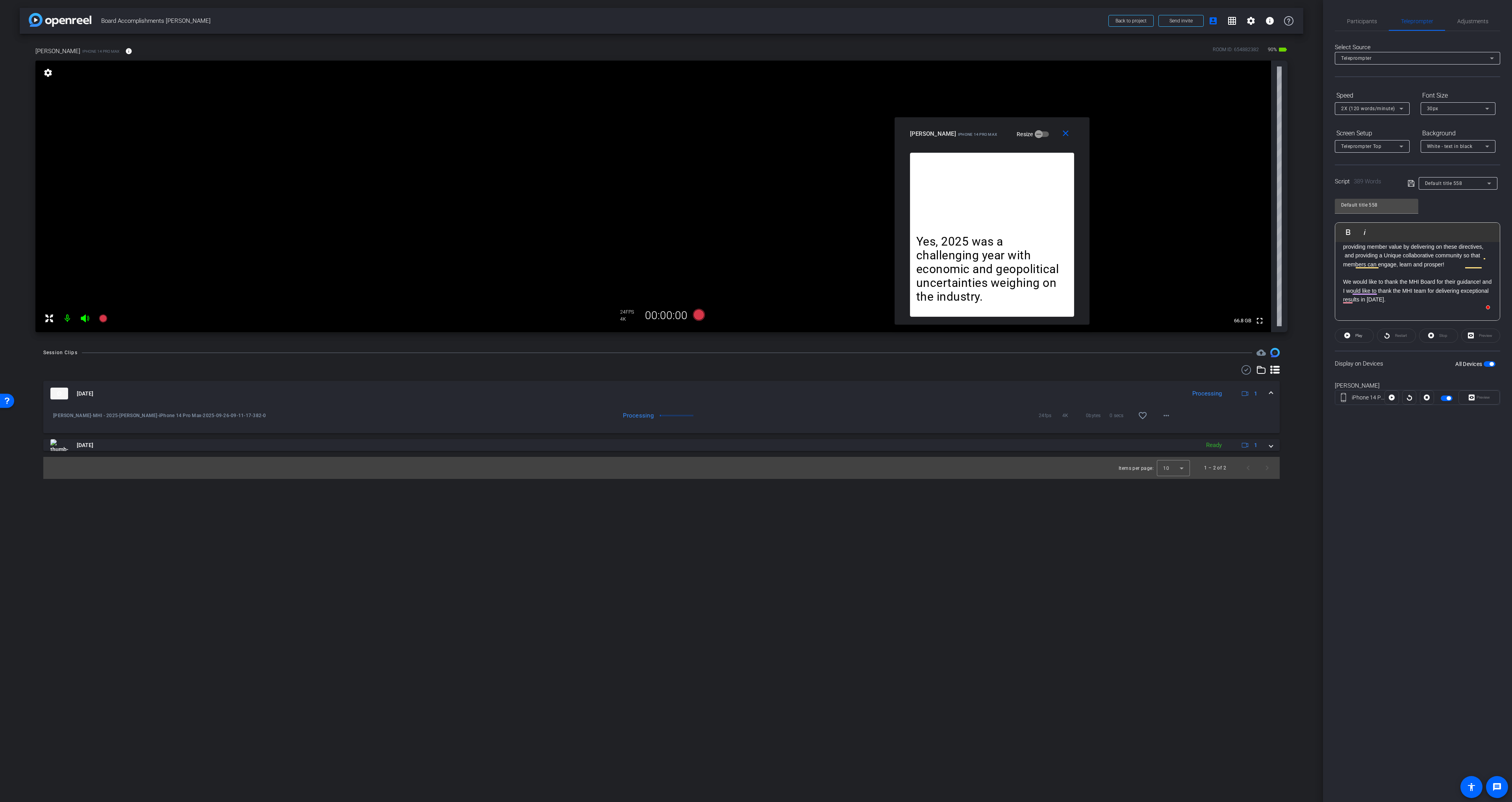
click at [758, 357] on div "Session Clips cloud_upload [DATE] Processing 1 [PERSON_NAME]-MHI - 2025-[PERSON…" at bounding box center [661, 413] width 1283 height 131
click at [698, 314] on icon at bounding box center [699, 315] width 12 height 12
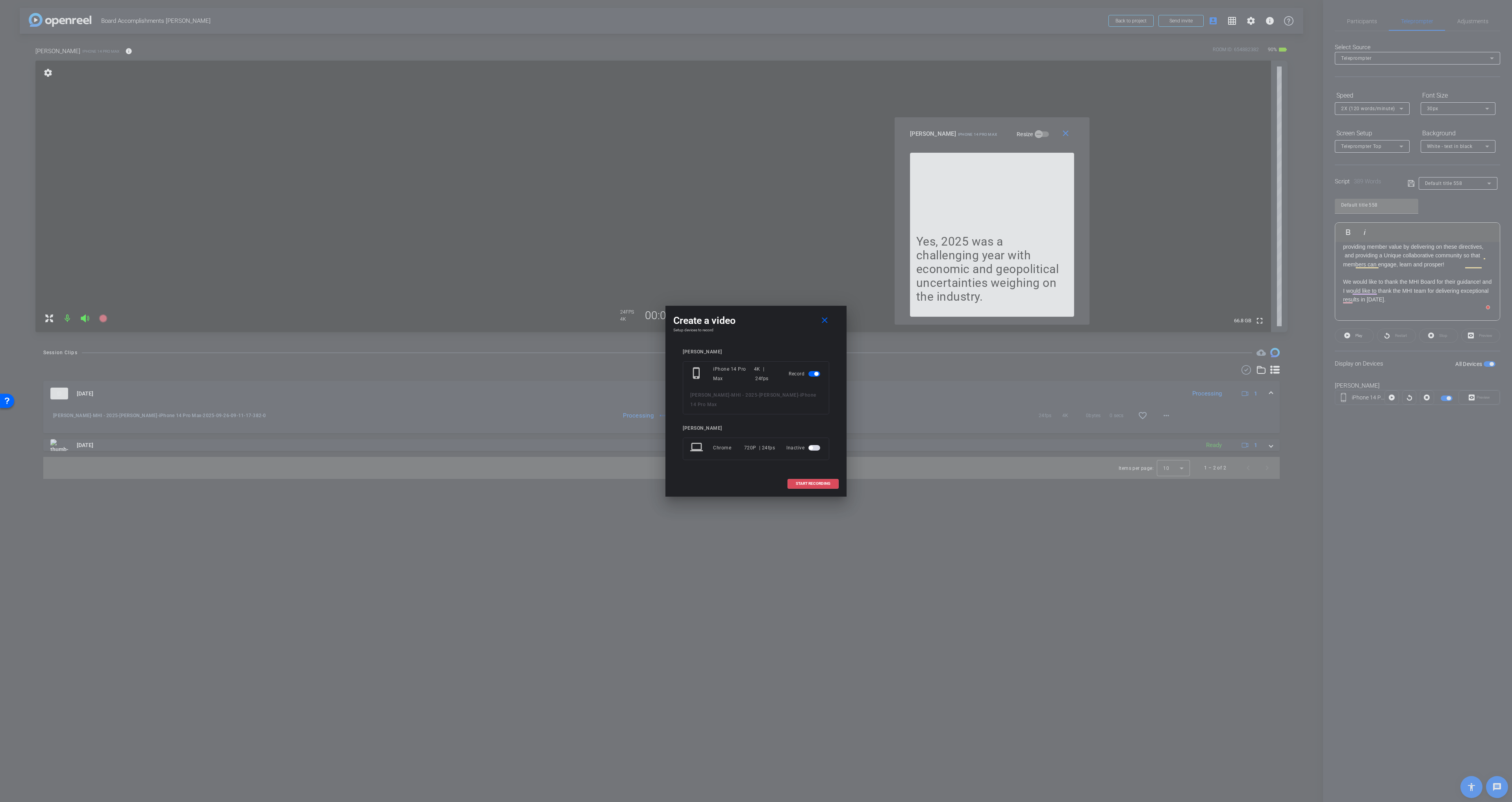
drag, startPoint x: 828, startPoint y: 487, endPoint x: 999, endPoint y: 410, distance: 187.5
click at [828, 487] on span at bounding box center [813, 484] width 51 height 19
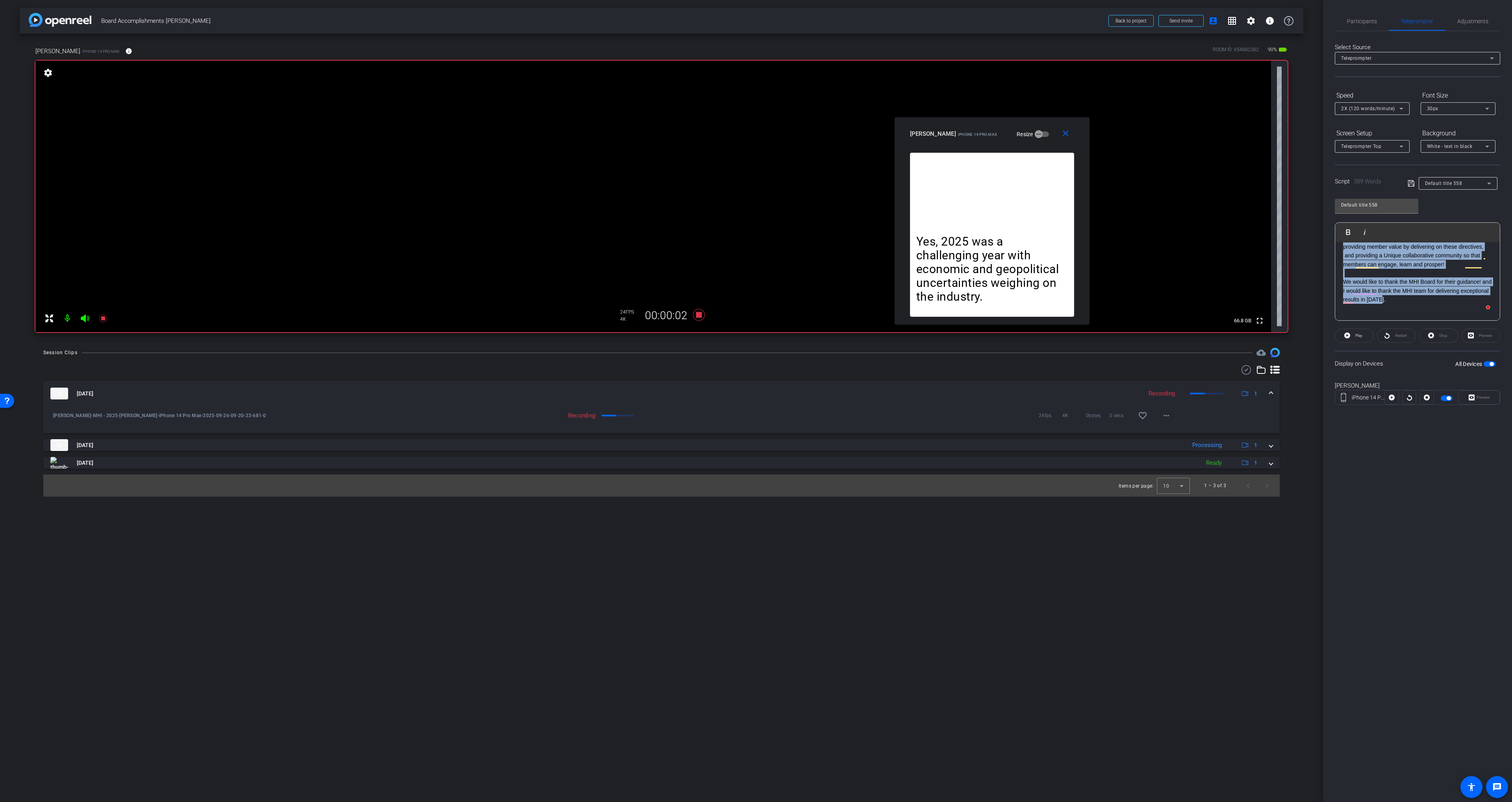
drag, startPoint x: 1378, startPoint y: 289, endPoint x: 1419, endPoint y: 332, distance: 59.4
click at [1418, 332] on openreel-capture-teleprompter "Speed 2X (120 words/minute) Font Size 30px Screen Setup Teleprompter Top Backgr…" at bounding box center [1417, 254] width 165 height 330
drag, startPoint x: 1342, startPoint y: 250, endPoint x: 1429, endPoint y: 328, distance: 116.8
click at [1429, 328] on openreel-capture-teleprompter "Speed 2X (120 words/minute) Font Size 30px Screen Setup Teleprompter Top Backgr…" at bounding box center [1417, 254] width 165 height 330
click at [1358, 334] on span "Play" at bounding box center [1358, 336] width 7 height 5
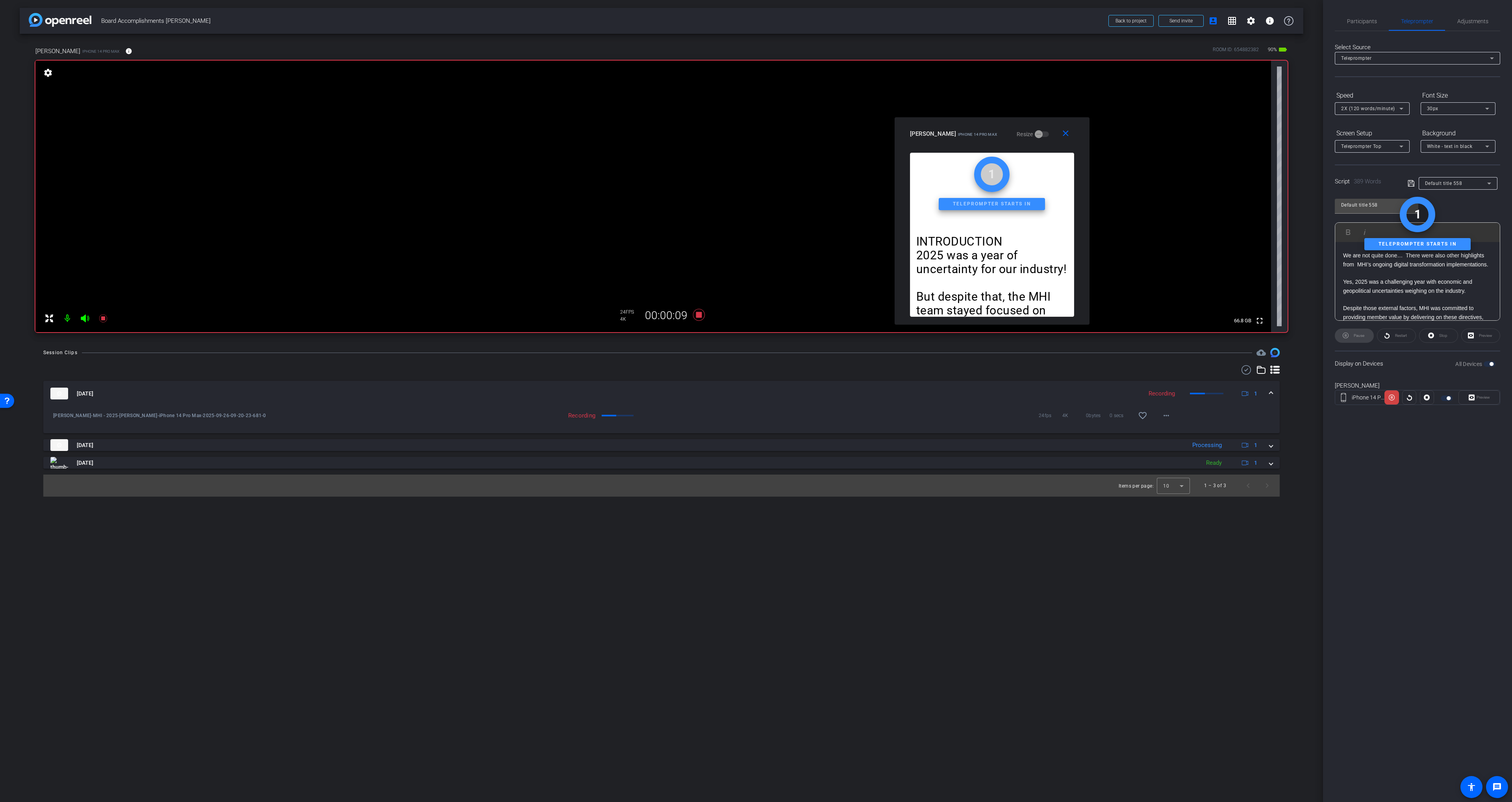
click at [1354, 269] on p "We are not quite done… There were also other highlights from MHI’s ongoing digi…" at bounding box center [1418, 260] width 149 height 18
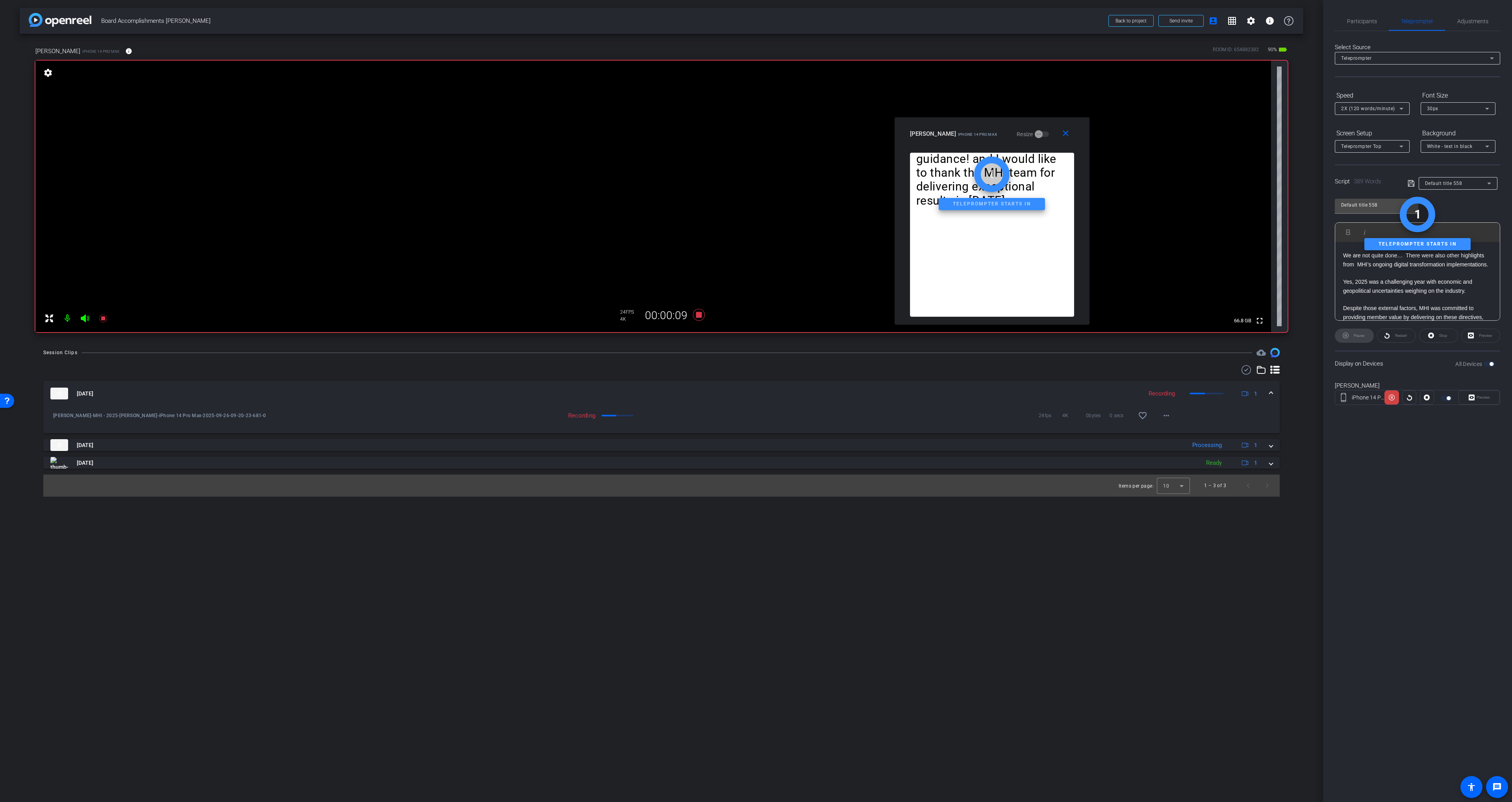
click at [1344, 264] on p "We are not quite done… There were also other highlights from MHI’s ongoing digi…" at bounding box center [1418, 260] width 149 height 18
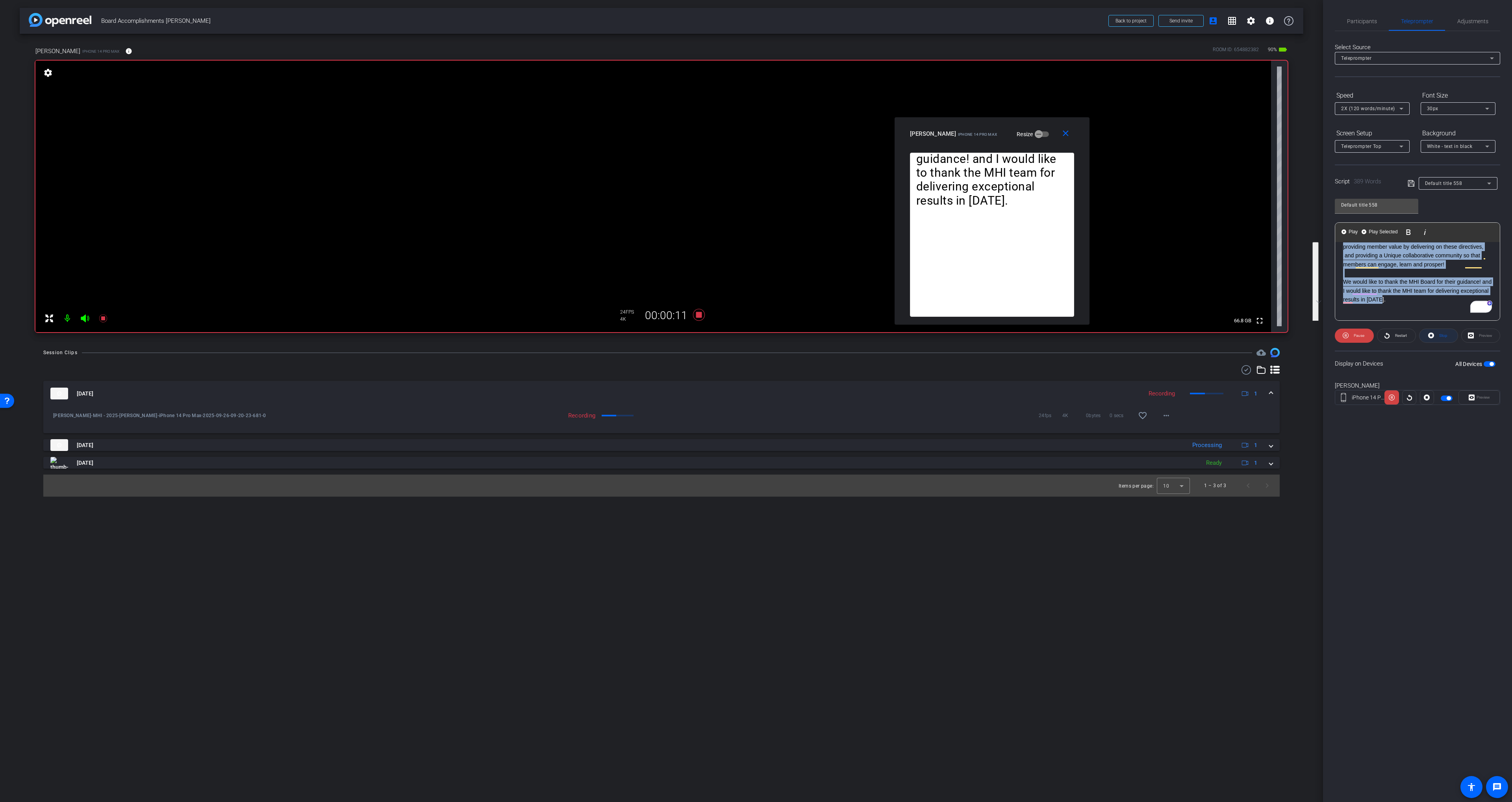
drag, startPoint x: 1349, startPoint y: 266, endPoint x: 1434, endPoint y: 336, distance: 110.1
click at [1434, 336] on openreel-capture-teleprompter "Speed 2X (120 words/minute) Font Size 30px Screen Setup Teleprompter Top Backgr…" at bounding box center [1417, 254] width 165 height 330
click at [1373, 231] on span "Play Selected" at bounding box center [1383, 232] width 32 height 7
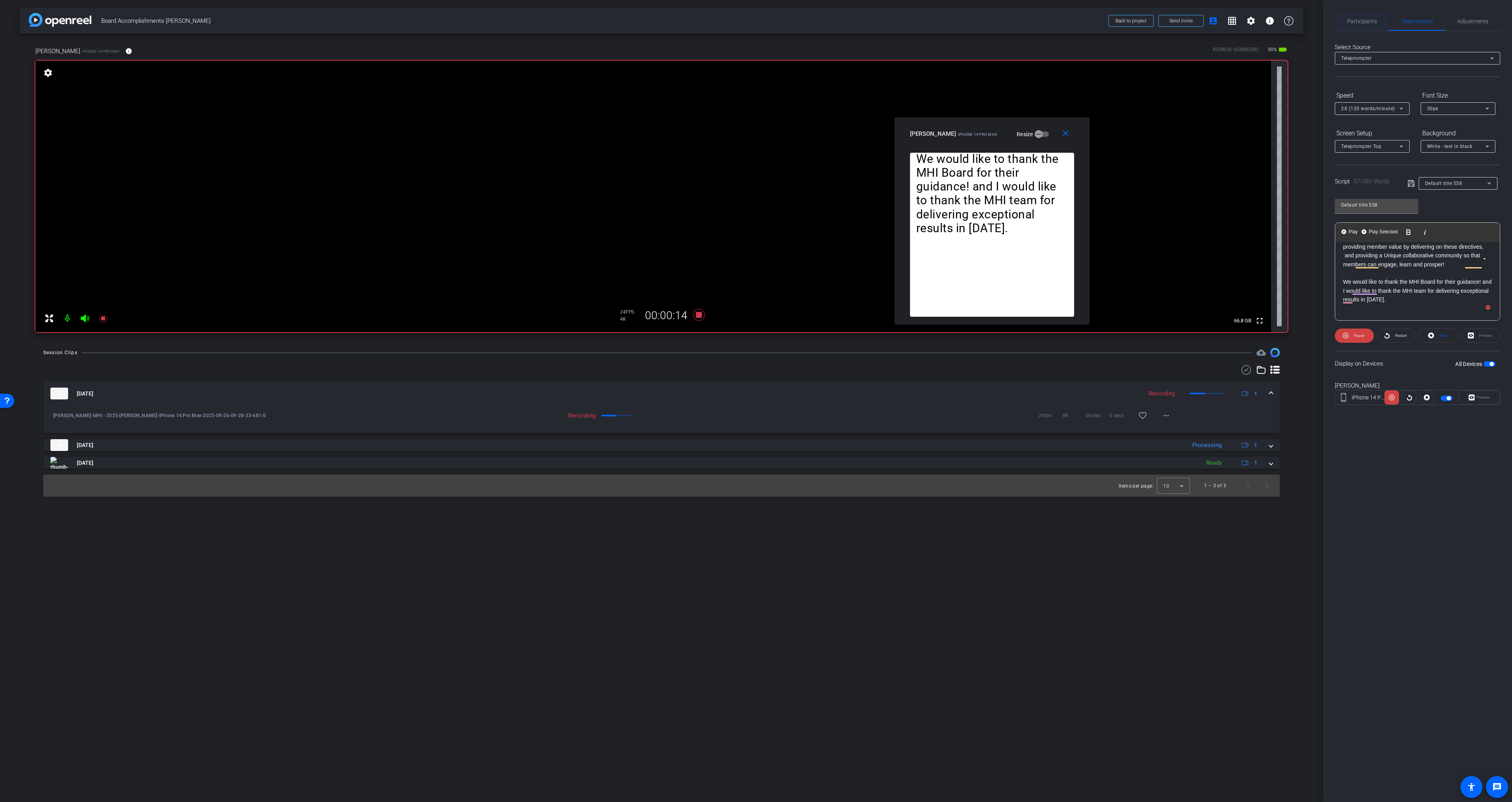
drag, startPoint x: 1368, startPoint y: 22, endPoint x: 1374, endPoint y: 25, distance: 6.7
click at [1367, 22] on span "Participants" at bounding box center [1361, 21] width 30 height 5
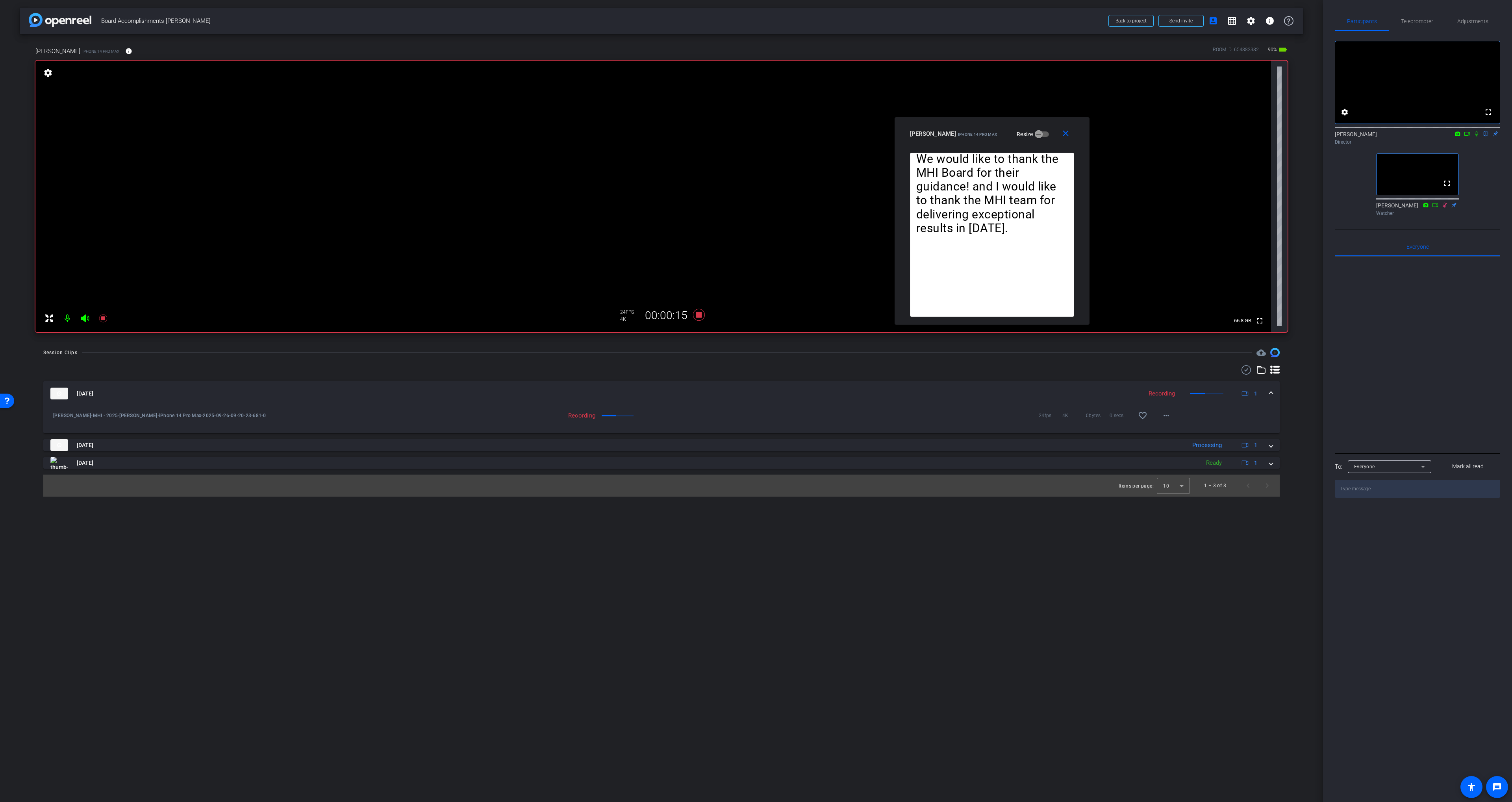
drag, startPoint x: 1477, startPoint y: 143, endPoint x: 1467, endPoint y: 142, distance: 10.0
click at [1477, 137] on icon at bounding box center [1476, 134] width 6 height 5
click at [1467, 137] on icon at bounding box center [1466, 134] width 6 height 5
click at [1420, 22] on span "Teleprompter" at bounding box center [1417, 21] width 33 height 5
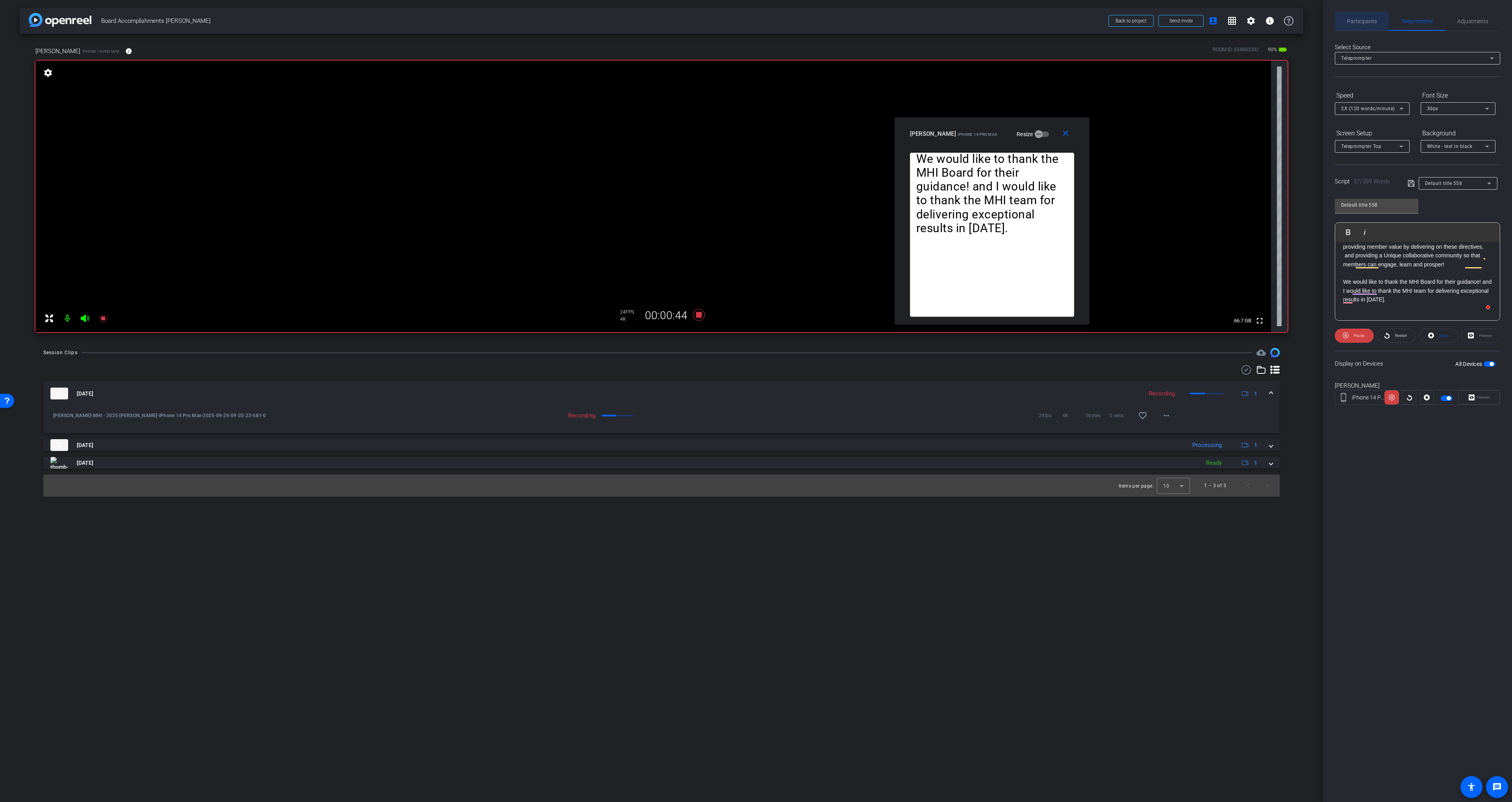
click at [1353, 29] on span "Participants" at bounding box center [1361, 21] width 30 height 19
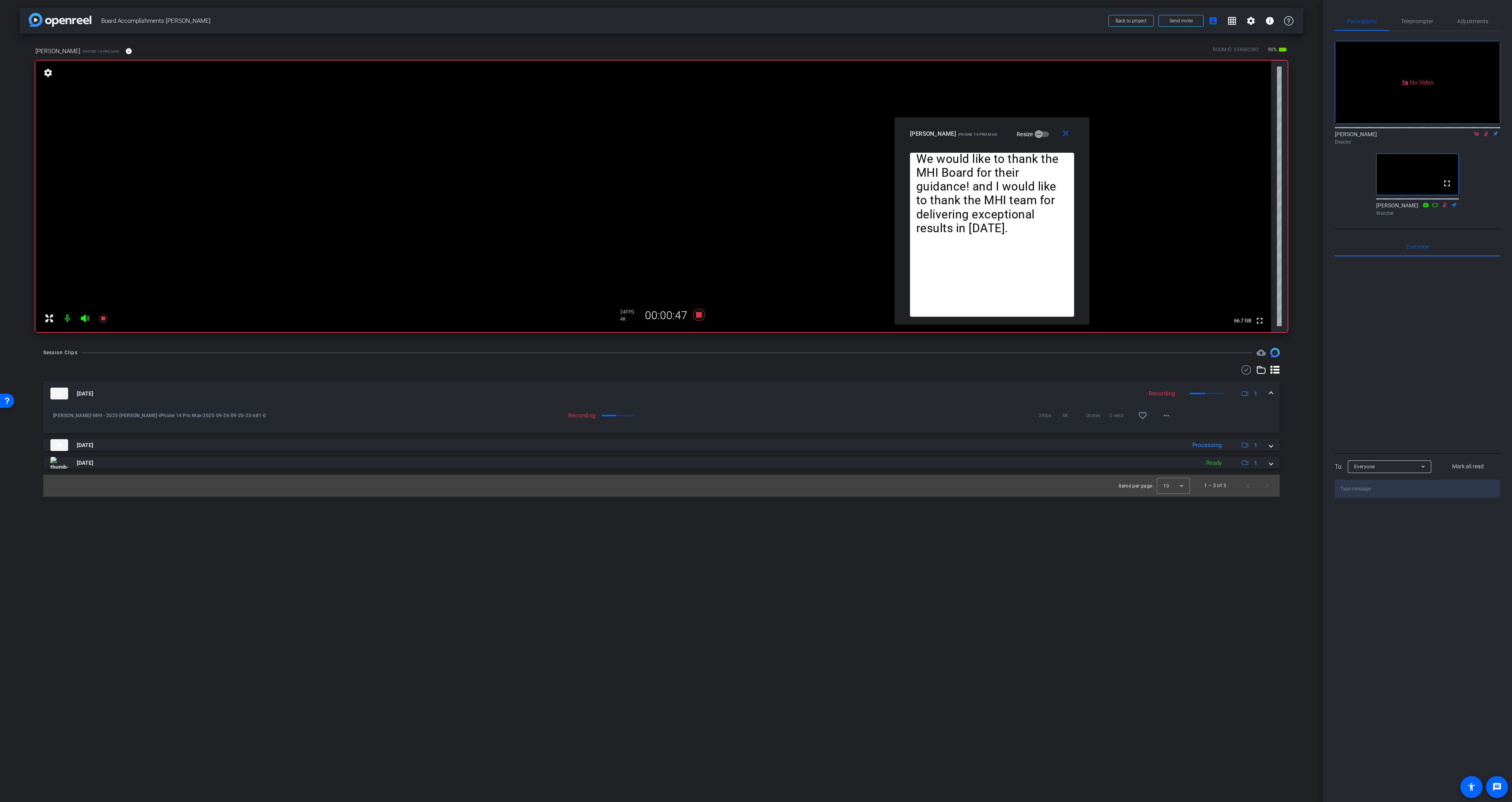
drag, startPoint x: 1477, startPoint y: 108, endPoint x: 1475, endPoint y: 105, distance: 3.6
click at [1477, 131] on icon at bounding box center [1476, 134] width 6 height 5
click at [1428, 26] on span "Teleprompter" at bounding box center [1417, 21] width 33 height 19
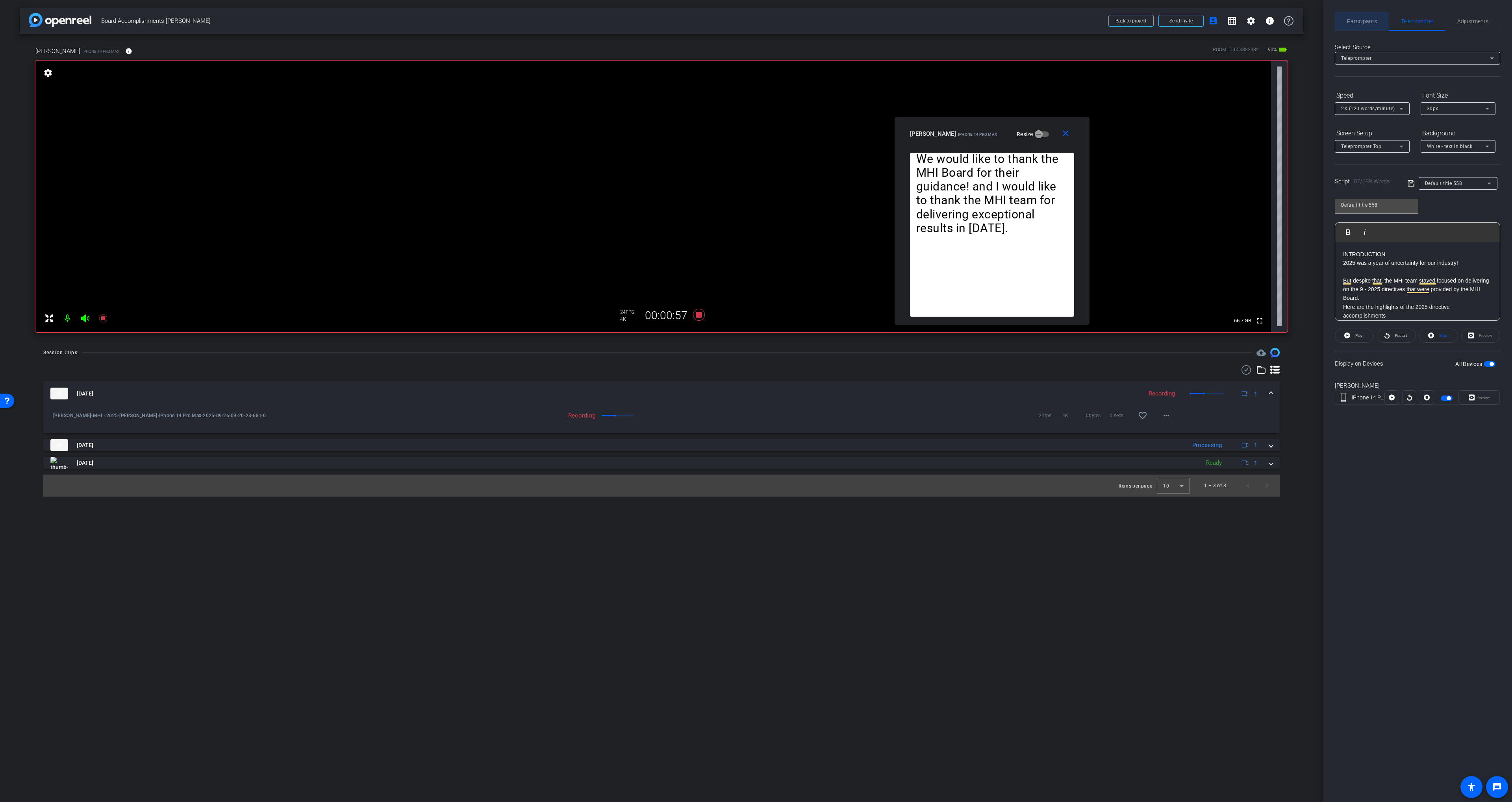
click at [1351, 25] on span "Participants" at bounding box center [1361, 21] width 30 height 19
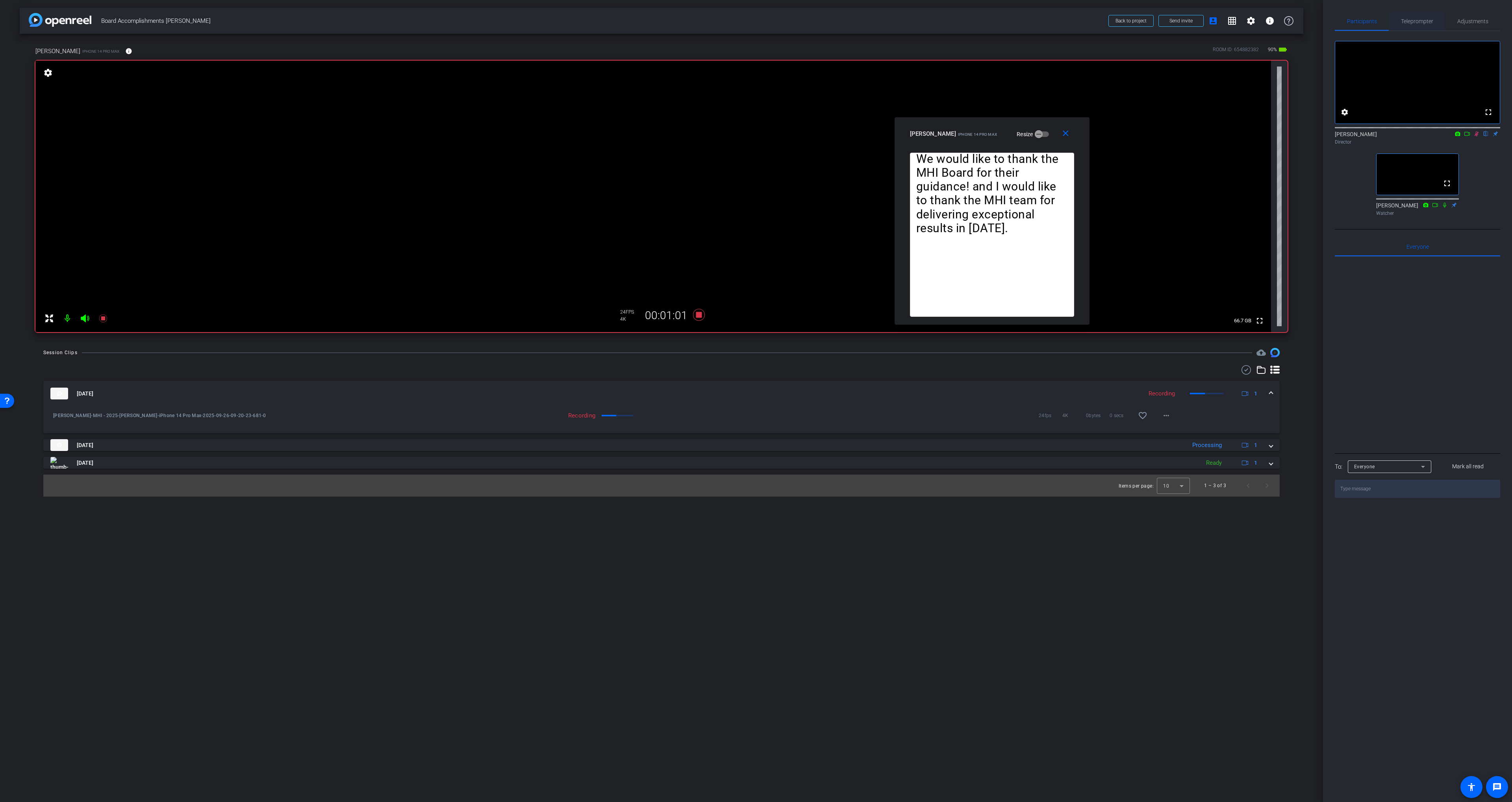
click at [1408, 22] on span "Teleprompter" at bounding box center [1417, 21] width 33 height 5
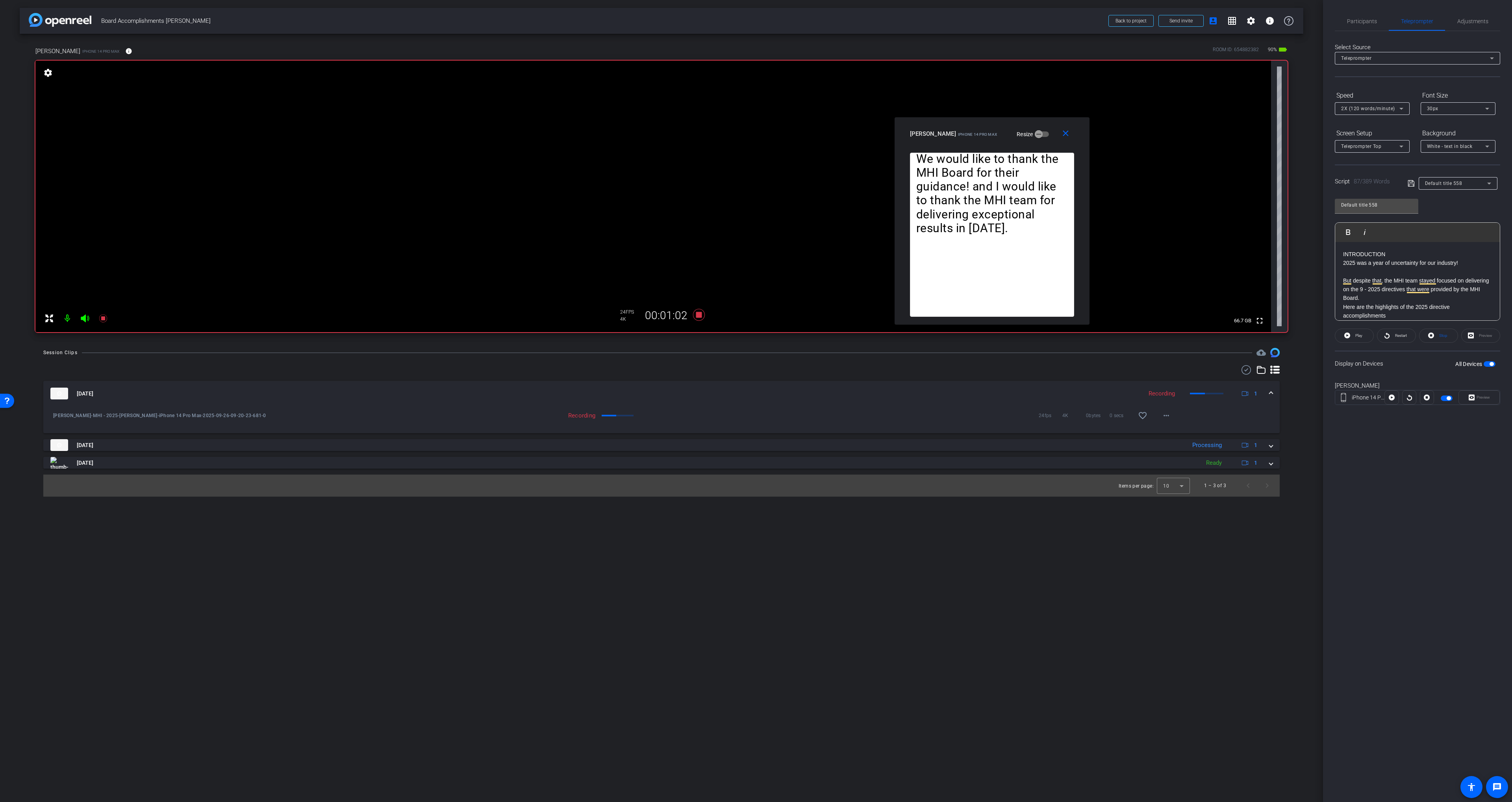
drag, startPoint x: 1347, startPoint y: 19, endPoint x: 1370, endPoint y: 31, distance: 25.9
click at [1349, 19] on span "Participants" at bounding box center [1361, 21] width 30 height 5
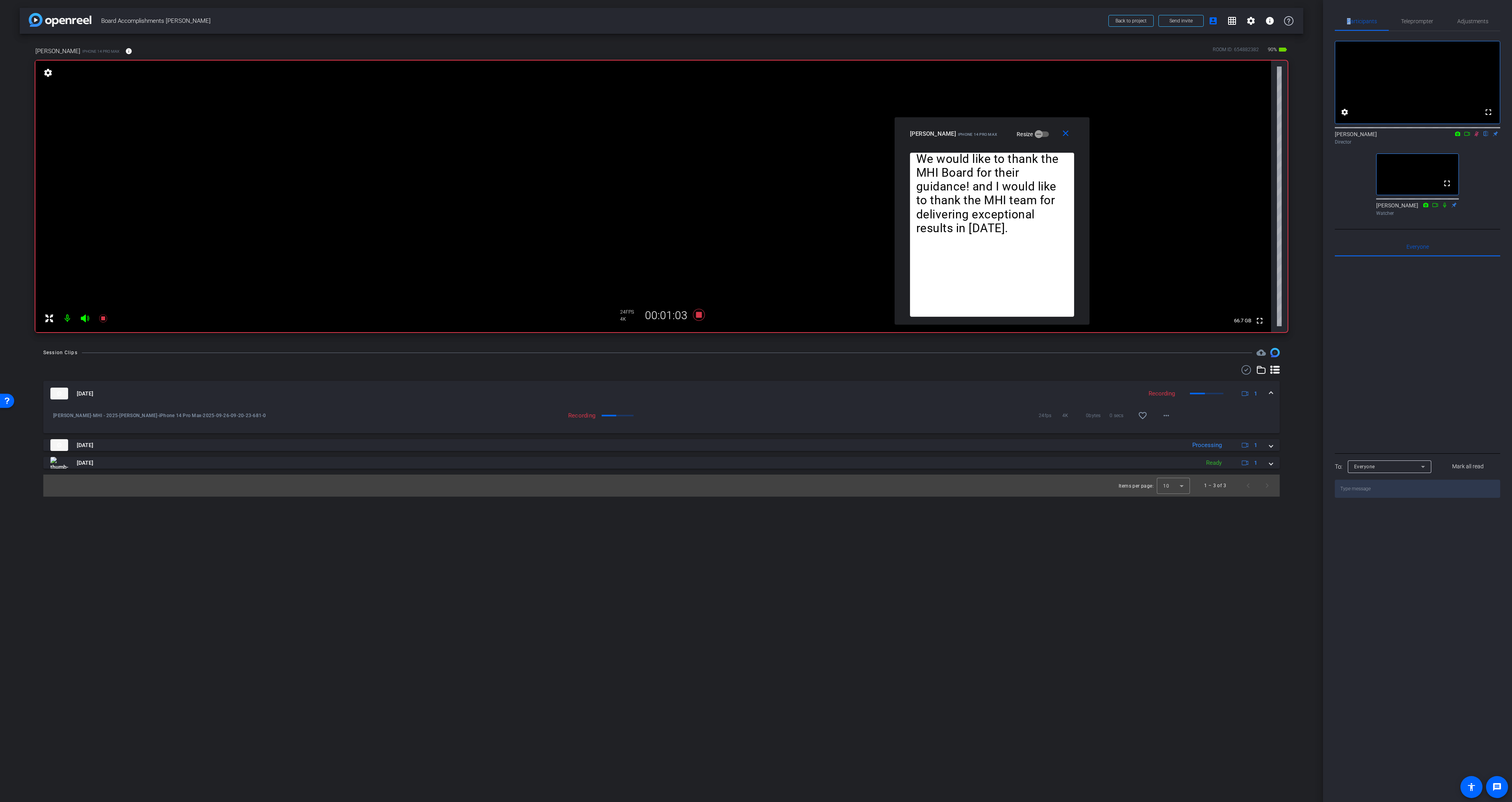
click at [1475, 137] on icon at bounding box center [1476, 134] width 5 height 5
click at [1420, 19] on span "Teleprompter" at bounding box center [1417, 21] width 33 height 5
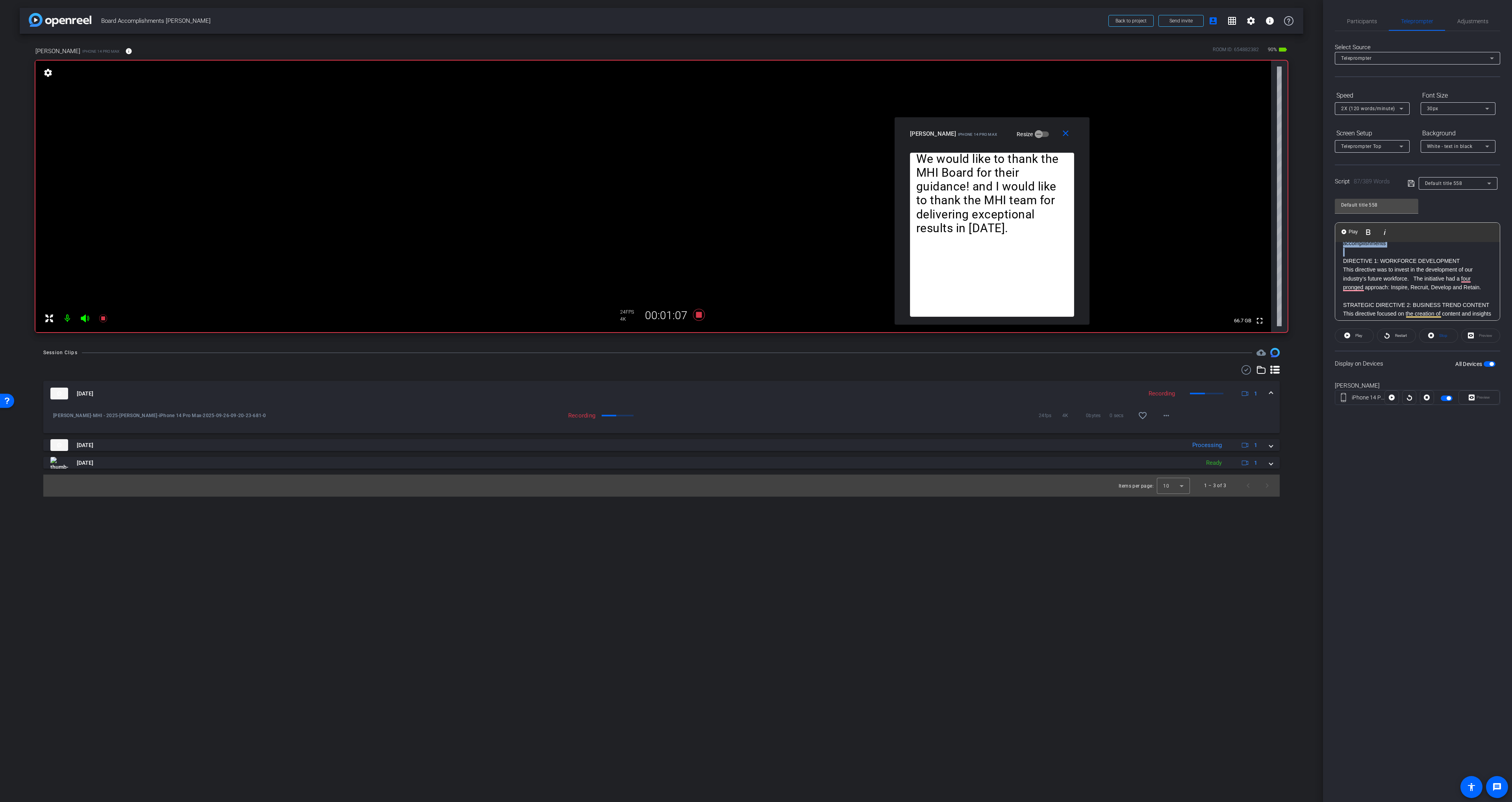
drag, startPoint x: 1344, startPoint y: 262, endPoint x: 1386, endPoint y: 250, distance: 43.7
click at [1386, 250] on div "INTRODUCTION 2025 was a year of uncertainty for our industry! But despite that,…" at bounding box center [1418, 516] width 165 height 694
click at [1393, 234] on span "Play Selected" at bounding box center [1383, 232] width 32 height 7
click at [1344, 19] on div "Participants" at bounding box center [1361, 21] width 54 height 19
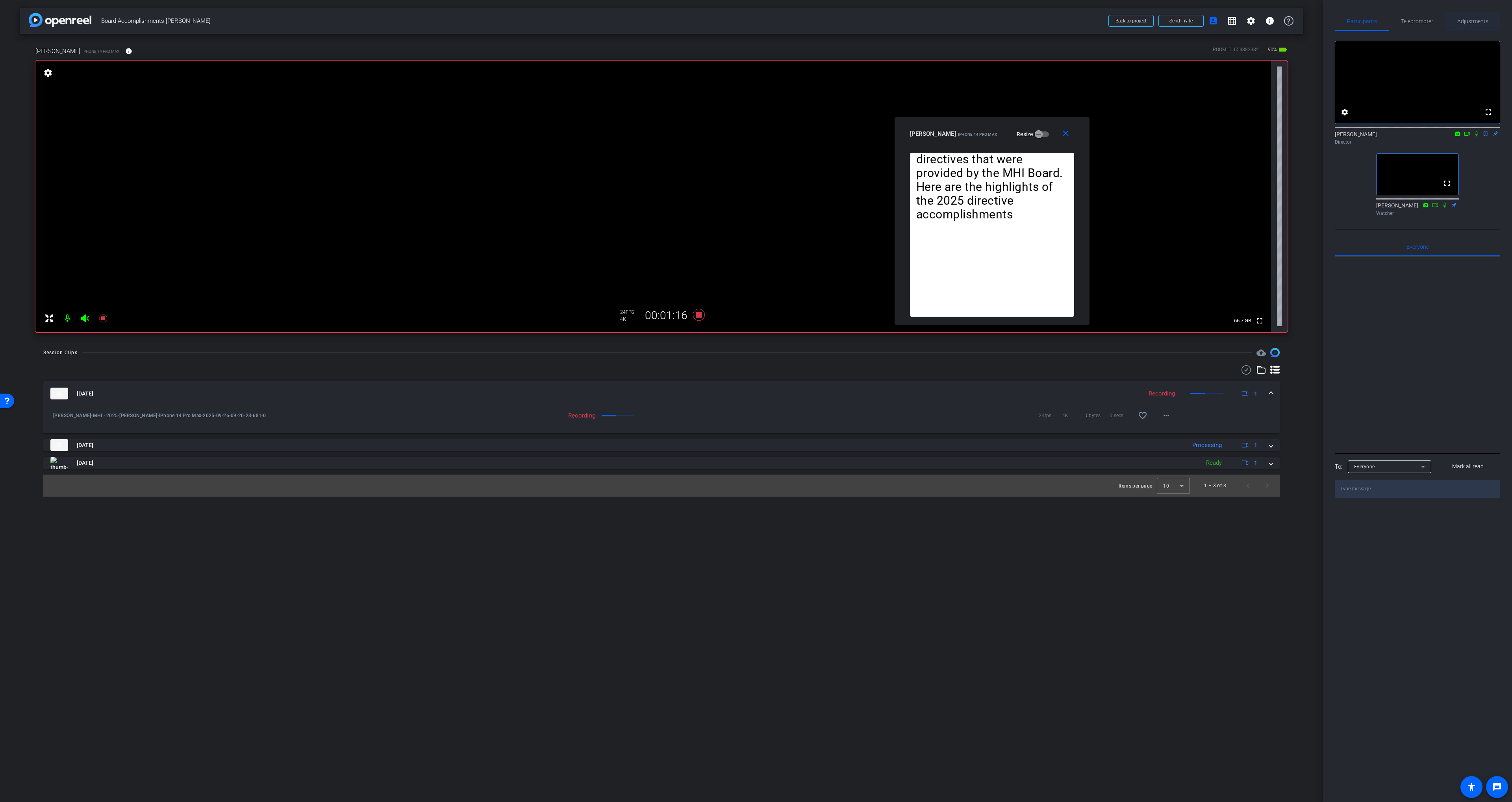
click at [1465, 21] on span "Adjustments" at bounding box center [1472, 21] width 31 height 5
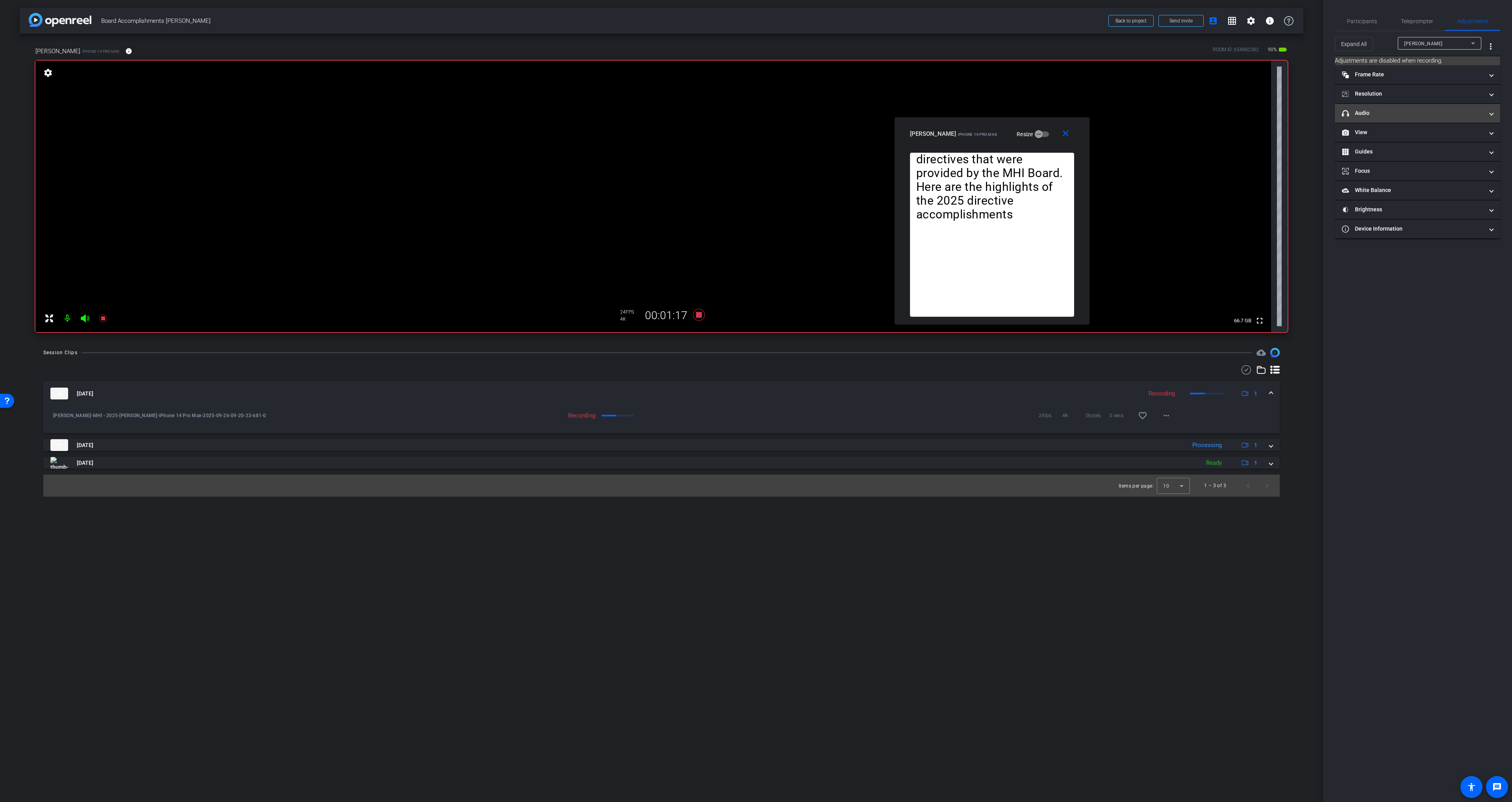
click at [1375, 111] on mat-panel-title "headphone icon Audio" at bounding box center [1412, 113] width 142 height 8
click at [1364, 28] on span "Participants" at bounding box center [1361, 21] width 30 height 19
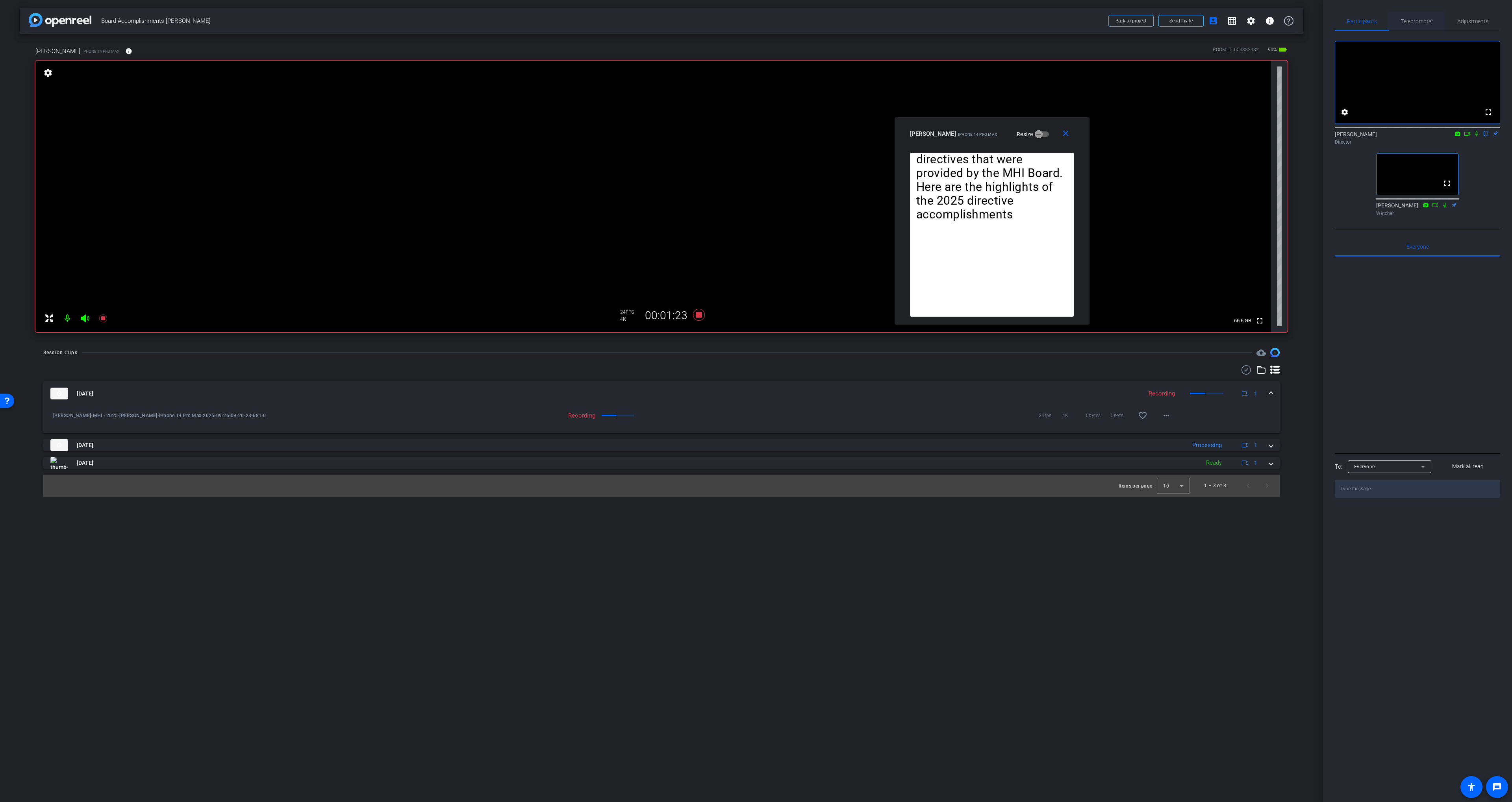
click at [1418, 25] on span "Teleprompter" at bounding box center [1417, 21] width 33 height 19
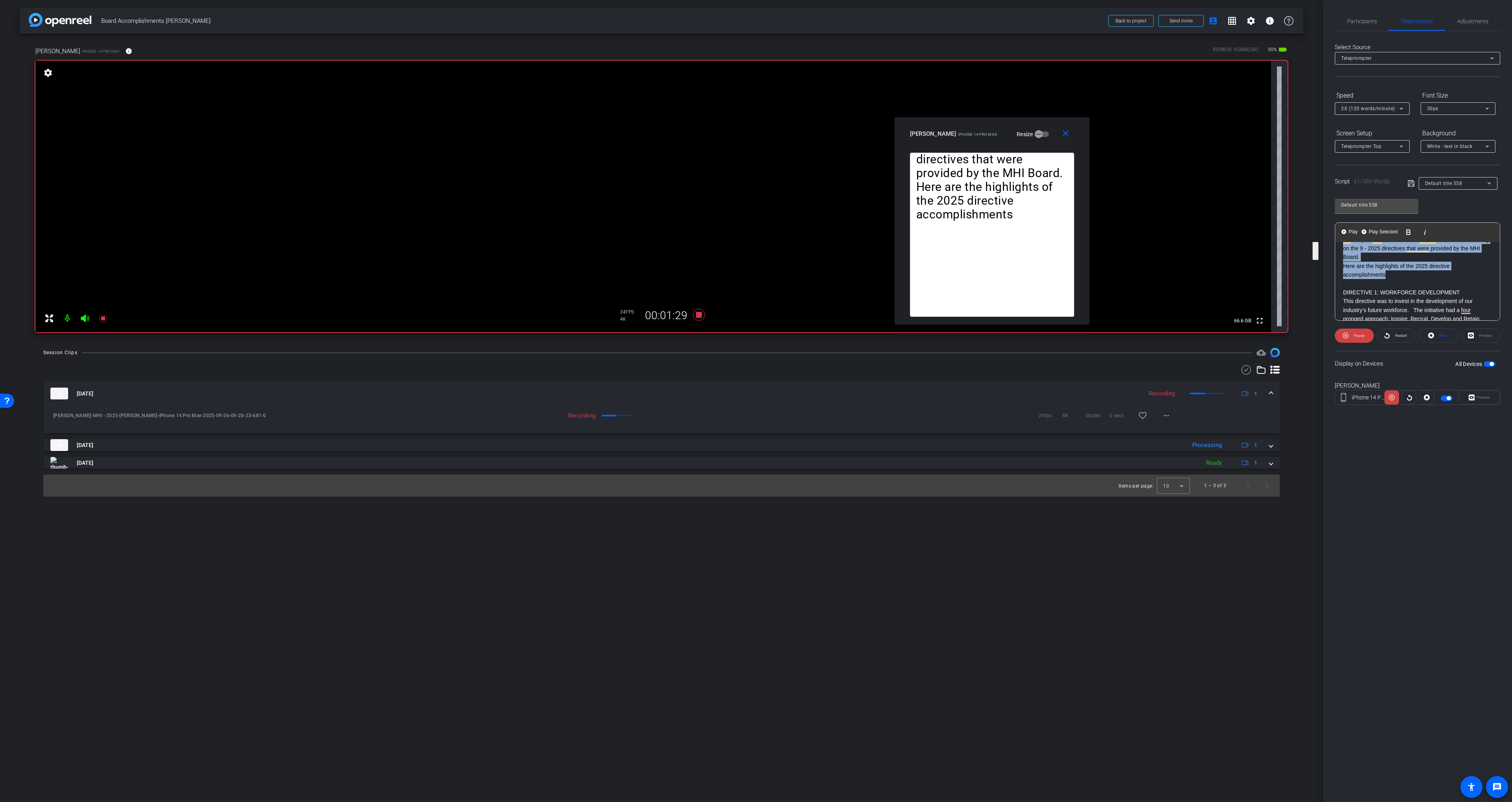
drag, startPoint x: 1344, startPoint y: 262, endPoint x: 1398, endPoint y: 272, distance: 54.9
click at [1398, 272] on div "INTRODUCTION 2025 was a year of uncertainty for our industry! But despite that,…" at bounding box center [1418, 548] width 165 height 694
click at [1376, 227] on Selected-1 "Play Selected Play and display the selected text only" at bounding box center [1379, 233] width 38 height 16
click at [1368, 231] on span "Play Selected" at bounding box center [1383, 232] width 32 height 7
click at [1396, 336] on span "Restart" at bounding box center [1401, 336] width 12 height 5
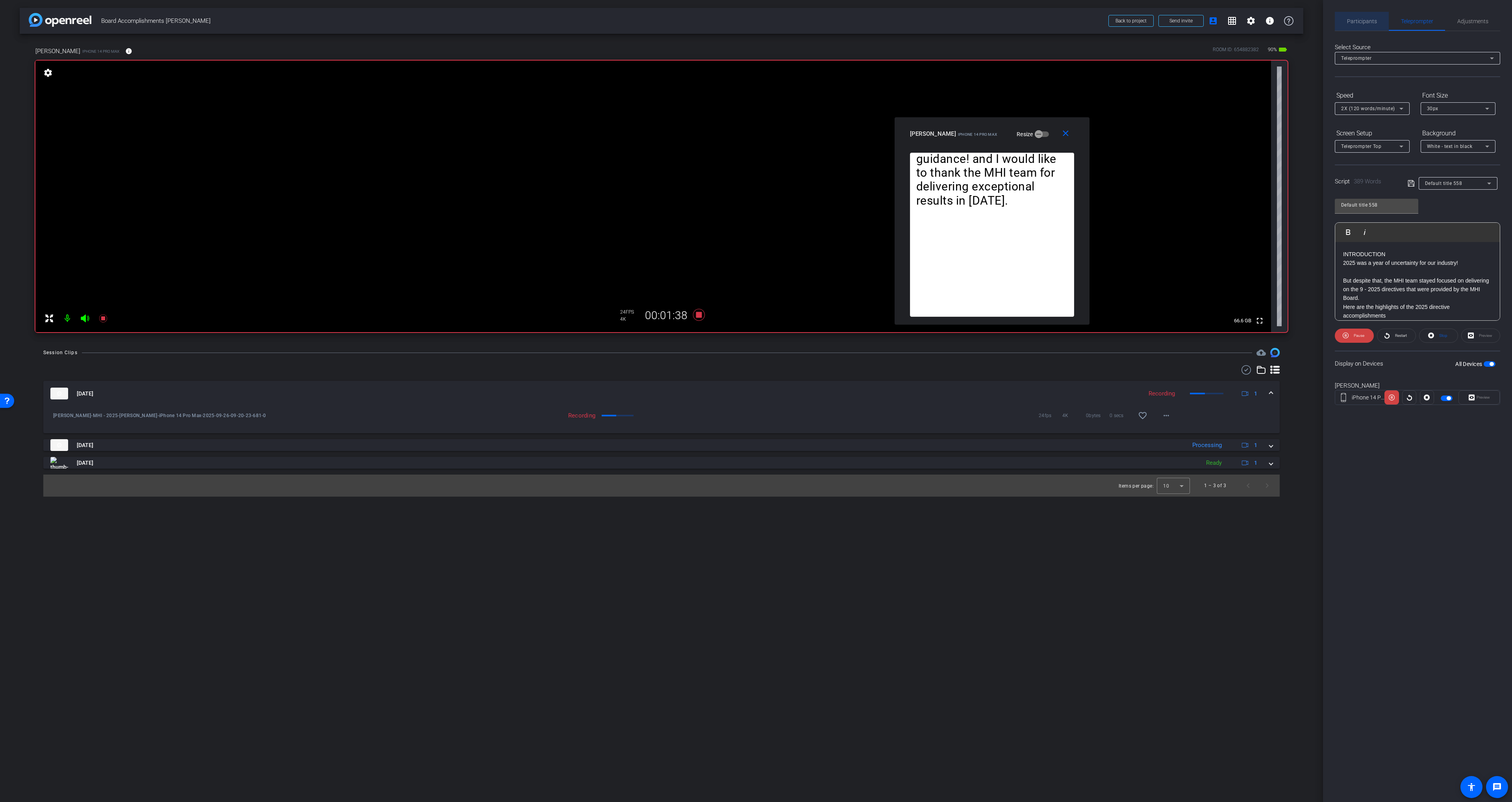
click at [1359, 13] on span "Participants" at bounding box center [1361, 21] width 30 height 19
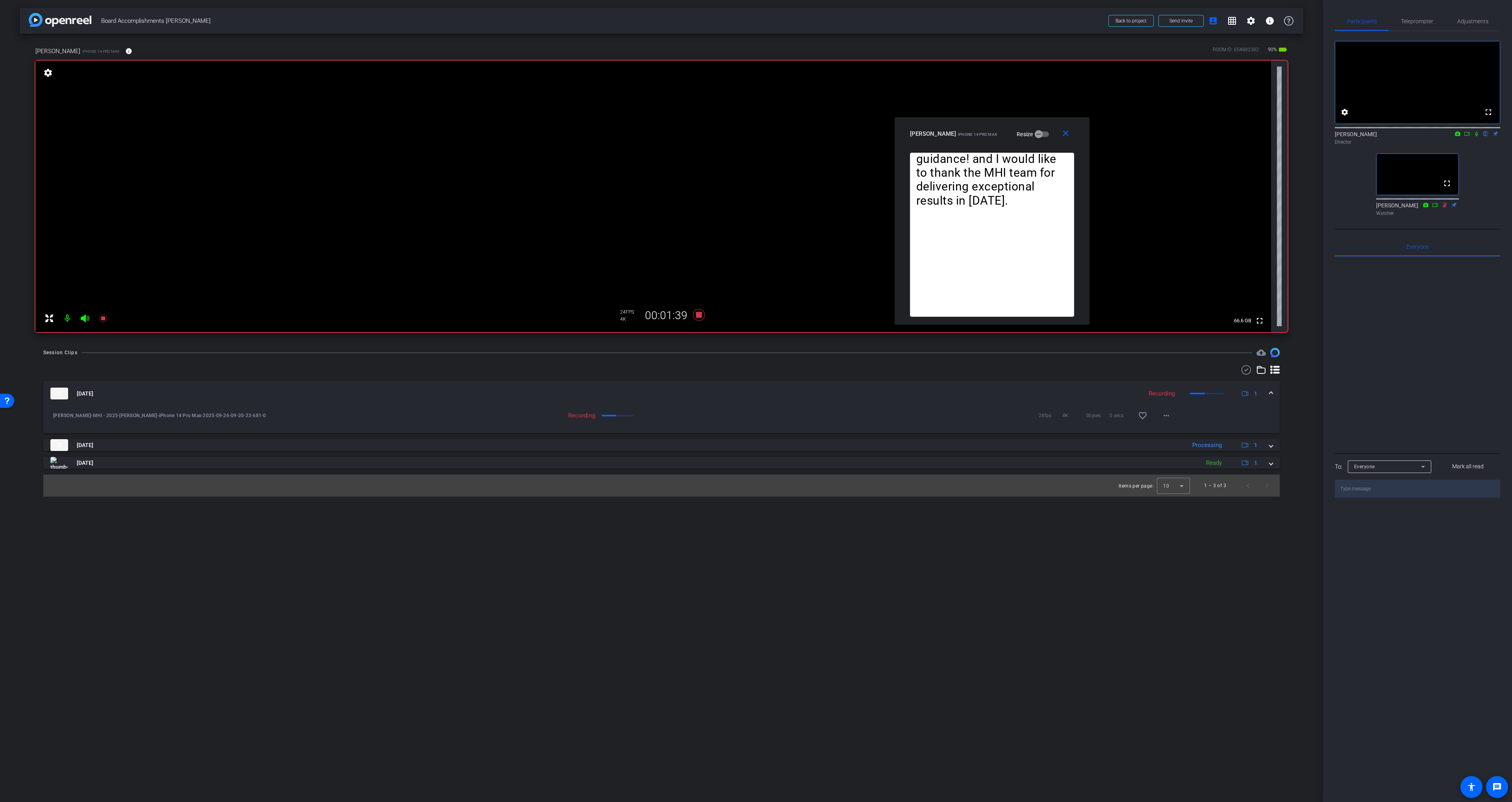
click at [1477, 137] on icon at bounding box center [1476, 134] width 6 height 5
click at [1475, 137] on icon at bounding box center [1476, 134] width 5 height 5
click at [1418, 25] on span "Teleprompter" at bounding box center [1417, 21] width 33 height 19
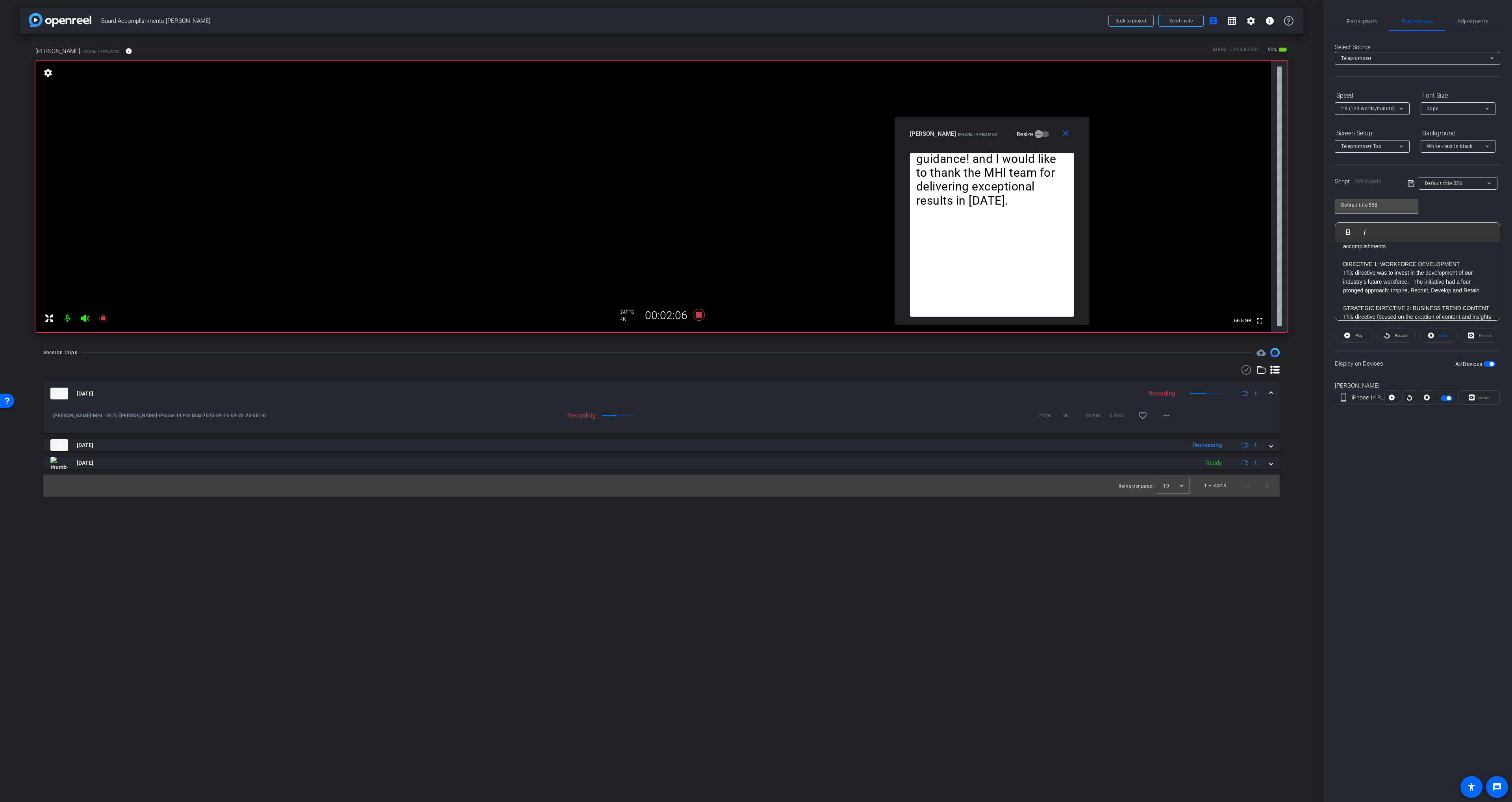
scroll to position [72, 0]
drag, startPoint x: 1343, startPoint y: 258, endPoint x: 1469, endPoint y: 276, distance: 127.3
click at [1495, 288] on div "INTRODUCTION 2025 was a year of uncertainty for our industry! But despite that,…" at bounding box center [1418, 517] width 165 height 694
click at [1378, 233] on span "Play Selected" at bounding box center [1383, 232] width 32 height 7
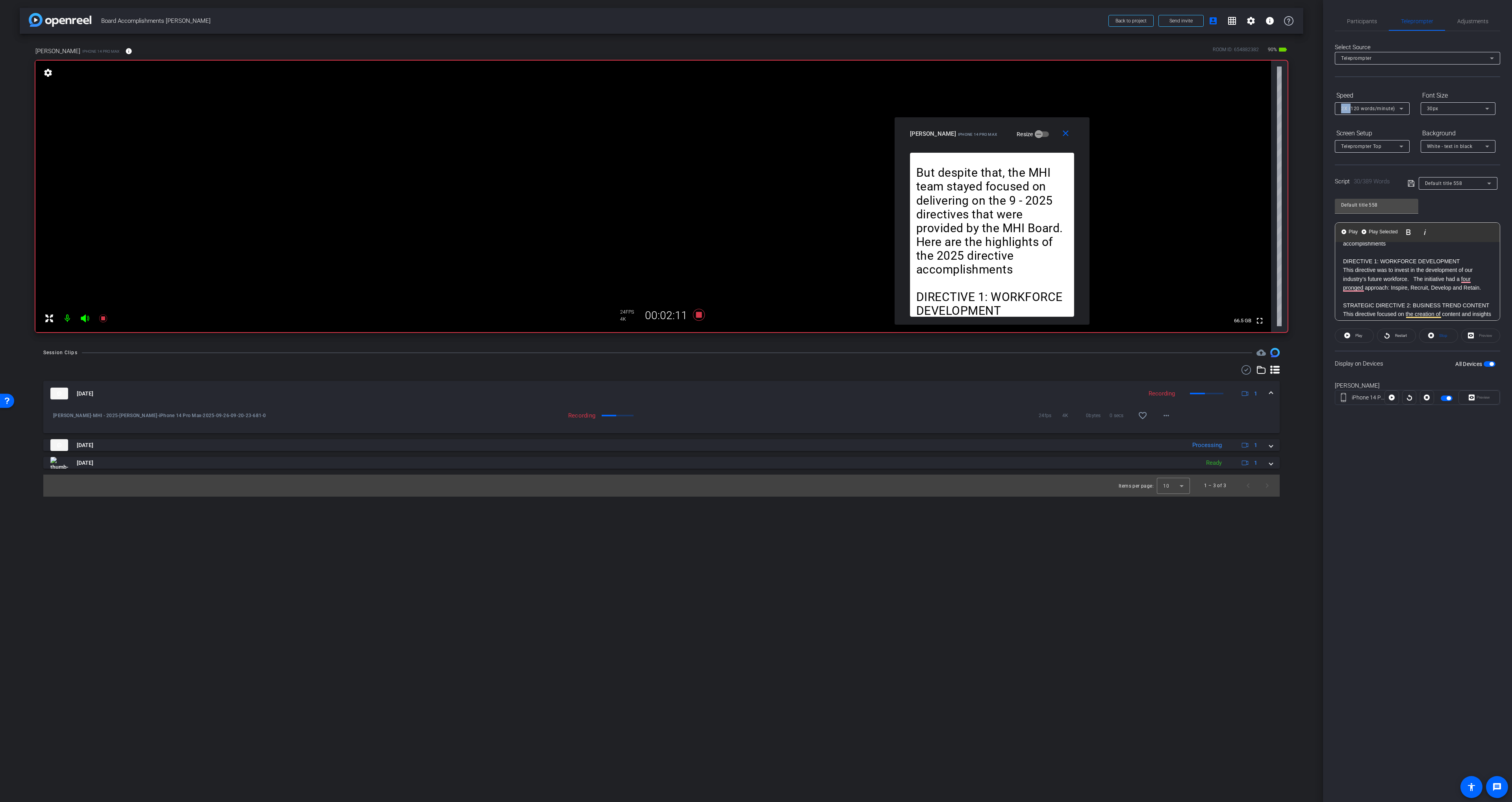
drag, startPoint x: 1352, startPoint y: 102, endPoint x: 1349, endPoint y: 135, distance: 33.1
click at [1350, 114] on mat-form-field "2X (120 words/minute)" at bounding box center [1372, 108] width 75 height 13
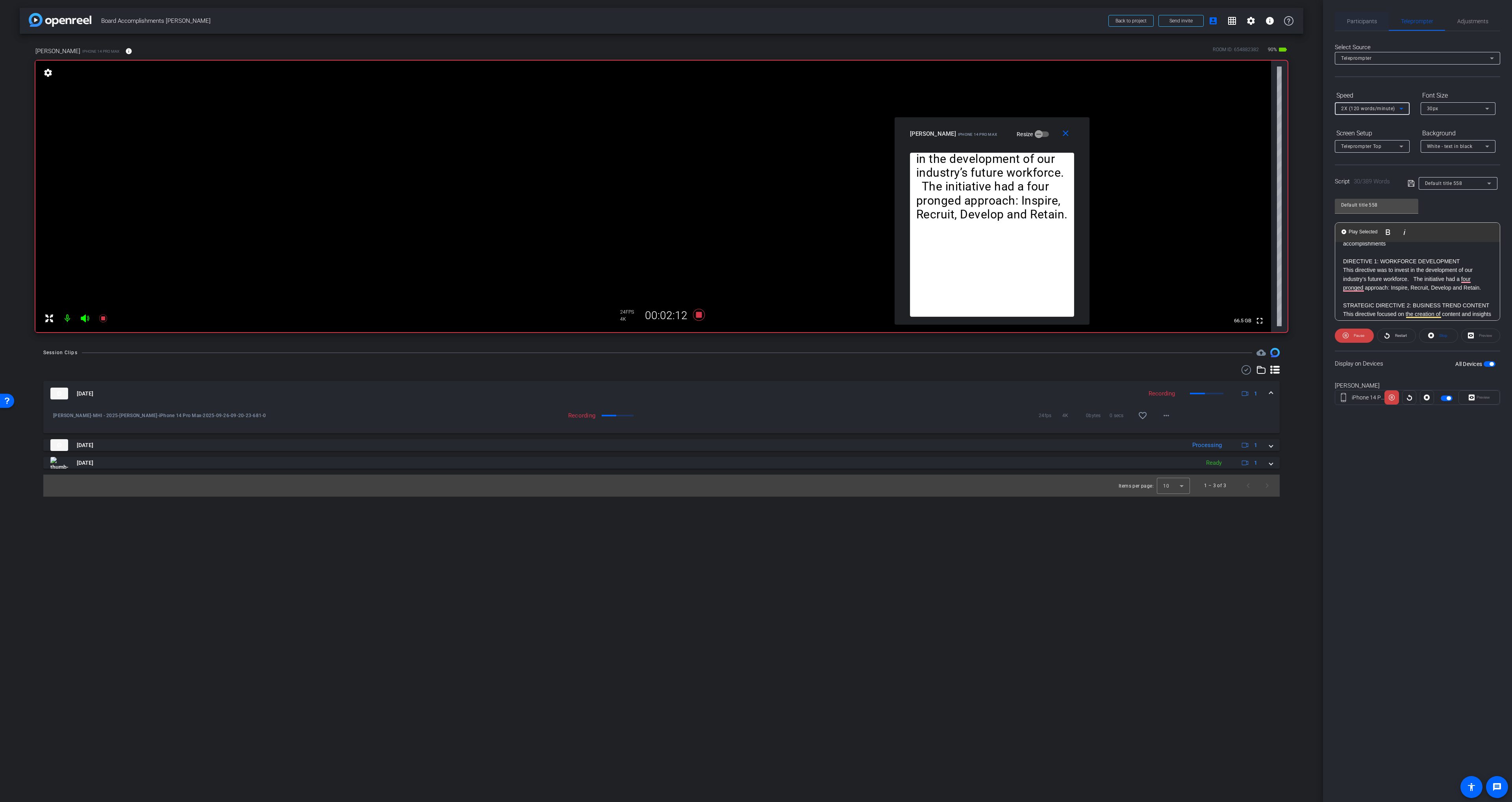
click at [1361, 16] on span "Participants" at bounding box center [1361, 21] width 30 height 19
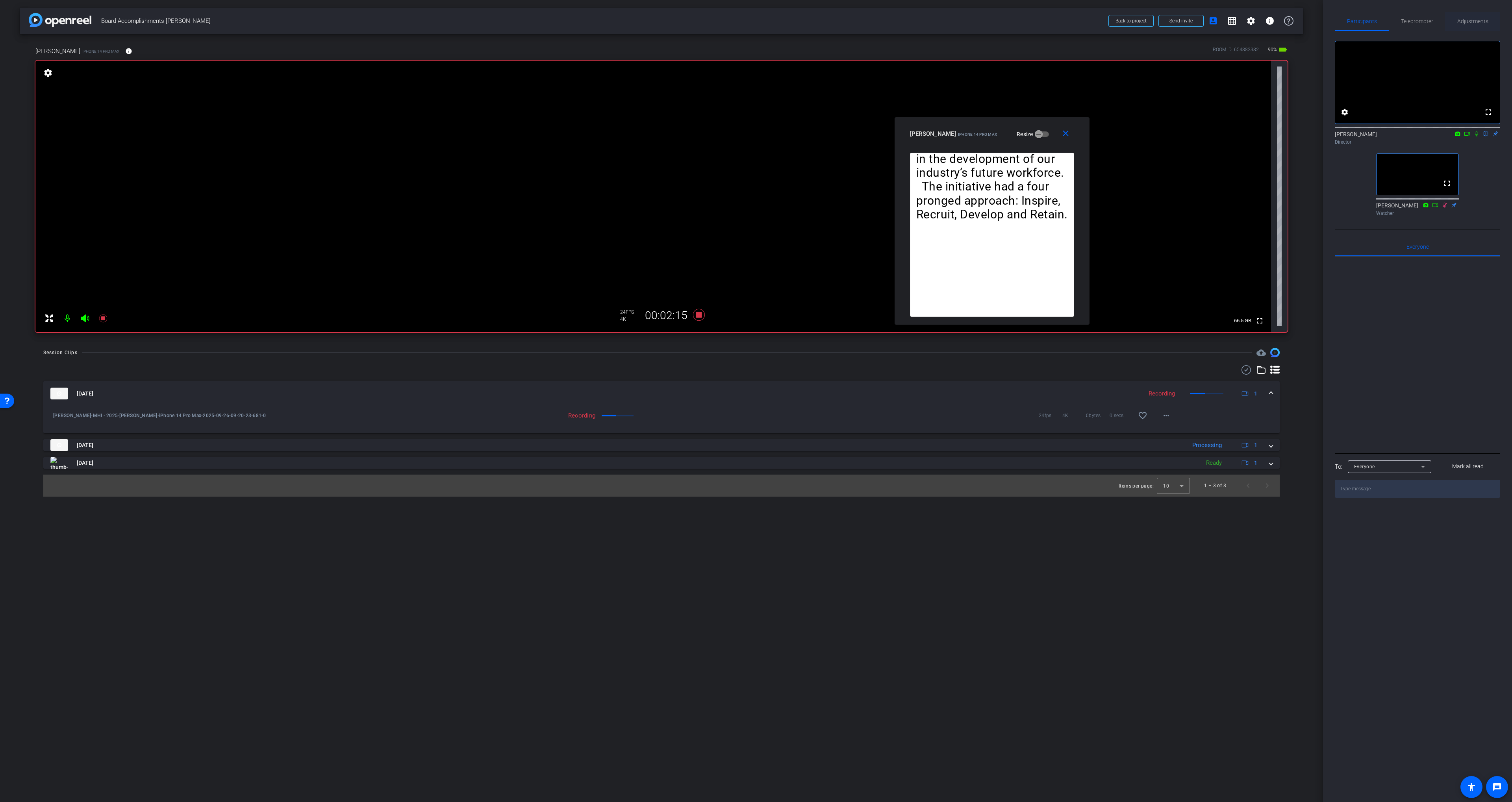
click at [1464, 19] on span "Adjustments" at bounding box center [1472, 21] width 31 height 5
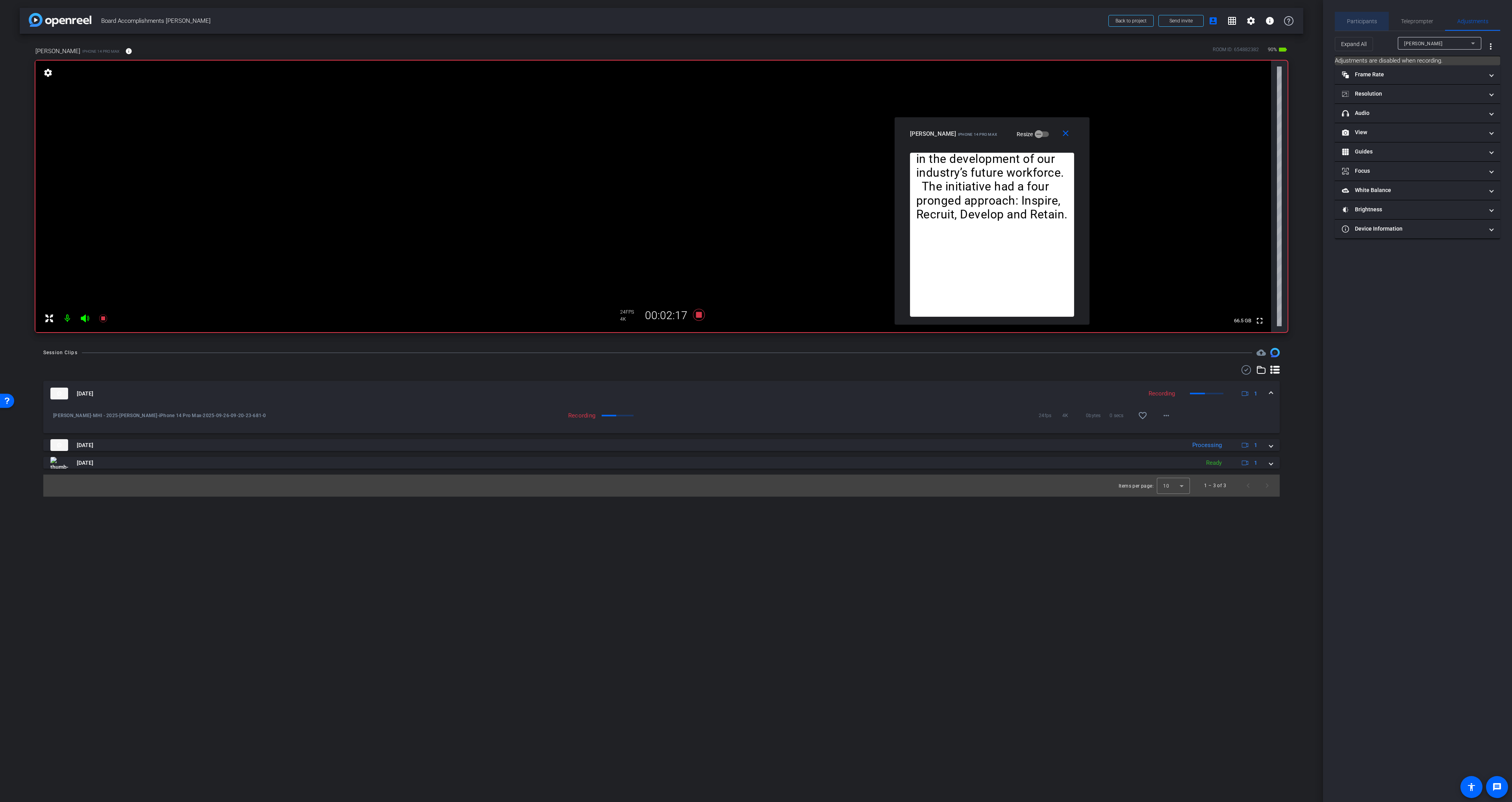
click at [1360, 19] on span "Participants" at bounding box center [1361, 21] width 30 height 5
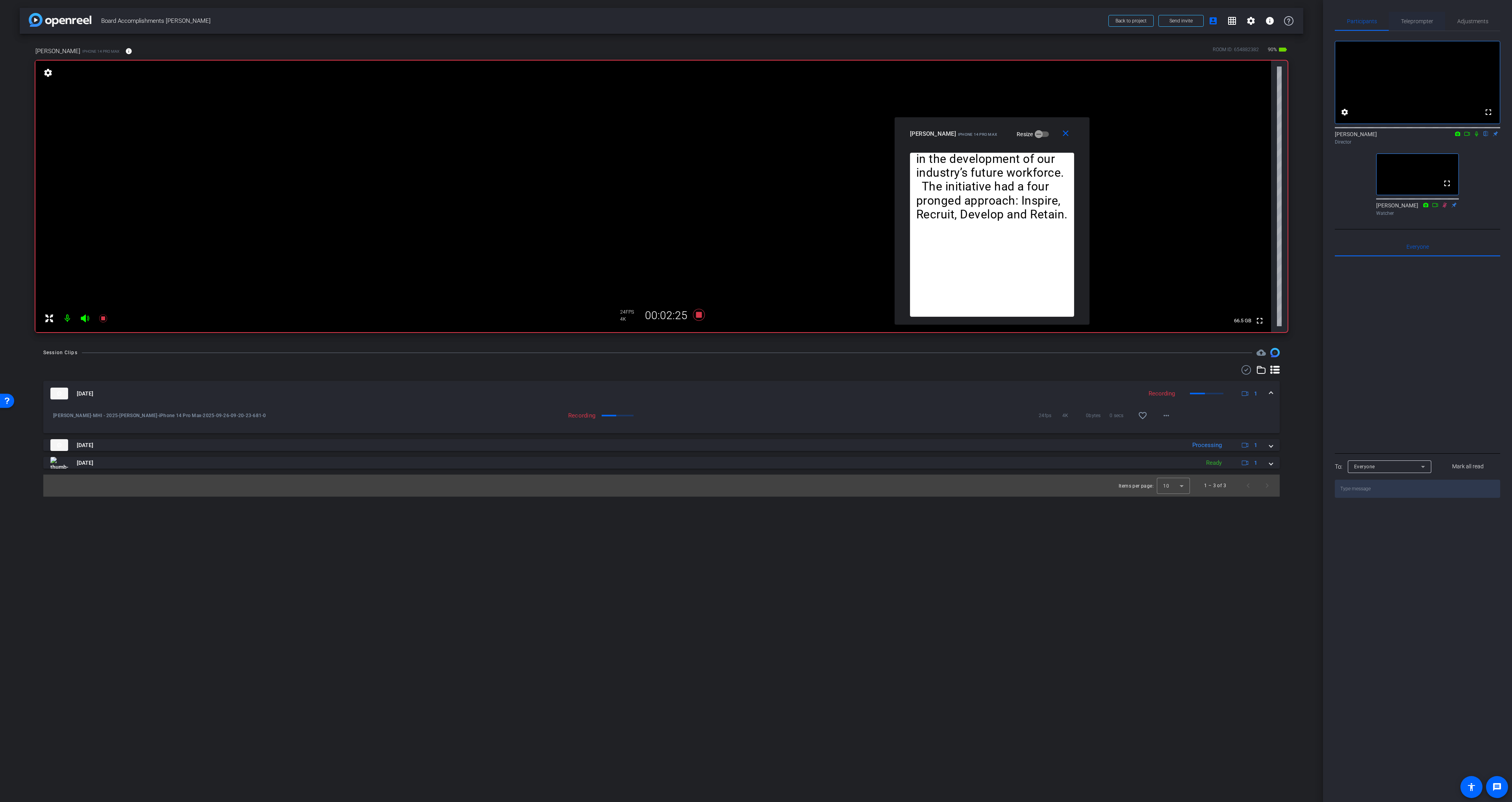
click at [1402, 22] on span "Teleprompter" at bounding box center [1417, 21] width 33 height 5
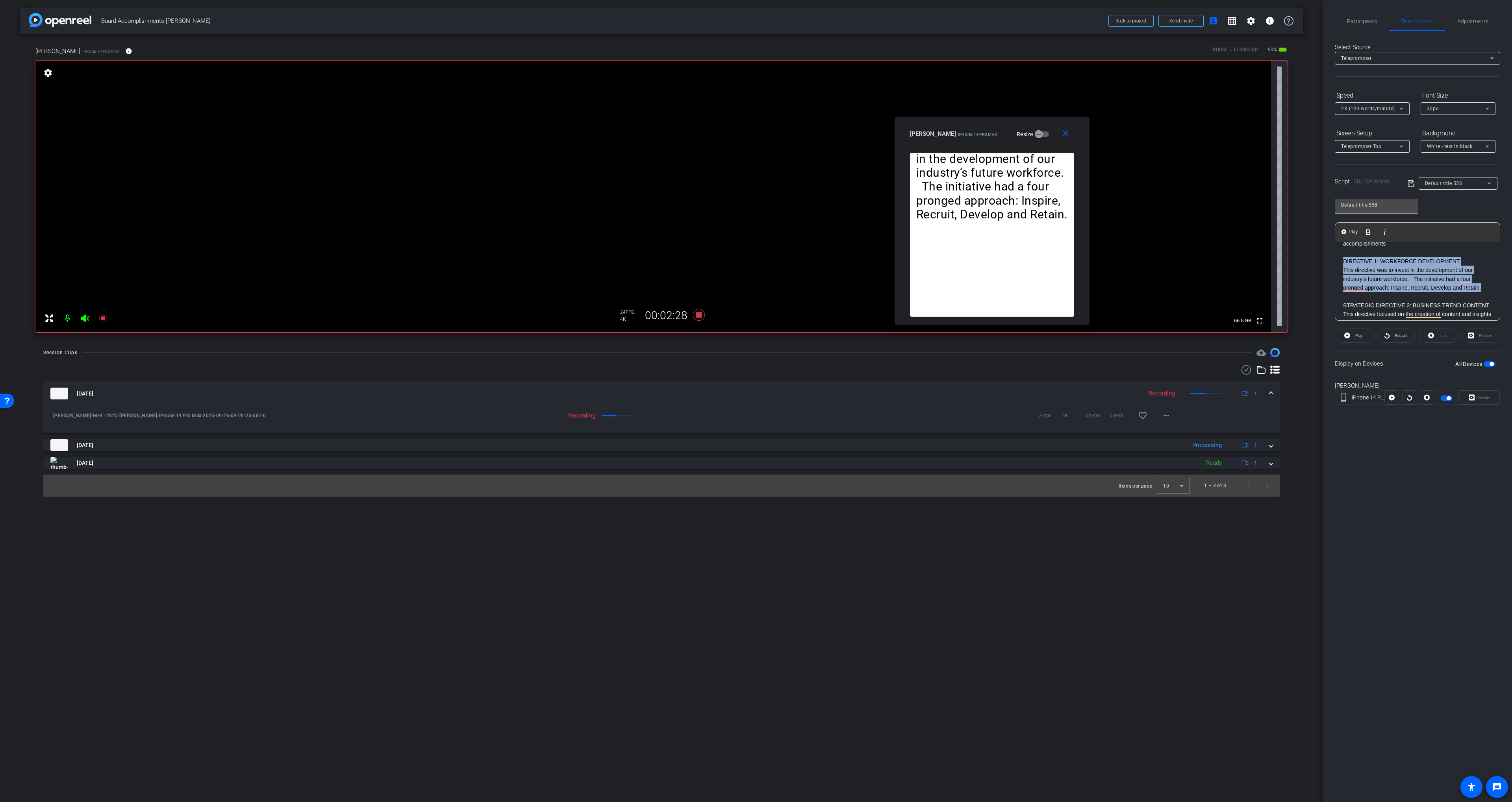
drag, startPoint x: 1343, startPoint y: 259, endPoint x: 1471, endPoint y: 270, distance: 128.5
click at [1488, 288] on div "INTRODUCTION 2025 was a year of uncertainty for our industry! But despite that,…" at bounding box center [1418, 517] width 165 height 694
click at [1372, 233] on span "Play Selected" at bounding box center [1383, 232] width 32 height 7
click at [1377, 229] on span "Play Selected" at bounding box center [1383, 232] width 32 height 7
drag, startPoint x: 1365, startPoint y: 17, endPoint x: 1385, endPoint y: 17, distance: 20.0
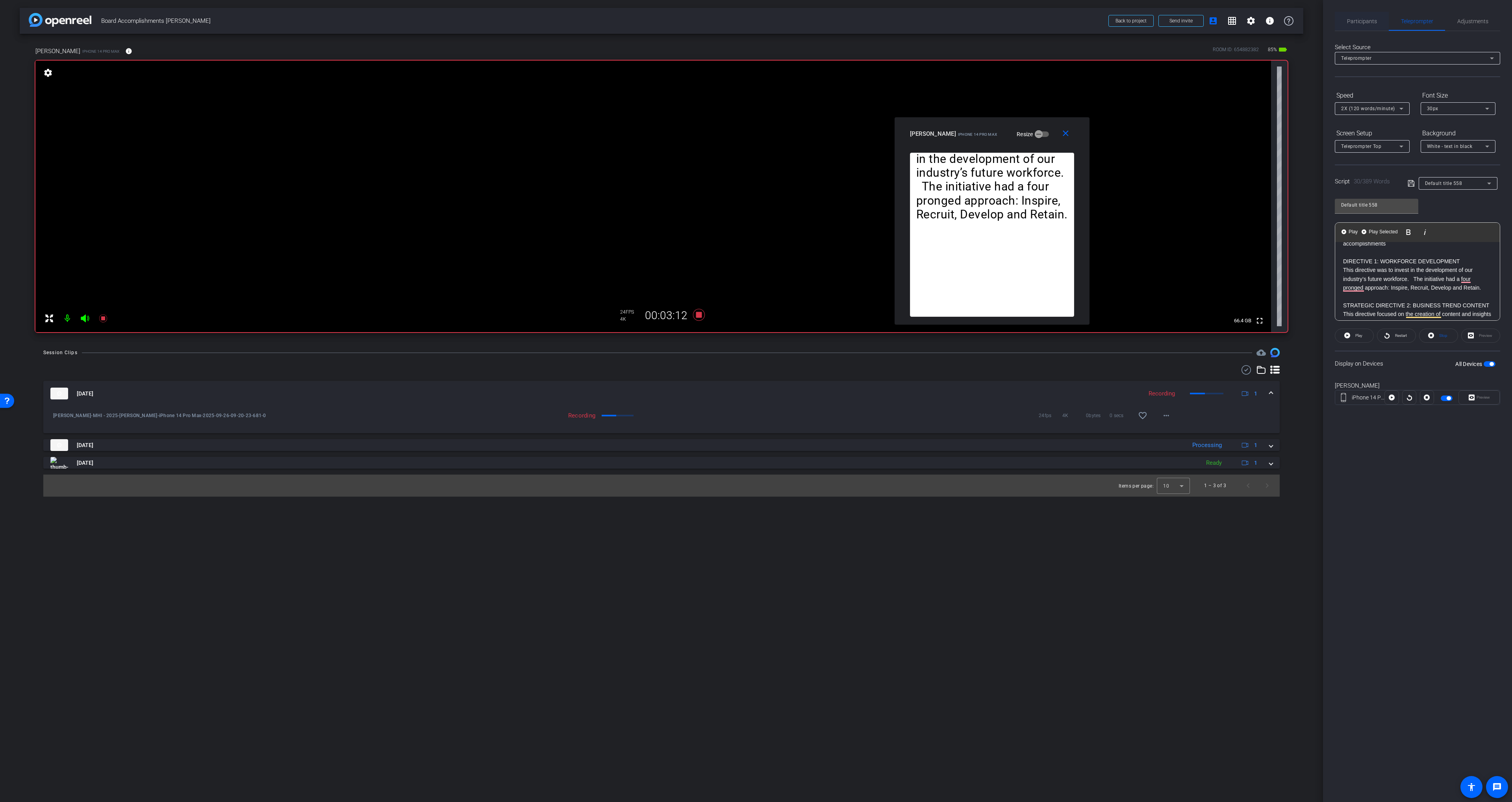
click at [1365, 17] on span "Participants" at bounding box center [1361, 21] width 30 height 19
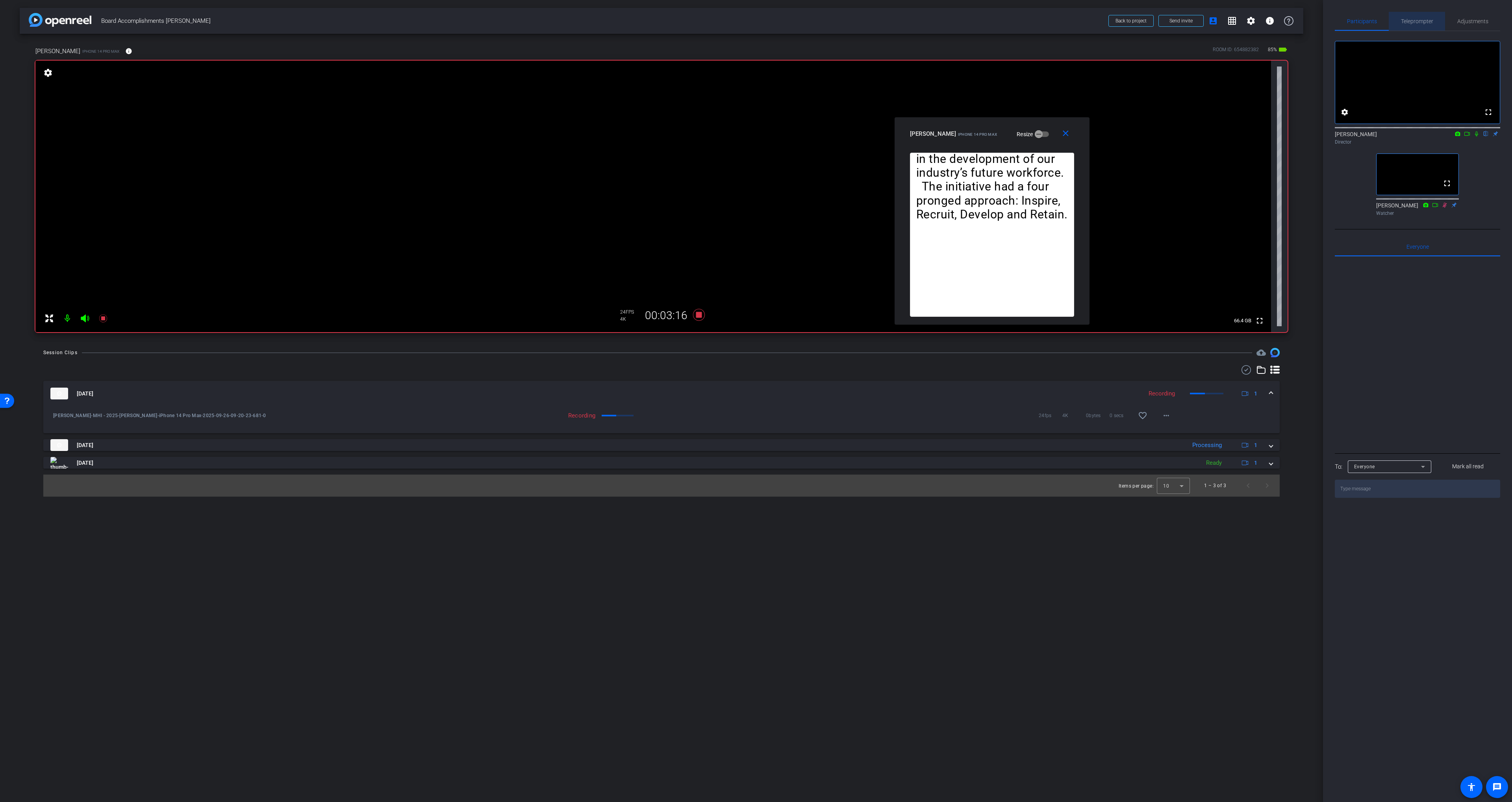
click at [1414, 23] on span "Teleprompter" at bounding box center [1417, 21] width 33 height 5
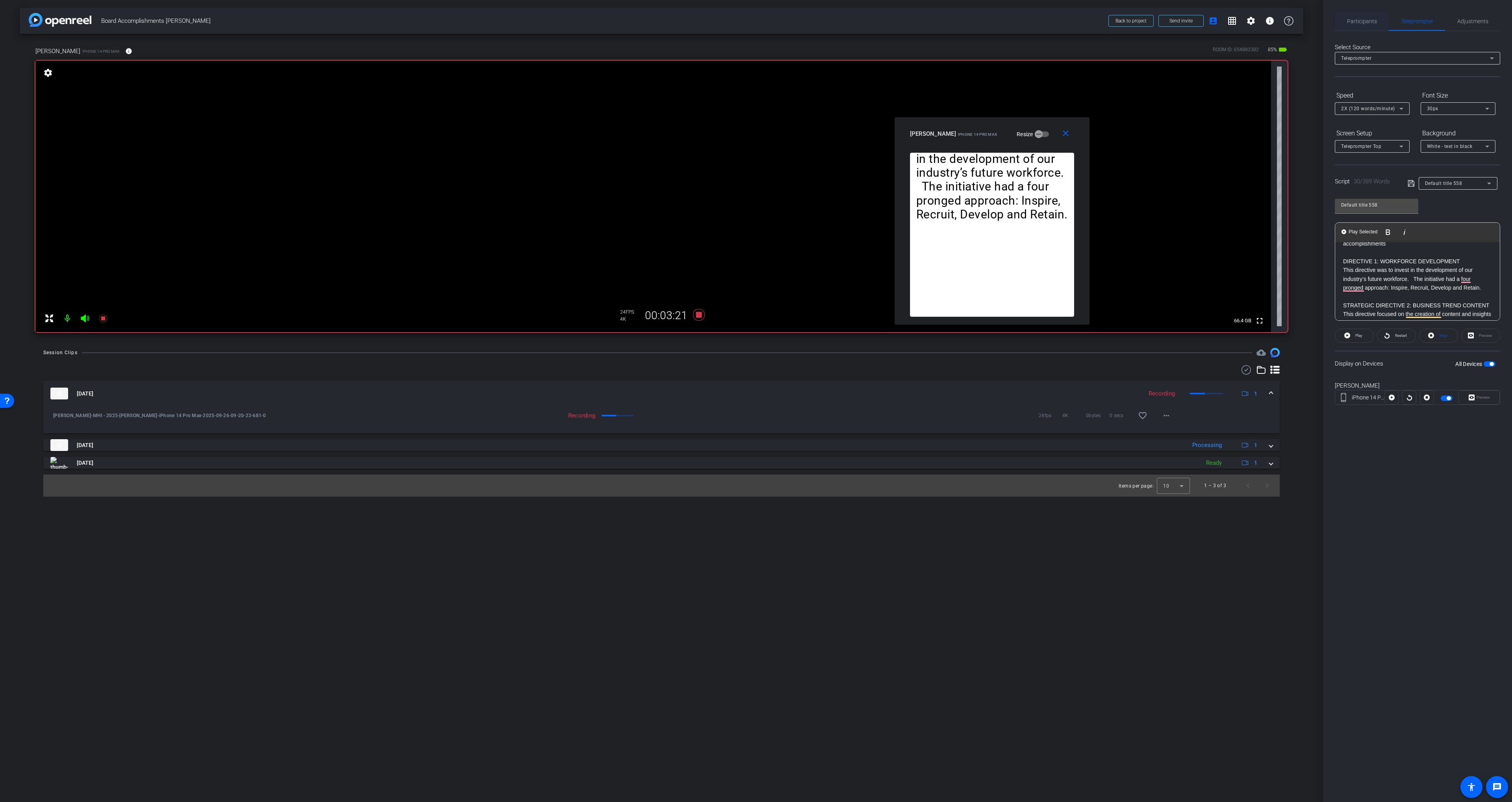
click at [1382, 22] on div "Participants" at bounding box center [1361, 21] width 54 height 19
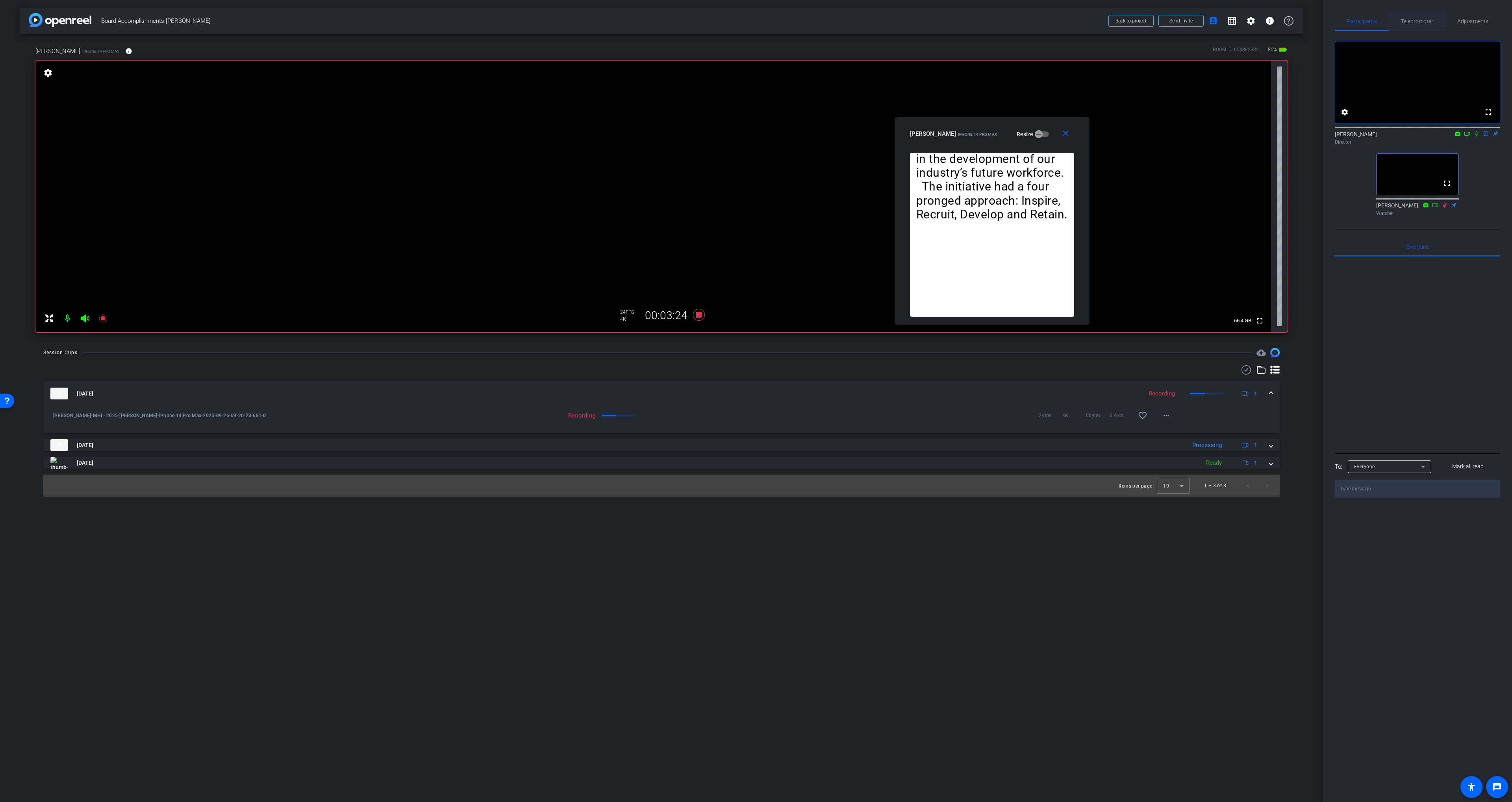
click at [1412, 23] on span "Teleprompter" at bounding box center [1417, 21] width 33 height 5
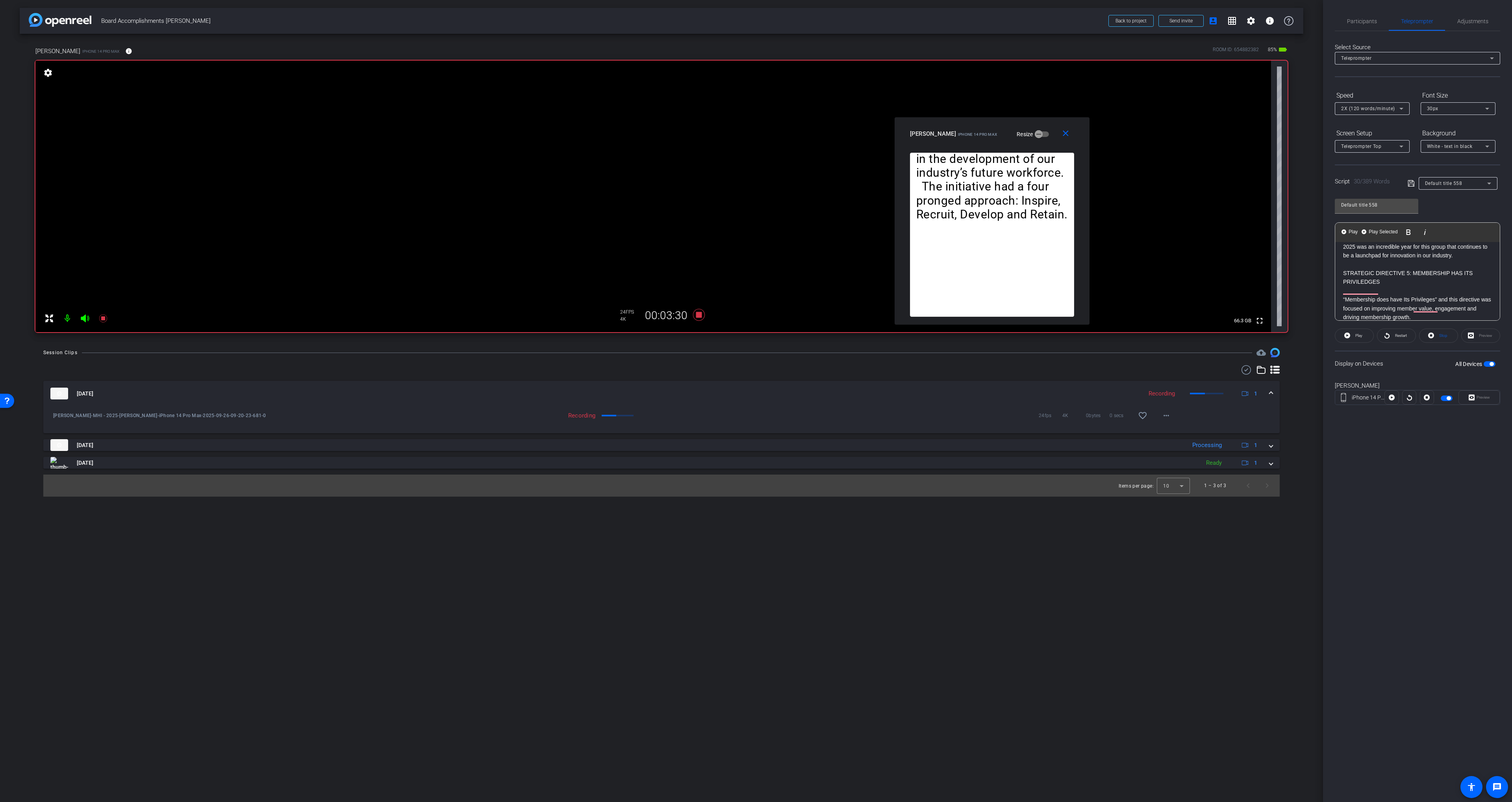
scroll to position [271, 0]
drag, startPoint x: 1343, startPoint y: 288, endPoint x: 1383, endPoint y: 285, distance: 40.1
click at [1380, 298] on div "INTRODUCTION 2025 was a year of uncertainty for our industry! But despite that,…" at bounding box center [1418, 388] width 165 height 694
click at [1382, 233] on span "Play Selected" at bounding box center [1383, 232] width 32 height 7
click at [1354, 21] on span "Participants" at bounding box center [1361, 21] width 30 height 5
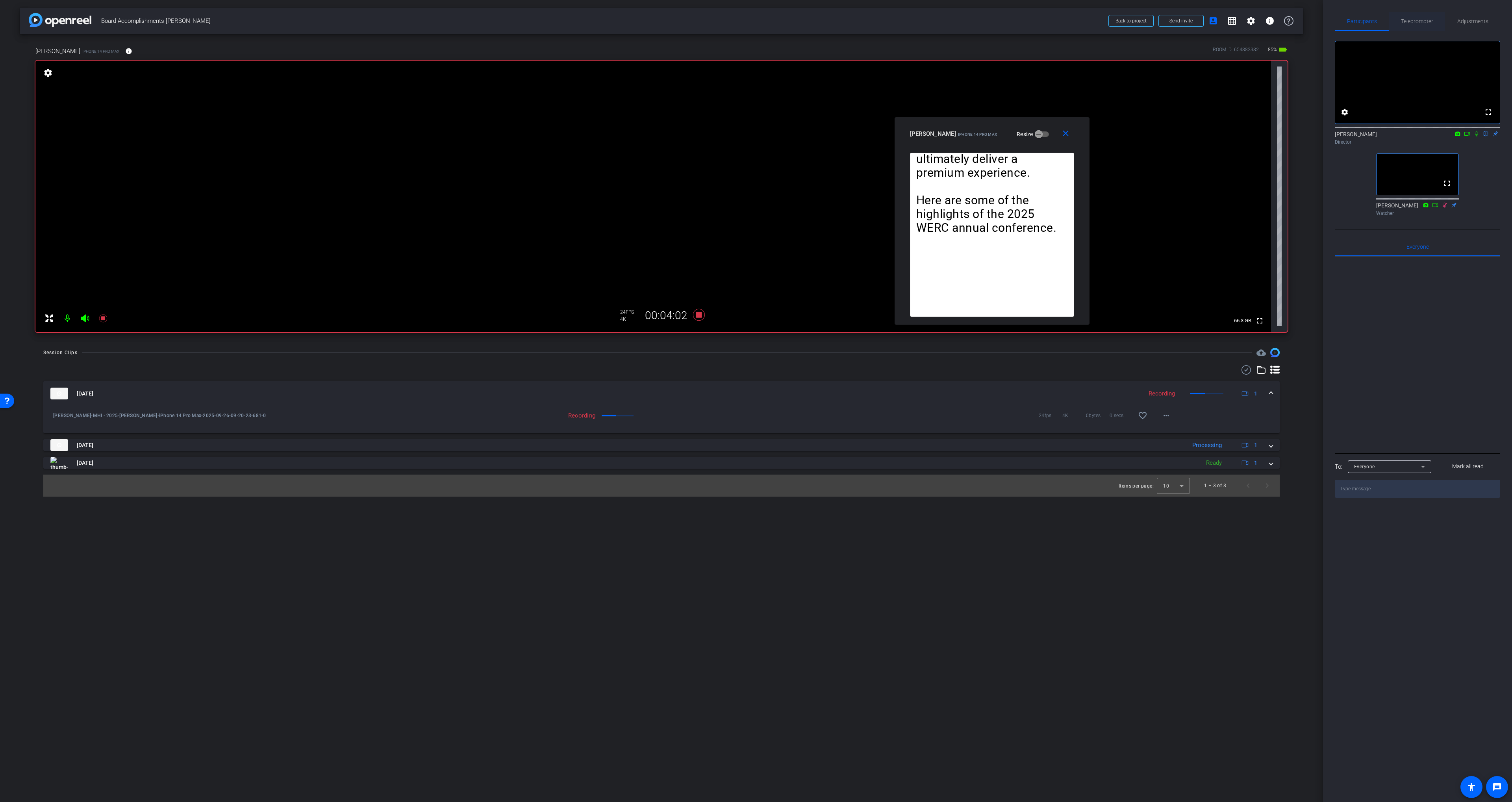
click at [1404, 19] on span "Teleprompter" at bounding box center [1417, 21] width 33 height 5
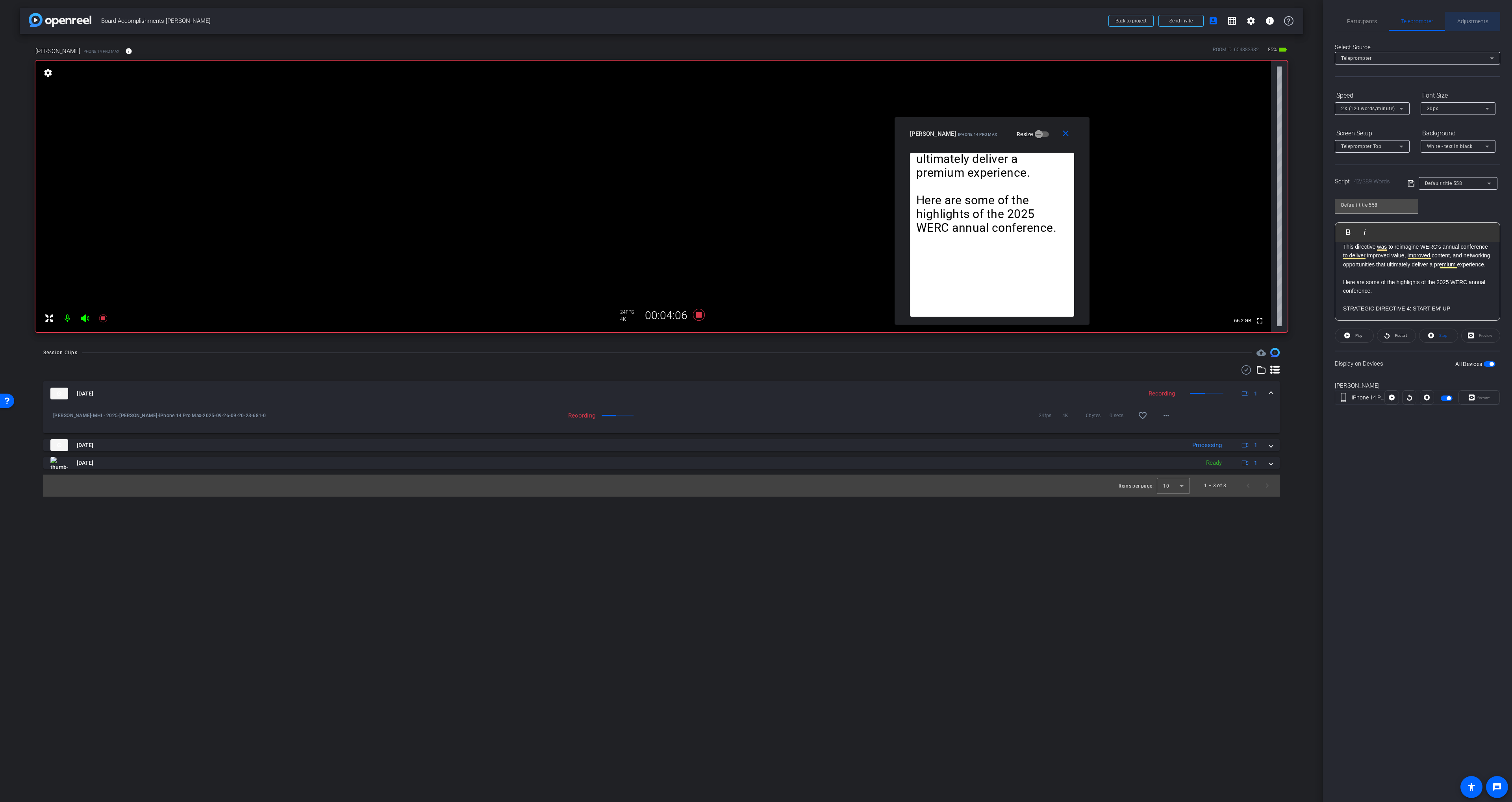
click at [1459, 24] on span "Adjustments" at bounding box center [1472, 21] width 31 height 5
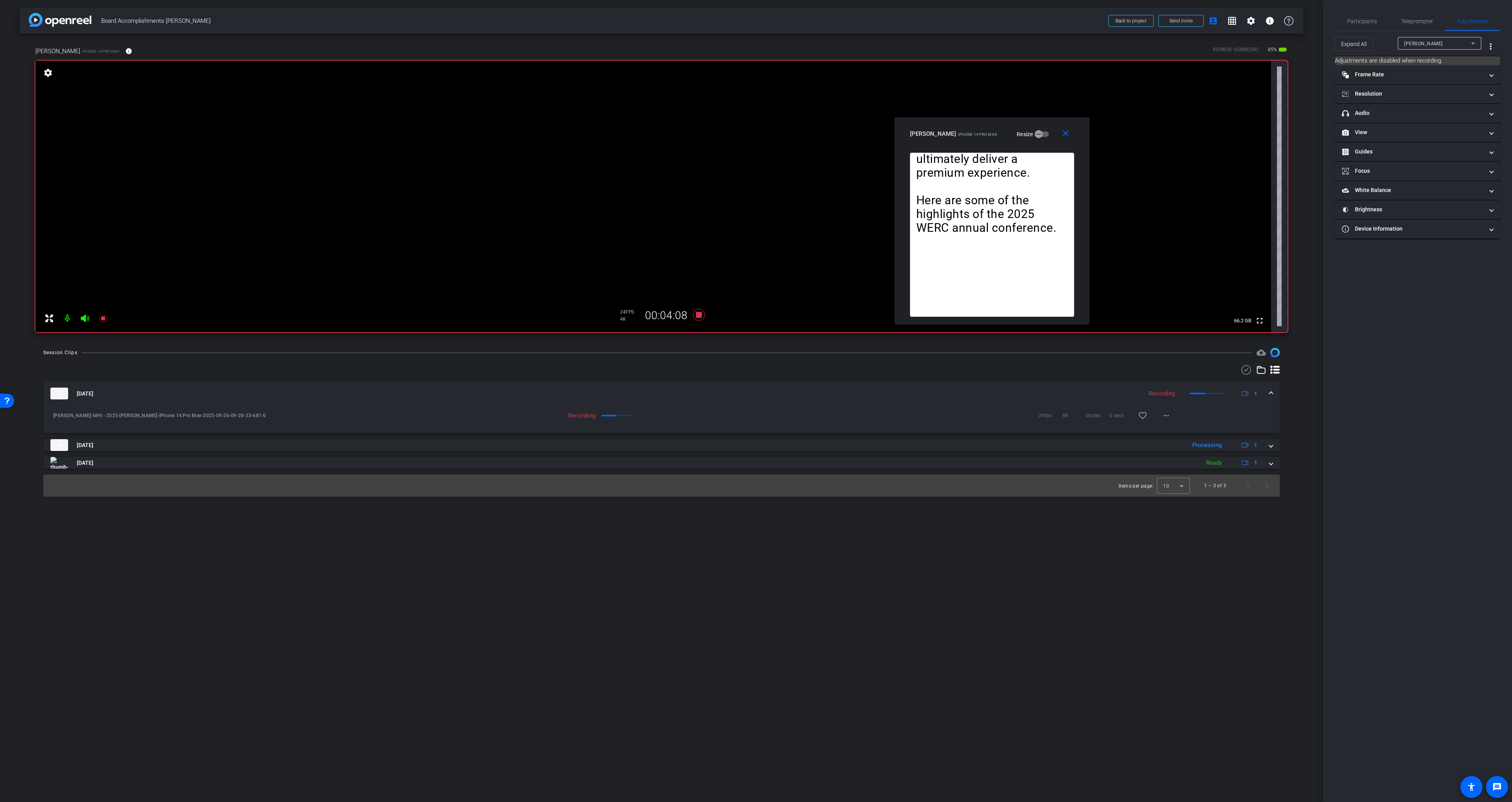
drag, startPoint x: 1384, startPoint y: 114, endPoint x: 1400, endPoint y: 141, distance: 31.4
click at [1384, 114] on mat-panel-title "headphone icon Audio" at bounding box center [1412, 113] width 142 height 8
drag, startPoint x: 1414, startPoint y: 21, endPoint x: 1412, endPoint y: 58, distance: 37.1
click at [1414, 21] on span "Teleprompter" at bounding box center [1417, 21] width 33 height 5
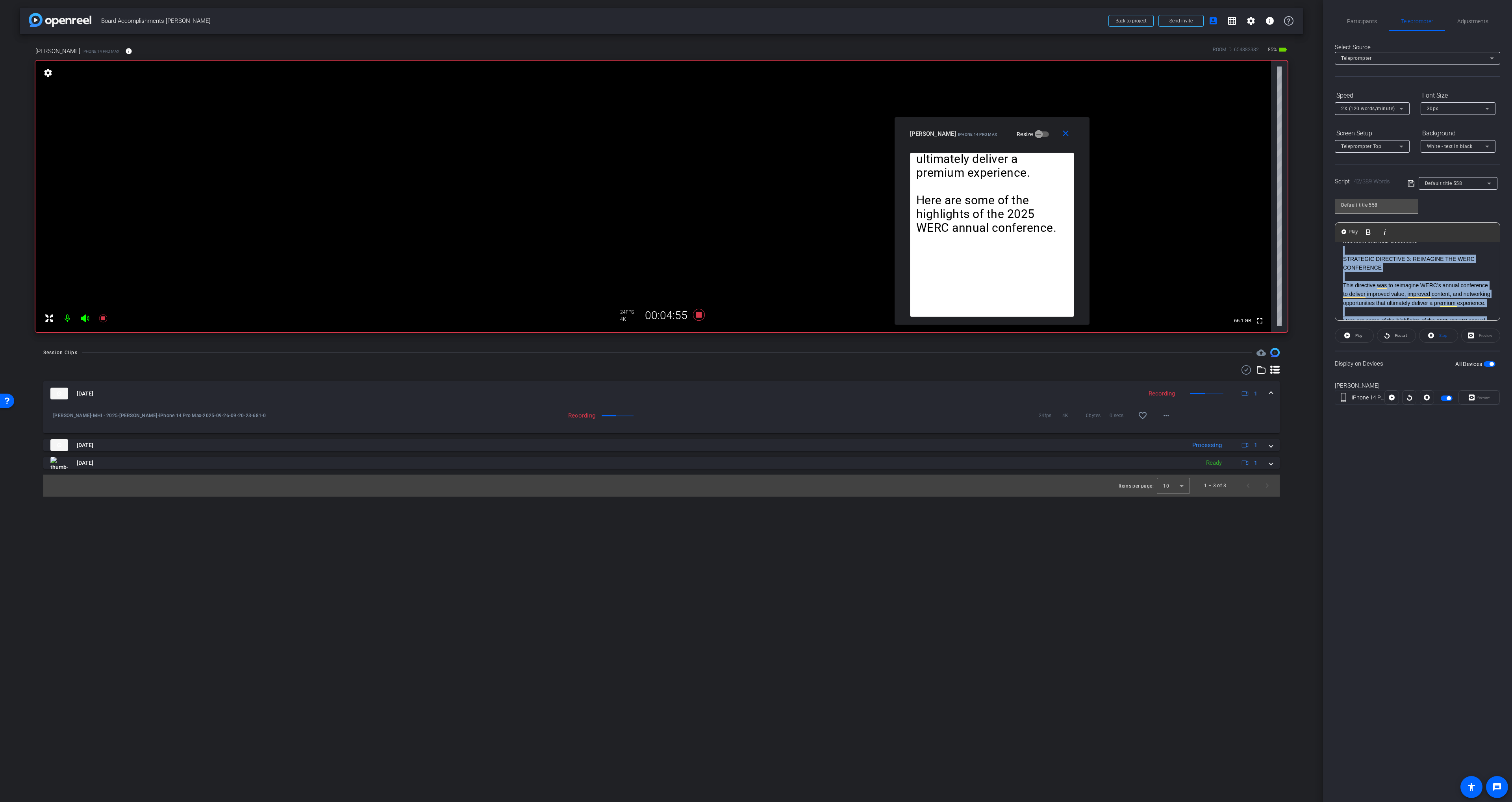
scroll to position [159, 0]
drag, startPoint x: 1377, startPoint y: 312, endPoint x: 1343, endPoint y: 261, distance: 61.3
click at [1344, 262] on div "INTRODUCTION 2025 was a year of uncertainty for our industry! But despite that,…" at bounding box center [1418, 429] width 165 height 694
click at [1378, 231] on span "Play Selected" at bounding box center [1383, 232] width 32 height 7
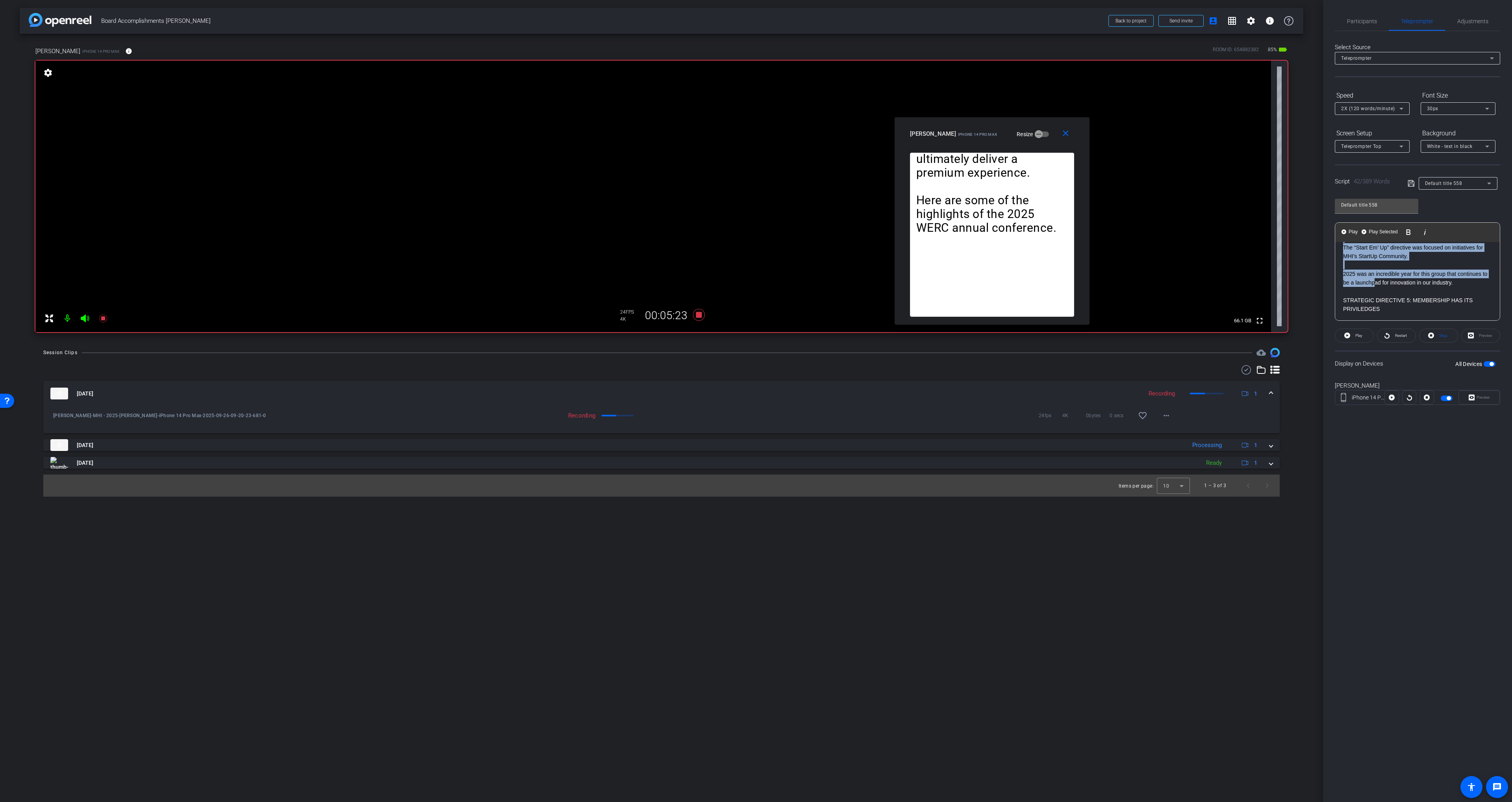
drag, startPoint x: 1344, startPoint y: 258, endPoint x: 1461, endPoint y: 291, distance: 121.6
click at [1461, 291] on div "INTRODUCTION 2025 was a year of uncertainty for our industry! But despite that,…" at bounding box center [1418, 309] width 165 height 694
click at [1373, 233] on span "Play Selected" at bounding box center [1383, 232] width 32 height 7
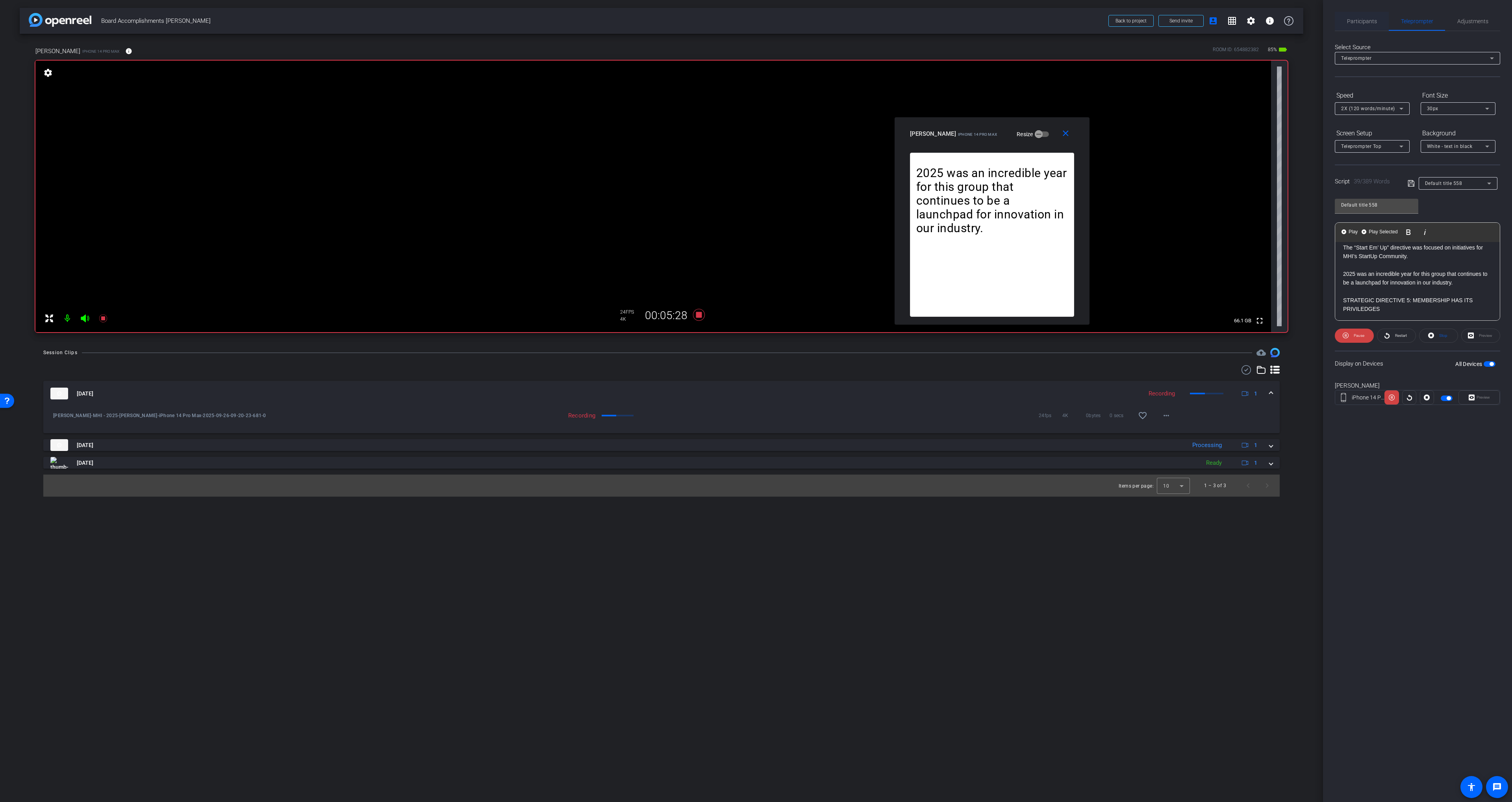
click at [1360, 22] on span "Participants" at bounding box center [1361, 21] width 30 height 5
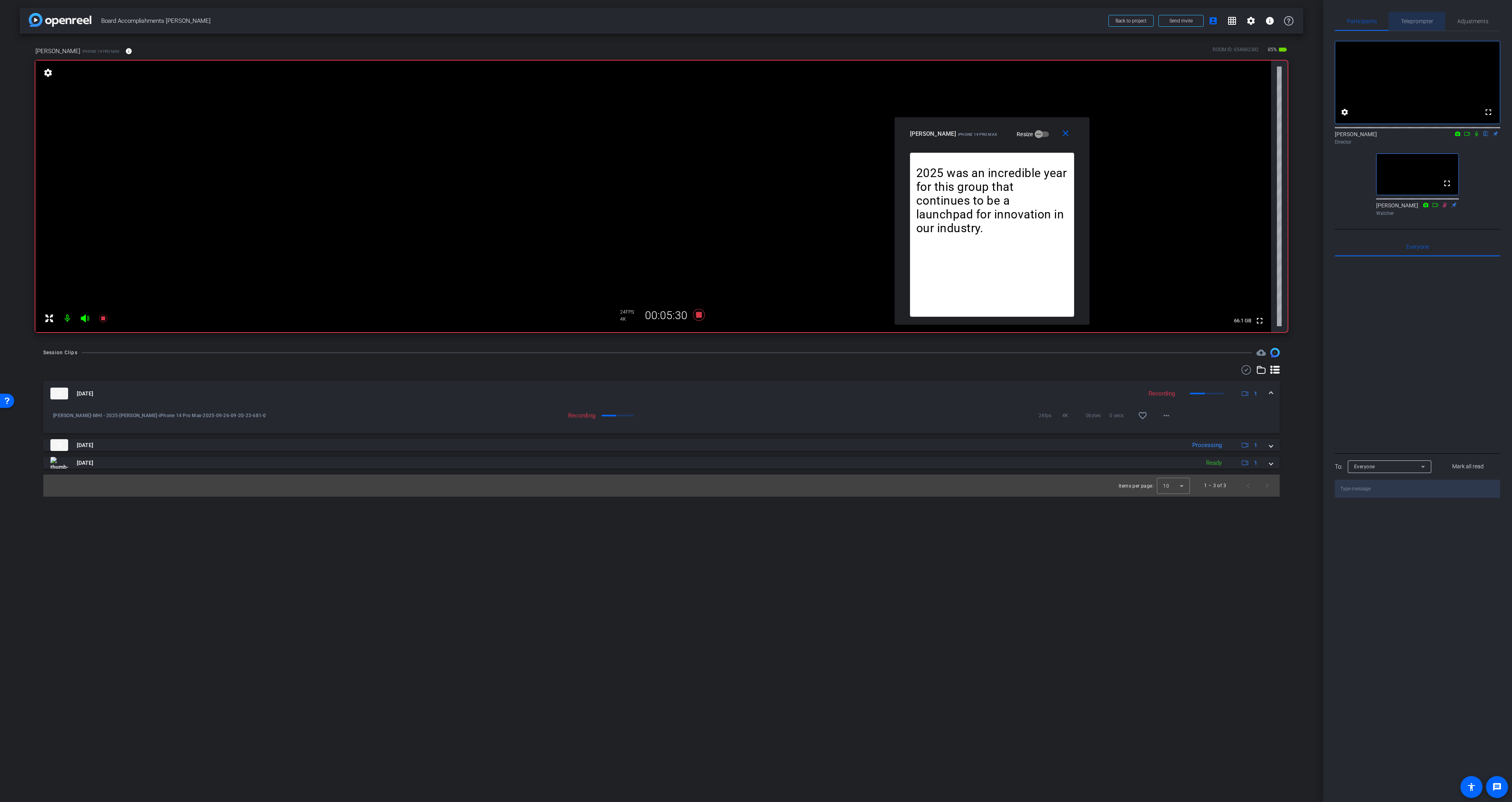
click at [1405, 25] on span "Teleprompter" at bounding box center [1417, 21] width 33 height 19
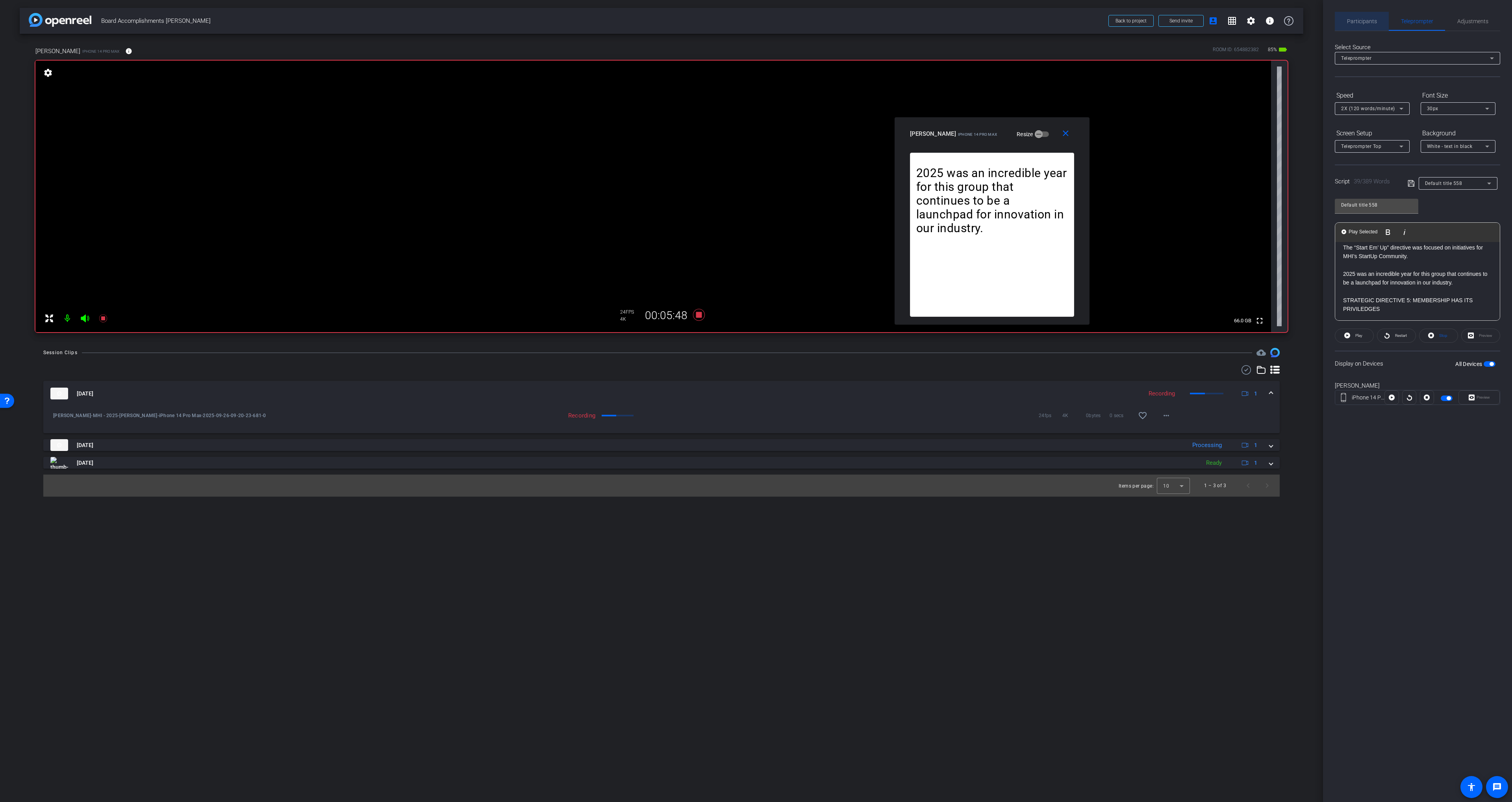
click at [1374, 26] on span "Participants" at bounding box center [1361, 21] width 30 height 19
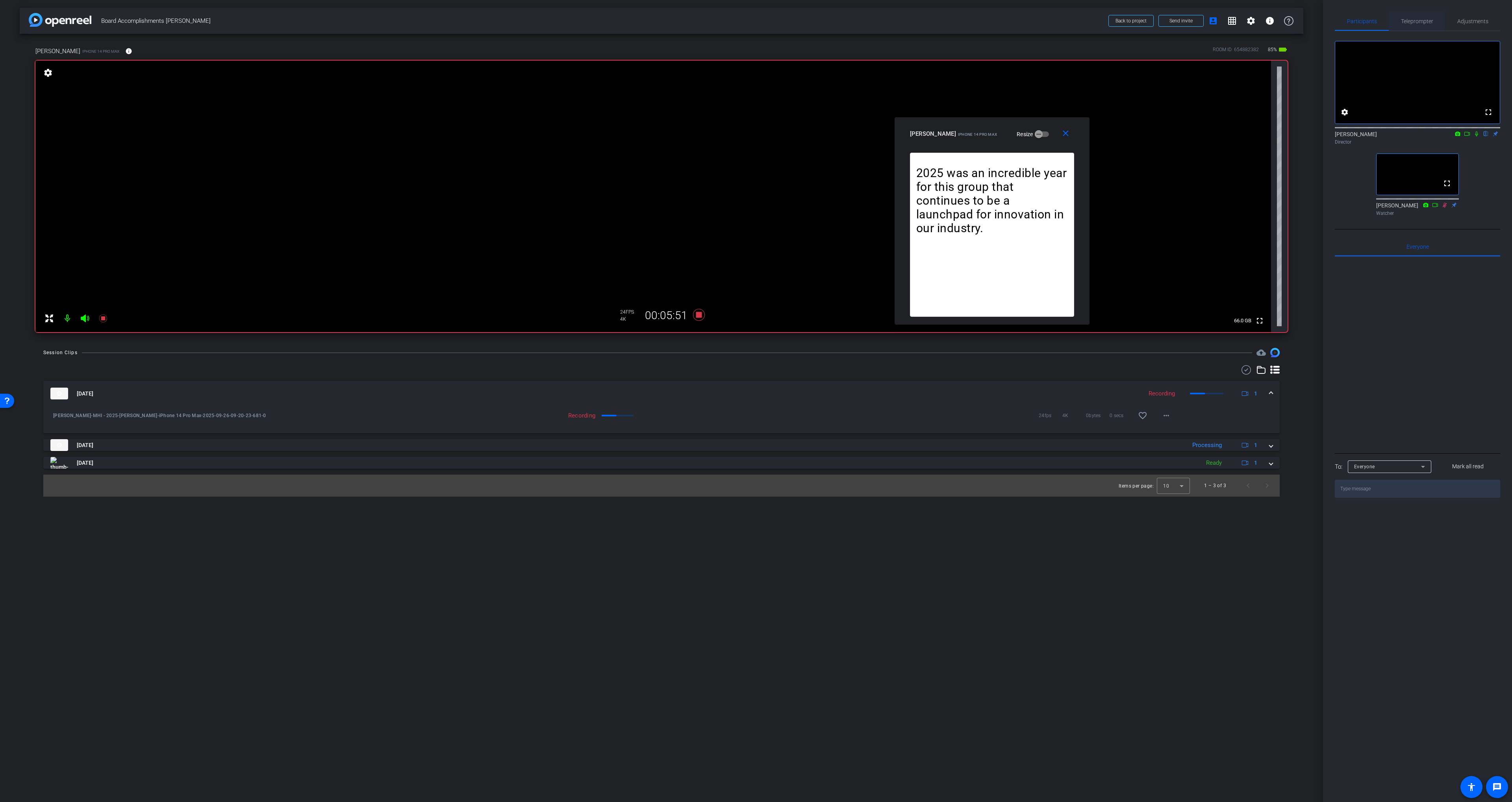
click at [1418, 24] on span "Teleprompter" at bounding box center [1417, 21] width 33 height 5
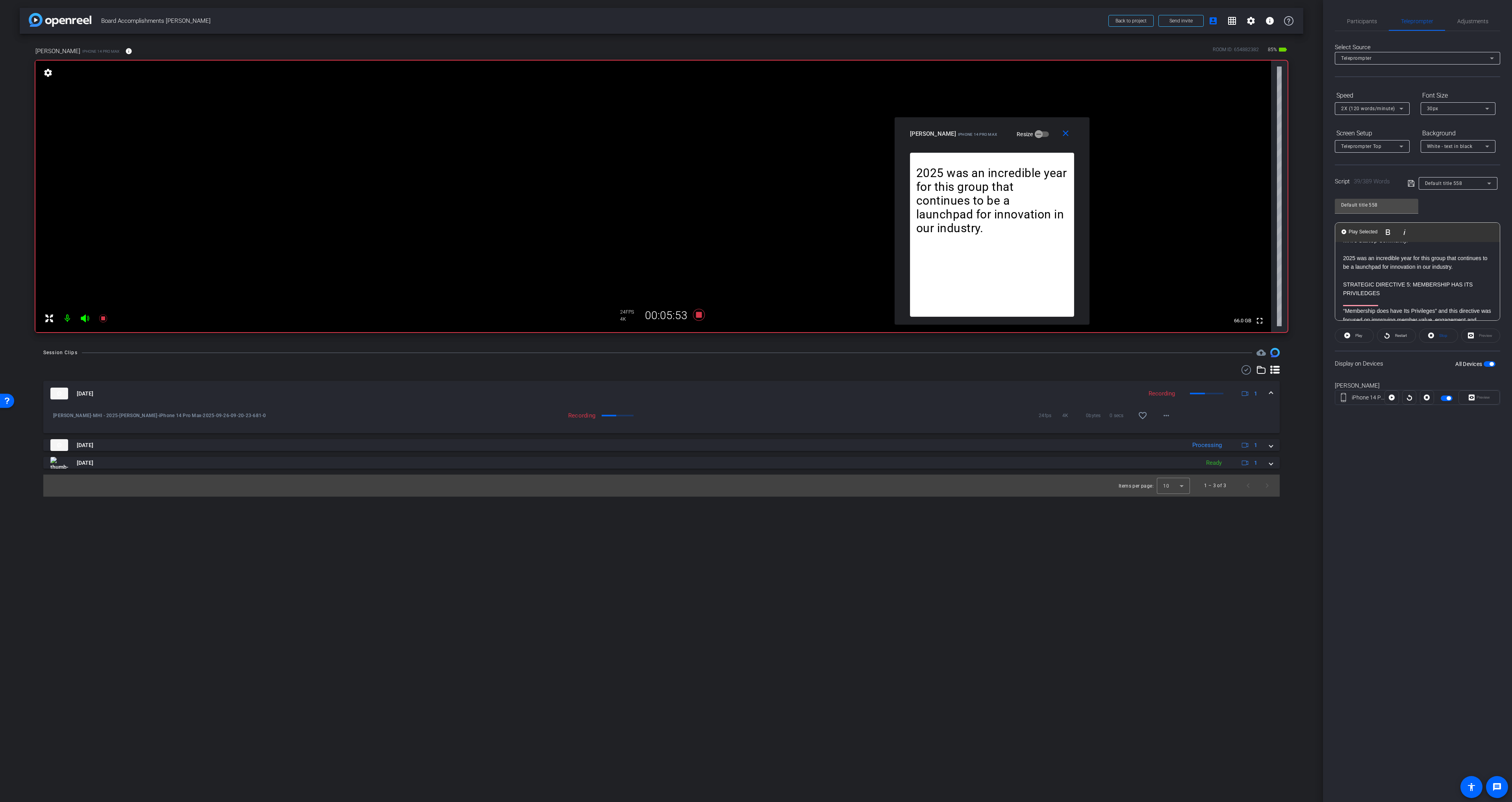
scroll to position [296, 0]
click at [1353, 7] on div "Participants Teleprompter Adjustments settings [PERSON_NAME] flip Director [PER…" at bounding box center [1417, 401] width 189 height 802
drag, startPoint x: 1353, startPoint y: 12, endPoint x: 1364, endPoint y: 19, distance: 13.0
click at [1353, 13] on span "Participants" at bounding box center [1361, 21] width 30 height 19
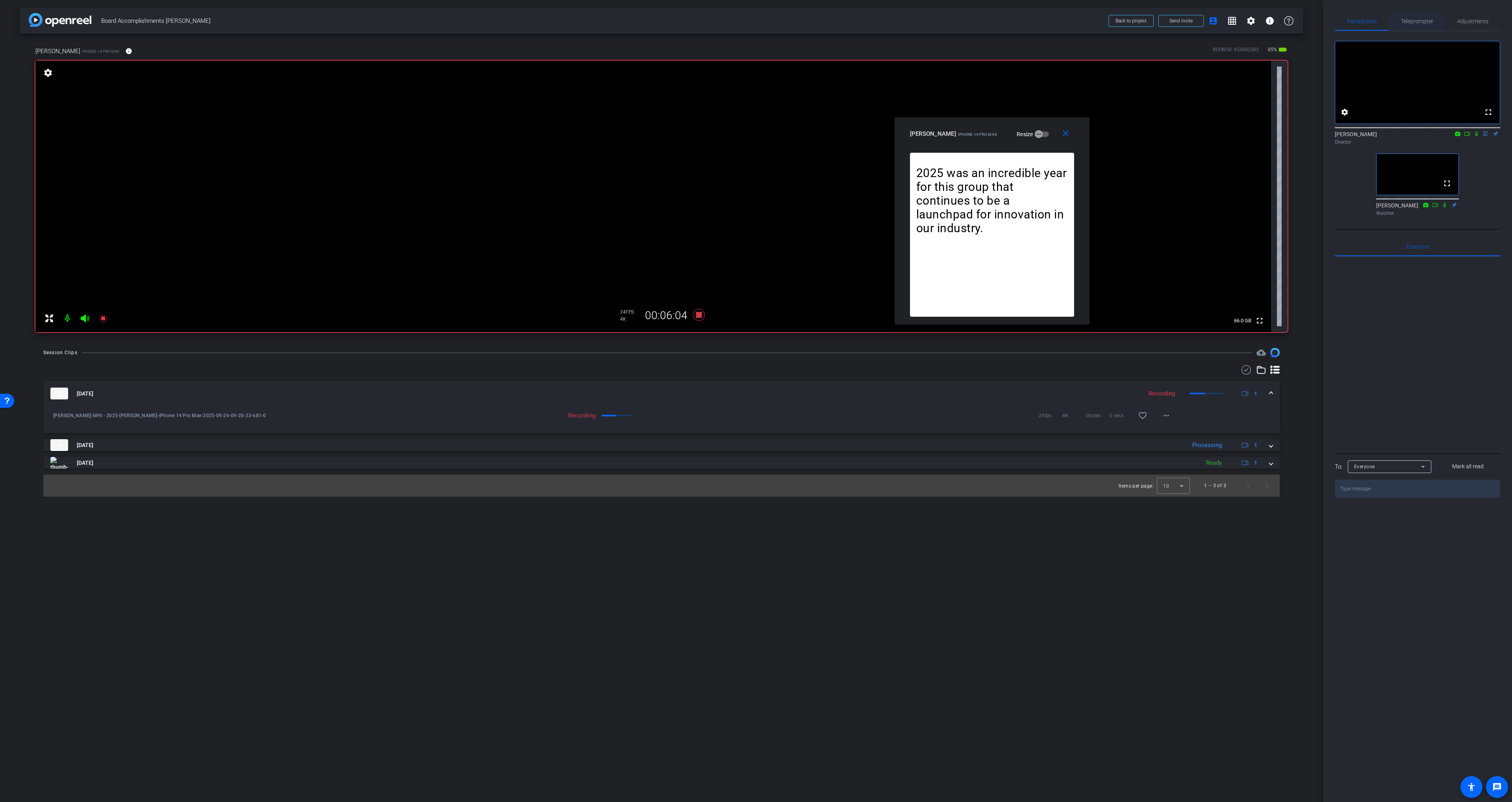
click at [1414, 21] on span "Teleprompter" at bounding box center [1417, 21] width 33 height 5
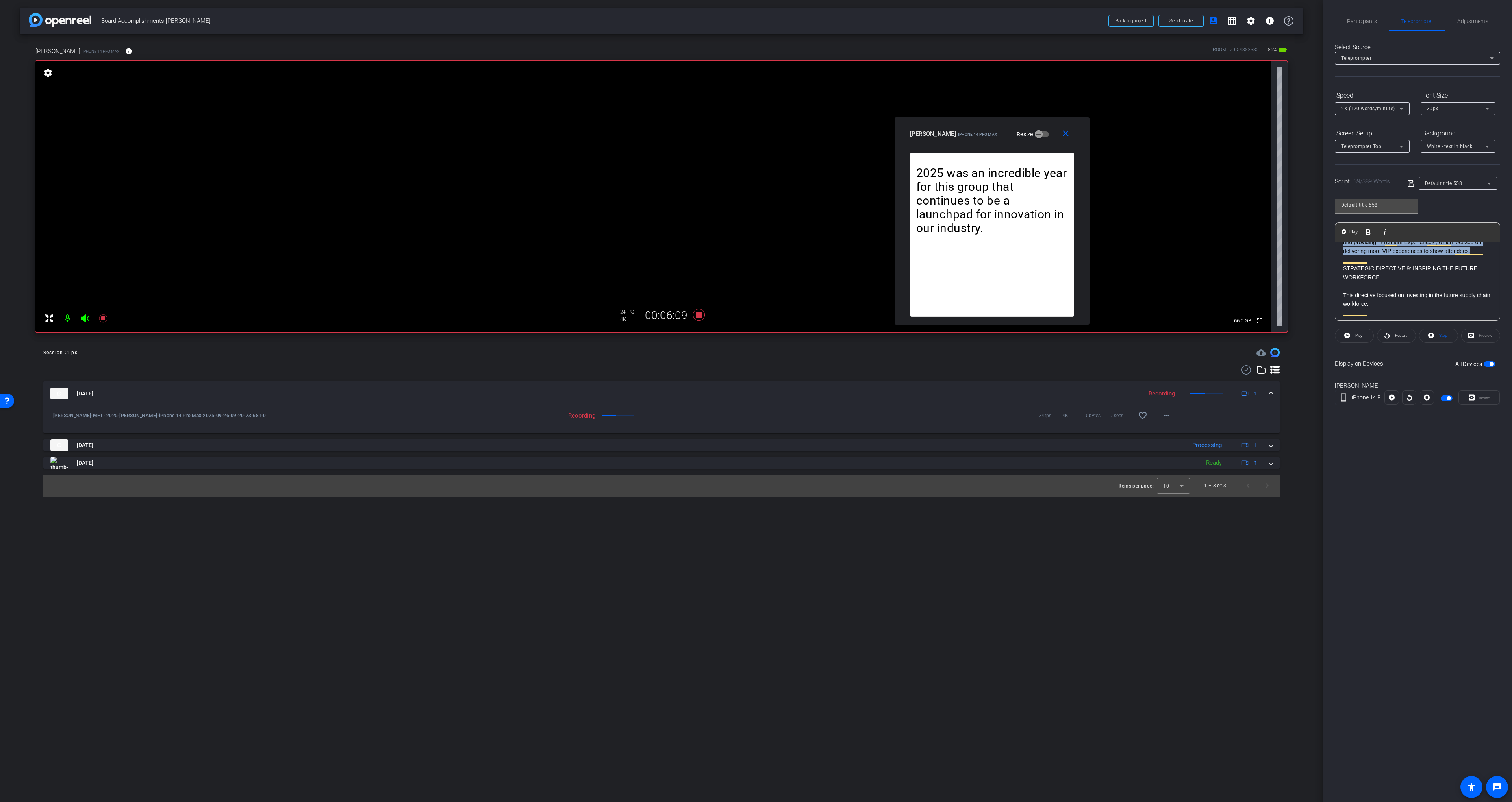
drag, startPoint x: 1342, startPoint y: 270, endPoint x: 1487, endPoint y: 262, distance: 145.2
click at [1489, 264] on div "INTRODUCTION 2025 was a year of uncertainty for our industry! But despite that,…" at bounding box center [1418, 110] width 165 height 694
click at [1387, 233] on span "Play Selected" at bounding box center [1383, 232] width 32 height 7
click at [1354, 24] on span "Participants" at bounding box center [1361, 21] width 30 height 5
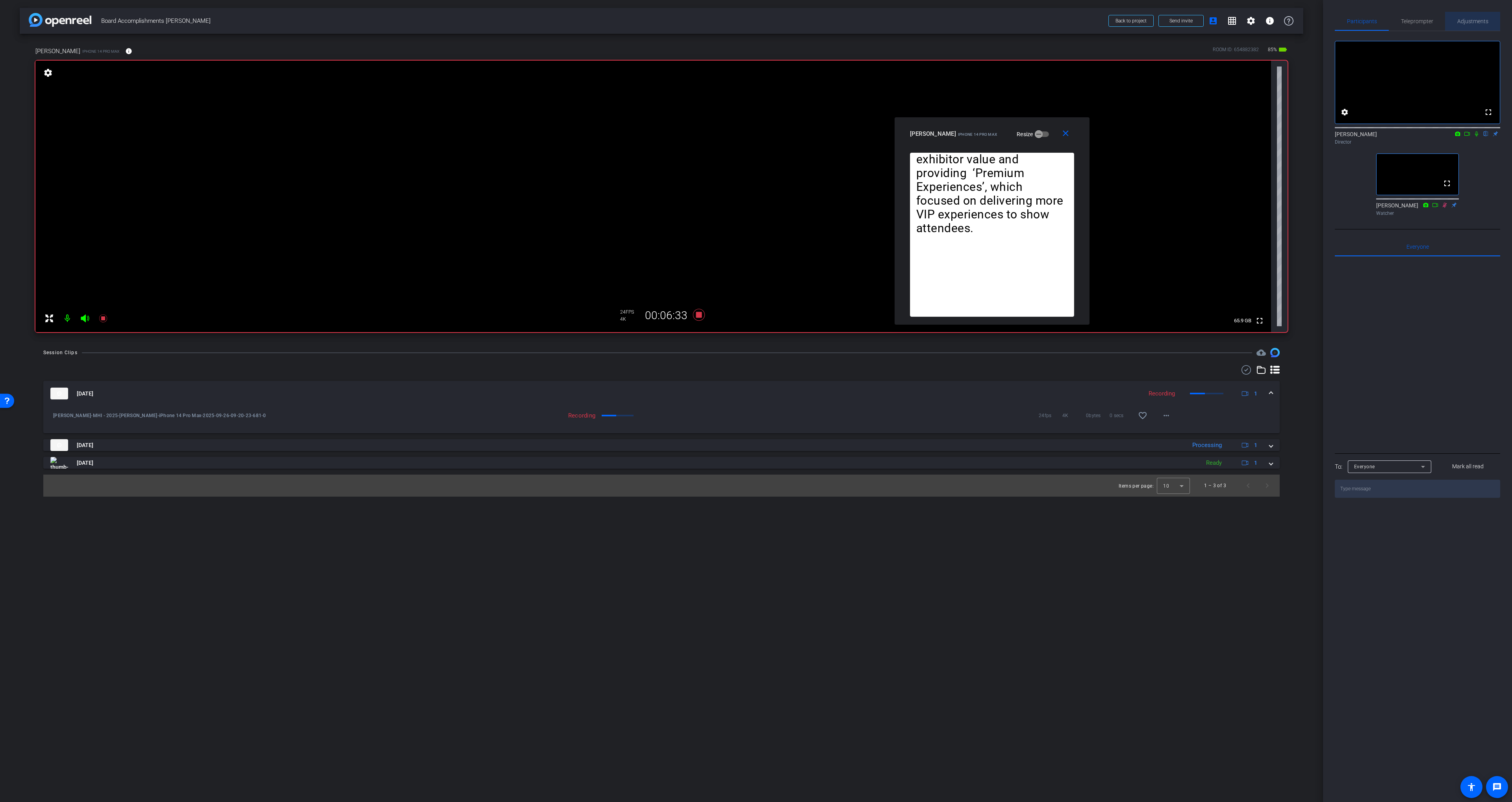
click at [1462, 25] on span "Adjustments" at bounding box center [1472, 21] width 31 height 19
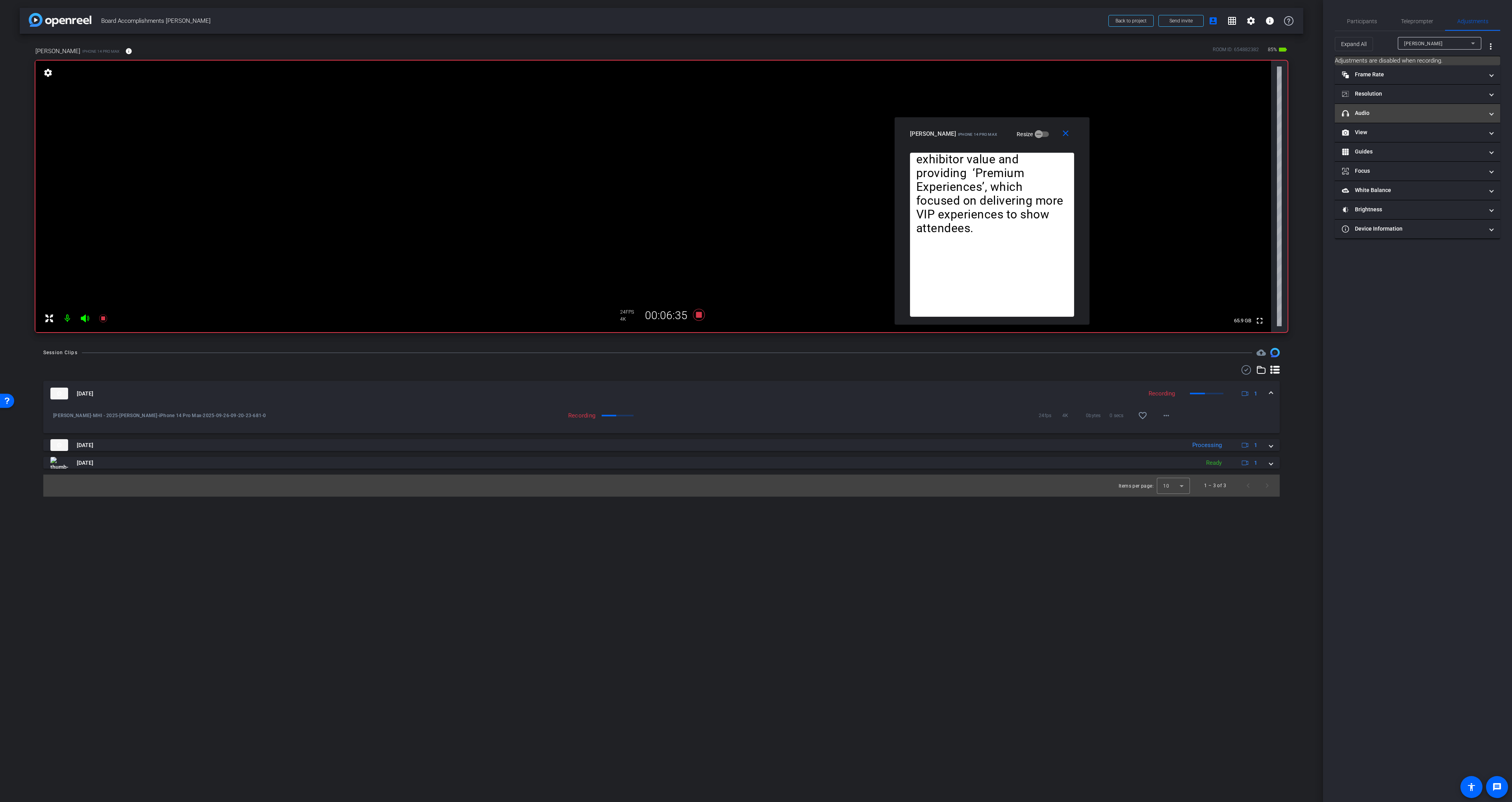
click at [1378, 116] on mat-panel-title "headphone icon Audio" at bounding box center [1412, 113] width 142 height 8
click at [1422, 21] on span "Teleprompter" at bounding box center [1417, 21] width 33 height 5
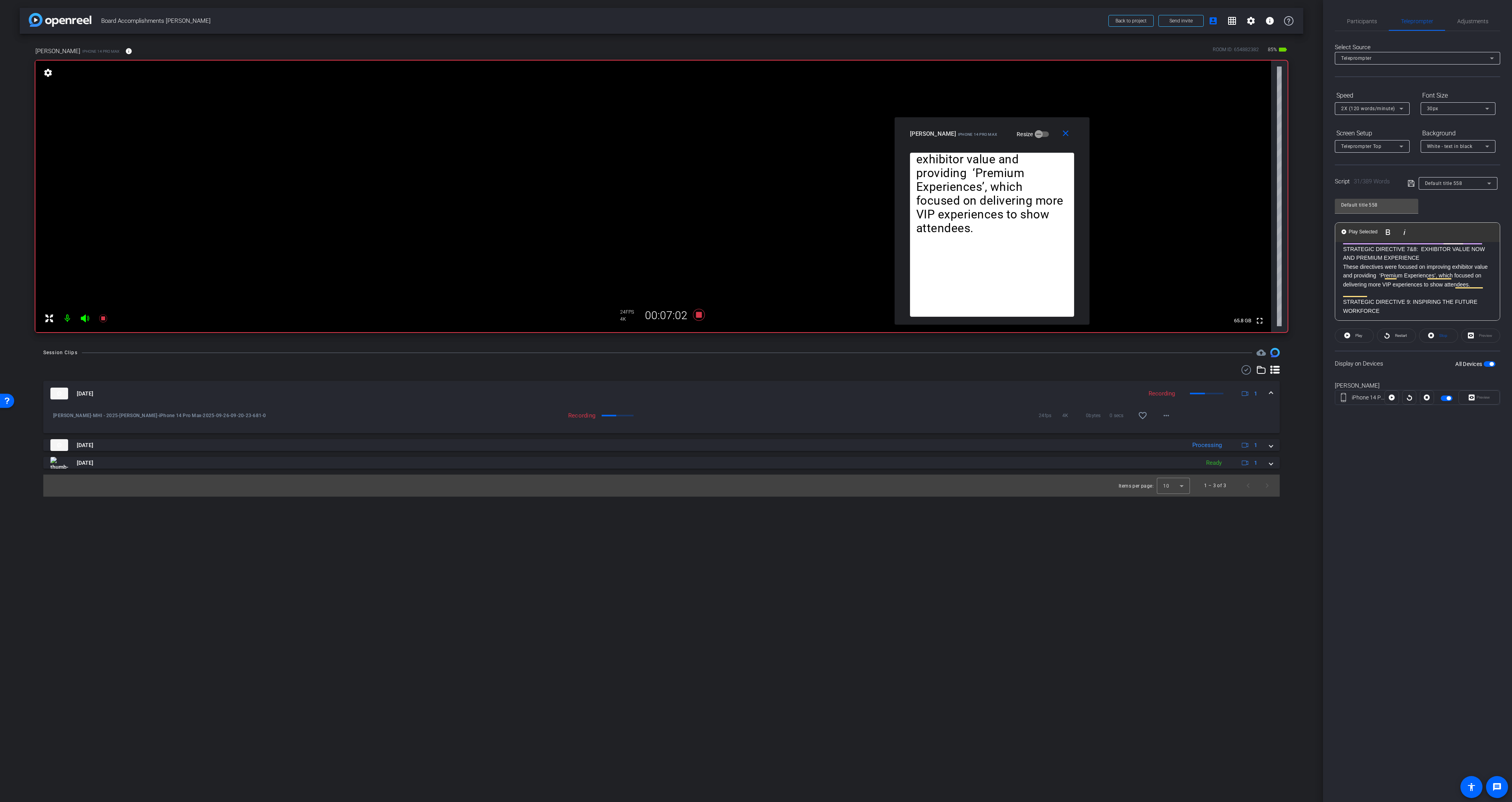
scroll to position [443, 0]
drag, startPoint x: 1344, startPoint y: 257, endPoint x: 1440, endPoint y: 261, distance: 96.1
click at [1472, 296] on div "INTRODUCTION 2025 was a year of uncertainty for our industry! But despite that,…" at bounding box center [1418, 146] width 165 height 694
click at [1379, 232] on span "Play Selected" at bounding box center [1383, 232] width 32 height 7
click at [1374, 26] on span "Participants" at bounding box center [1361, 21] width 30 height 19
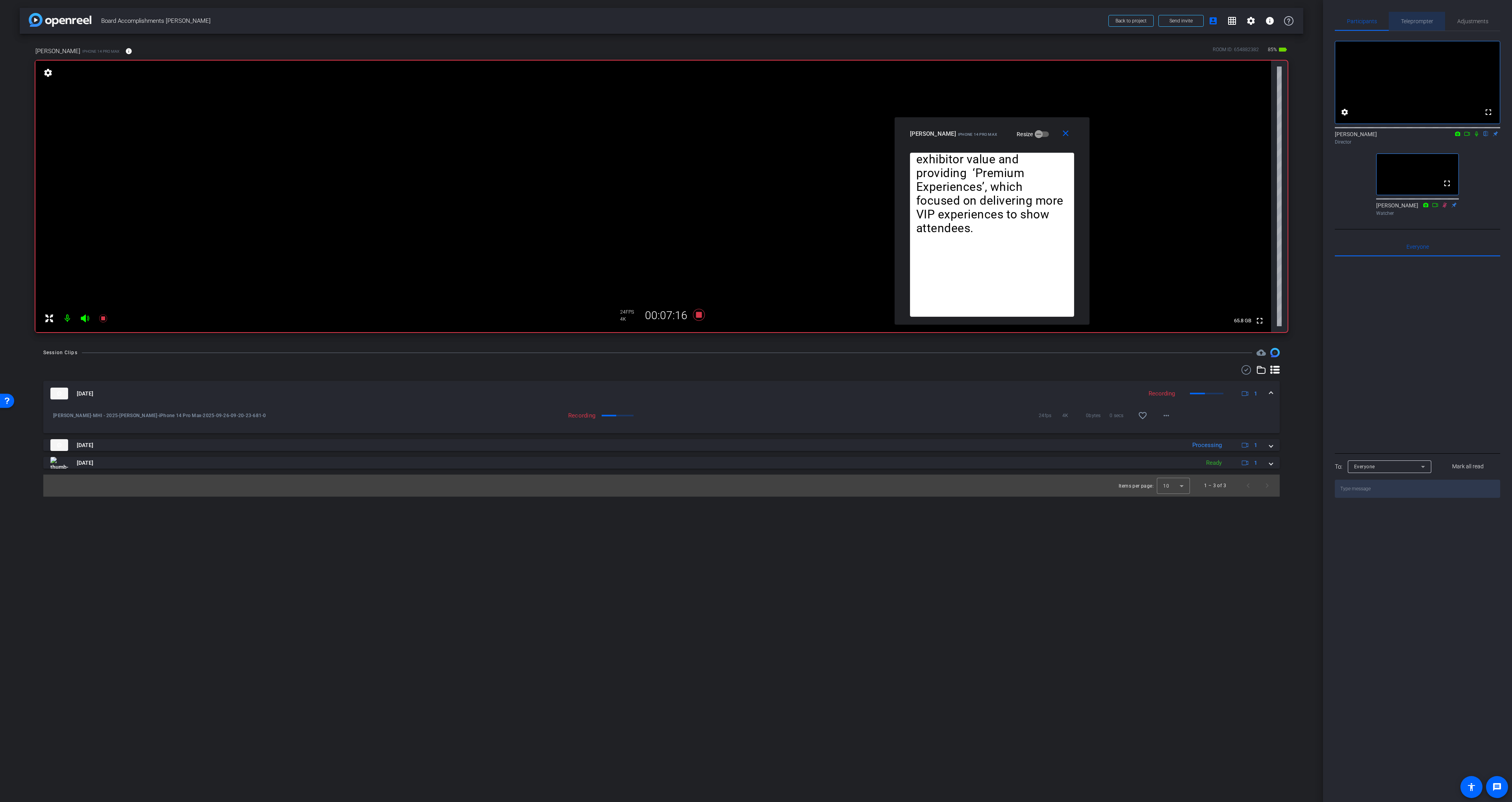
click at [1410, 24] on span "Teleprompter" at bounding box center [1417, 21] width 33 height 5
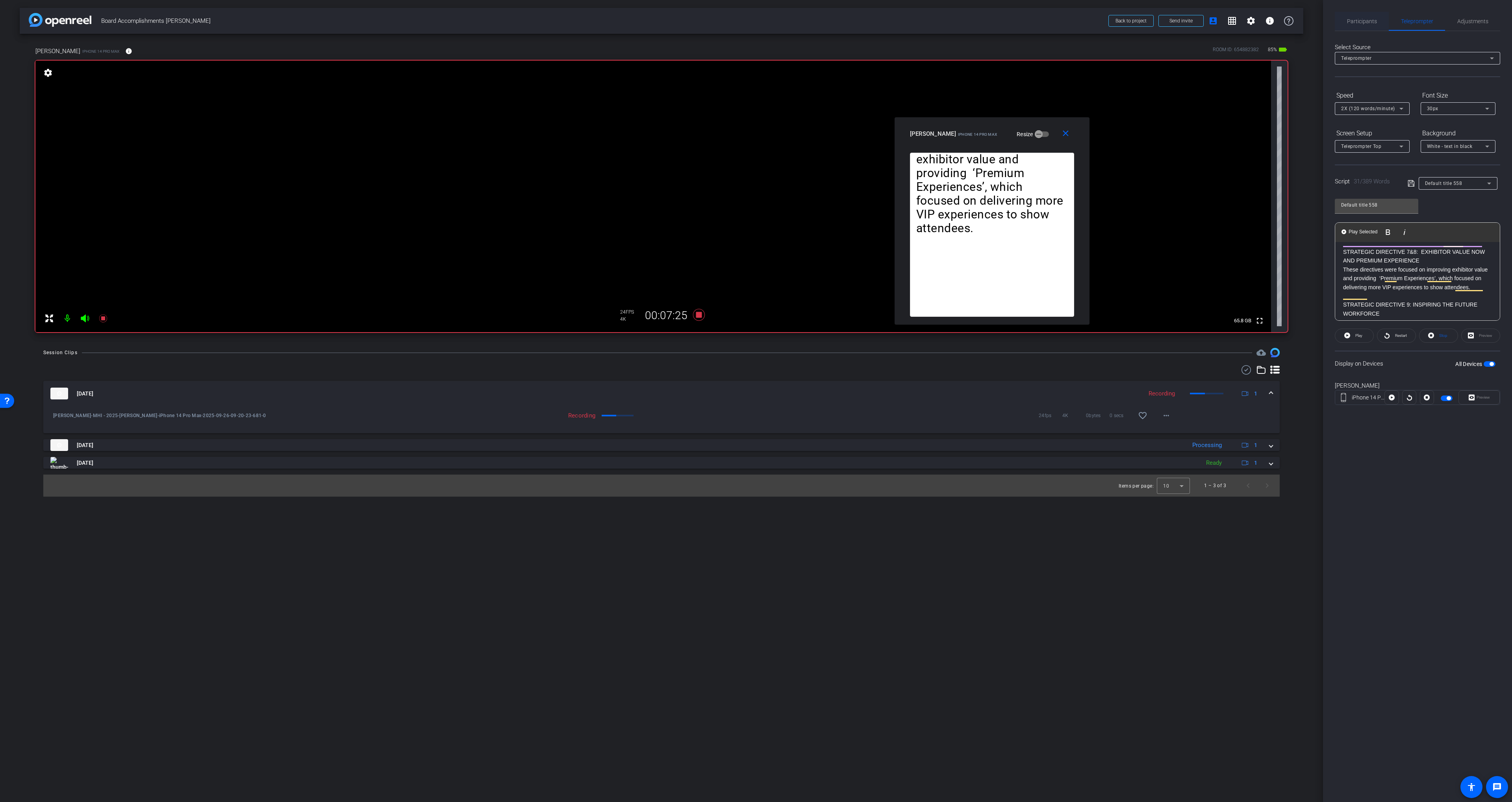
click at [1378, 27] on div "Participants" at bounding box center [1361, 21] width 54 height 19
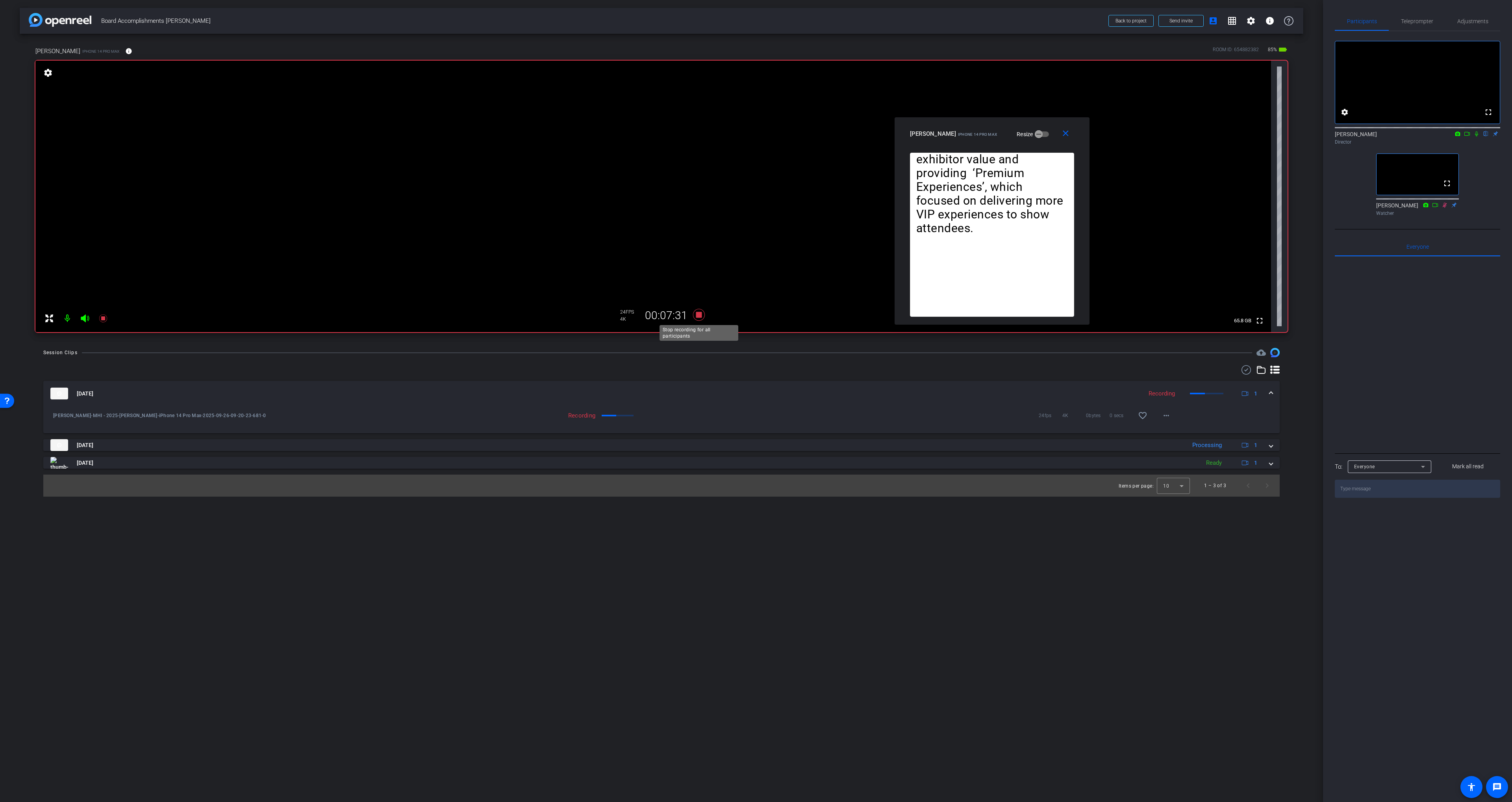
click at [701, 317] on icon at bounding box center [699, 315] width 12 height 12
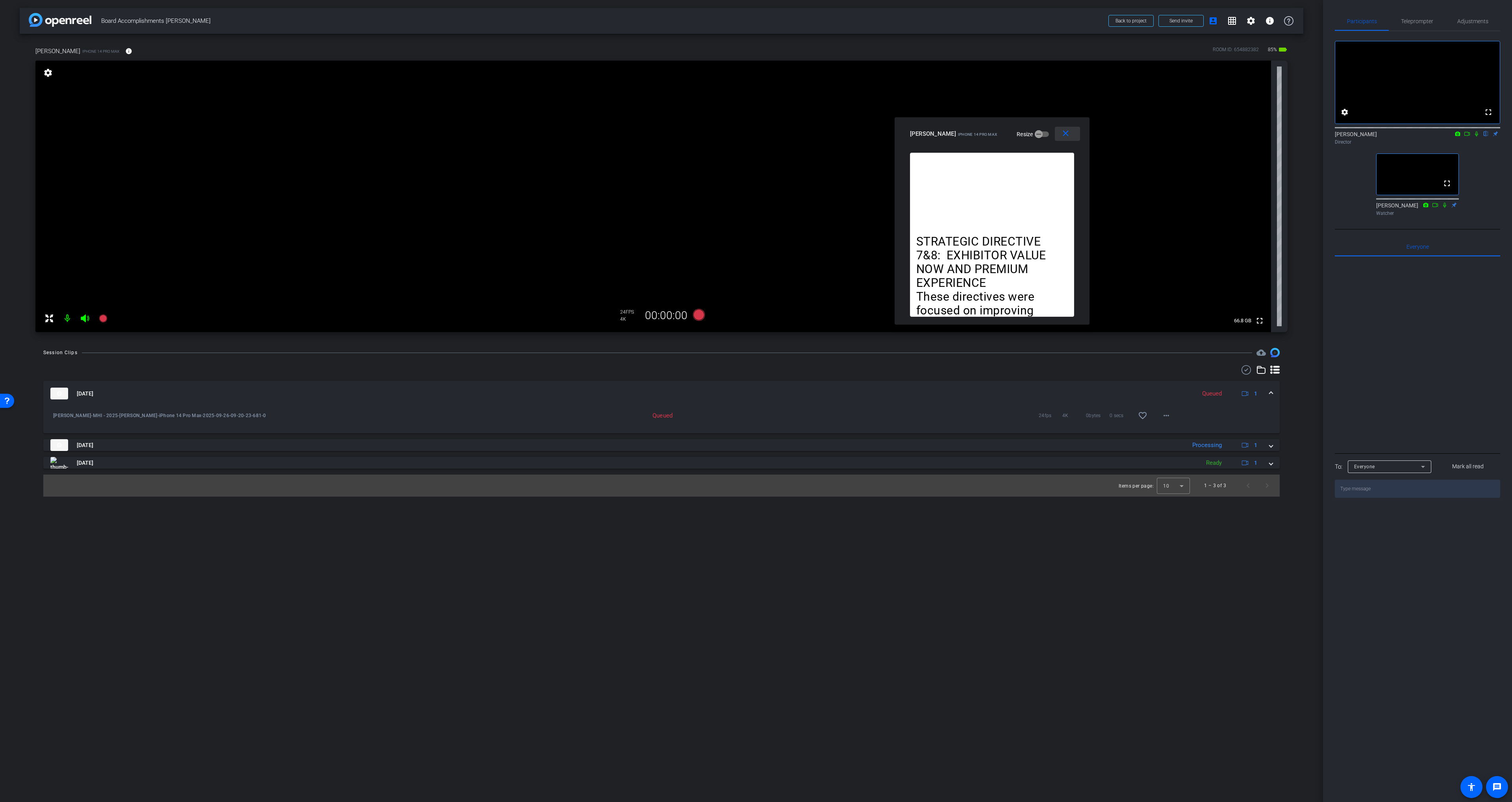
click at [1063, 130] on mat-icon "close" at bounding box center [1065, 134] width 10 height 10
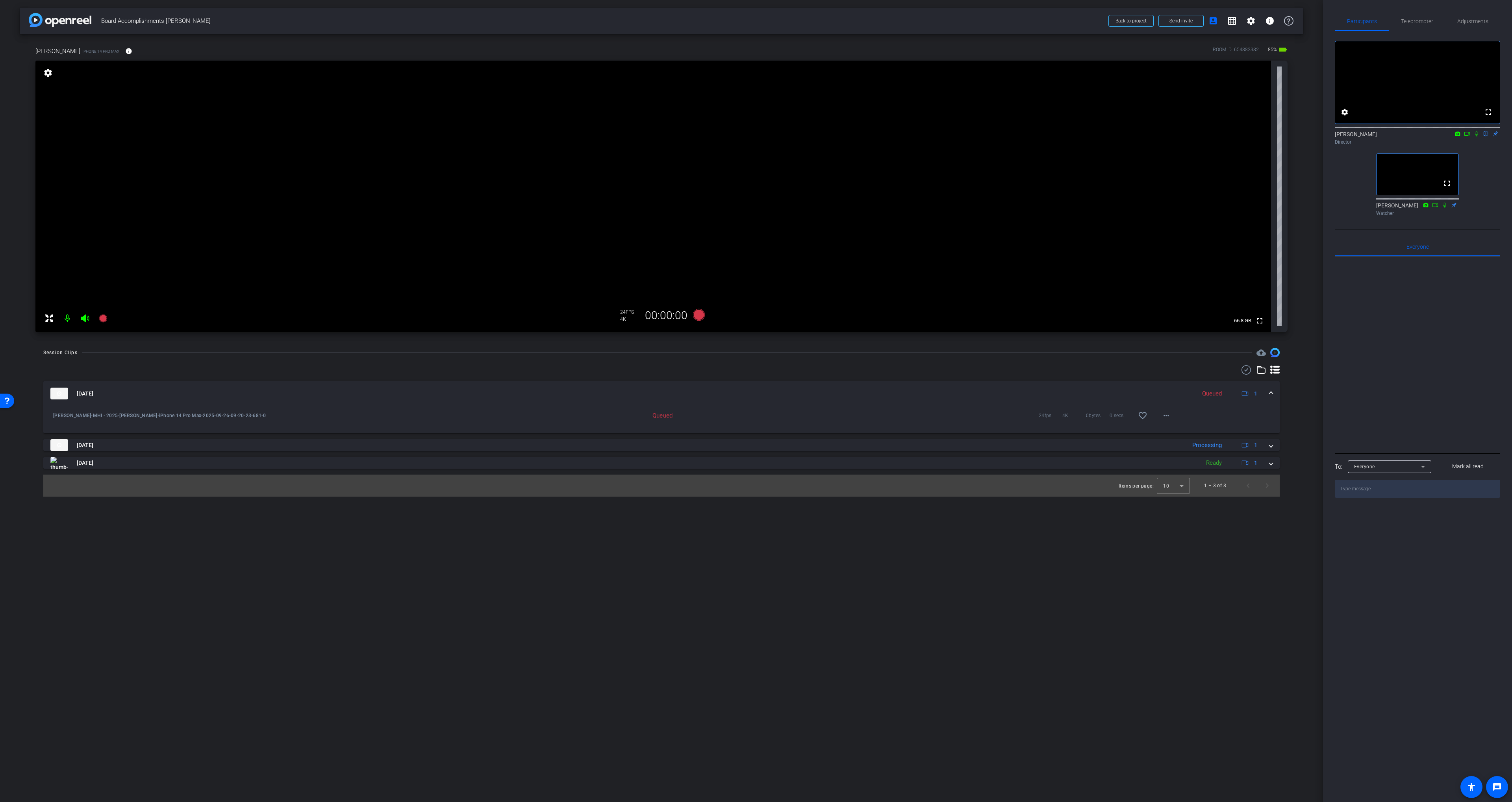
click at [598, 393] on mat-panel-title "[DATE]" at bounding box center [621, 393] width 1141 height 12
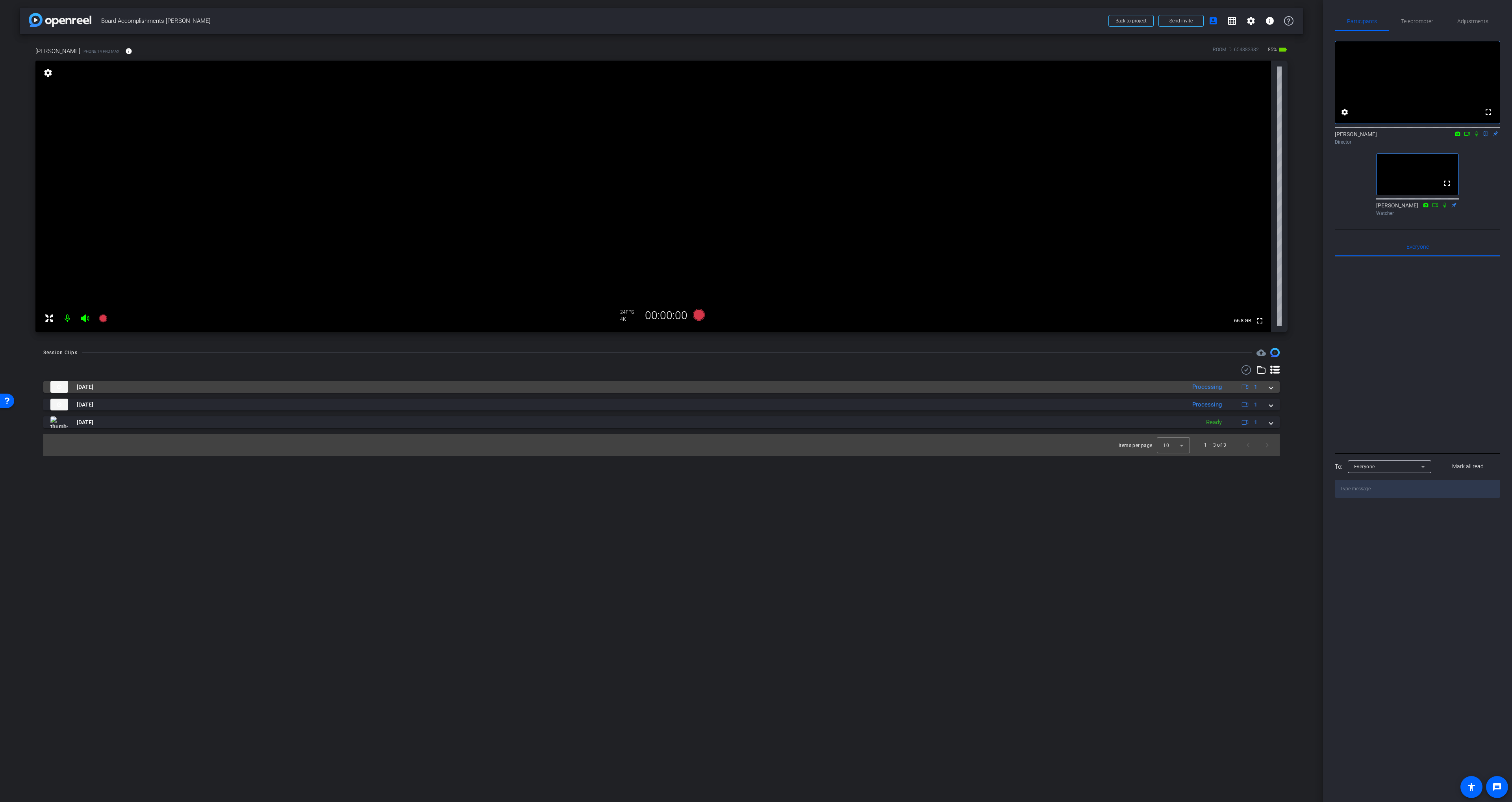
click at [590, 391] on mat-panel-title "[DATE]" at bounding box center [616, 387] width 1131 height 12
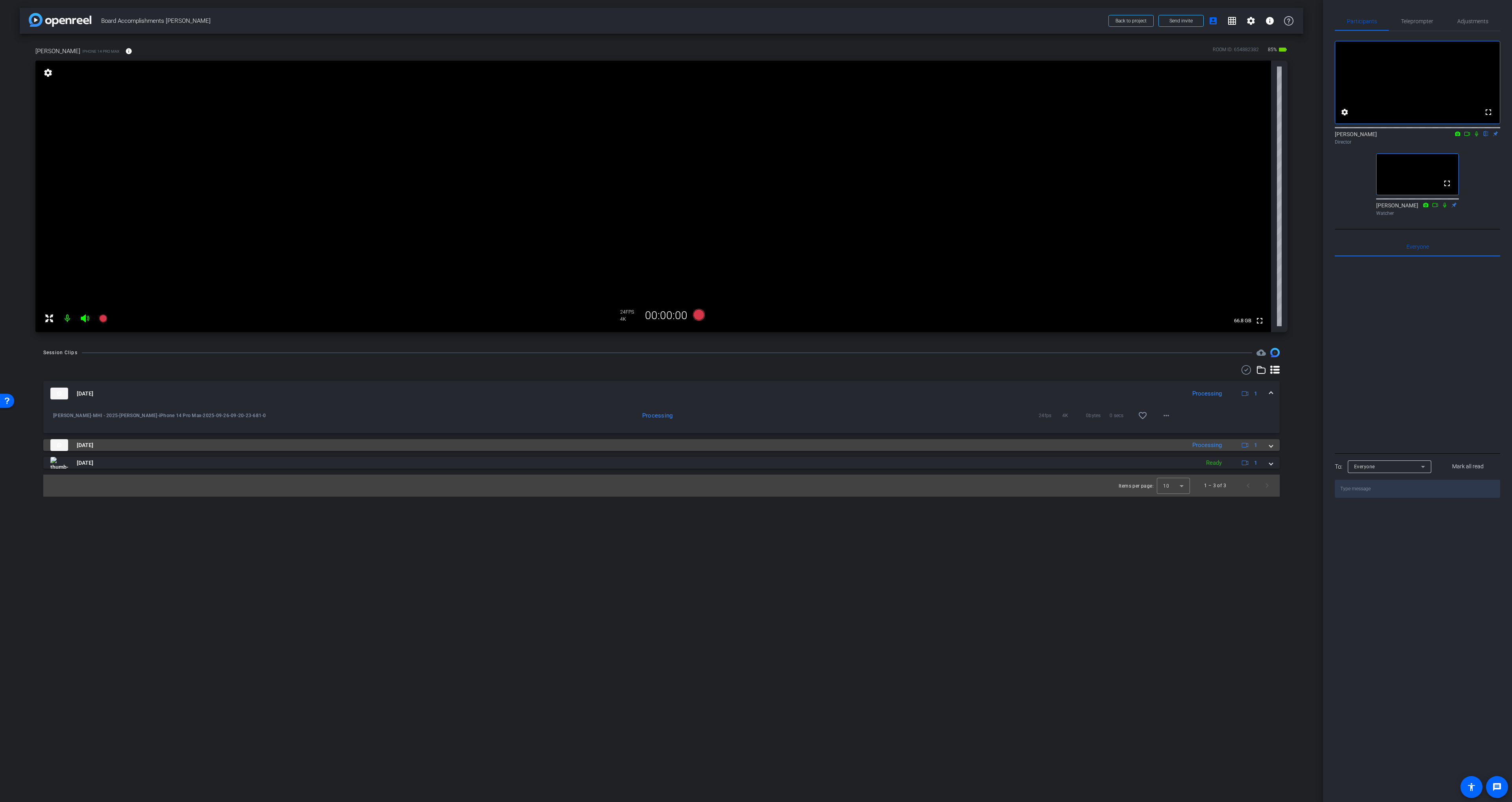
click at [592, 451] on mat-panel-title "[DATE]" at bounding box center [616, 445] width 1131 height 12
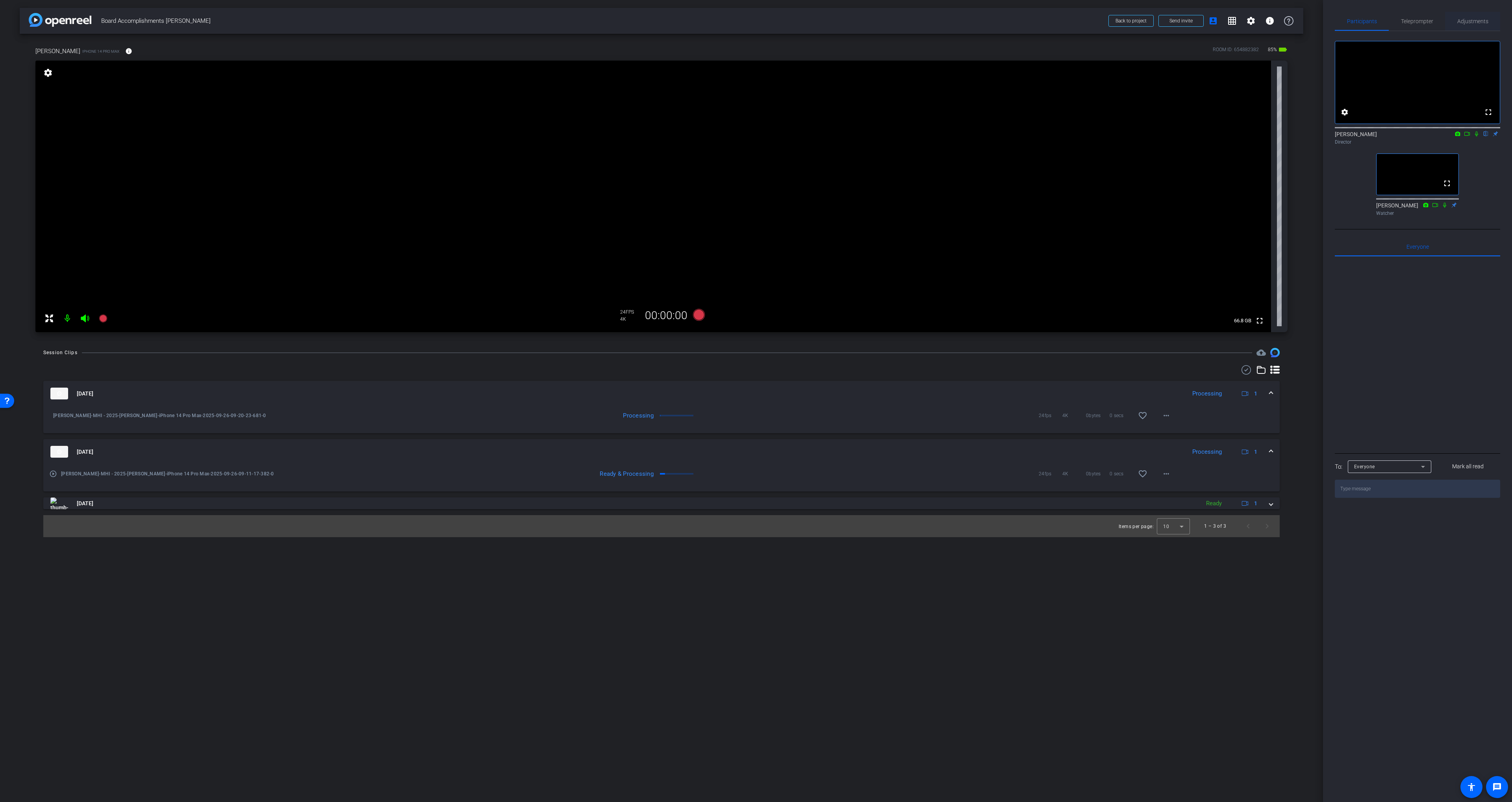
click at [1465, 17] on span "Adjustments" at bounding box center [1472, 21] width 31 height 19
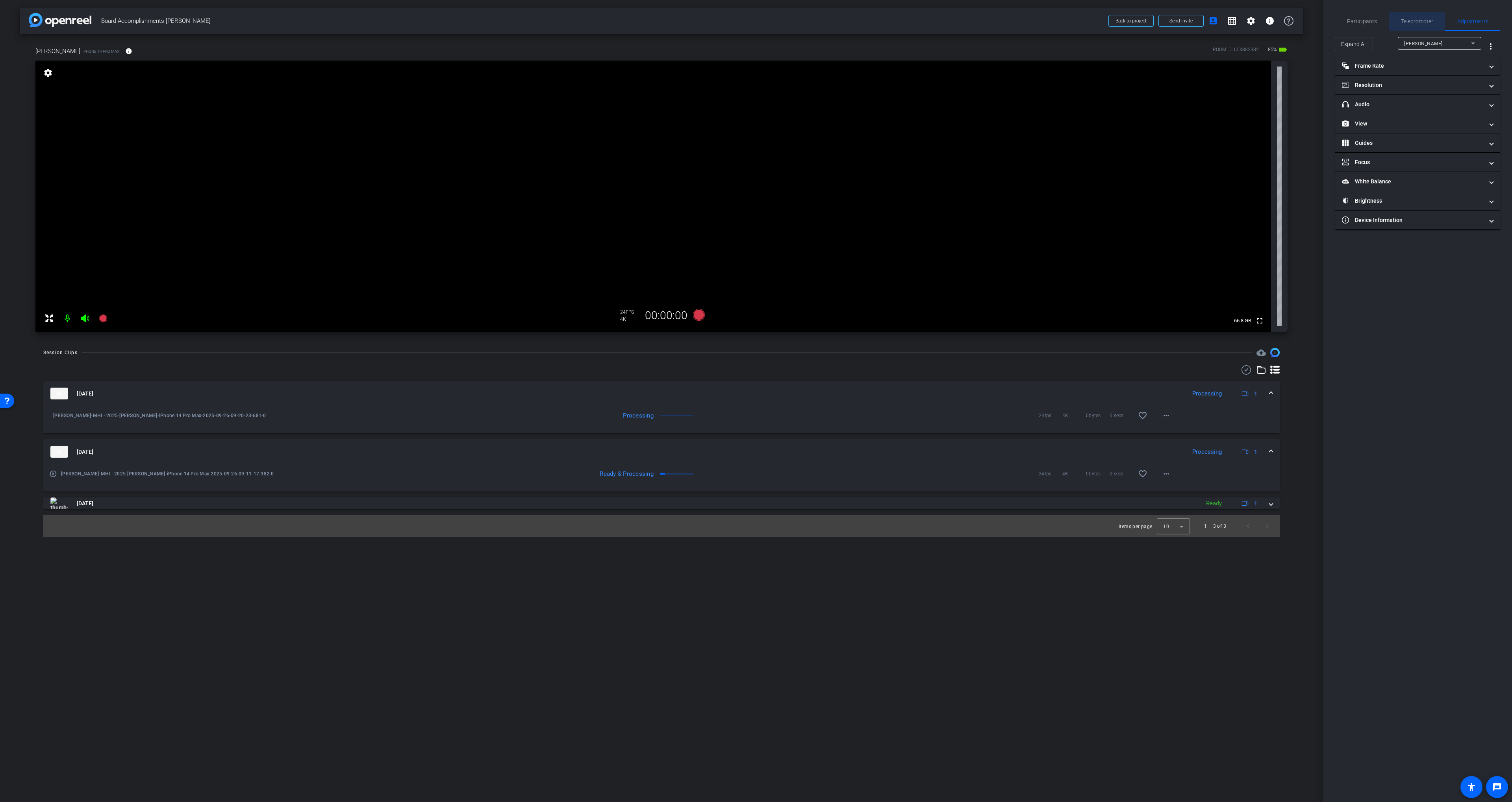
click at [1427, 21] on span "Teleprompter" at bounding box center [1417, 21] width 33 height 5
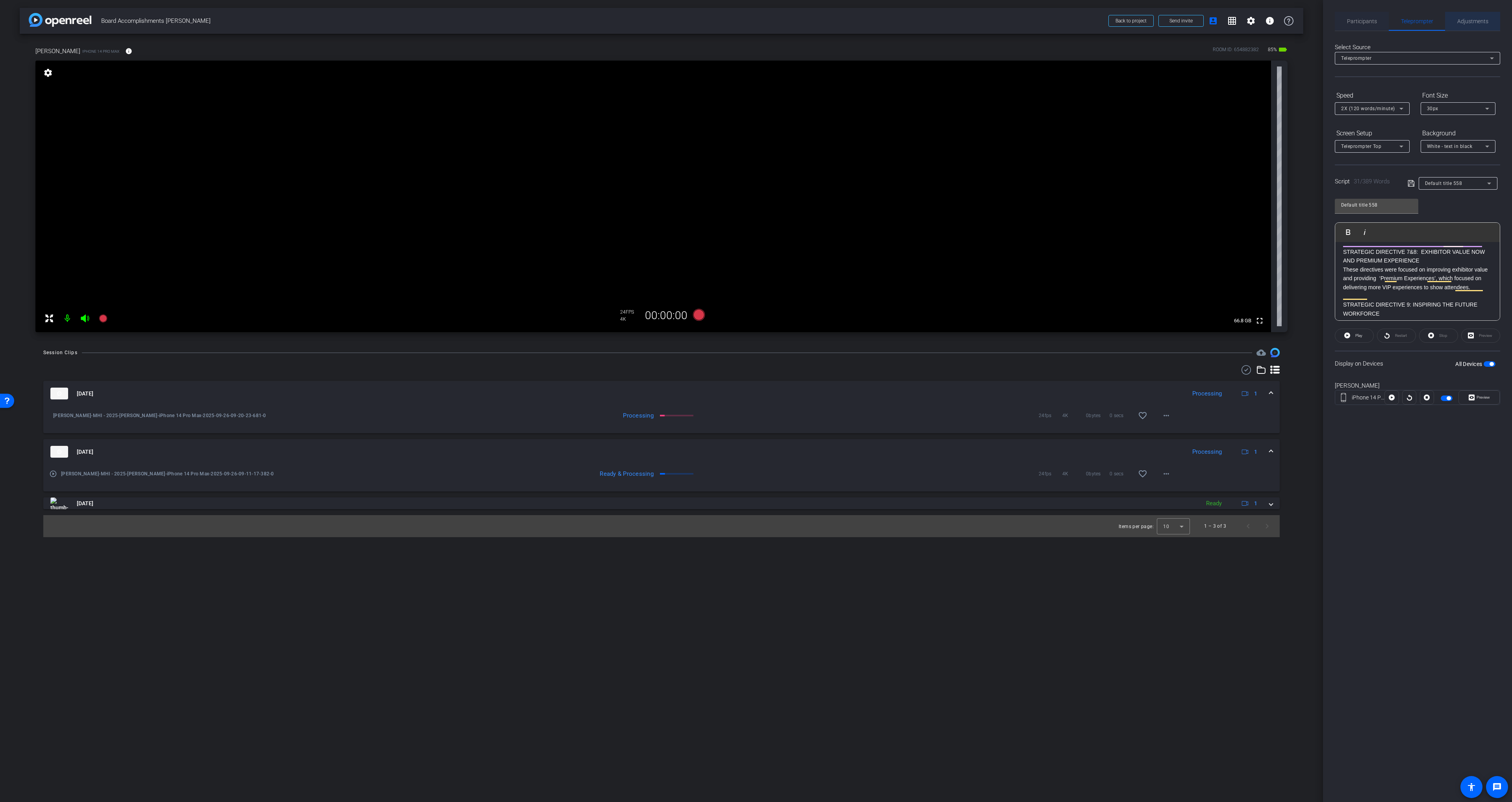
drag, startPoint x: 1459, startPoint y: 19, endPoint x: 1382, endPoint y: 25, distance: 77.2
click at [1457, 19] on span "Adjustments" at bounding box center [1472, 21] width 31 height 5
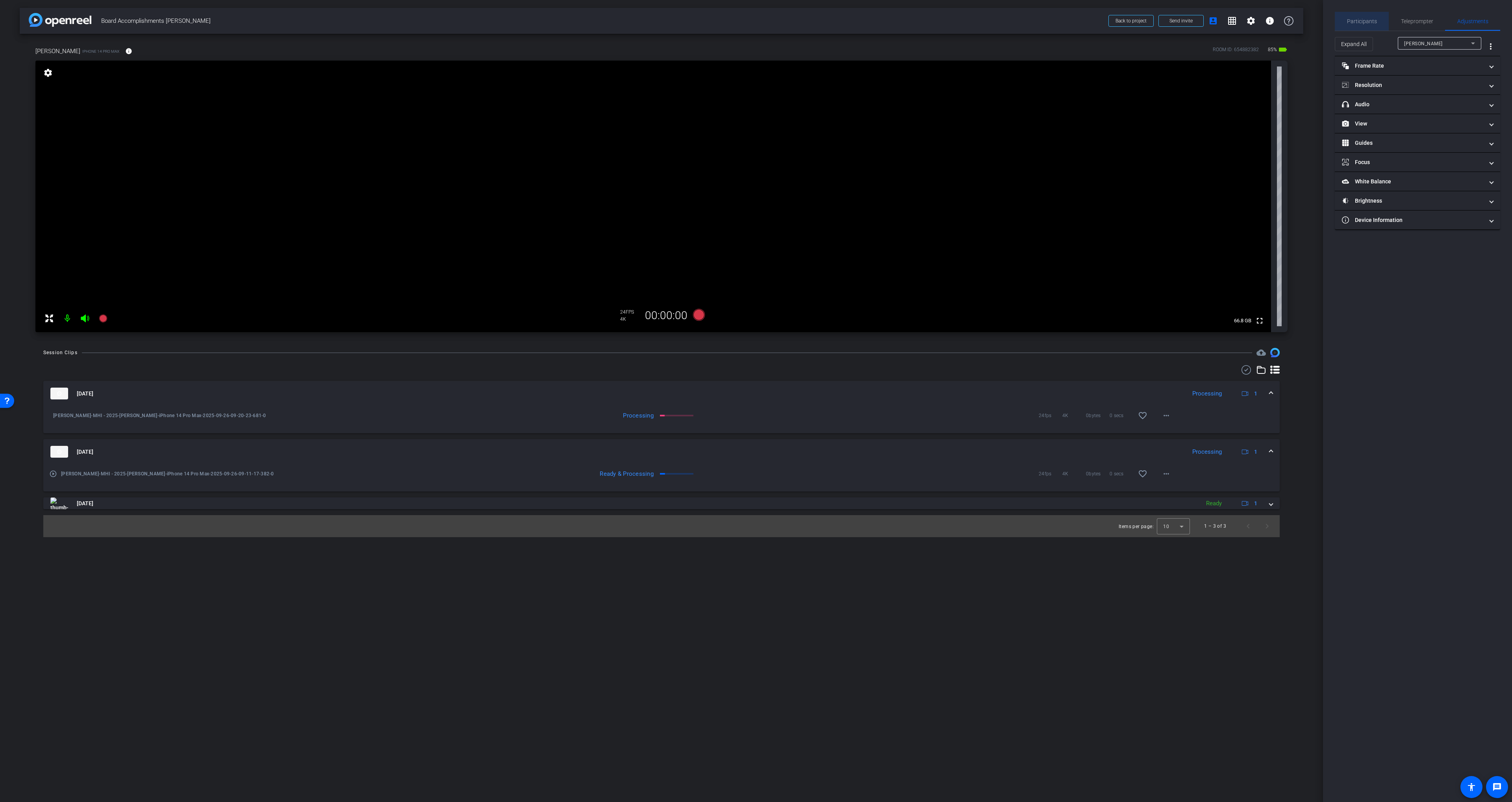
click at [1365, 23] on span "Participants" at bounding box center [1361, 21] width 30 height 5
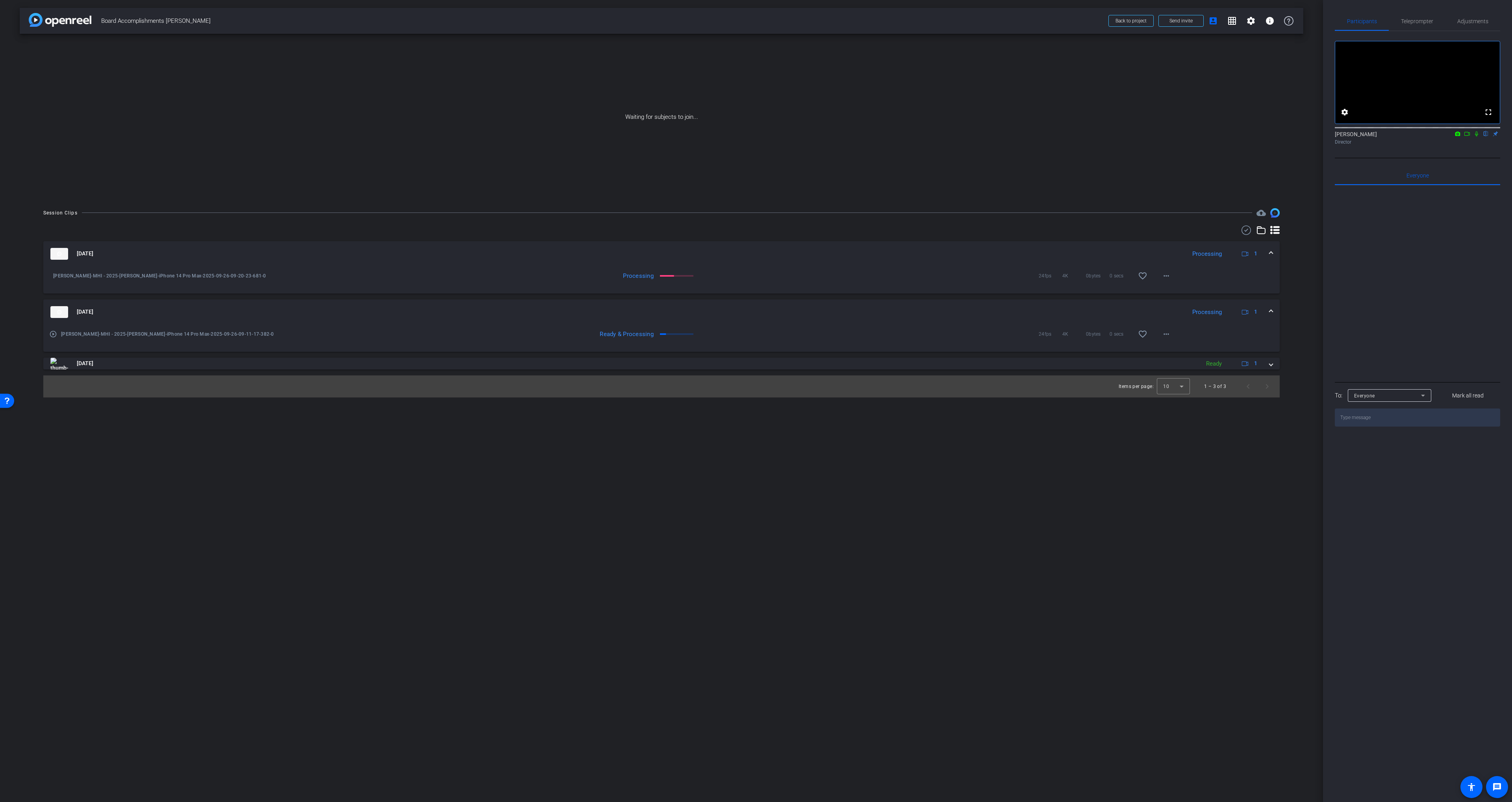
click at [1475, 137] on icon at bounding box center [1476, 134] width 6 height 5
click at [1467, 137] on icon at bounding box center [1466, 134] width 6 height 5
